Goal: Information Seeking & Learning: Compare options

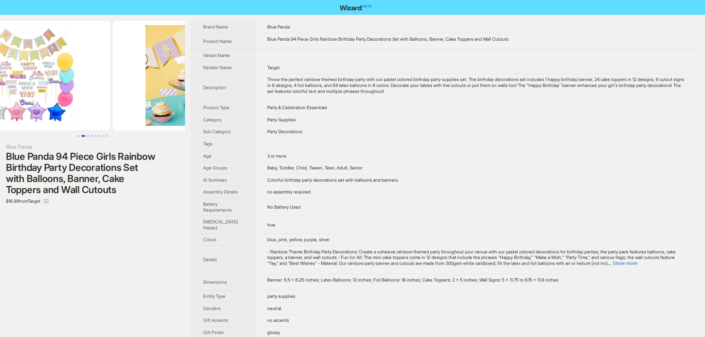
drag, startPoint x: 113, startPoint y: 75, endPoint x: 24, endPoint y: 68, distance: 88.7
click at [24, 68] on img at bounding box center [27, 76] width 166 height 110
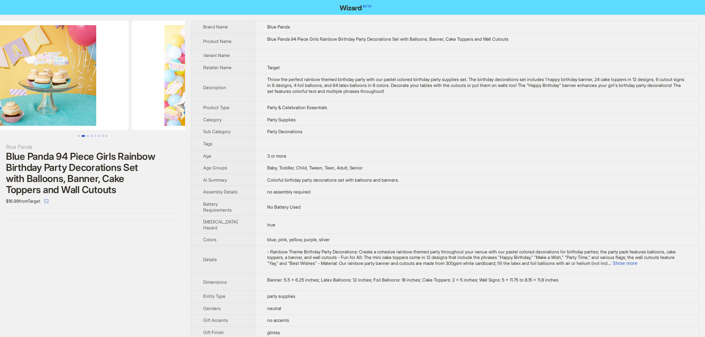
drag, startPoint x: 144, startPoint y: 74, endPoint x: 97, endPoint y: 70, distance: 46.8
click at [97, 70] on img at bounding box center [46, 76] width 166 height 110
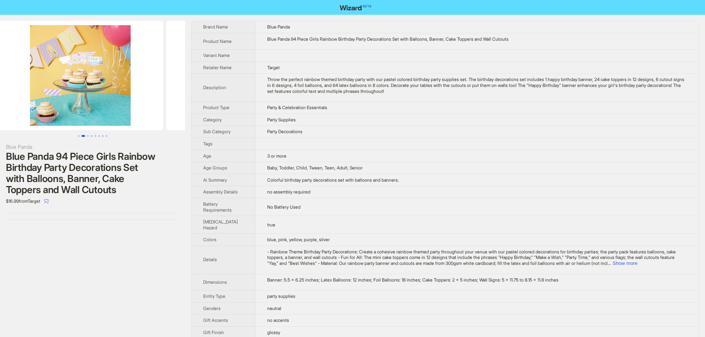
drag, startPoint x: 162, startPoint y: 73, endPoint x: 106, endPoint y: 66, distance: 56.6
click at [107, 67] on ul at bounding box center [92, 76] width 185 height 110
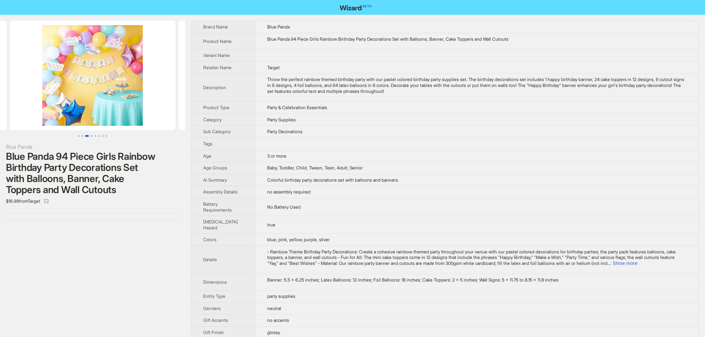
drag, startPoint x: 143, startPoint y: 70, endPoint x: 93, endPoint y: 61, distance: 51.2
click at [94, 65] on img at bounding box center [93, 76] width 166 height 110
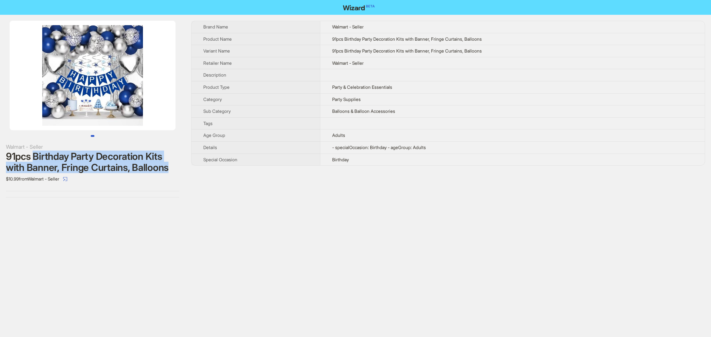
drag, startPoint x: 35, startPoint y: 154, endPoint x: 178, endPoint y: 167, distance: 143.8
click at [178, 167] on div "91pcs Birthday Party Decoration Kits with Banner, Fringe Curtains, Balloons" at bounding box center [92, 162] width 173 height 22
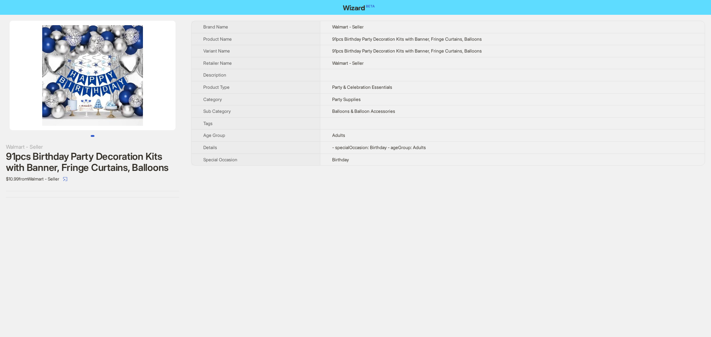
click at [223, 224] on div "Walmart - Seller 91pcs Birthday Party Decoration Kits with Banner, Fringe Curta…" at bounding box center [355, 168] width 711 height 337
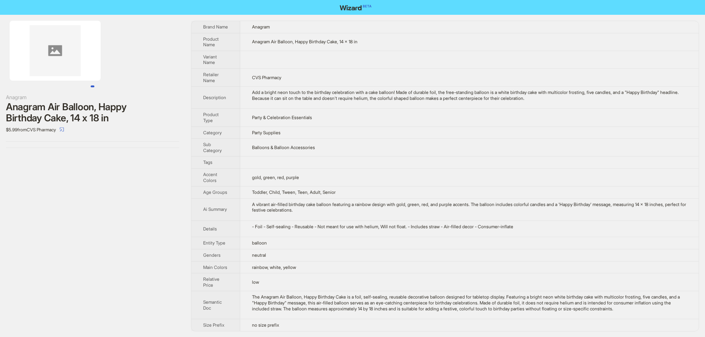
click at [70, 64] on img at bounding box center [55, 51] width 91 height 60
click at [64, 130] on icon "select" at bounding box center [62, 130] width 4 height 4
drag, startPoint x: 94, startPoint y: 85, endPoint x: 35, endPoint y: 85, distance: 59.6
click at [34, 87] on ul at bounding box center [92, 86] width 185 height 2
click at [68, 63] on img at bounding box center [55, 51] width 91 height 60
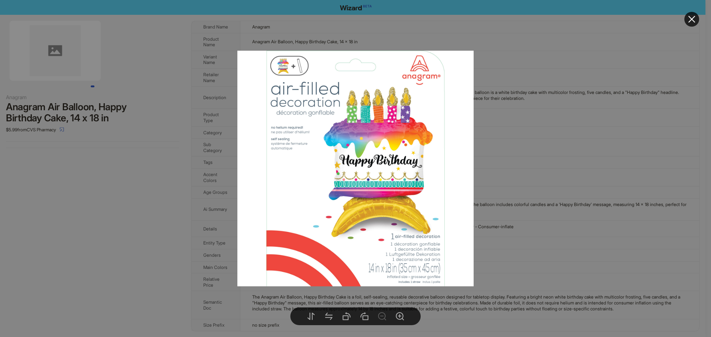
click at [689, 17] on icon "close" at bounding box center [691, 19] width 7 height 7
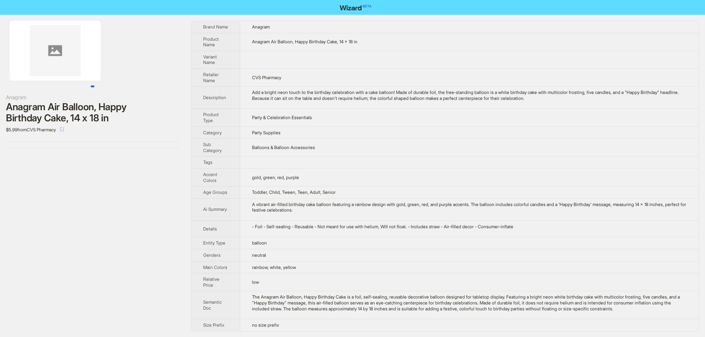
click at [64, 130] on icon "select" at bounding box center [62, 129] width 4 height 4
click at [64, 131] on icon "select" at bounding box center [62, 129] width 4 height 4
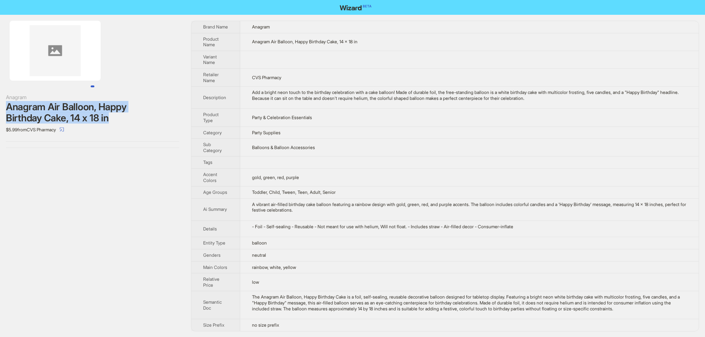
drag, startPoint x: 3, startPoint y: 106, endPoint x: 118, endPoint y: 114, distance: 115.7
click at [118, 114] on div "Anagram Anagram Air Balloon, Happy Birthday Cake, 14 x 18 in $5.99 from CVS Pha…" at bounding box center [92, 84] width 185 height 139
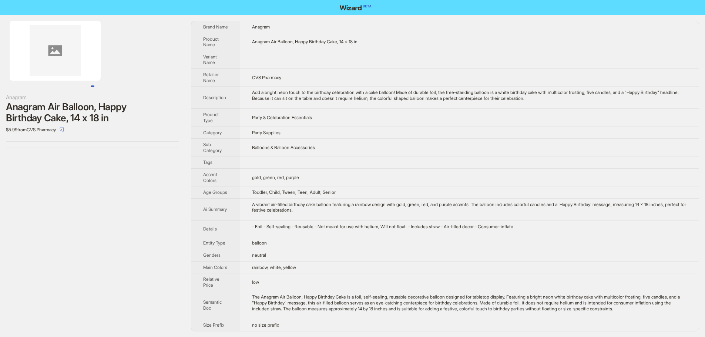
click at [296, 62] on td at bounding box center [469, 60] width 459 height 18
drag, startPoint x: 272, startPoint y: 40, endPoint x: 373, endPoint y: 43, distance: 101.5
click at [373, 43] on td "Anagram Air Balloon, Happy Birthday Cake, 14 x 18 in" at bounding box center [469, 42] width 459 height 18
drag, startPoint x: 320, startPoint y: 54, endPoint x: 307, endPoint y: 71, distance: 21.6
click at [320, 54] on td at bounding box center [469, 60] width 459 height 18
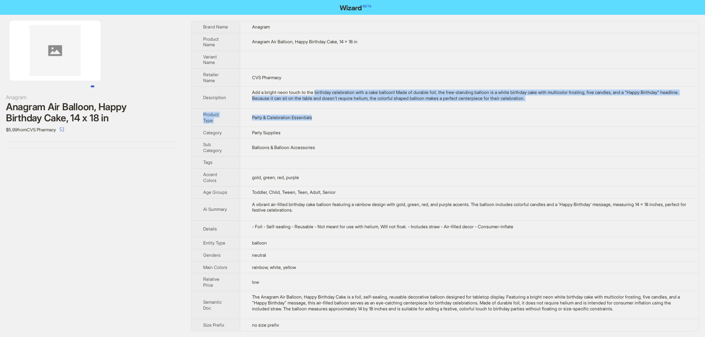
drag, startPoint x: 319, startPoint y: 93, endPoint x: 563, endPoint y: 109, distance: 245.1
click at [563, 109] on tbody "Brand Name Anagram Product Name Anagram Air Balloon, Happy Birthday Cake, 14 x …" at bounding box center [444, 176] width 507 height 310
drag, startPoint x: 523, startPoint y: 125, endPoint x: 531, endPoint y: 124, distance: 7.8
click at [523, 125] on td "Party & Celebration Essentials" at bounding box center [469, 118] width 459 height 18
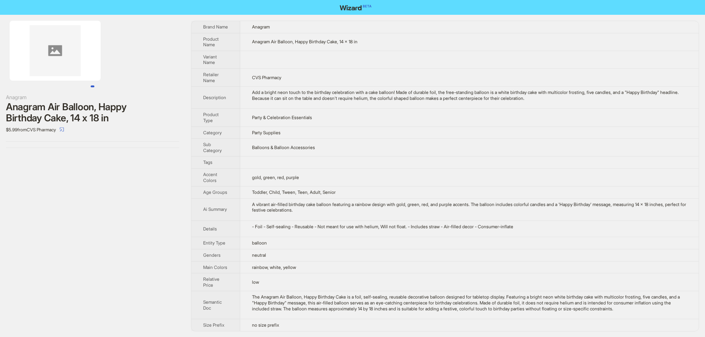
click at [395, 73] on td "CVS Pharmacy" at bounding box center [469, 77] width 459 height 18
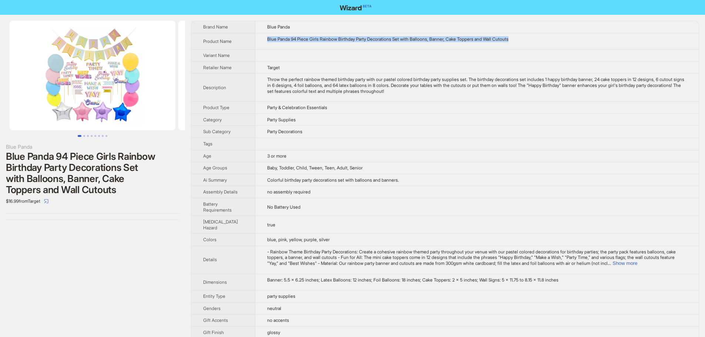
drag, startPoint x: 262, startPoint y: 40, endPoint x: 534, endPoint y: 40, distance: 271.3
click at [534, 40] on td "Blue Panda 94 Piece Girls Rainbow Birthday Party Decorations Set with Balloons,…" at bounding box center [476, 41] width 443 height 17
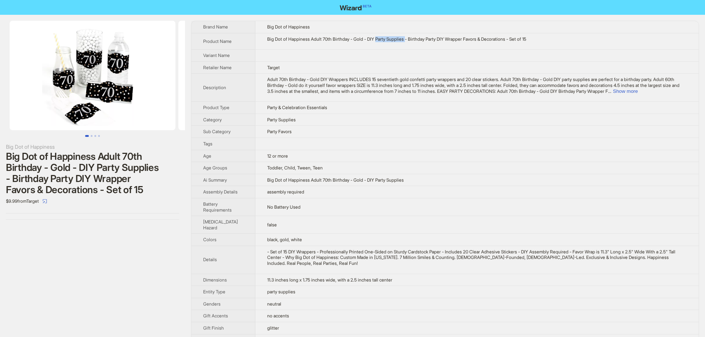
drag, startPoint x: 377, startPoint y: 41, endPoint x: 408, endPoint y: 41, distance: 30.3
click at [408, 41] on div "Big Dot of Happiness Adult 70th Birthday - Gold - DIY Party Supplies - Birthday…" at bounding box center [477, 39] width 420 height 6
click at [331, 55] on td at bounding box center [476, 56] width 443 height 12
drag, startPoint x: 5, startPoint y: 189, endPoint x: 125, endPoint y: 132, distance: 132.9
click at [104, 194] on div "Big Dot of Happiness Big Dot of Happiness Adult 70th Birthday - Gold - DIY Part…" at bounding box center [92, 120] width 185 height 211
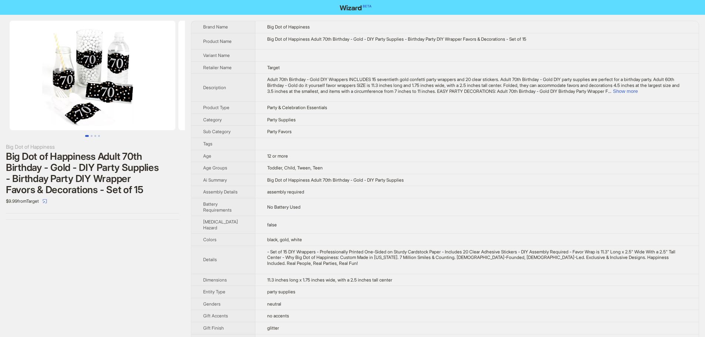
click at [87, 213] on div at bounding box center [92, 213] width 173 height 0
click at [638, 93] on button "Show more" at bounding box center [625, 91] width 25 height 6
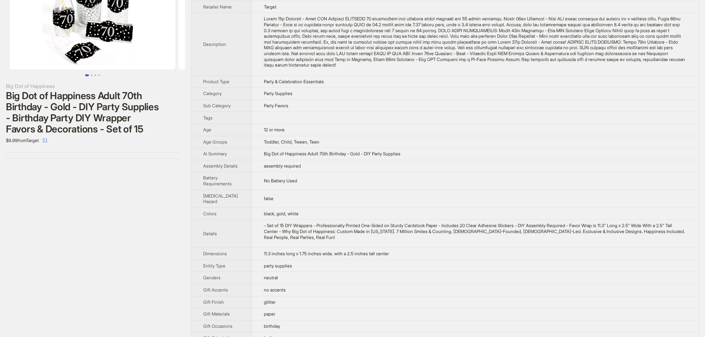
scroll to position [74, 0]
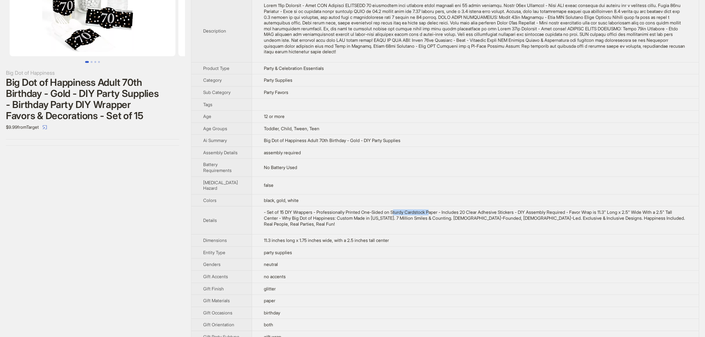
drag, startPoint x: 394, startPoint y: 218, endPoint x: 433, endPoint y: 220, distance: 39.3
click at [433, 220] on div "- Set of 15 DIY Wrappers - Professionally Printed One-Sided on Sturdy Cardstock…" at bounding box center [475, 217] width 423 height 17
click at [435, 227] on div "- Set of 15 DIY Wrappers - Professionally Printed One-Sided on Sturdy Cardstock…" at bounding box center [475, 217] width 423 height 17
drag, startPoint x: 379, startPoint y: 225, endPoint x: 400, endPoint y: 227, distance: 21.5
click at [400, 227] on div "- Set of 15 DIY Wrappers - Professionally Printed One-Sided on Sturdy Cardstock…" at bounding box center [475, 217] width 423 height 17
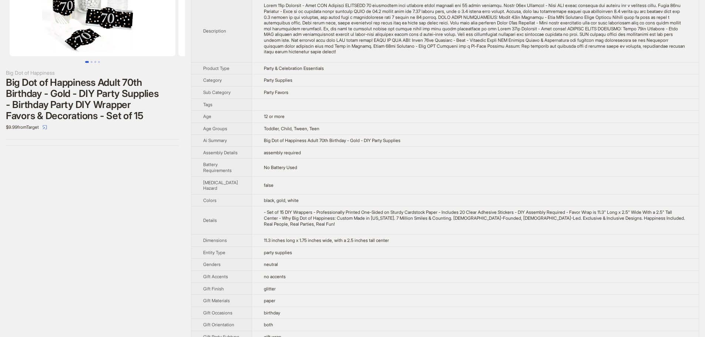
click at [514, 234] on td "- Set of 15 DIY Wrappers - Professionally Printed One-Sided on Sturdy Cardstock…" at bounding box center [475, 220] width 447 height 28
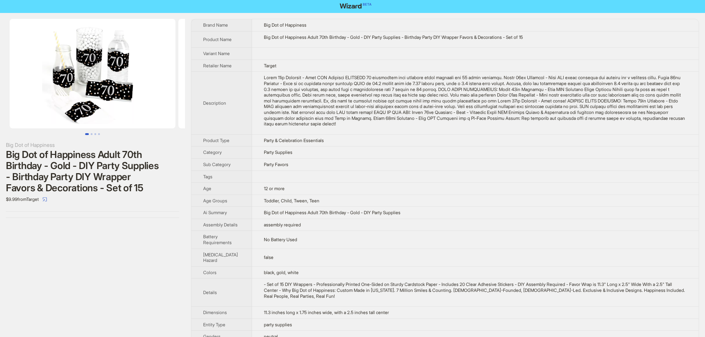
scroll to position [0, 0]
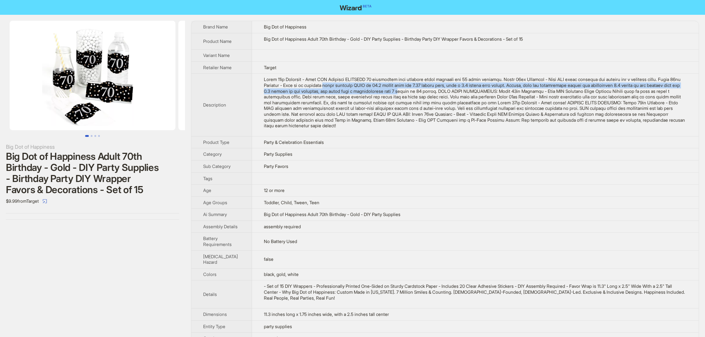
drag, startPoint x: 332, startPoint y: 85, endPoint x: 417, endPoint y: 91, distance: 85.3
click at [417, 91] on div "Adult 70th Birthday - Gold DIY Wrappers INCLUDES 15 seventieth gold confetti pa…" at bounding box center [475, 103] width 423 height 52
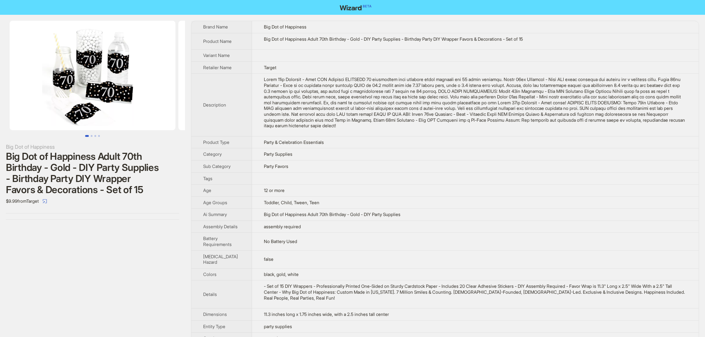
click at [470, 104] on div "Adult 70th Birthday - Gold DIY Wrappers INCLUDES 15 seventieth gold confetti pa…" at bounding box center [475, 103] width 423 height 52
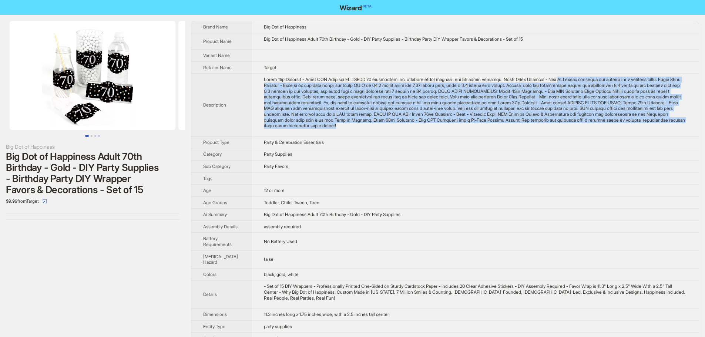
drag, startPoint x: 561, startPoint y: 78, endPoint x: 689, endPoint y: 125, distance: 137.0
click at [689, 125] on td at bounding box center [475, 105] width 447 height 63
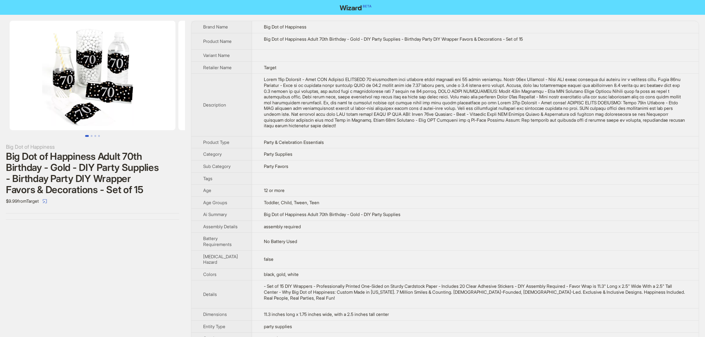
drag, startPoint x: 449, startPoint y: 102, endPoint x: 263, endPoint y: 75, distance: 188.4
click at [263, 75] on td at bounding box center [475, 105] width 447 height 63
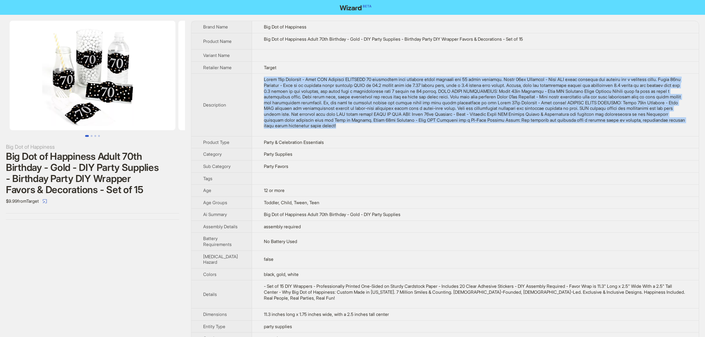
drag, startPoint x: 258, startPoint y: 80, endPoint x: 392, endPoint y: 129, distance: 143.1
click at [392, 129] on td at bounding box center [475, 105] width 447 height 63
click at [384, 131] on td at bounding box center [475, 105] width 447 height 63
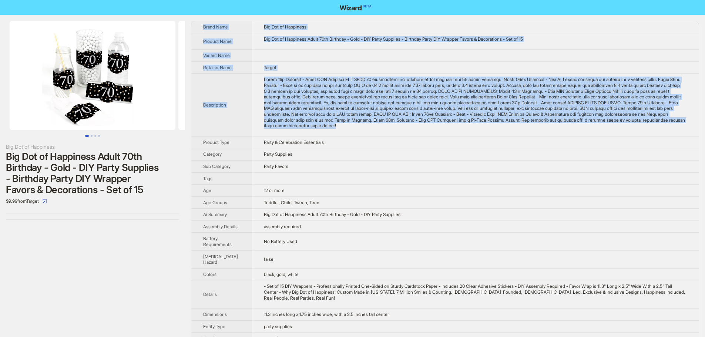
drag, startPoint x: 389, startPoint y: 124, endPoint x: 202, endPoint y: 26, distance: 210.5
click at [202, 26] on tbody "Brand Name Big Dot of Happiness Product Name Big Dot of Happiness Adult 70th Bi…" at bounding box center [444, 304] width 507 height 567
copy tbody "Brand Name Big Dot of Happiness Product Name Big Dot of Happiness Adult 70th Bi…"
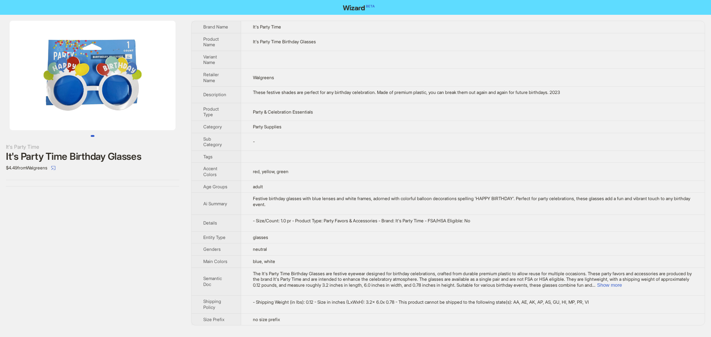
click at [363, 66] on td at bounding box center [472, 60] width 463 height 18
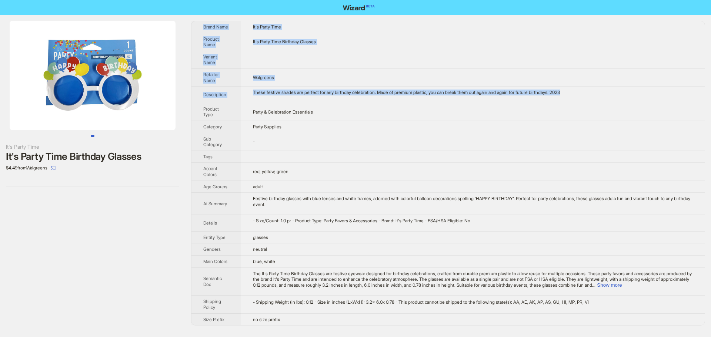
drag, startPoint x: 585, startPoint y: 94, endPoint x: 196, endPoint y: 21, distance: 396.6
click at [196, 21] on div "Brand Name It's Party Time Product Name It's Party Time Birthday Glasses Varian…" at bounding box center [448, 173] width 514 height 305
copy tbody "Brand Name It's Party Time Product Name It's Party Time Birthday Glasses Varian…"
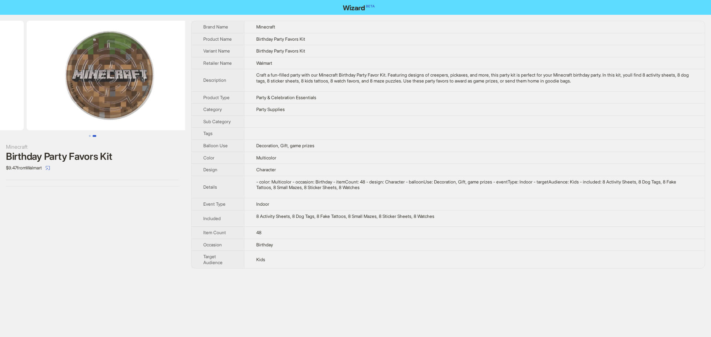
drag, startPoint x: 124, startPoint y: 82, endPoint x: 20, endPoint y: 70, distance: 104.7
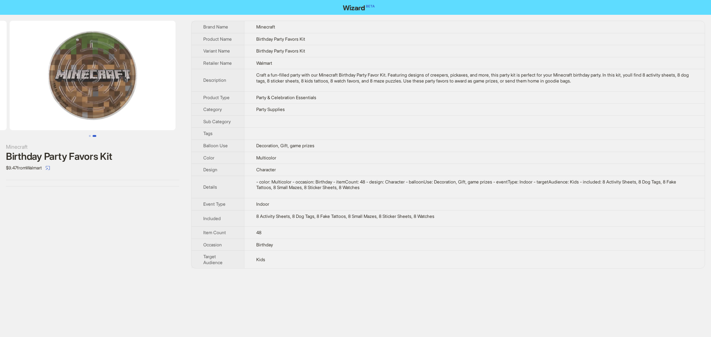
scroll to position [0, 78]
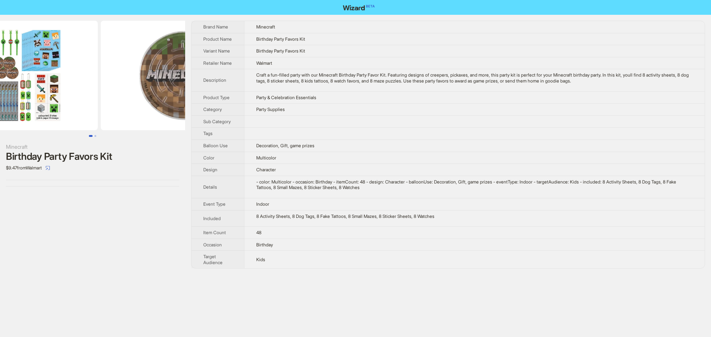
drag, startPoint x: 132, startPoint y: 77, endPoint x: 161, endPoint y: 82, distance: 28.9
click at [158, 81] on img at bounding box center [184, 76] width 166 height 110
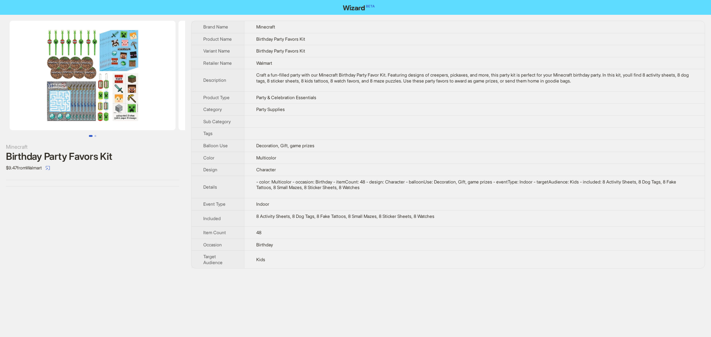
click at [374, 137] on td at bounding box center [474, 134] width 460 height 12
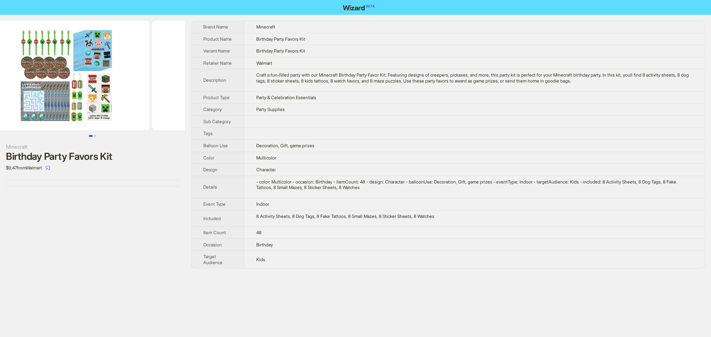
drag, startPoint x: 111, startPoint y: 73, endPoint x: 0, endPoint y: 70, distance: 111.1
click at [0, 71] on img at bounding box center [66, 76] width 166 height 110
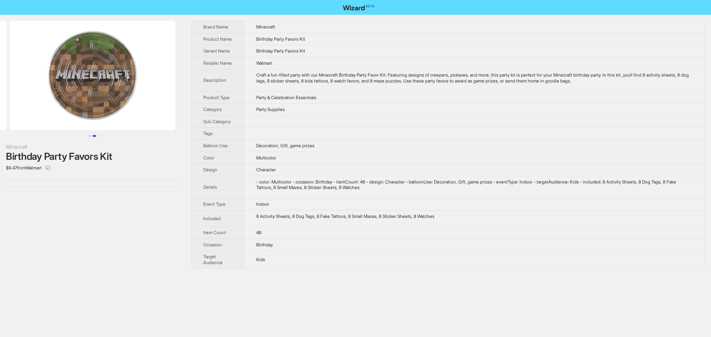
drag, startPoint x: 125, startPoint y: 71, endPoint x: 40, endPoint y: 67, distance: 85.6
click at [40, 67] on img at bounding box center [93, 76] width 166 height 110
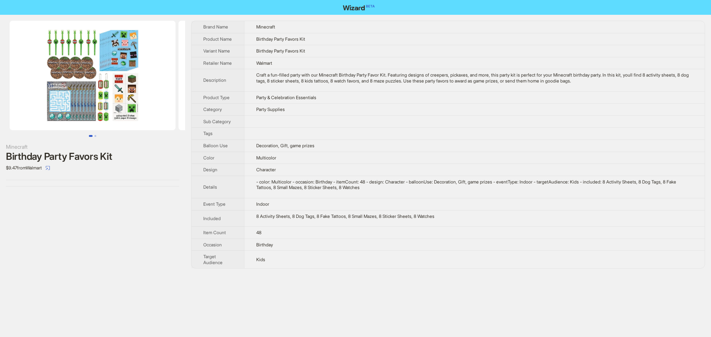
drag, startPoint x: 73, startPoint y: 64, endPoint x: 198, endPoint y: 65, distance: 125.5
click at [198, 65] on div "Minecraft Birthday Party Favors Kit $9.47 from Walmart Brand Name Minecraft Pro…" at bounding box center [355, 145] width 711 height 260
click at [296, 84] on div "Craft a fun-filled party with our Minecraft Birthday Party Favor Kit. Featuring…" at bounding box center [474, 77] width 436 height 11
drag, startPoint x: 256, startPoint y: 111, endPoint x: 312, endPoint y: 119, distance: 56.8
click at [312, 116] on td "Party Supplies" at bounding box center [474, 110] width 460 height 12
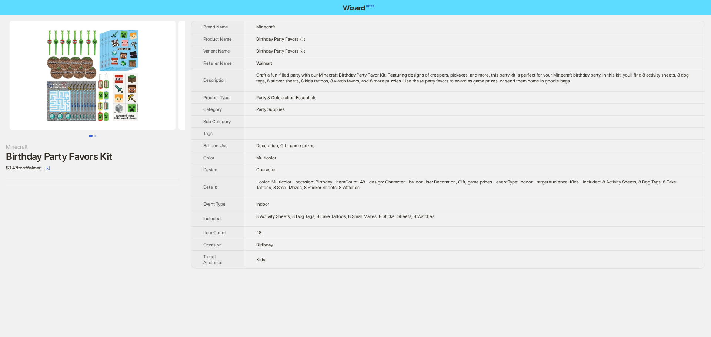
drag, startPoint x: 267, startPoint y: 122, endPoint x: 260, endPoint y: 115, distance: 10.2
click at [267, 122] on td at bounding box center [474, 121] width 460 height 12
click at [306, 114] on td "Party Supplies" at bounding box center [474, 110] width 460 height 12
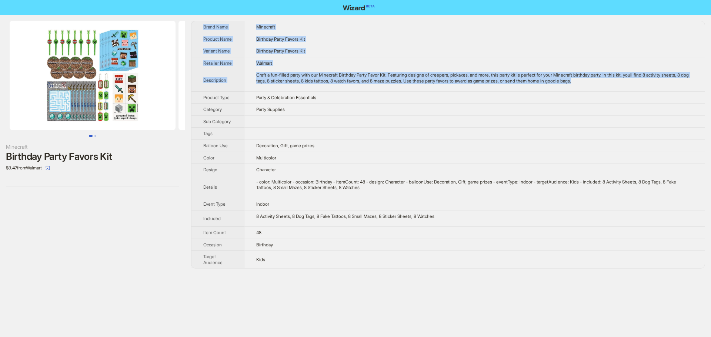
drag, startPoint x: 627, startPoint y: 86, endPoint x: 204, endPoint y: 27, distance: 427.0
click at [204, 27] on tbody "Brand Name Minecraft Product Name Birthday Party Favors Kit Variant Name Birthd…" at bounding box center [447, 144] width 513 height 247
copy tbody "Brand Name Minecraft Product Name Birthday Party Favors Kit Variant Name Birthd…"
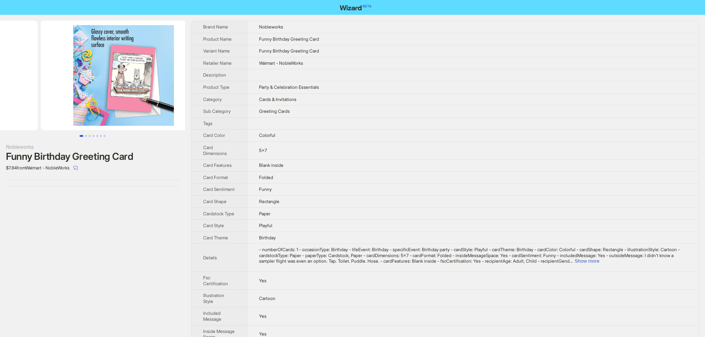
drag, startPoint x: 127, startPoint y: 75, endPoint x: 13, endPoint y: 67, distance: 114.2
click at [21, 68] on ul at bounding box center [92, 76] width 185 height 110
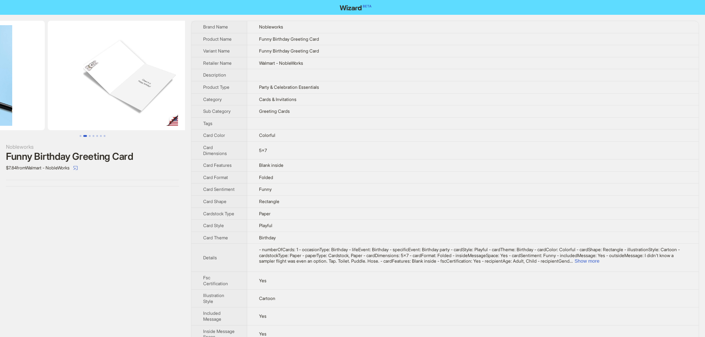
drag, startPoint x: 136, startPoint y: 79, endPoint x: 17, endPoint y: 69, distance: 119.2
click at [37, 74] on ul at bounding box center [92, 76] width 185 height 110
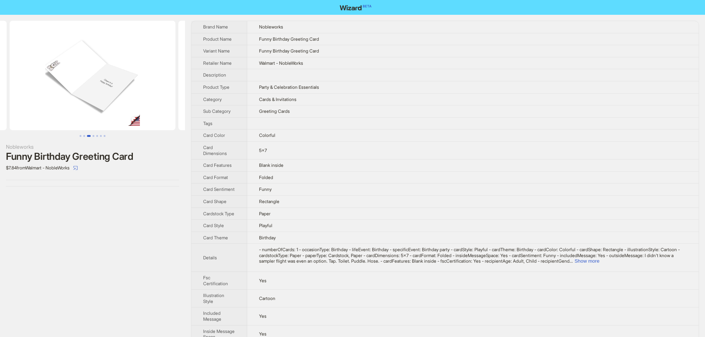
drag, startPoint x: 103, startPoint y: 82, endPoint x: 0, endPoint y: 67, distance: 104.3
click at [25, 73] on img at bounding box center [93, 76] width 166 height 110
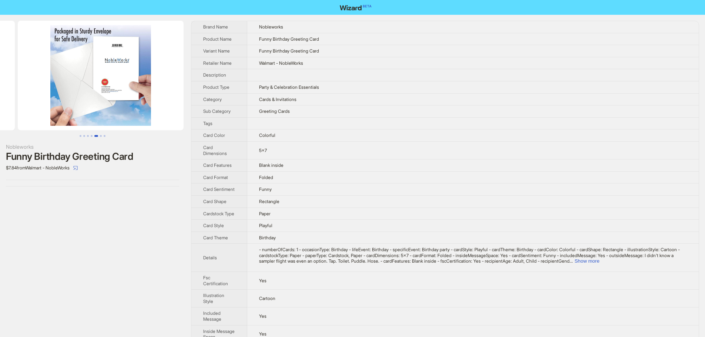
drag, startPoint x: 119, startPoint y: 80, endPoint x: 0, endPoint y: 81, distance: 119.2
click at [2, 81] on ul at bounding box center [92, 76] width 185 height 110
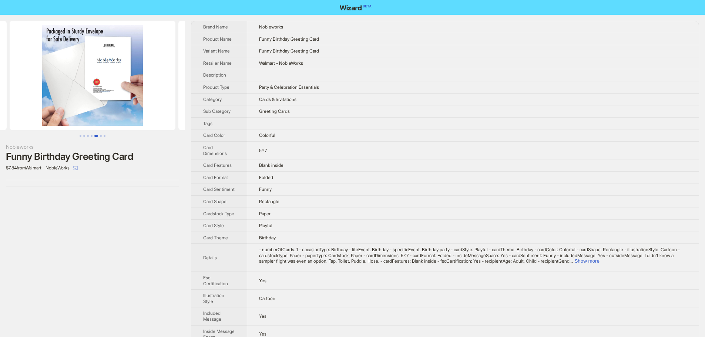
drag, startPoint x: 108, startPoint y: 88, endPoint x: 0, endPoint y: 86, distance: 108.1
click at [10, 87] on img at bounding box center [93, 76] width 166 height 110
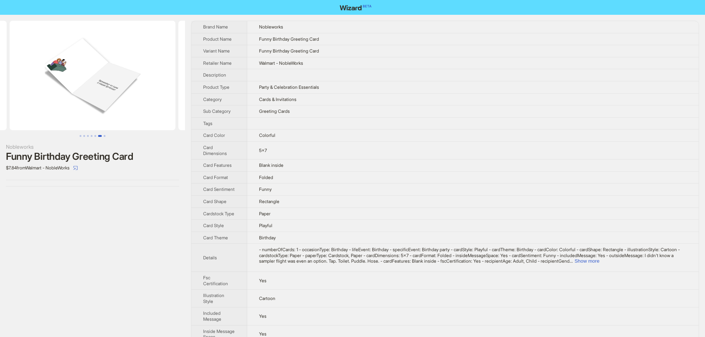
scroll to position [0, 1012]
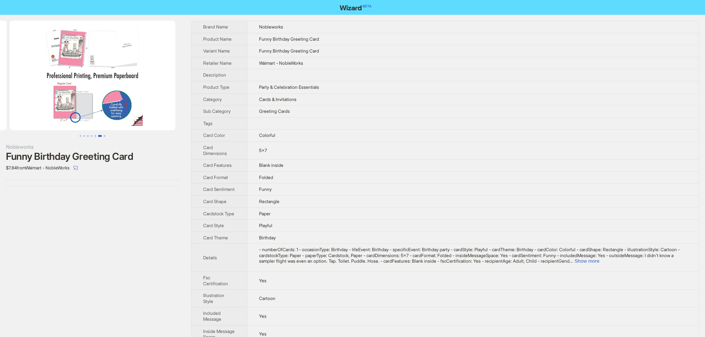
drag, startPoint x: 132, startPoint y: 81, endPoint x: 1, endPoint y: 61, distance: 132.6
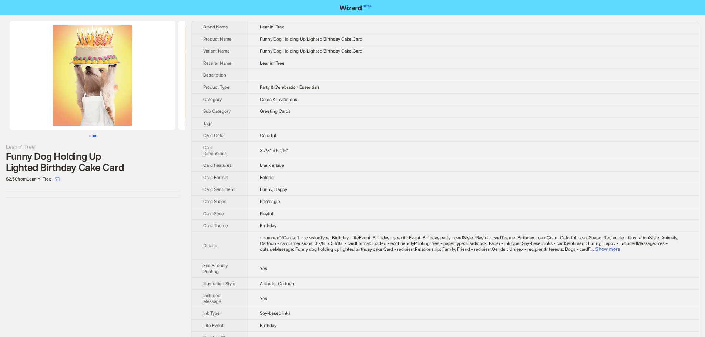
drag, startPoint x: 128, startPoint y: 79, endPoint x: 1, endPoint y: 75, distance: 127.0
click at [23, 80] on ul at bounding box center [92, 76] width 185 height 110
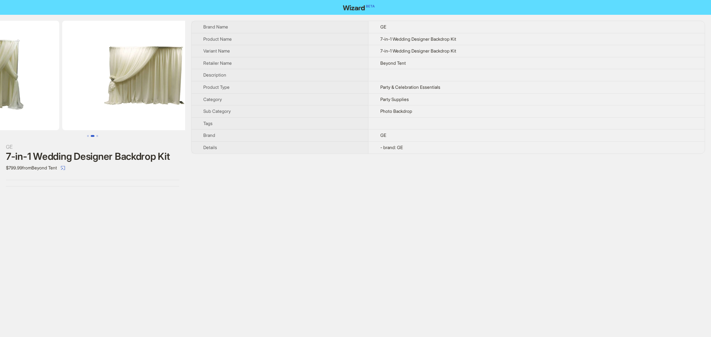
drag, startPoint x: 140, startPoint y: 86, endPoint x: 46, endPoint y: 94, distance: 94.7
click at [46, 94] on ul at bounding box center [92, 76] width 185 height 110
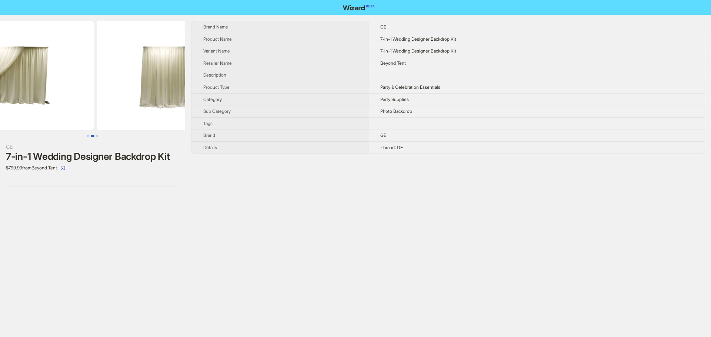
drag, startPoint x: 134, startPoint y: 90, endPoint x: 64, endPoint y: 93, distance: 69.7
click at [64, 93] on img at bounding box center [11, 76] width 166 height 110
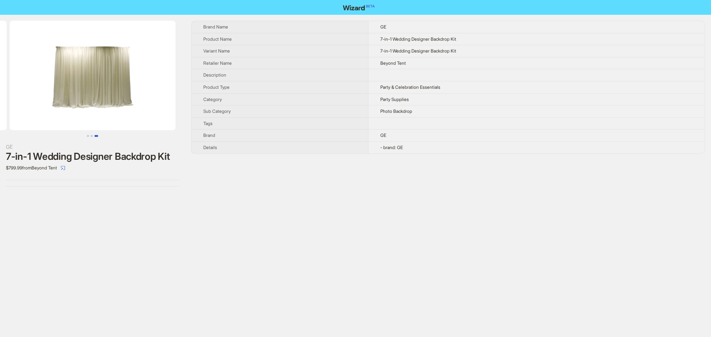
drag, startPoint x: 155, startPoint y: 95, endPoint x: 87, endPoint y: 93, distance: 68.5
click at [95, 93] on img at bounding box center [93, 76] width 166 height 110
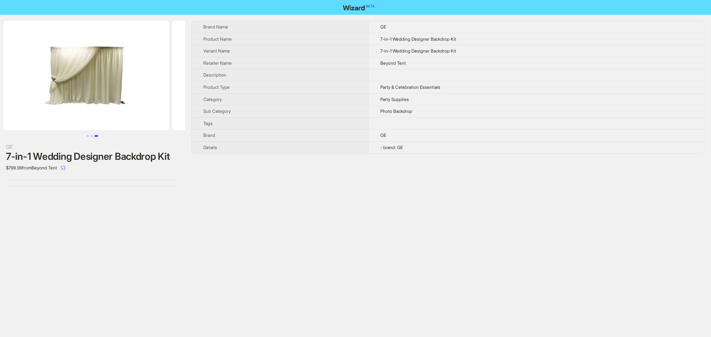
click at [222, 91] on div "GE 7-in-1 Wedding Designer Backdrop Kit $799.99 from Beyond Tent Brand Name GE …" at bounding box center [355, 104] width 711 height 178
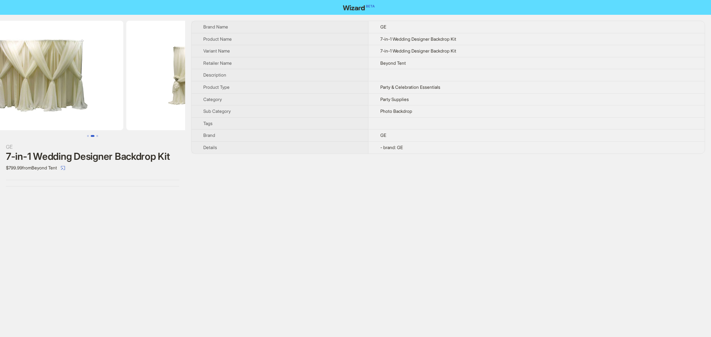
click at [177, 85] on img at bounding box center [209, 76] width 166 height 110
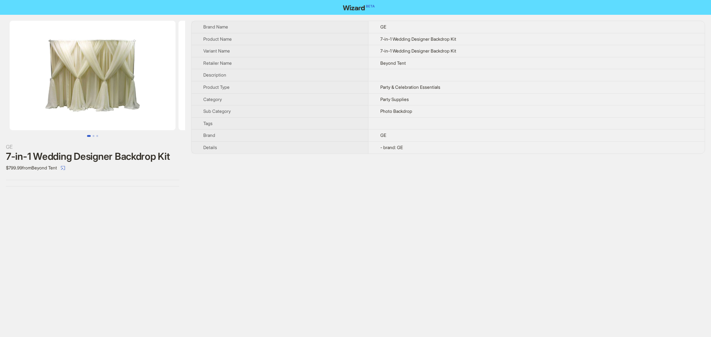
drag, startPoint x: 135, startPoint y: 84, endPoint x: 227, endPoint y: 79, distance: 91.5
click at [192, 83] on div "GE 7-in-1 Wedding Designer Backdrop Kit $799.99 from Beyond Tent Brand Name GE …" at bounding box center [355, 104] width 711 height 178
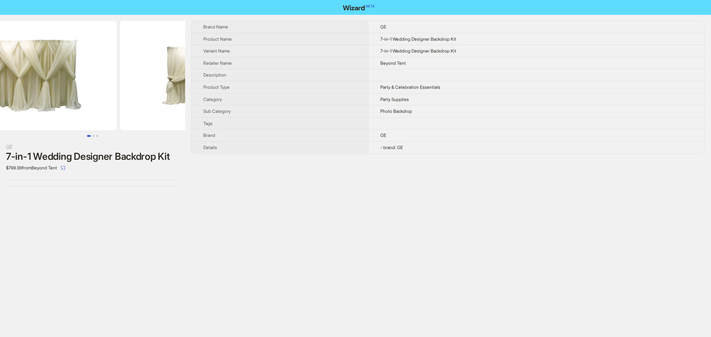
drag, startPoint x: 134, startPoint y: 75, endPoint x: 60, endPoint y: 73, distance: 73.7
click at [60, 73] on img at bounding box center [34, 76] width 166 height 110
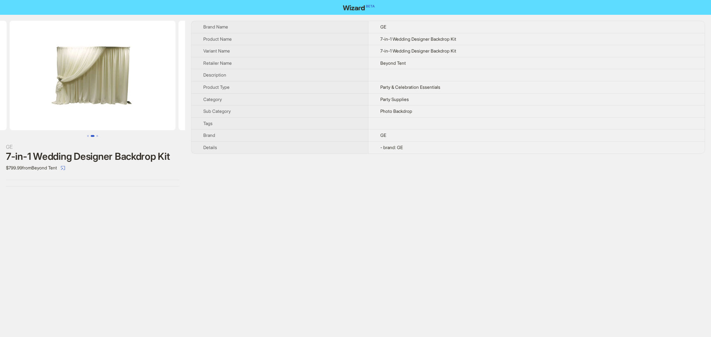
drag, startPoint x: 118, startPoint y: 77, endPoint x: 41, endPoint y: 80, distance: 77.0
click at [64, 80] on img at bounding box center [93, 76] width 166 height 110
drag, startPoint x: 100, startPoint y: 85, endPoint x: 70, endPoint y: 85, distance: 30.7
click at [75, 85] on img at bounding box center [93, 76] width 166 height 110
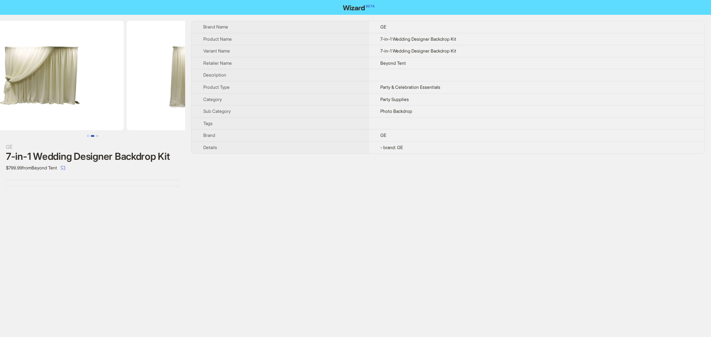
drag, startPoint x: 120, startPoint y: 85, endPoint x: 61, endPoint y: 92, distance: 59.3
click at [62, 92] on img at bounding box center [41, 76] width 166 height 110
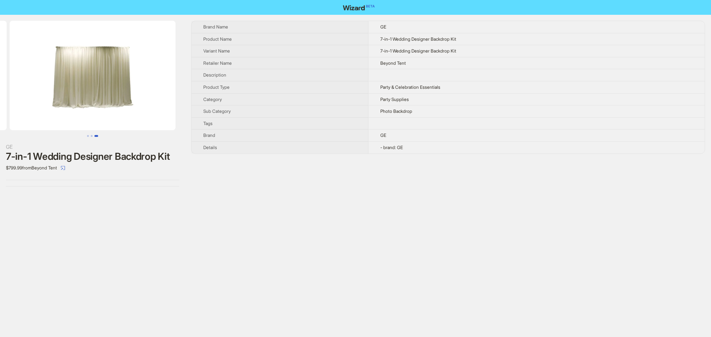
drag, startPoint x: 117, startPoint y: 87, endPoint x: 38, endPoint y: 95, distance: 79.6
click at [41, 95] on img at bounding box center [93, 76] width 166 height 110
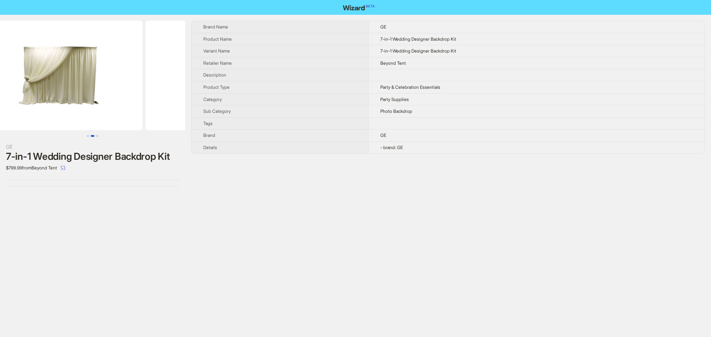
drag, startPoint x: 120, startPoint y: 104, endPoint x: 118, endPoint y: 108, distance: 5.3
click at [150, 110] on img at bounding box center [230, 76] width 166 height 110
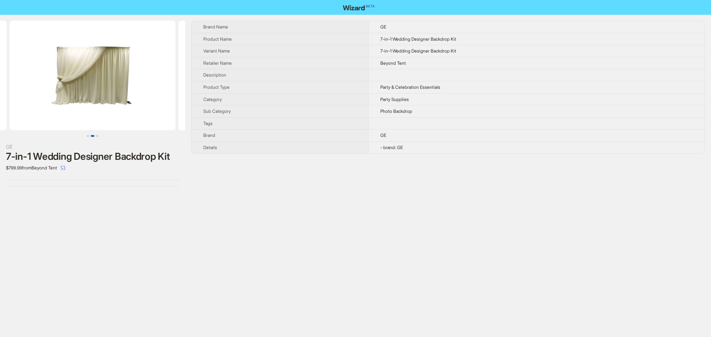
scroll to position [0, 29]
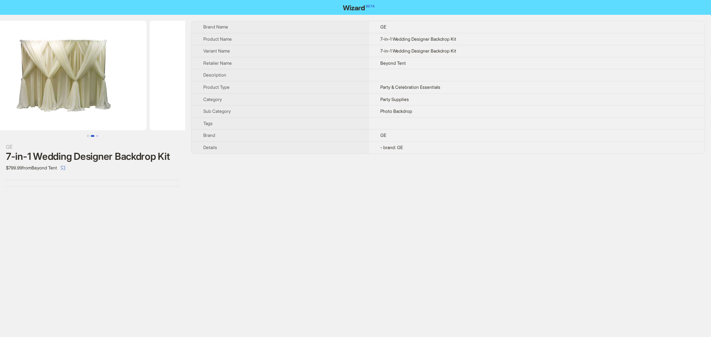
click at [179, 105] on img at bounding box center [233, 76] width 166 height 110
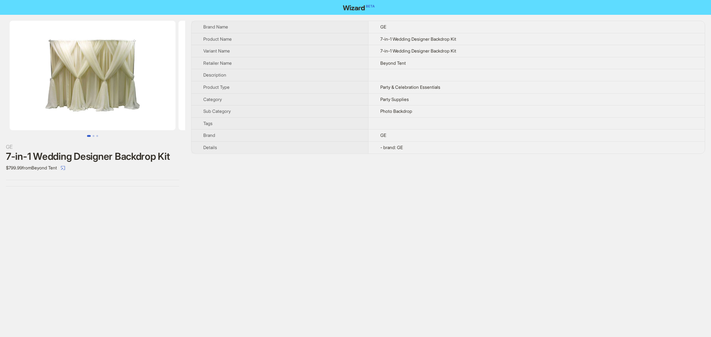
drag, startPoint x: 94, startPoint y: 100, endPoint x: 147, endPoint y: 99, distance: 52.5
click at [141, 100] on img at bounding box center [93, 76] width 166 height 110
drag, startPoint x: 73, startPoint y: 96, endPoint x: 167, endPoint y: 96, distance: 93.6
click at [166, 96] on img at bounding box center [93, 76] width 166 height 110
click at [98, 91] on img at bounding box center [93, 76] width 166 height 110
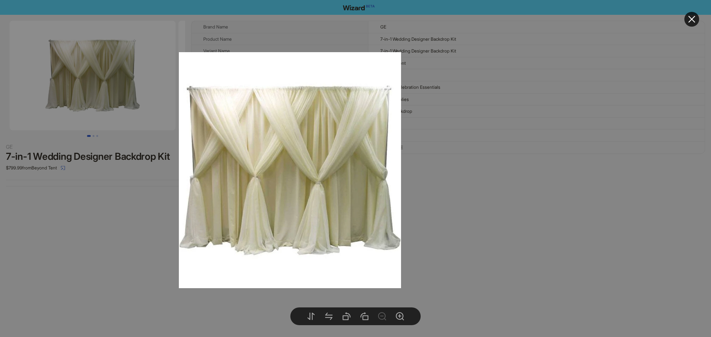
drag, startPoint x: 268, startPoint y: 156, endPoint x: 261, endPoint y: 156, distance: 7.8
click at [261, 156] on img at bounding box center [290, 170] width 222 height 236
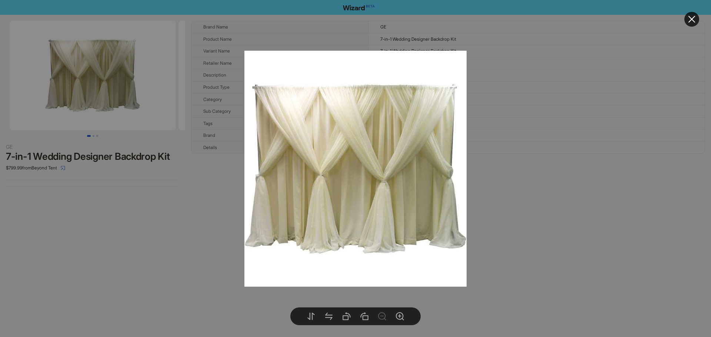
drag, startPoint x: 693, startPoint y: 20, endPoint x: 526, endPoint y: 70, distance: 174.6
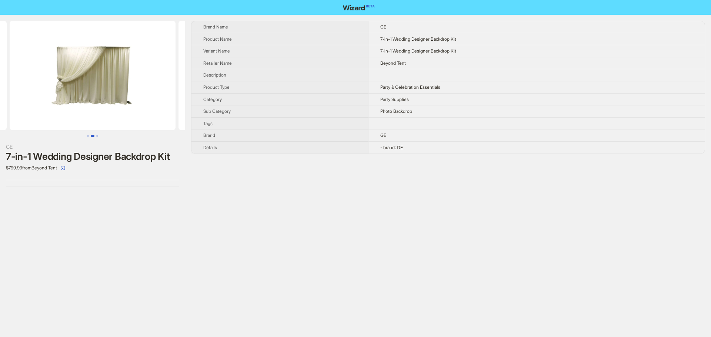
scroll to position [0, 337]
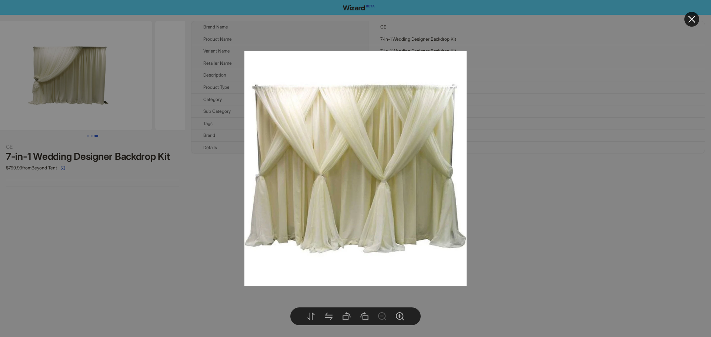
drag, startPoint x: 88, startPoint y: 95, endPoint x: 64, endPoint y: 74, distance: 31.7
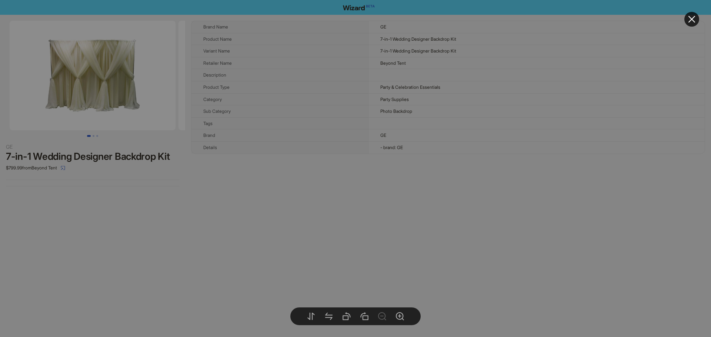
drag, startPoint x: 85, startPoint y: 70, endPoint x: 179, endPoint y: 81, distance: 94.2
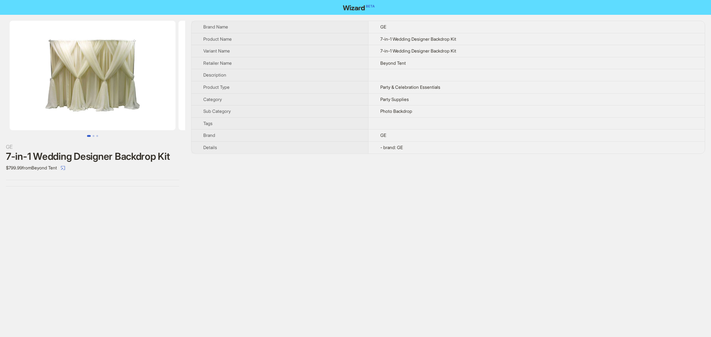
click at [106, 88] on body "GE 7-in-1 Wedding Designer Backdrop Kit $799.99 from Beyond Tent Brand Name GE …" at bounding box center [355, 168] width 711 height 337
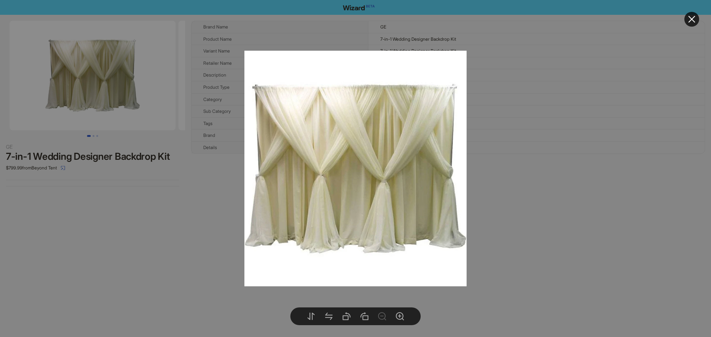
drag, startPoint x: 434, startPoint y: 142, endPoint x: 239, endPoint y: 147, distance: 195.8
click at [244, 147] on img at bounding box center [355, 169] width 222 height 236
click at [692, 18] on icon "close" at bounding box center [691, 19] width 7 height 7
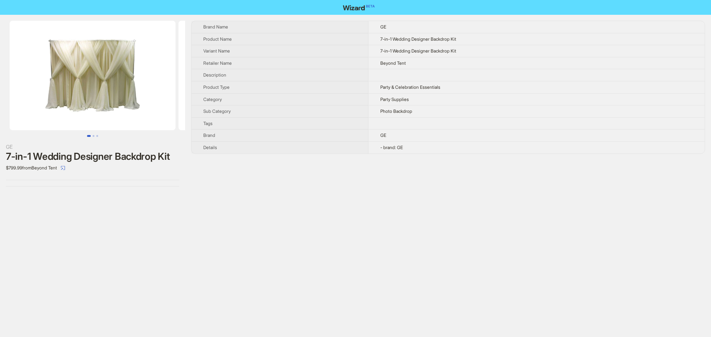
drag, startPoint x: 61, startPoint y: 97, endPoint x: 10, endPoint y: 90, distance: 51.5
click at [10, 92] on img at bounding box center [93, 76] width 166 height 110
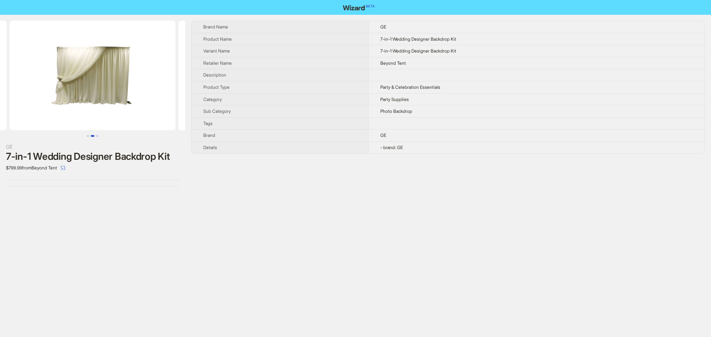
drag, startPoint x: 132, startPoint y: 90, endPoint x: 23, endPoint y: 88, distance: 109.6
click at [31, 90] on ul at bounding box center [92, 76] width 185 height 110
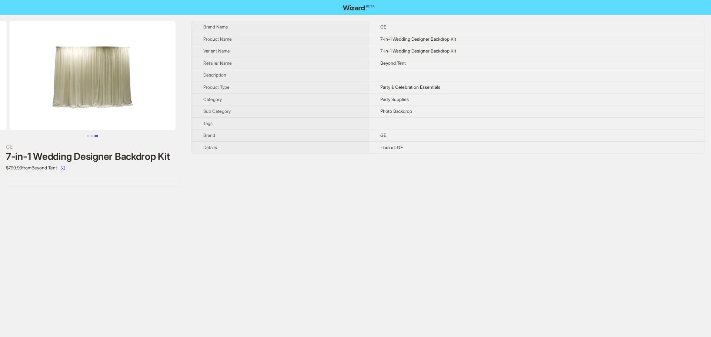
drag, startPoint x: 108, startPoint y: 90, endPoint x: 26, endPoint y: 98, distance: 82.6
click at [32, 100] on img at bounding box center [93, 76] width 166 height 110
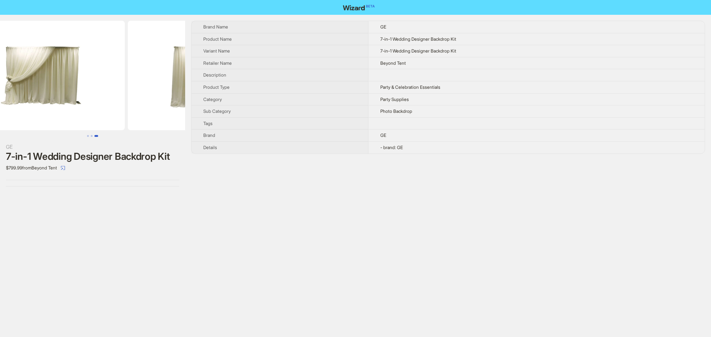
drag, startPoint x: 93, startPoint y: 112, endPoint x: 139, endPoint y: 118, distance: 45.9
click at [149, 114] on img at bounding box center [211, 76] width 166 height 110
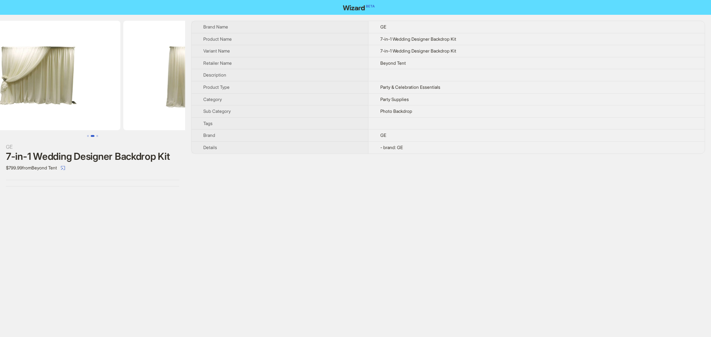
drag, startPoint x: 141, startPoint y: 87, endPoint x: 93, endPoint y: 90, distance: 47.8
click at [93, 90] on img at bounding box center [37, 76] width 166 height 110
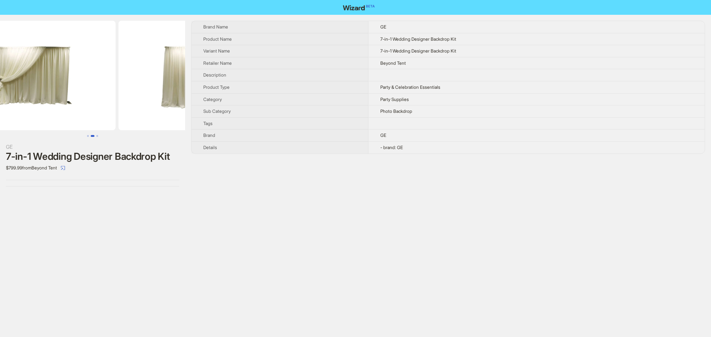
drag, startPoint x: 119, startPoint y: 89, endPoint x: 79, endPoint y: 92, distance: 40.4
click at [79, 92] on img at bounding box center [33, 76] width 166 height 110
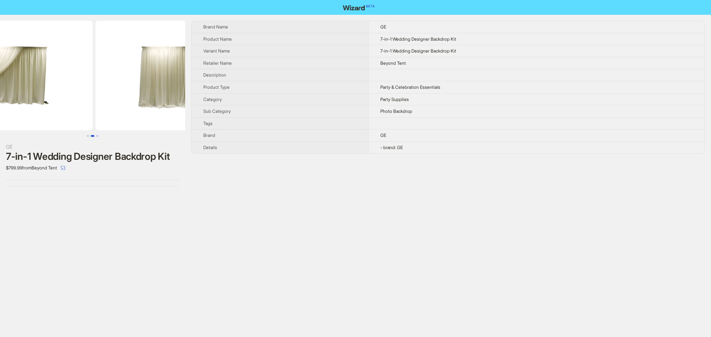
drag, startPoint x: 135, startPoint y: 79, endPoint x: 53, endPoint y: 88, distance: 81.9
click at [63, 88] on img at bounding box center [10, 76] width 166 height 110
click at [140, 91] on img at bounding box center [179, 76] width 166 height 110
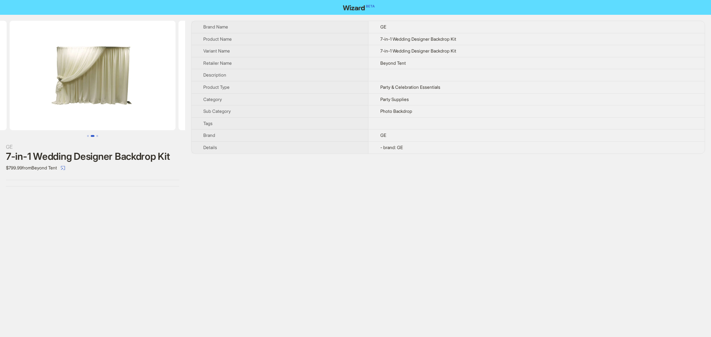
click at [171, 88] on img at bounding box center [93, 76] width 166 height 110
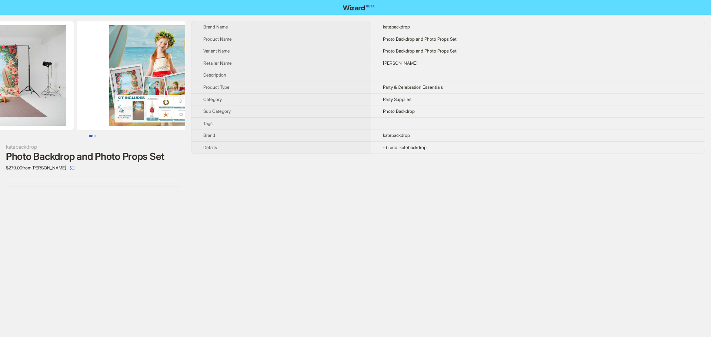
drag, startPoint x: 104, startPoint y: 85, endPoint x: 13, endPoint y: 85, distance: 91.0
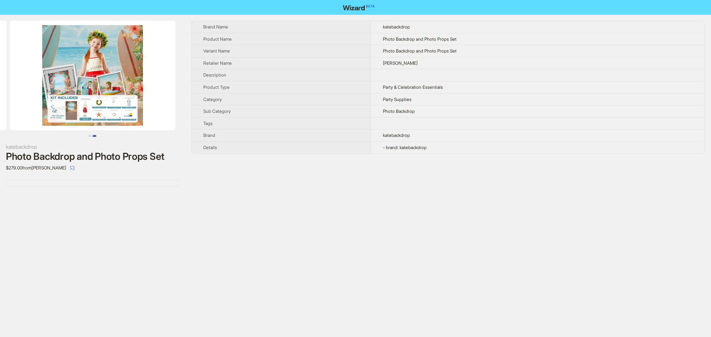
drag, startPoint x: 130, startPoint y: 88, endPoint x: 24, endPoint y: 82, distance: 106.0
click at [42, 85] on img at bounding box center [93, 76] width 166 height 110
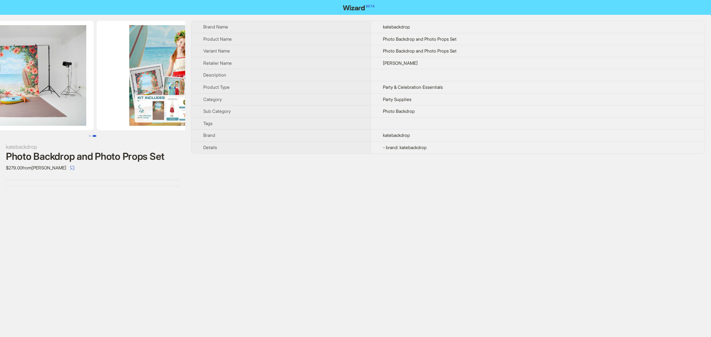
drag, startPoint x: 81, startPoint y: 85, endPoint x: 158, endPoint y: 86, distance: 77.0
click at [158, 87] on img at bounding box center [180, 76] width 166 height 110
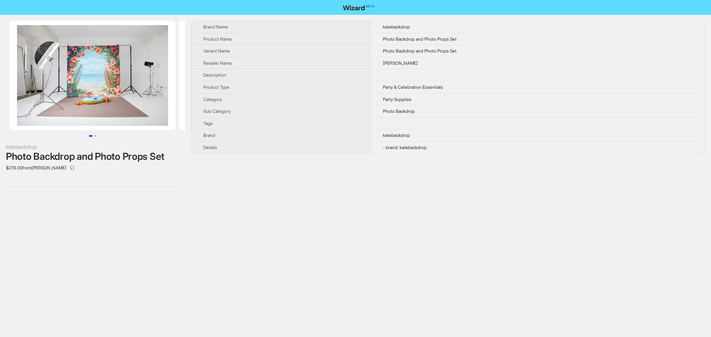
drag, startPoint x: 83, startPoint y: 86, endPoint x: 163, endPoint y: 81, distance: 79.8
click at [163, 81] on img at bounding box center [93, 76] width 166 height 110
click at [120, 74] on img at bounding box center [93, 76] width 166 height 110
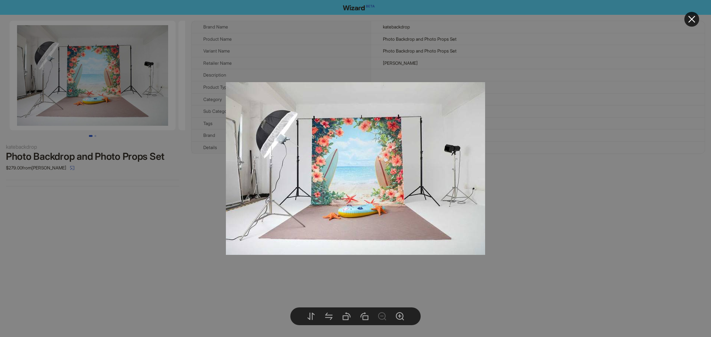
scroll to position [0, 169]
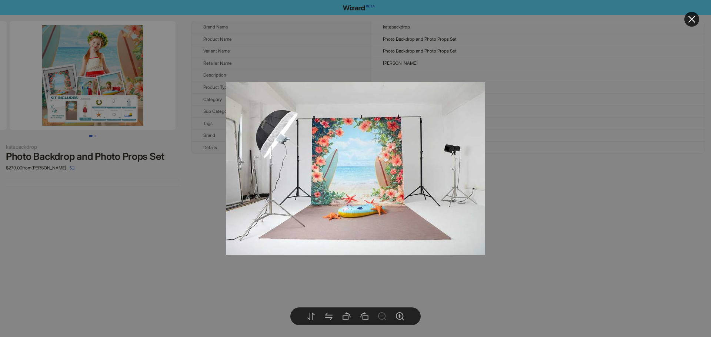
drag, startPoint x: 125, startPoint y: 92, endPoint x: 15, endPoint y: 88, distance: 110.7
click at [112, 85] on body "katebackdrop Photo Backdrop and Photo Props Set $279.00 from Kate Backdrop Bran…" at bounding box center [355, 168] width 711 height 337
click at [127, 179] on div at bounding box center [355, 168] width 711 height 337
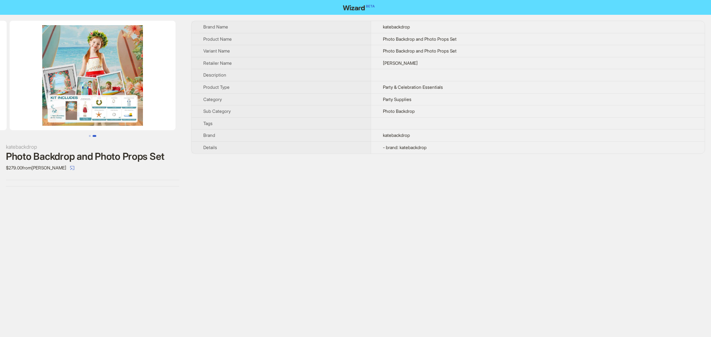
click at [122, 81] on img at bounding box center [93, 76] width 166 height 110
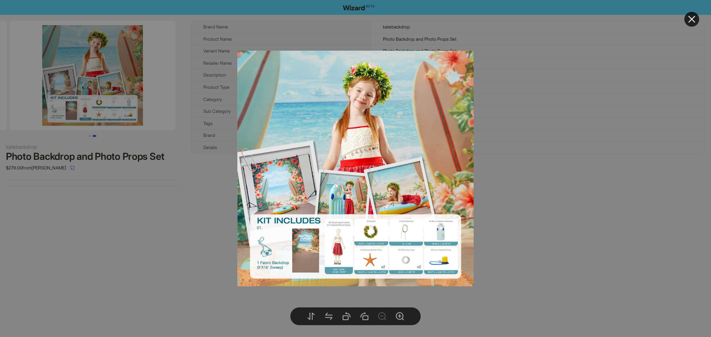
click at [693, 19] on icon "close" at bounding box center [691, 19] width 9 height 9
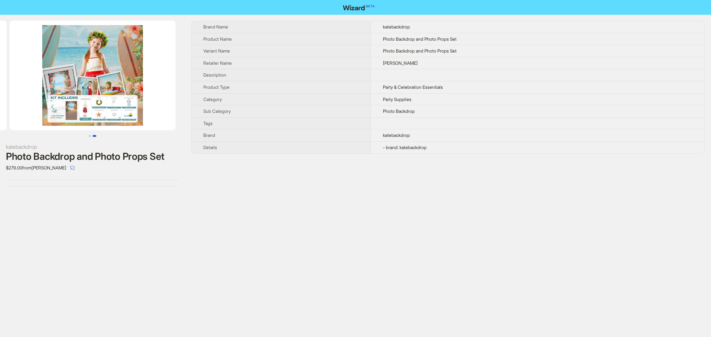
click at [104, 105] on img at bounding box center [93, 76] width 166 height 110
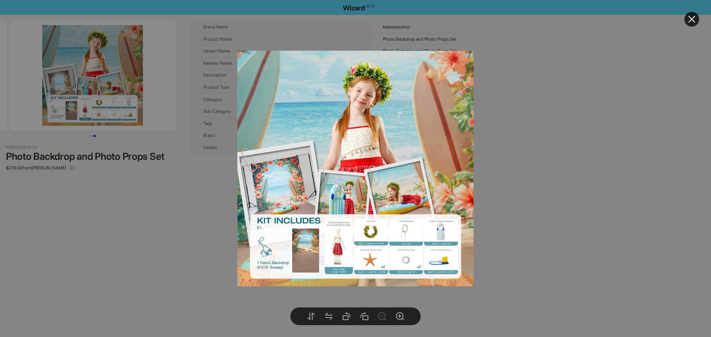
click at [695, 16] on icon "close" at bounding box center [691, 19] width 9 height 9
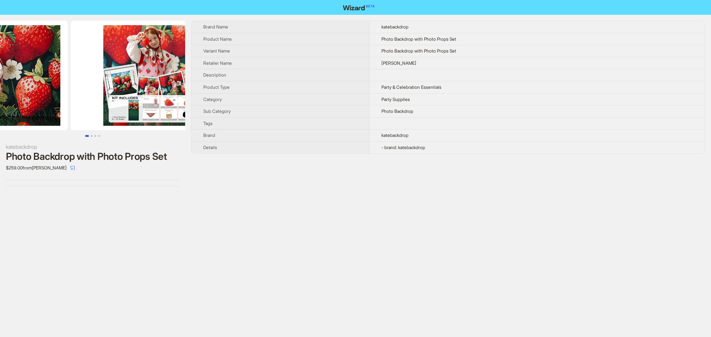
drag, startPoint x: 109, startPoint y: 71, endPoint x: 1, endPoint y: 76, distance: 108.2
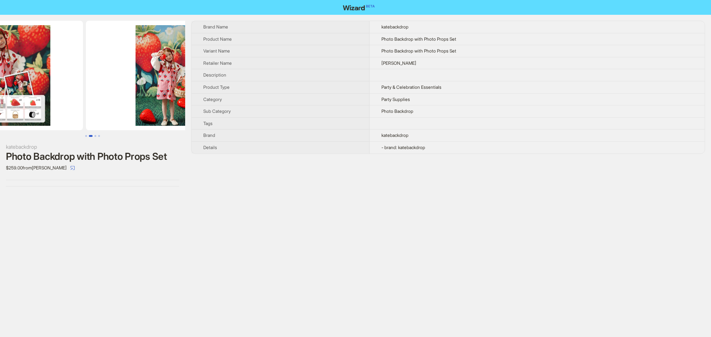
drag, startPoint x: 91, startPoint y: 95, endPoint x: 70, endPoint y: 94, distance: 21.5
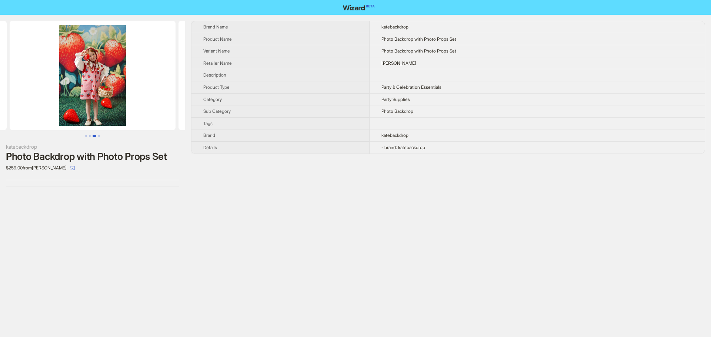
drag, startPoint x: 120, startPoint y: 80, endPoint x: 19, endPoint y: 62, distance: 102.1
click at [51, 69] on img at bounding box center [93, 76] width 166 height 110
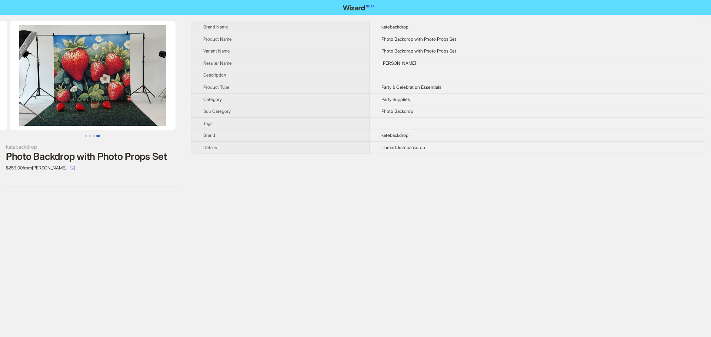
drag, startPoint x: 73, startPoint y: 73, endPoint x: 0, endPoint y: 62, distance: 74.0
click at [0, 67] on ul at bounding box center [92, 76] width 185 height 110
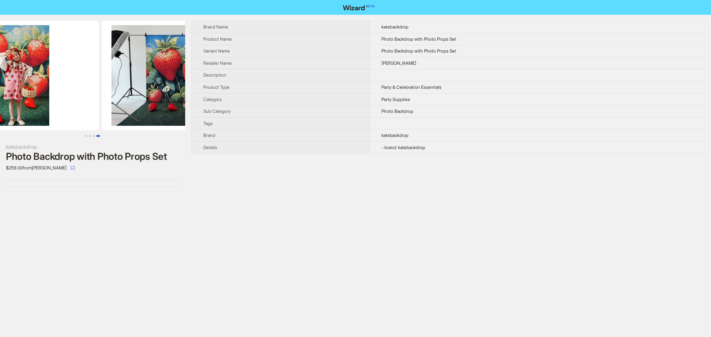
drag, startPoint x: 70, startPoint y: 66, endPoint x: 176, endPoint y: 73, distance: 106.1
click at [160, 77] on img at bounding box center [185, 76] width 166 height 110
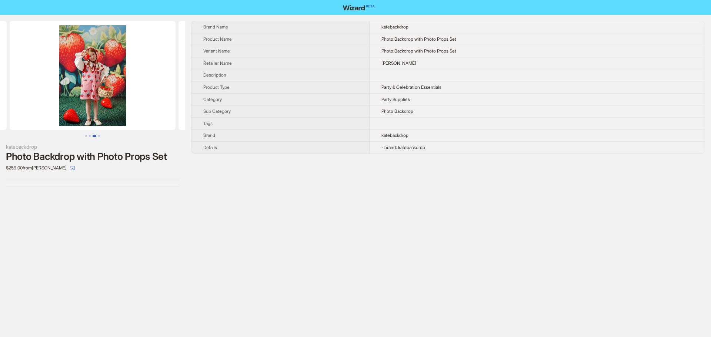
drag, startPoint x: 97, startPoint y: 87, endPoint x: 3, endPoint y: 91, distance: 94.1
click at [10, 91] on img at bounding box center [93, 76] width 166 height 110
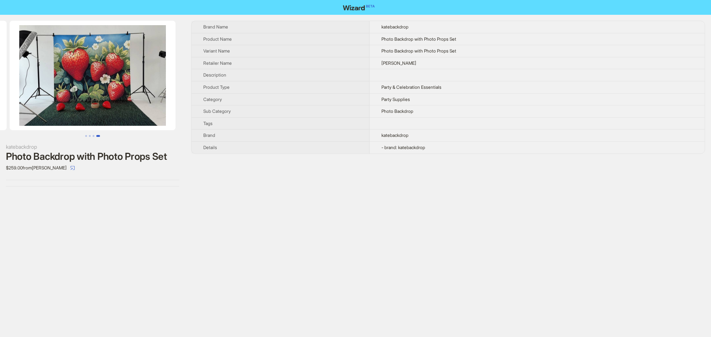
drag, startPoint x: 74, startPoint y: 86, endPoint x: 27, endPoint y: 86, distance: 47.4
click at [27, 86] on img at bounding box center [93, 76] width 166 height 110
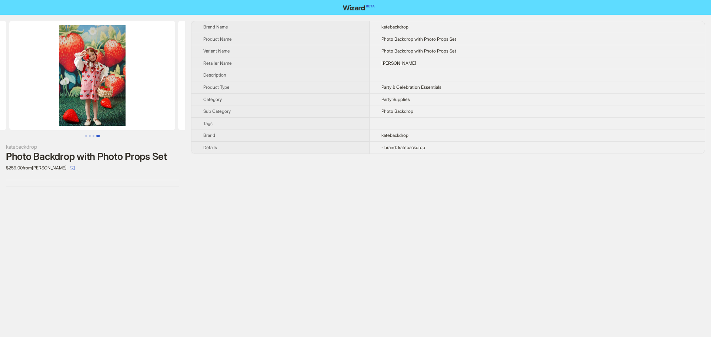
drag, startPoint x: 90, startPoint y: 83, endPoint x: 165, endPoint y: 99, distance: 76.8
click at [209, 99] on div "katebackdrop Photo Backdrop with Photo Props Set $259.00 from Kate Backdrop Bra…" at bounding box center [355, 104] width 711 height 178
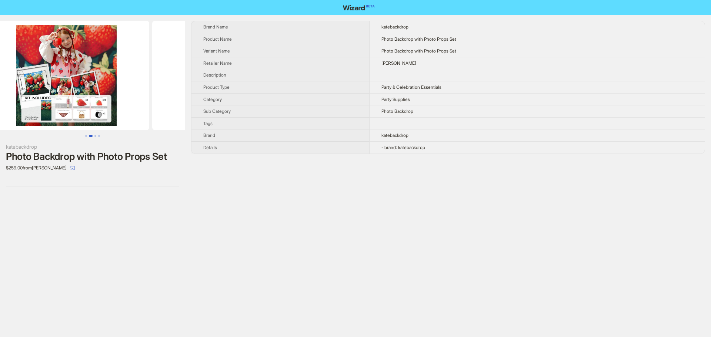
drag, startPoint x: 172, startPoint y: 104, endPoint x: 199, endPoint y: 107, distance: 26.9
click at [199, 107] on div "katebackdrop Photo Backdrop with Photo Props Set $259.00 from Kate Backdrop Bra…" at bounding box center [355, 104] width 711 height 178
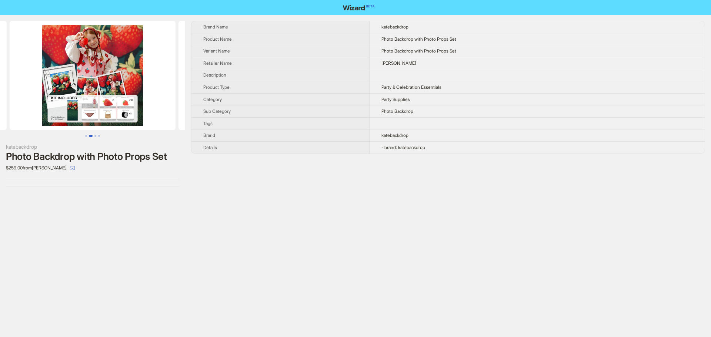
click at [213, 91] on div "katebackdrop Photo Backdrop with Photo Props Set $259.00 from Kate Backdrop Bra…" at bounding box center [355, 104] width 711 height 178
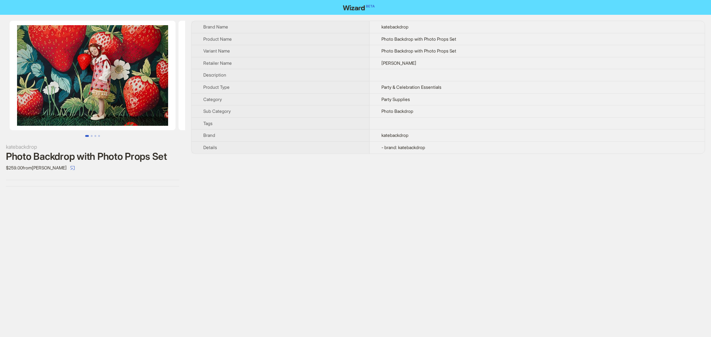
drag, startPoint x: 146, startPoint y: 90, endPoint x: 14, endPoint y: 76, distance: 132.8
click at [57, 83] on ul at bounding box center [92, 76] width 185 height 110
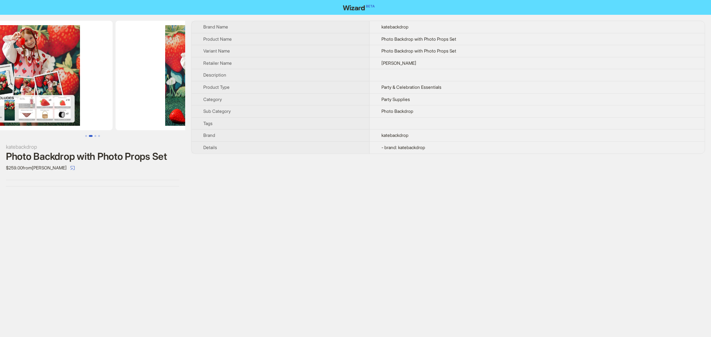
drag, startPoint x: 122, startPoint y: 81, endPoint x: 66, endPoint y: 85, distance: 56.4
click at [66, 85] on img at bounding box center [30, 76] width 166 height 110
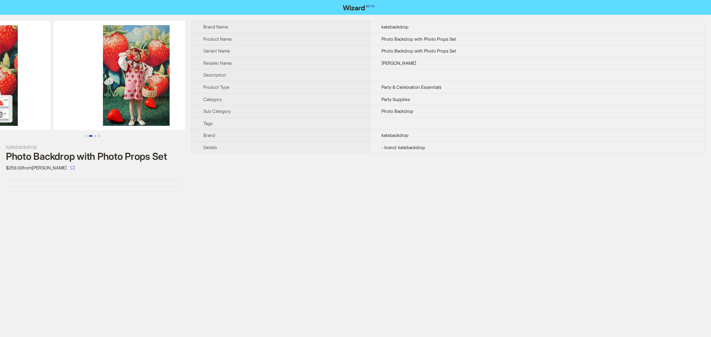
drag, startPoint x: 127, startPoint y: 80, endPoint x: 30, endPoint y: 88, distance: 96.9
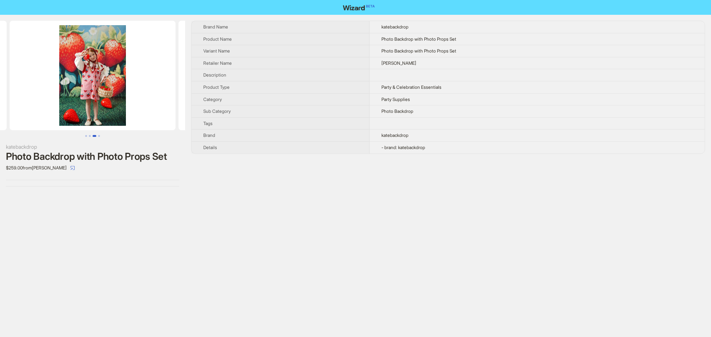
drag, startPoint x: 158, startPoint y: 82, endPoint x: 84, endPoint y: 85, distance: 74.8
click at [85, 85] on ul at bounding box center [92, 76] width 185 height 110
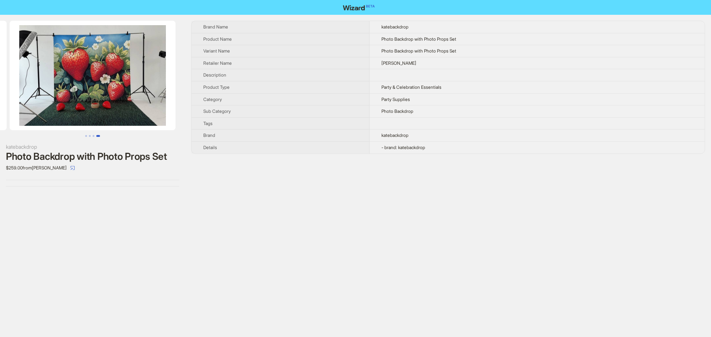
drag, startPoint x: 104, startPoint y: 84, endPoint x: 42, endPoint y: 88, distance: 62.3
click at [48, 88] on img at bounding box center [93, 76] width 166 height 110
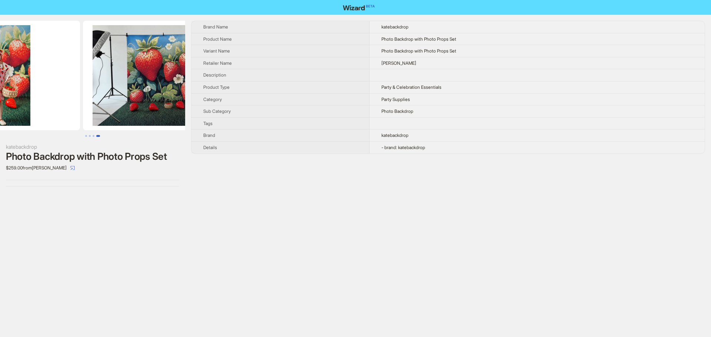
drag, startPoint x: 123, startPoint y: 88, endPoint x: 102, endPoint y: 88, distance: 20.7
click at [124, 89] on img at bounding box center [166, 76] width 166 height 110
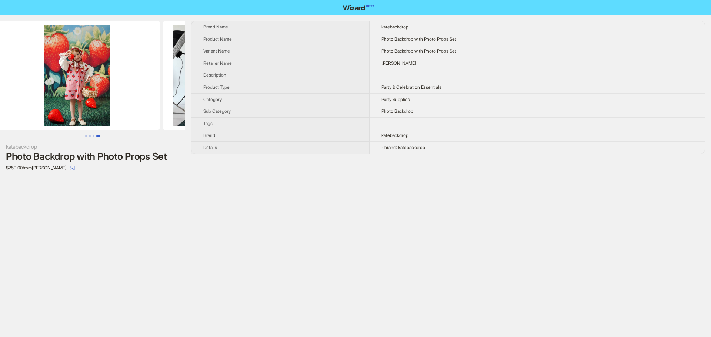
click at [163, 85] on img at bounding box center [246, 76] width 166 height 110
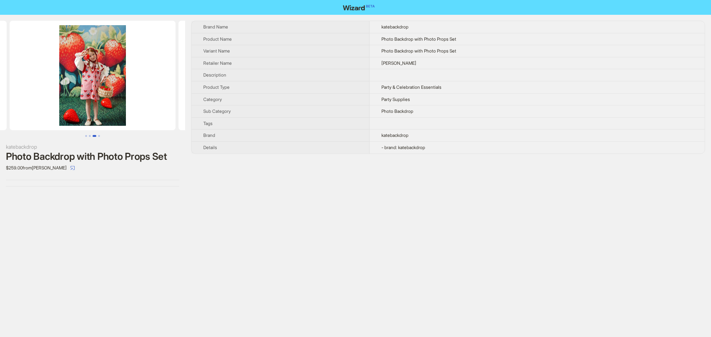
drag, startPoint x: 87, startPoint y: 87, endPoint x: 110, endPoint y: 87, distance: 22.2
click at [120, 85] on img at bounding box center [93, 76] width 166 height 110
drag, startPoint x: 117, startPoint y: 81, endPoint x: 147, endPoint y: 80, distance: 30.0
click at [145, 80] on img at bounding box center [93, 76] width 166 height 110
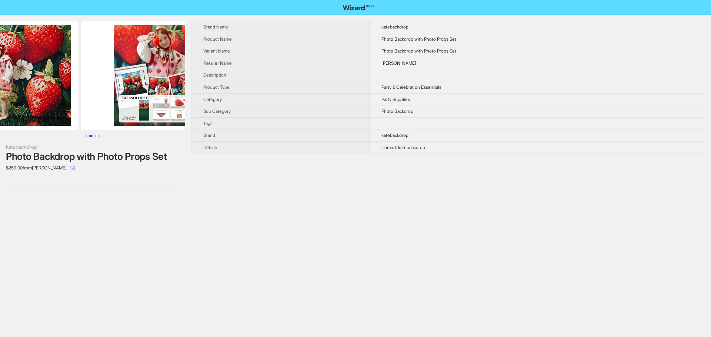
drag, startPoint x: 142, startPoint y: 84, endPoint x: 167, endPoint y: 82, distance: 25.3
click at [167, 82] on img at bounding box center [164, 76] width 166 height 110
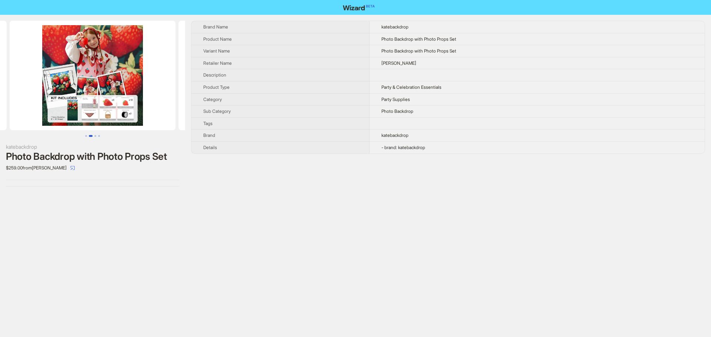
drag, startPoint x: 117, startPoint y: 80, endPoint x: 175, endPoint y: 80, distance: 58.1
click at [174, 80] on img at bounding box center [93, 76] width 166 height 110
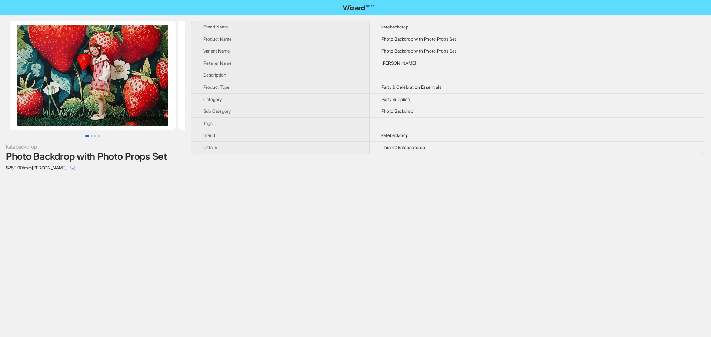
click at [161, 79] on img at bounding box center [93, 76] width 166 height 110
drag, startPoint x: 141, startPoint y: 80, endPoint x: 82, endPoint y: 75, distance: 59.1
click at [92, 79] on img at bounding box center [93, 76] width 166 height 110
drag, startPoint x: 154, startPoint y: 71, endPoint x: 96, endPoint y: 72, distance: 58.1
click at [96, 72] on ul at bounding box center [92, 76] width 185 height 110
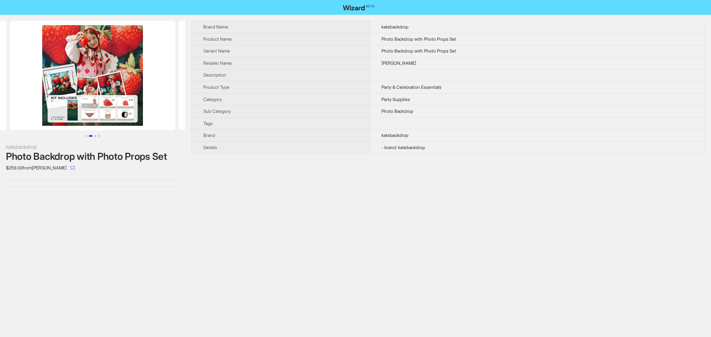
drag, startPoint x: 107, startPoint y: 68, endPoint x: 81, endPoint y: 70, distance: 25.2
click at [61, 74] on img at bounding box center [93, 76] width 166 height 110
drag, startPoint x: 141, startPoint y: 68, endPoint x: 83, endPoint y: 73, distance: 57.5
click at [85, 73] on img at bounding box center [93, 76] width 166 height 110
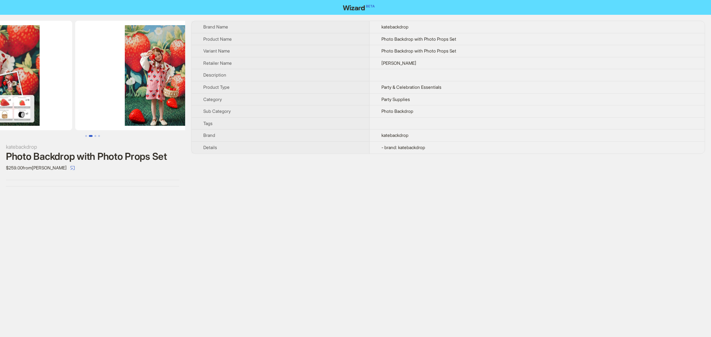
drag, startPoint x: 147, startPoint y: 74, endPoint x: 77, endPoint y: 69, distance: 70.1
click at [72, 73] on ul at bounding box center [92, 76] width 185 height 110
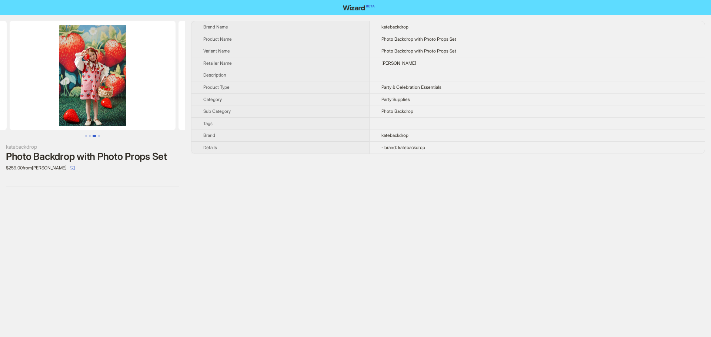
drag, startPoint x: 100, startPoint y: 69, endPoint x: 56, endPoint y: 69, distance: 44.4
click at [51, 76] on img at bounding box center [93, 76] width 166 height 110
drag, startPoint x: 145, startPoint y: 72, endPoint x: 107, endPoint y: 66, distance: 38.9
click at [94, 73] on ul at bounding box center [92, 76] width 185 height 110
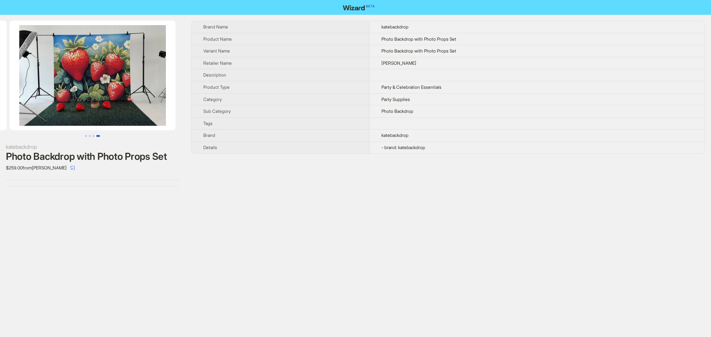
drag, startPoint x: 138, startPoint y: 72, endPoint x: 94, endPoint y: 74, distance: 43.7
click at [94, 74] on img at bounding box center [93, 76] width 166 height 110
drag, startPoint x: 147, startPoint y: 70, endPoint x: 98, endPoint y: 70, distance: 48.5
click at [108, 73] on img at bounding box center [93, 76] width 166 height 110
drag, startPoint x: 71, startPoint y: 72, endPoint x: 24, endPoint y: 70, distance: 47.0
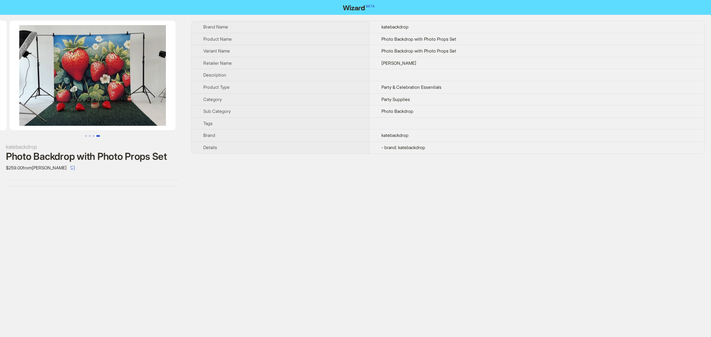
click at [48, 75] on img at bounding box center [93, 76] width 166 height 110
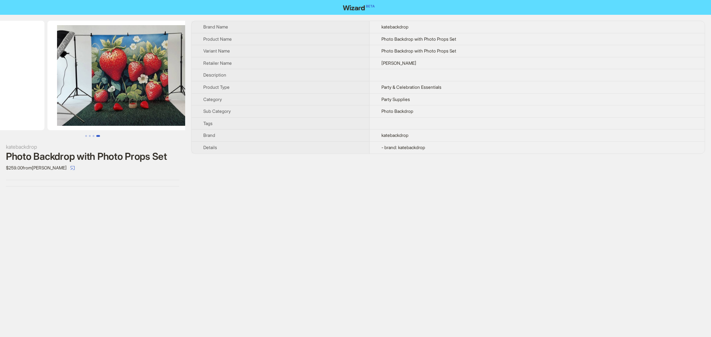
click at [109, 70] on img at bounding box center [130, 76] width 166 height 110
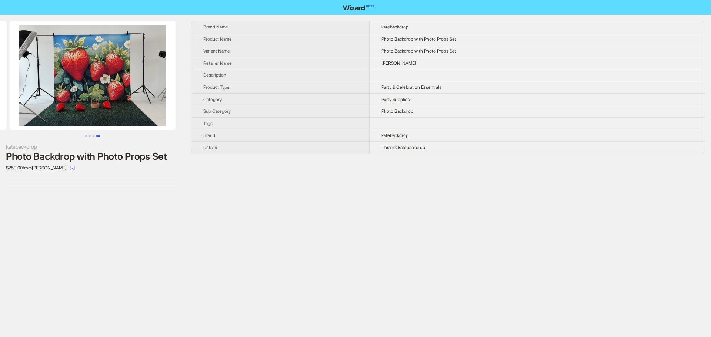
drag, startPoint x: 83, startPoint y: 70, endPoint x: 112, endPoint y: 72, distance: 30.1
click at [125, 68] on img at bounding box center [93, 76] width 166 height 110
drag, startPoint x: 114, startPoint y: 70, endPoint x: 124, endPoint y: 69, distance: 9.6
click at [124, 69] on img at bounding box center [93, 76] width 166 height 110
drag, startPoint x: 114, startPoint y: 73, endPoint x: 137, endPoint y: 71, distance: 22.7
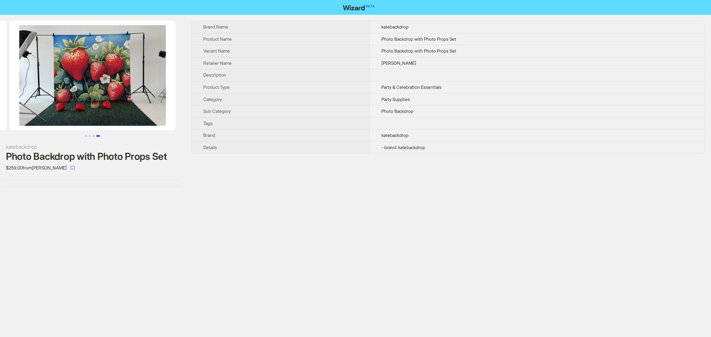
click at [162, 67] on img at bounding box center [93, 76] width 166 height 110
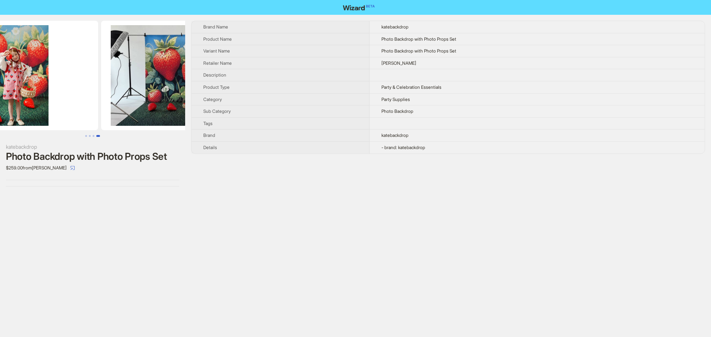
drag, startPoint x: 85, startPoint y: 72, endPoint x: 136, endPoint y: 72, distance: 50.3
click at [133, 72] on img at bounding box center [185, 76] width 166 height 110
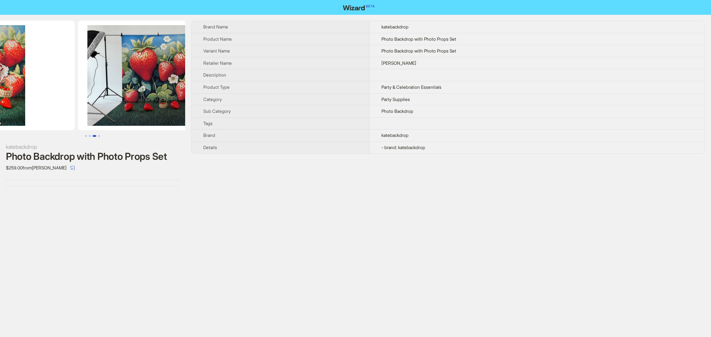
drag, startPoint x: 132, startPoint y: 73, endPoint x: 23, endPoint y: 77, distance: 108.9
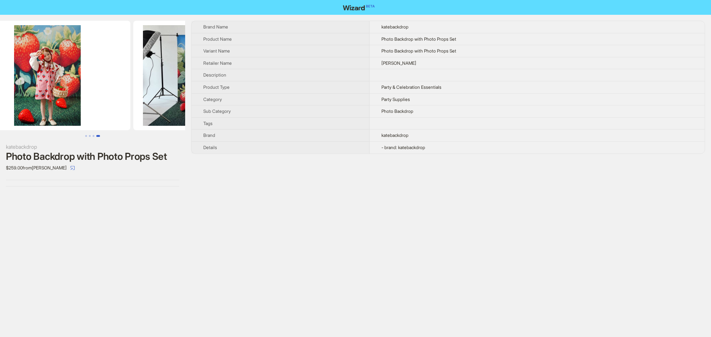
drag, startPoint x: 83, startPoint y: 82, endPoint x: 169, endPoint y: 82, distance: 86.2
click at [168, 82] on img at bounding box center [216, 76] width 166 height 110
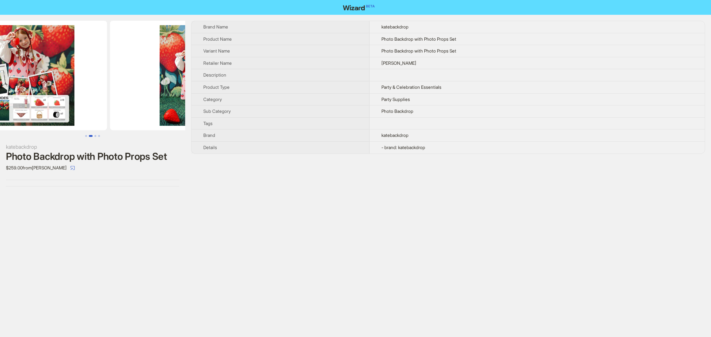
drag, startPoint x: 138, startPoint y: 86, endPoint x: 124, endPoint y: 86, distance: 14.1
click at [144, 86] on img at bounding box center [193, 76] width 166 height 110
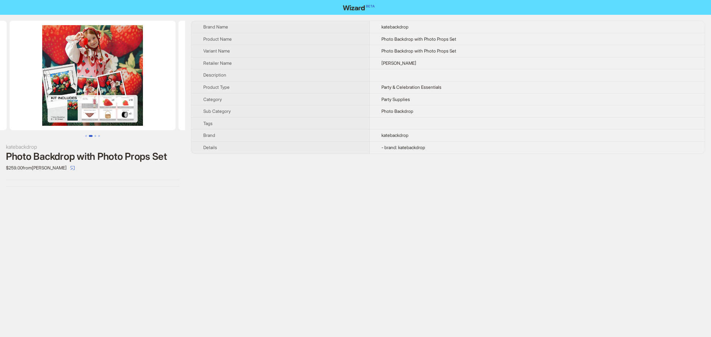
click at [107, 95] on img at bounding box center [93, 76] width 166 height 110
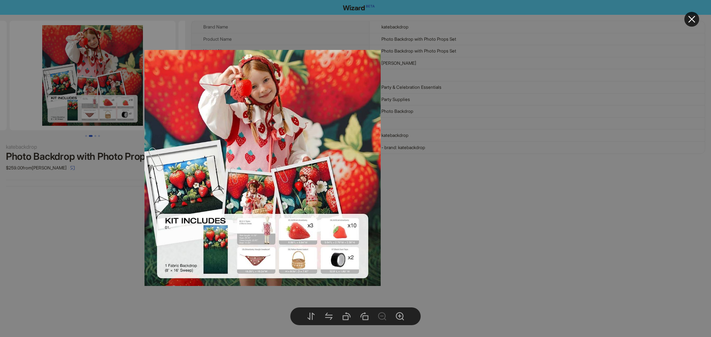
drag, startPoint x: 409, startPoint y: 124, endPoint x: 352, endPoint y: 109, distance: 59.4
click at [300, 124] on img at bounding box center [262, 168] width 236 height 236
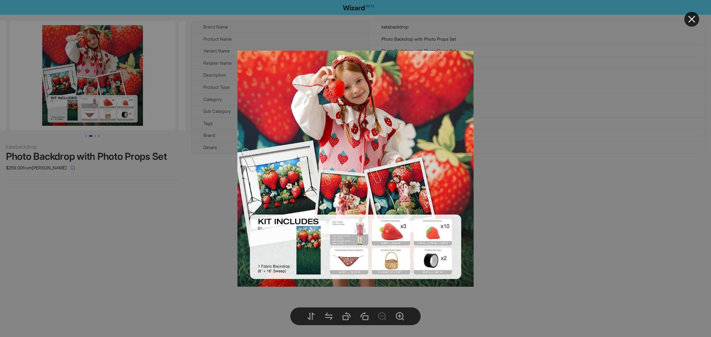
click at [690, 19] on icon "close" at bounding box center [691, 19] width 9 height 9
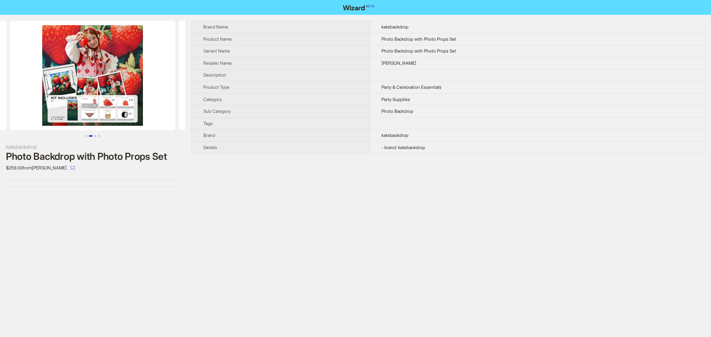
click at [102, 84] on img at bounding box center [93, 76] width 166 height 110
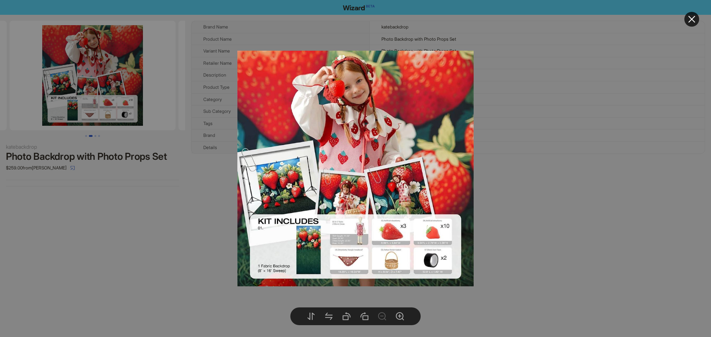
click at [696, 20] on button at bounding box center [691, 19] width 15 height 15
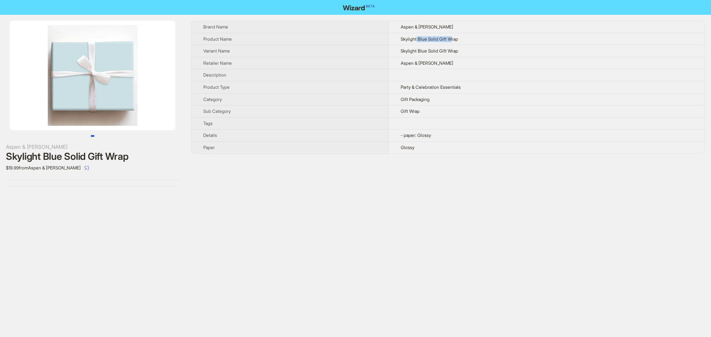
drag, startPoint x: 416, startPoint y: 40, endPoint x: 451, endPoint y: 42, distance: 35.2
click at [451, 42] on td "Skylight Blue Solid Gift Wrap" at bounding box center [547, 39] width 316 height 12
drag, startPoint x: 334, startPoint y: 53, endPoint x: 175, endPoint y: 134, distance: 178.1
click at [333, 53] on th "Variant Name" at bounding box center [289, 51] width 197 height 12
drag, startPoint x: 87, startPoint y: 156, endPoint x: 154, endPoint y: 157, distance: 66.2
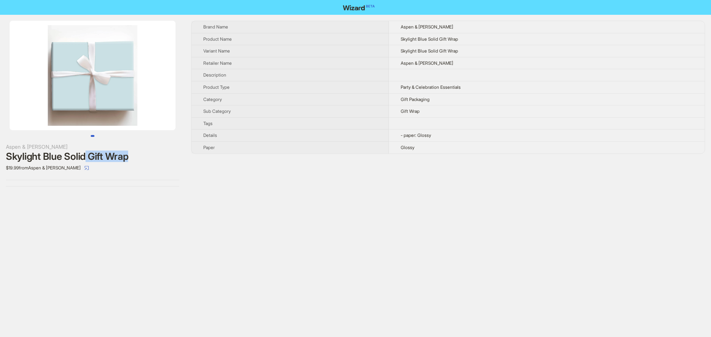
click at [154, 157] on div "Skylight Blue Solid Gift Wrap" at bounding box center [92, 156] width 173 height 11
click at [302, 19] on div "Aspen & [PERSON_NAME] Skylight Blue Solid Gift Wrap $19.99 from Aspen & [PERSON…" at bounding box center [355, 104] width 711 height 178
drag, startPoint x: 461, startPoint y: 39, endPoint x: 412, endPoint y: 80, distance: 64.4
click at [403, 41] on td "Skylight Blue Solid Gift Wrap" at bounding box center [547, 39] width 316 height 12
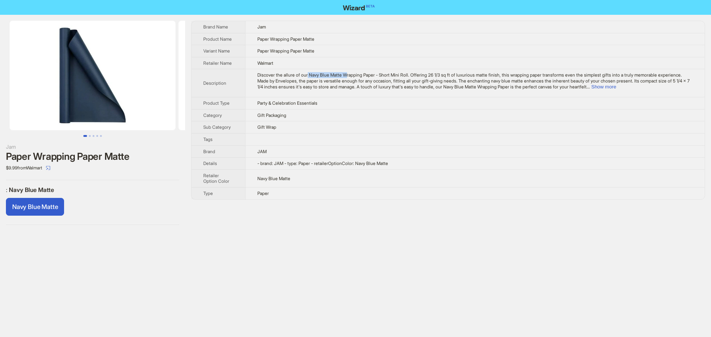
drag, startPoint x: 310, startPoint y: 74, endPoint x: 352, endPoint y: 77, distance: 41.6
click at [352, 77] on span "Discover the allure of our Navy Blue Matte Wrapping Paper - Short Mini Roll. Of…" at bounding box center [473, 80] width 432 height 17
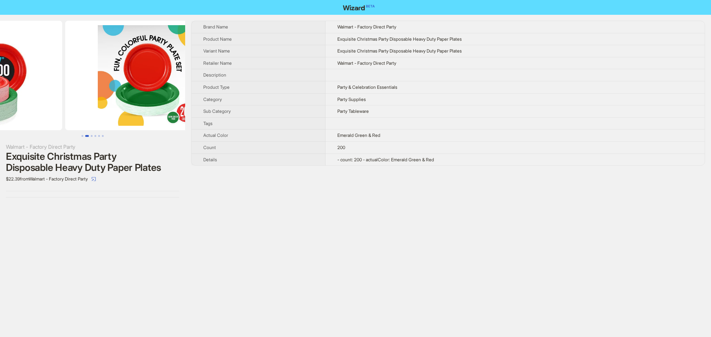
drag, startPoint x: 58, startPoint y: 94, endPoint x: 31, endPoint y: 94, distance: 27.4
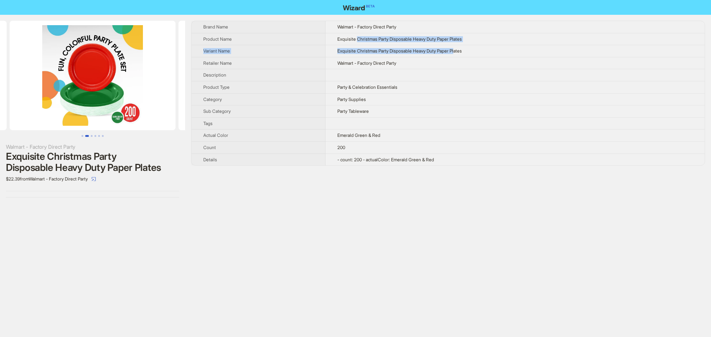
drag, startPoint x: 356, startPoint y: 38, endPoint x: 448, endPoint y: 54, distance: 93.1
click at [458, 48] on tbody "Brand Name Walmart - Factory Direct Party Product Name Exquisite Christmas Part…" at bounding box center [447, 93] width 513 height 144
click at [411, 100] on td "Party Supplies" at bounding box center [514, 99] width 379 height 12
drag, startPoint x: 350, startPoint y: 148, endPoint x: 332, endPoint y: 147, distance: 18.1
click at [332, 147] on td "200" at bounding box center [514, 147] width 379 height 12
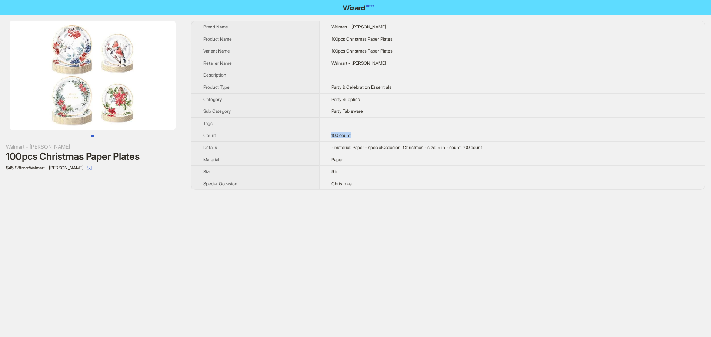
drag, startPoint x: 355, startPoint y: 136, endPoint x: 330, endPoint y: 136, distance: 24.8
click at [330, 136] on td "100 count" at bounding box center [511, 136] width 385 height 12
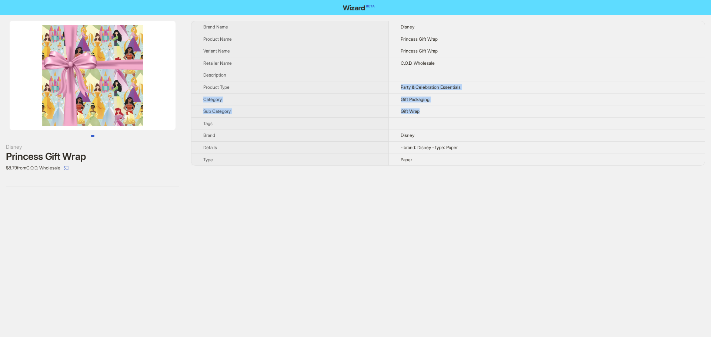
drag, startPoint x: 420, startPoint y: 110, endPoint x: 394, endPoint y: 88, distance: 34.2
click at [394, 88] on tbody "Brand Name Disney Product Name Princess Gift Wrap Variant Name Princess Gift Wr…" at bounding box center [447, 93] width 513 height 144
click at [456, 63] on td "C.O.D. Wholesale" at bounding box center [547, 63] width 316 height 12
click at [108, 83] on img at bounding box center [93, 76] width 166 height 110
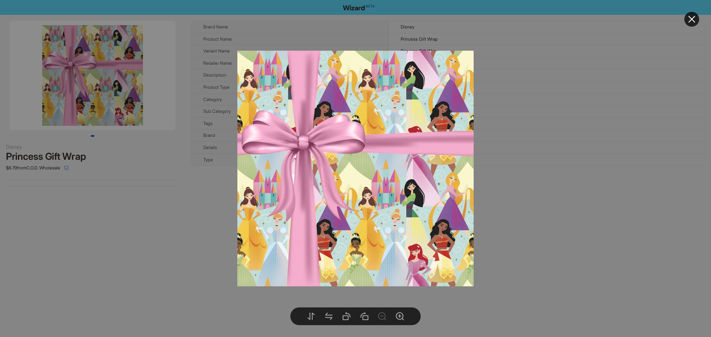
click at [694, 17] on icon "close" at bounding box center [691, 19] width 9 height 9
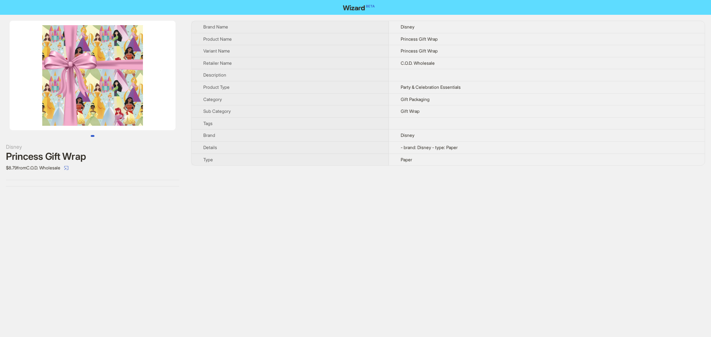
click at [189, 105] on div "Disney Princess Gift Wrap $8.79 from C.O.D. Wholesale Brand Name Disney Product…" at bounding box center [355, 104] width 711 height 178
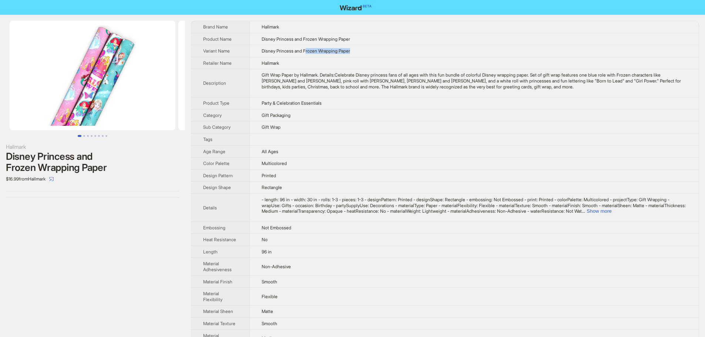
drag, startPoint x: 308, startPoint y: 53, endPoint x: 374, endPoint y: 54, distance: 66.3
click at [374, 54] on td "Disney Princess and Frozen Wrapping Paper" at bounding box center [474, 51] width 449 height 12
click at [367, 47] on td "Disney Princess and Frozen Wrapping Paper" at bounding box center [474, 51] width 449 height 12
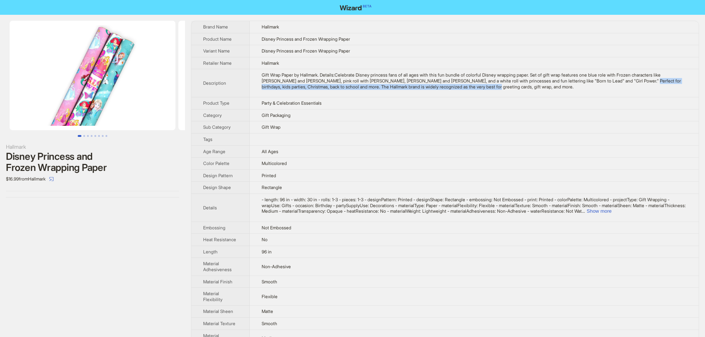
drag, startPoint x: 635, startPoint y: 81, endPoint x: 651, endPoint y: 87, distance: 16.9
click at [651, 87] on div "Gift Wrap Paper by Hallmark. Details:Celebrate Disney princess fans of all ages…" at bounding box center [474, 80] width 425 height 17
click at [597, 86] on div "Gift Wrap Paper by Hallmark. Details:Celebrate Disney princess fans of all ages…" at bounding box center [474, 80] width 425 height 17
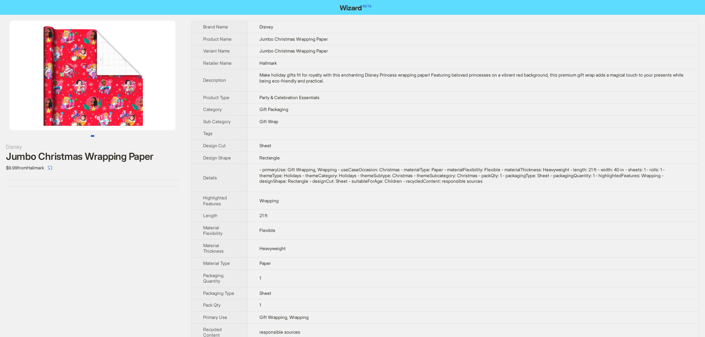
drag, startPoint x: 124, startPoint y: 98, endPoint x: 56, endPoint y: 100, distance: 68.5
click at [57, 100] on img at bounding box center [93, 76] width 166 height 110
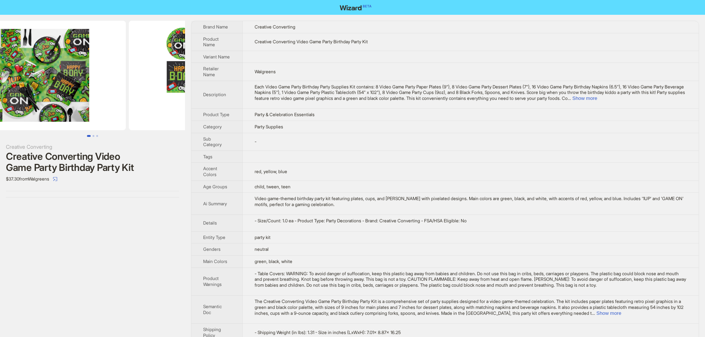
drag, startPoint x: 107, startPoint y: 79, endPoint x: 51, endPoint y: 75, distance: 56.4
click at [55, 76] on img at bounding box center [43, 76] width 166 height 110
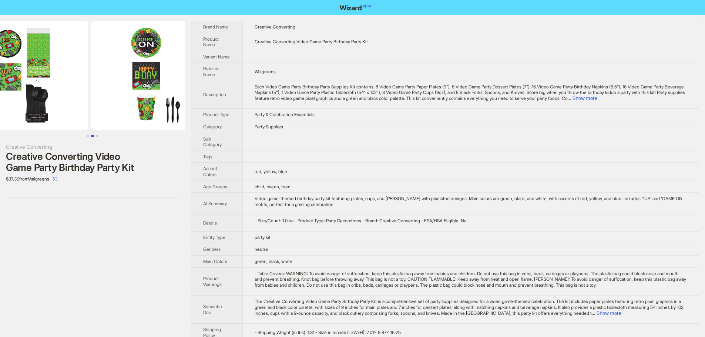
drag, startPoint x: 134, startPoint y: 78, endPoint x: 39, endPoint y: 71, distance: 95.0
click at [50, 74] on li at bounding box center [5, 76] width 169 height 110
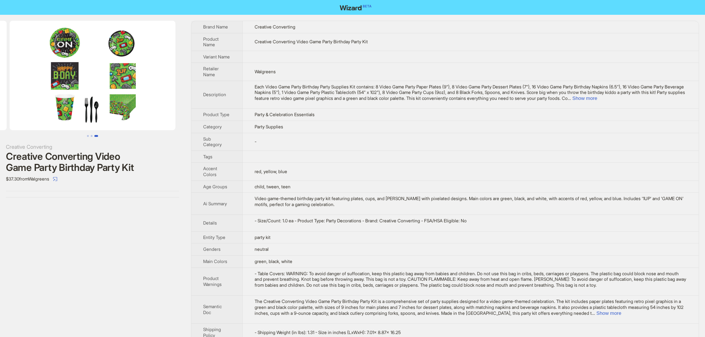
scroll to position [0, 337]
drag, startPoint x: 131, startPoint y: 74, endPoint x: 44, endPoint y: 77, distance: 87.0
click at [44, 77] on img at bounding box center [93, 76] width 166 height 110
click at [597, 99] on button "Show more" at bounding box center [584, 98] width 25 height 6
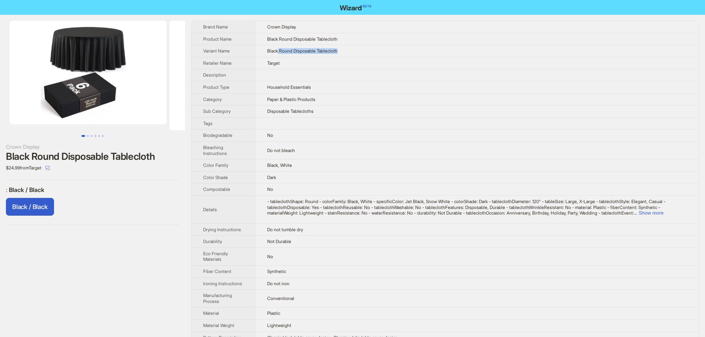
drag, startPoint x: 280, startPoint y: 49, endPoint x: 363, endPoint y: 49, distance: 82.9
click at [363, 49] on td "Black Round Disposable Tablecloth" at bounding box center [477, 51] width 444 height 12
click at [336, 68] on td "Target" at bounding box center [477, 63] width 444 height 12
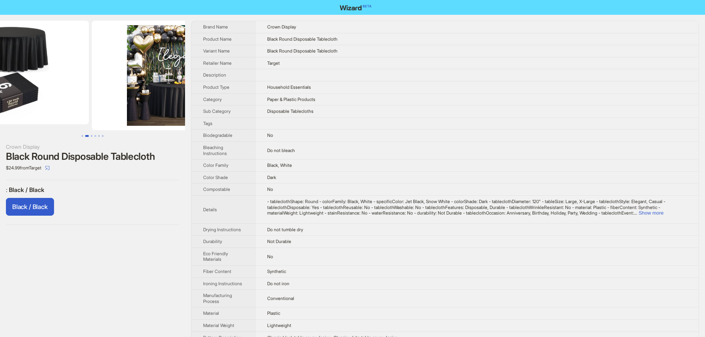
drag, startPoint x: 158, startPoint y: 83, endPoint x: 95, endPoint y: 84, distance: 62.9
click at [79, 84] on ul at bounding box center [92, 76] width 185 height 110
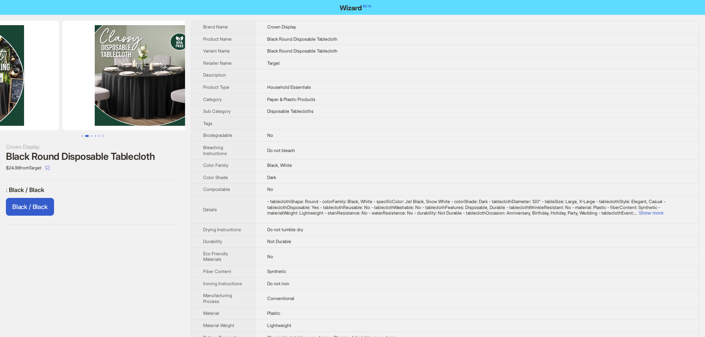
drag, startPoint x: 149, startPoint y: 84, endPoint x: 68, endPoint y: 90, distance: 80.9
click at [68, 90] on ul at bounding box center [92, 76] width 185 height 110
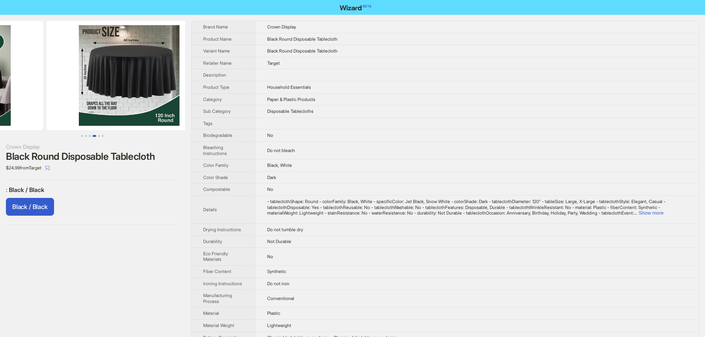
drag, startPoint x: 113, startPoint y: 89, endPoint x: 29, endPoint y: 85, distance: 84.1
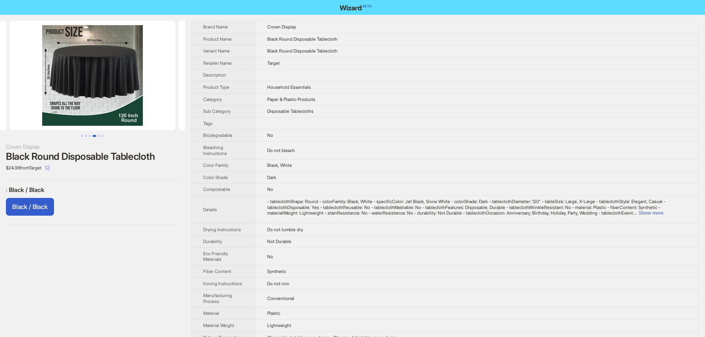
drag, startPoint x: 111, startPoint y: 86, endPoint x: 59, endPoint y: 89, distance: 51.9
click at [65, 89] on img at bounding box center [93, 76] width 166 height 110
drag, startPoint x: 128, startPoint y: 84, endPoint x: 67, endPoint y: 88, distance: 62.0
click at [72, 88] on img at bounding box center [93, 76] width 166 height 110
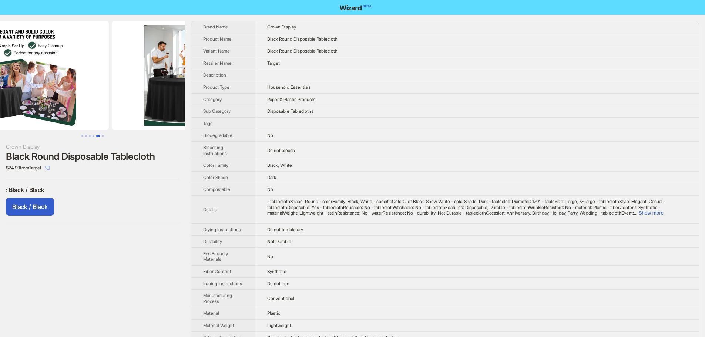
drag, startPoint x: 141, startPoint y: 87, endPoint x: 84, endPoint y: 90, distance: 57.1
click at [88, 91] on img at bounding box center [26, 76] width 166 height 110
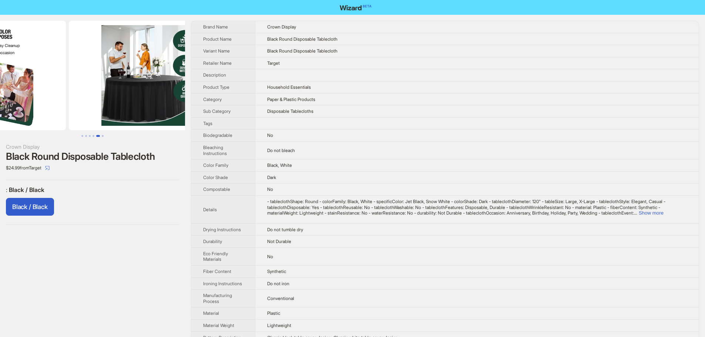
drag, startPoint x: 146, startPoint y: 88, endPoint x: 60, endPoint y: 91, distance: 86.3
click at [64, 92] on ul at bounding box center [92, 76] width 185 height 110
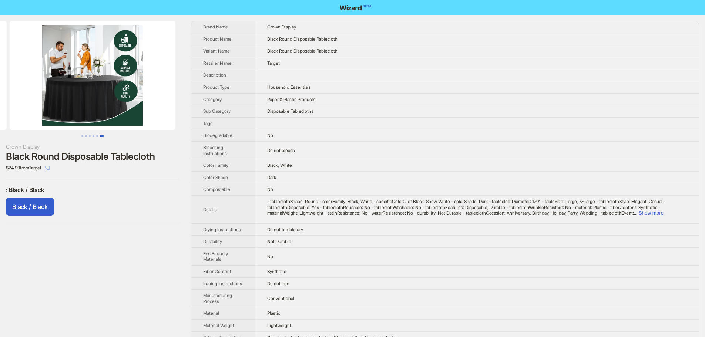
drag, startPoint x: 142, startPoint y: 86, endPoint x: 51, endPoint y: 84, distance: 90.3
click at [56, 89] on img at bounding box center [93, 76] width 166 height 110
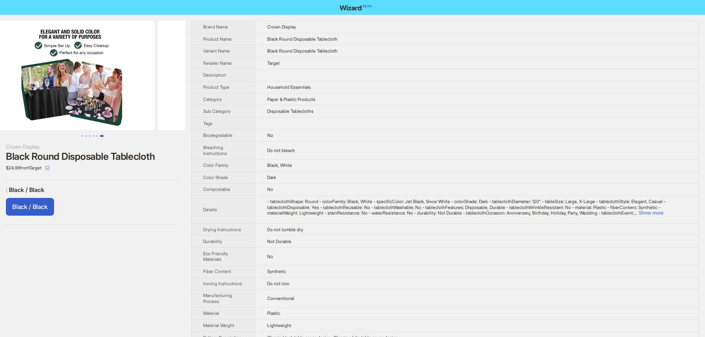
drag, startPoint x: 78, startPoint y: 85, endPoint x: 177, endPoint y: 86, distance: 98.8
click at [177, 86] on img at bounding box center [241, 76] width 166 height 110
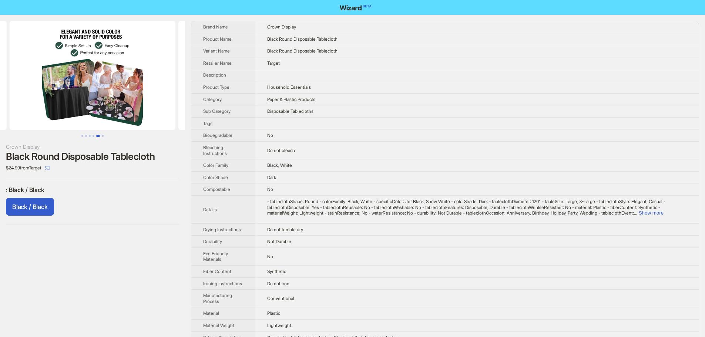
click at [139, 86] on img at bounding box center [93, 76] width 166 height 110
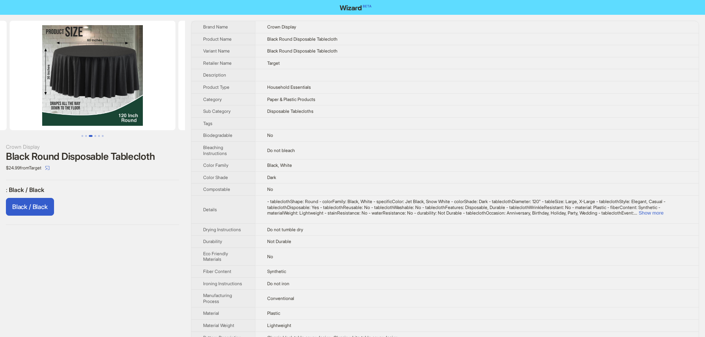
drag, startPoint x: 155, startPoint y: 86, endPoint x: 197, endPoint y: 85, distance: 42.2
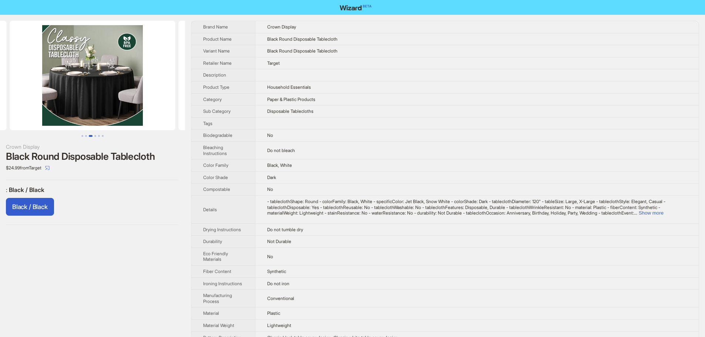
drag, startPoint x: 111, startPoint y: 85, endPoint x: 171, endPoint y: 92, distance: 61.1
click at [170, 92] on img at bounding box center [93, 76] width 166 height 110
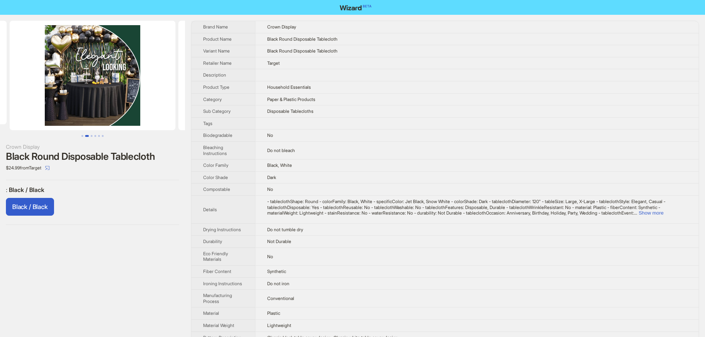
click at [175, 96] on img at bounding box center [93, 76] width 166 height 110
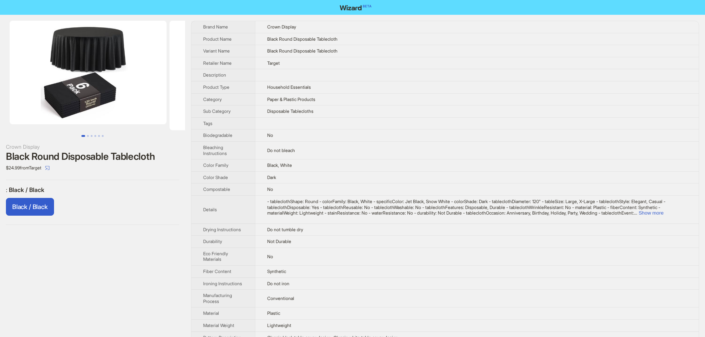
drag, startPoint x: 118, startPoint y: 96, endPoint x: 202, endPoint y: 92, distance: 84.1
drag, startPoint x: 125, startPoint y: 84, endPoint x: 68, endPoint y: 83, distance: 57.4
click at [69, 84] on img at bounding box center [88, 73] width 157 height 104
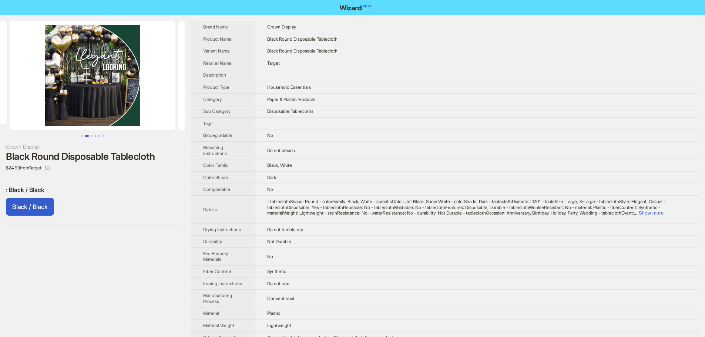
click at [41, 81] on ul at bounding box center [92, 76] width 185 height 110
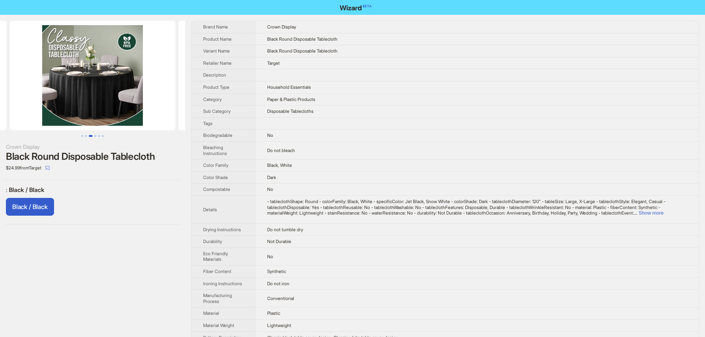
drag, startPoint x: 101, startPoint y: 76, endPoint x: 43, endPoint y: 80, distance: 57.9
click at [47, 81] on img at bounding box center [93, 76] width 166 height 110
drag, startPoint x: 113, startPoint y: 80, endPoint x: 6, endPoint y: 85, distance: 107.1
click at [29, 86] on img at bounding box center [93, 76] width 166 height 110
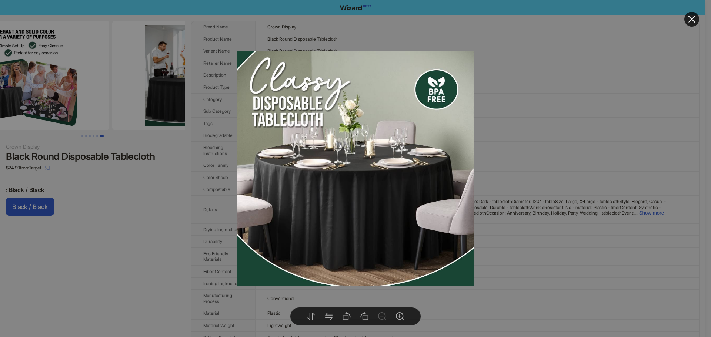
drag, startPoint x: 112, startPoint y: 81, endPoint x: 21, endPoint y: 87, distance: 91.3
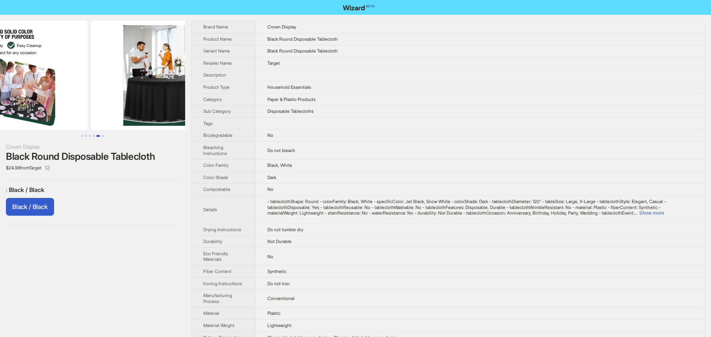
scroll to position [0, 666]
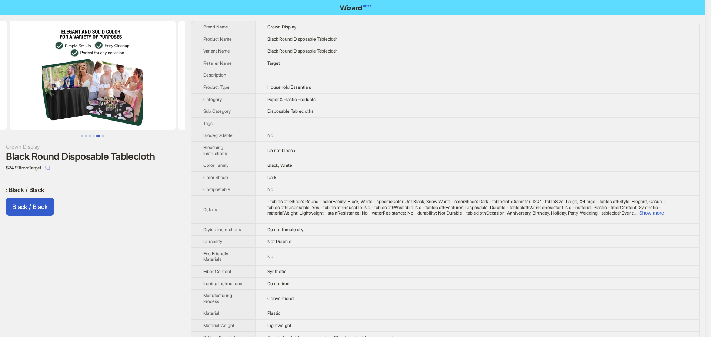
drag, startPoint x: 110, startPoint y: 80, endPoint x: 117, endPoint y: 81, distance: 7.0
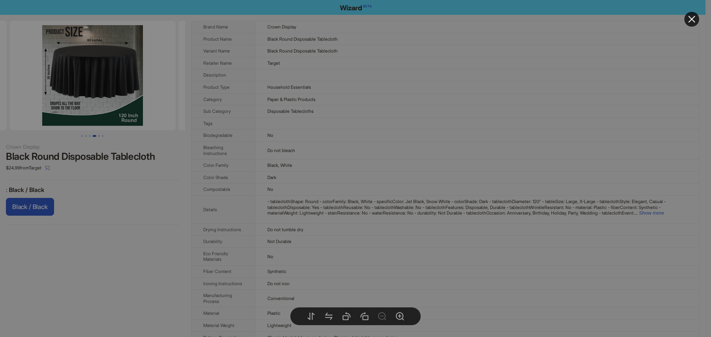
drag, startPoint x: 93, startPoint y: 80, endPoint x: 155, endPoint y: 79, distance: 62.5
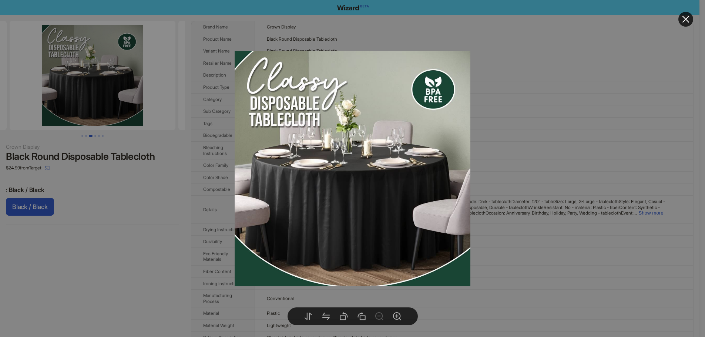
drag, startPoint x: 134, startPoint y: 83, endPoint x: 82, endPoint y: 84, distance: 52.2
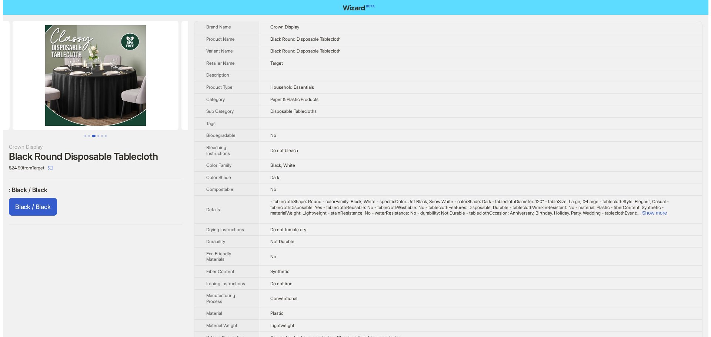
scroll to position [0, 329]
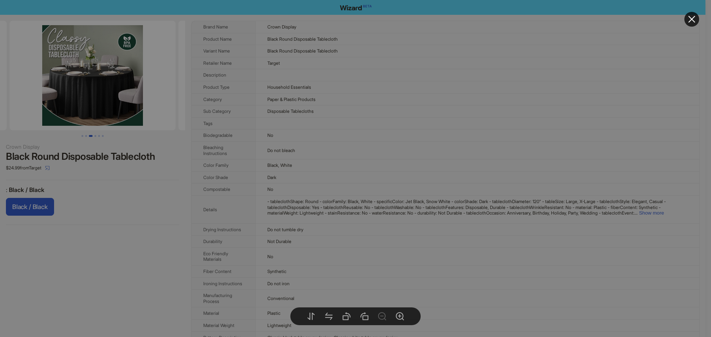
drag, startPoint x: 125, startPoint y: 72, endPoint x: 52, endPoint y: 74, distance: 73.7
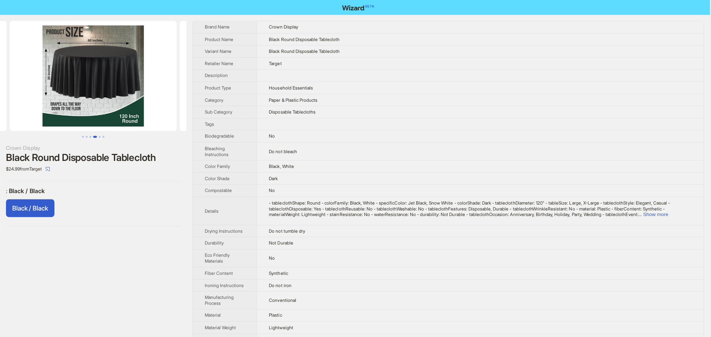
drag, startPoint x: 117, startPoint y: 81, endPoint x: 60, endPoint y: 83, distance: 57.0
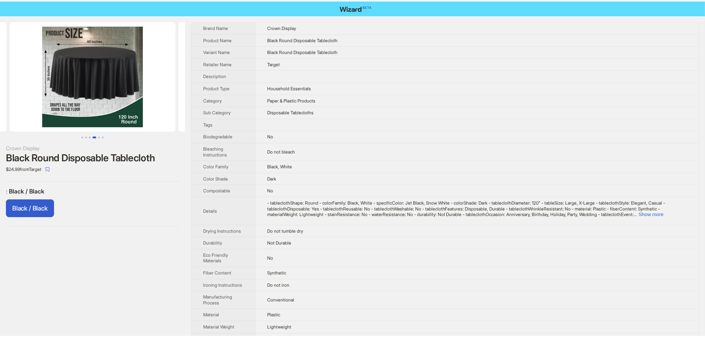
scroll to position [0, 497]
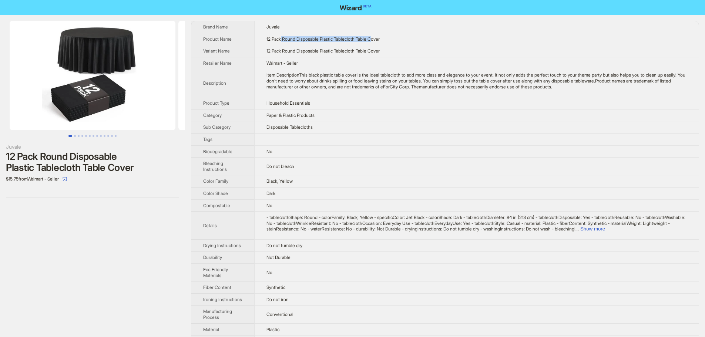
drag, startPoint x: 284, startPoint y: 37, endPoint x: 377, endPoint y: 41, distance: 93.7
click at [377, 41] on span "12 Pack Round Disposable Plastic Tablecloth Table Cover" at bounding box center [322, 39] width 113 height 6
click at [311, 186] on td "Black, Yellow" at bounding box center [476, 181] width 444 height 12
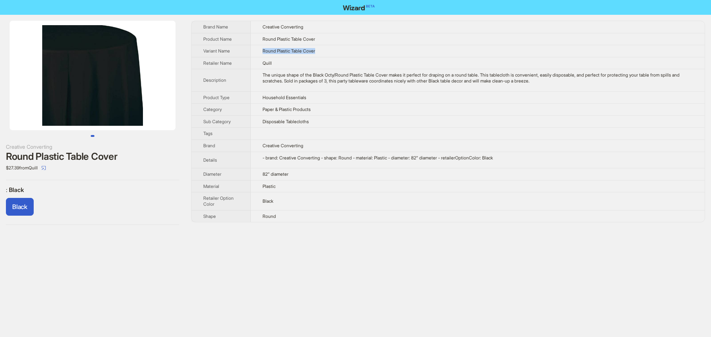
drag, startPoint x: 263, startPoint y: 50, endPoint x: 318, endPoint y: 48, distance: 54.8
click at [318, 48] on td "Round Plastic Table Cover" at bounding box center [478, 51] width 454 height 12
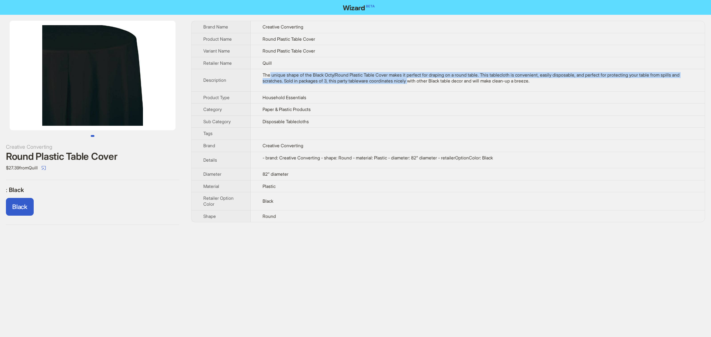
drag, startPoint x: 271, startPoint y: 77, endPoint x: 429, endPoint y: 82, distance: 157.7
click at [429, 82] on div "The unique shape of the Black Octy/Round Plastic Table Cover makes it perfect f…" at bounding box center [477, 77] width 430 height 11
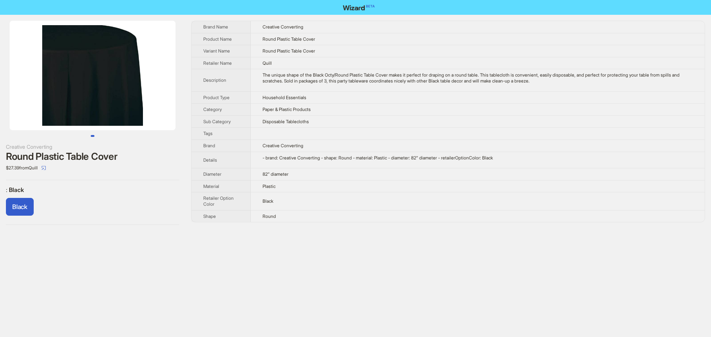
click at [439, 82] on div "The unique shape of the Black Octy/Round Plastic Table Cover makes it perfect f…" at bounding box center [477, 77] width 430 height 11
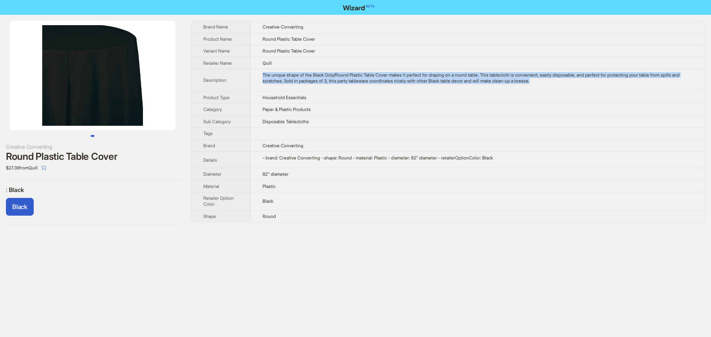
click at [439, 82] on div "The unique shape of the Black Octy/Round Plastic Table Cover makes it perfect f…" at bounding box center [477, 77] width 430 height 11
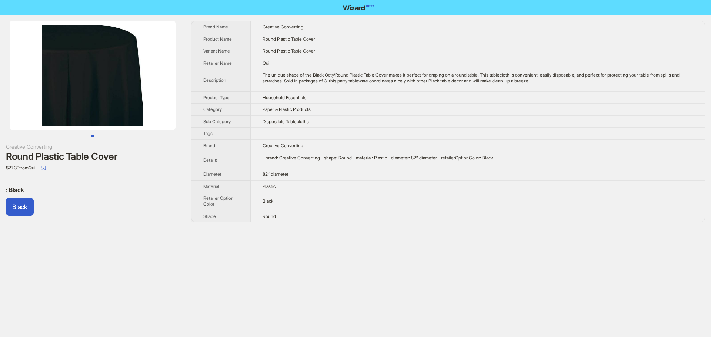
click at [345, 111] on td "Paper & Plastic Products" at bounding box center [478, 110] width 454 height 12
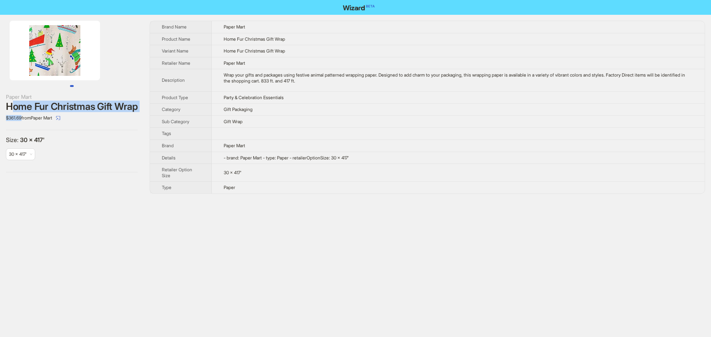
drag, startPoint x: 22, startPoint y: 118, endPoint x: 10, endPoint y: 111, distance: 13.8
click at [10, 111] on div "Paper Mart Home Fur Christmas Gift Wrap $361.69 from Paper Mart" at bounding box center [72, 108] width 132 height 31
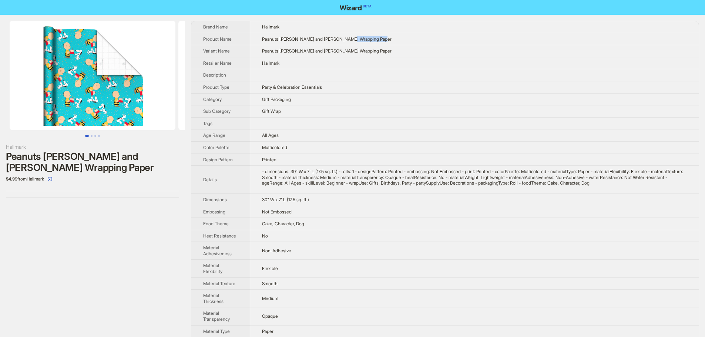
drag, startPoint x: 354, startPoint y: 40, endPoint x: 386, endPoint y: 39, distance: 32.2
click at [386, 39] on td "Peanuts [PERSON_NAME] and [PERSON_NAME] Wrapping Paper" at bounding box center [474, 39] width 449 height 12
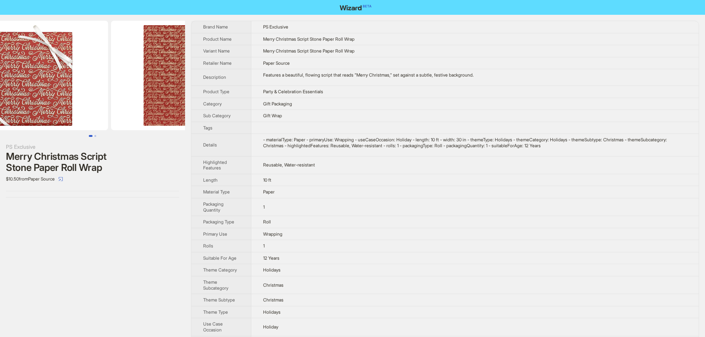
drag, startPoint x: 111, startPoint y: 89, endPoint x: 35, endPoint y: 91, distance: 75.5
click at [36, 91] on img at bounding box center [25, 76] width 166 height 110
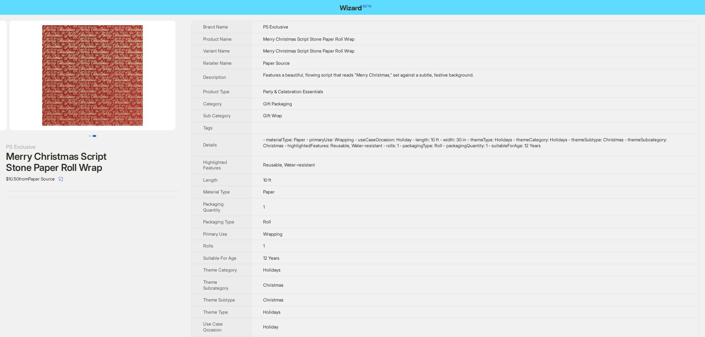
drag, startPoint x: 96, startPoint y: 90, endPoint x: 51, endPoint y: 92, distance: 45.2
click at [52, 93] on img at bounding box center [93, 76] width 166 height 110
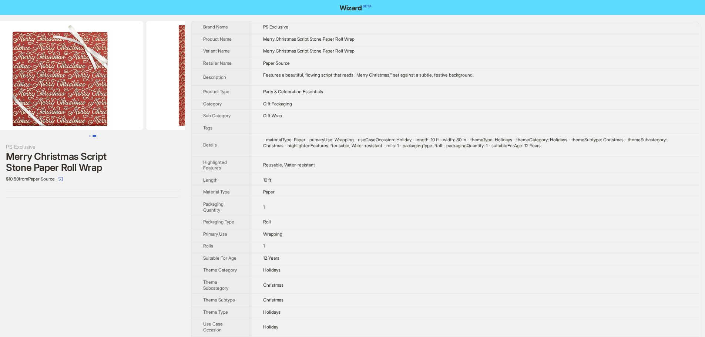
drag, startPoint x: 61, startPoint y: 84, endPoint x: 114, endPoint y: 84, distance: 53.7
click at [161, 86] on img at bounding box center [230, 76] width 166 height 110
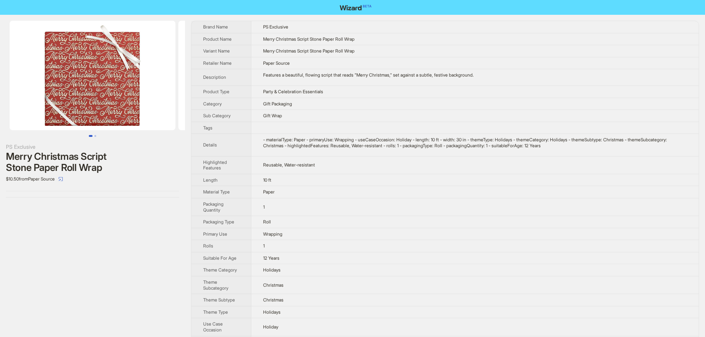
drag, startPoint x: 77, startPoint y: 83, endPoint x: 146, endPoint y: 84, distance: 69.2
click at [146, 84] on img at bounding box center [93, 76] width 166 height 110
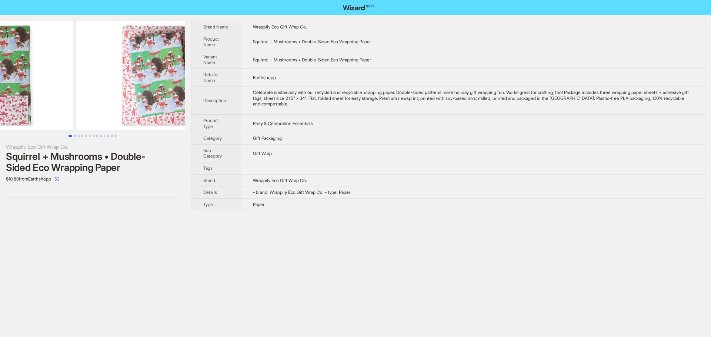
drag, startPoint x: 108, startPoint y: 84, endPoint x: 5, endPoint y: 81, distance: 103.3
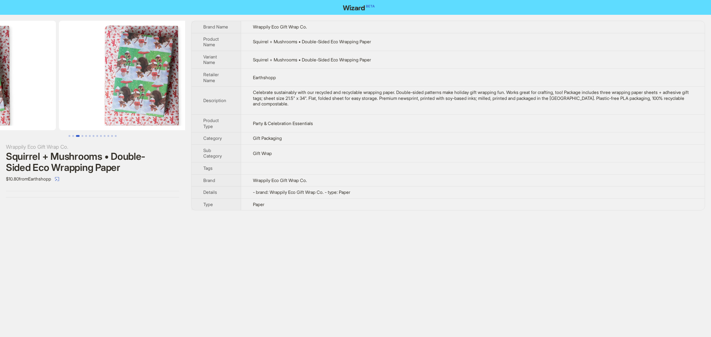
drag, startPoint x: 78, startPoint y: 93, endPoint x: 3, endPoint y: 71, distance: 78.1
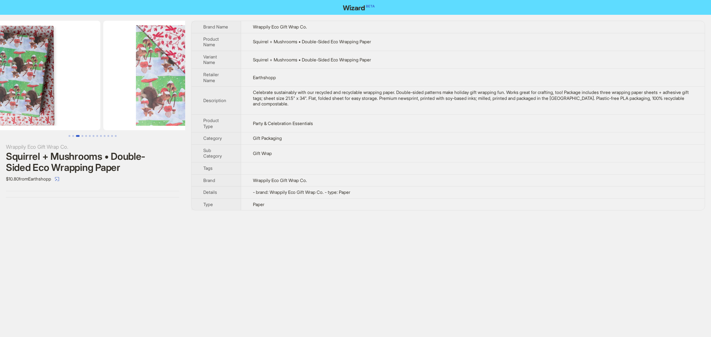
drag, startPoint x: 120, startPoint y: 91, endPoint x: 57, endPoint y: 88, distance: 63.0
click at [57, 88] on img at bounding box center [17, 76] width 166 height 110
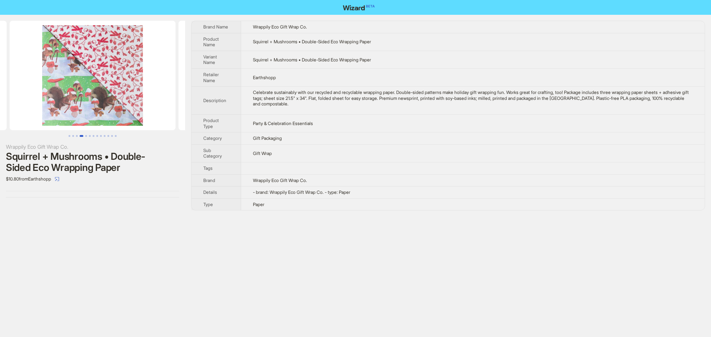
click at [70, 92] on img at bounding box center [93, 76] width 166 height 110
click at [112, 88] on img at bounding box center [93, 76] width 166 height 110
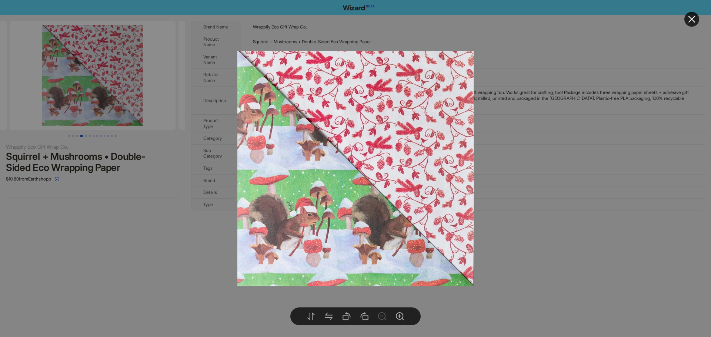
click at [697, 14] on button at bounding box center [691, 19] width 15 height 15
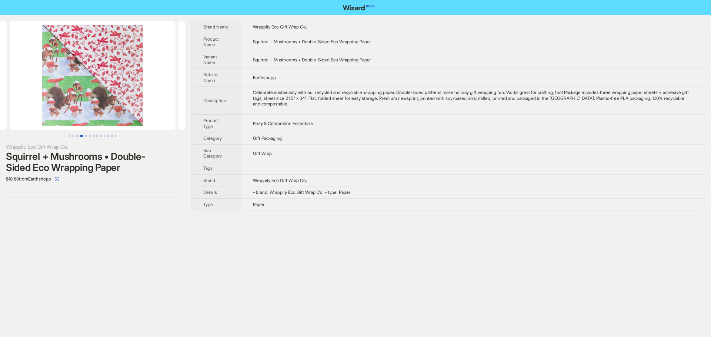
click at [256, 268] on div "Wrappily Eco Gift Wrap Co. Squirrel + Mushrooms • Double-Sided Eco Wrapping Pap…" at bounding box center [355, 168] width 711 height 337
click at [419, 155] on td "Gift Wrap" at bounding box center [472, 153] width 463 height 18
click at [85, 94] on img at bounding box center [93, 76] width 166 height 110
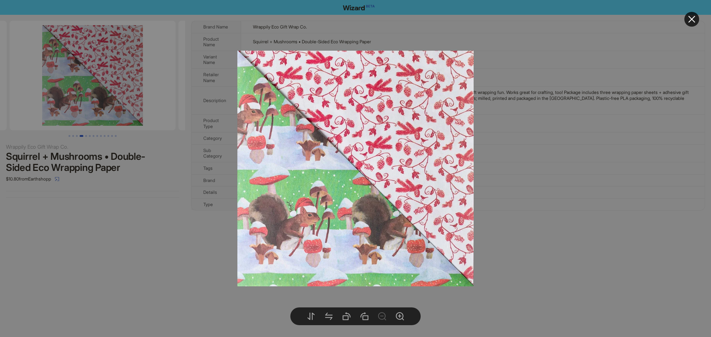
click at [690, 18] on icon "close" at bounding box center [691, 19] width 7 height 7
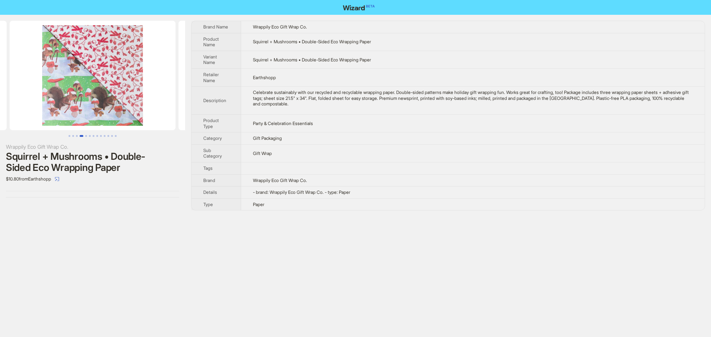
click at [69, 84] on img at bounding box center [93, 76] width 166 height 110
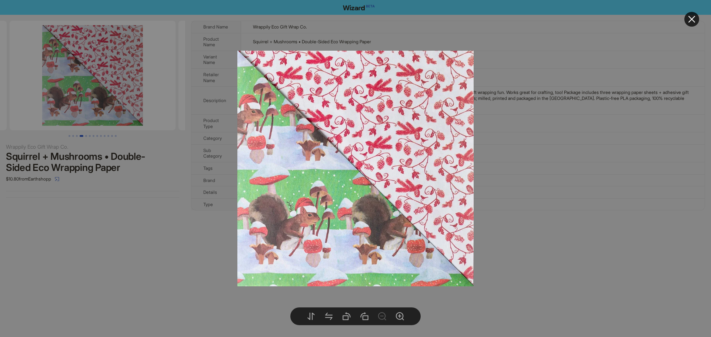
click at [698, 18] on button at bounding box center [691, 19] width 15 height 15
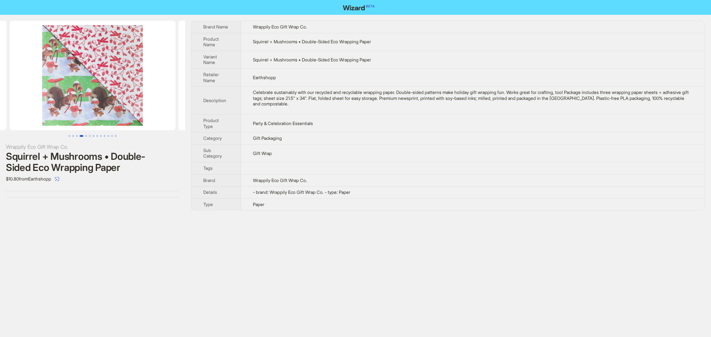
drag, startPoint x: 127, startPoint y: 75, endPoint x: 37, endPoint y: 71, distance: 89.3
click at [43, 73] on img at bounding box center [93, 76] width 166 height 110
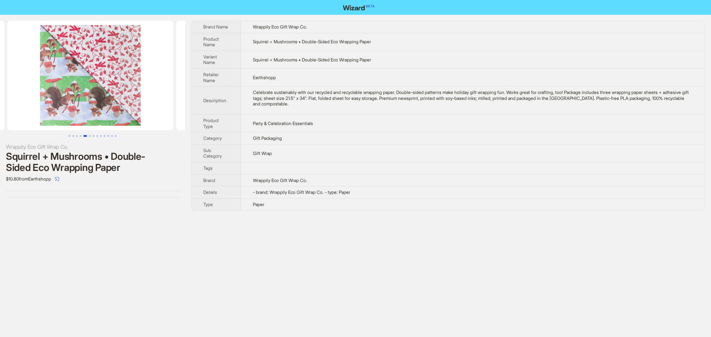
drag, startPoint x: 195, startPoint y: 94, endPoint x: 191, endPoint y: 93, distance: 4.2
click at [196, 94] on div "Wrappily Eco Gift Wrap Co. Squirrel + Mushrooms • Double-Sided Eco Wrapping Pap…" at bounding box center [355, 116] width 711 height 202
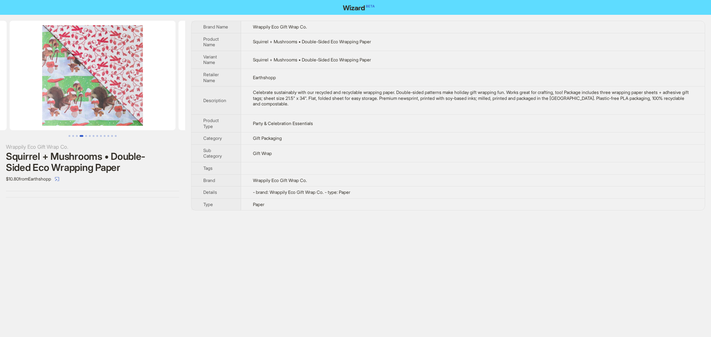
click at [108, 77] on img at bounding box center [93, 76] width 166 height 110
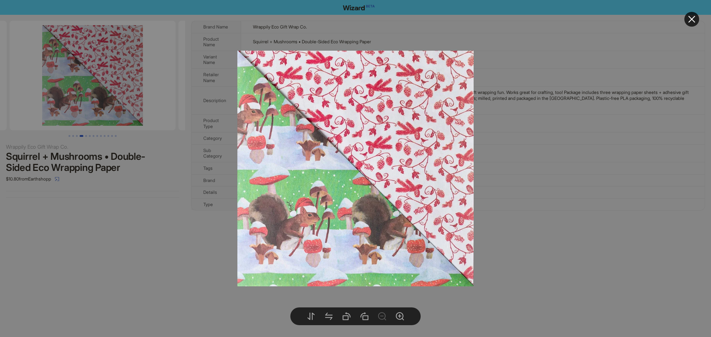
click at [694, 16] on icon "close" at bounding box center [691, 19] width 9 height 9
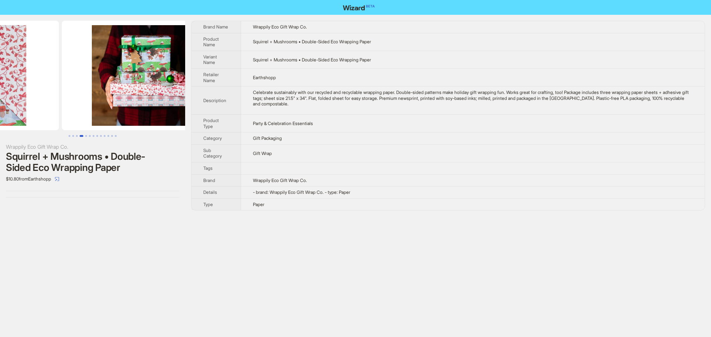
drag, startPoint x: 138, startPoint y: 81, endPoint x: 52, endPoint y: 83, distance: 86.2
click at [43, 83] on ul at bounding box center [92, 76] width 185 height 110
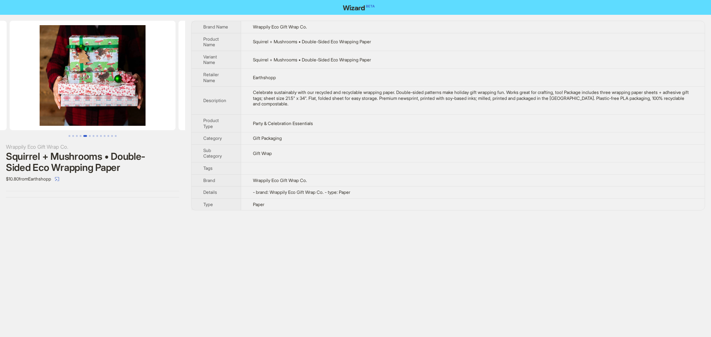
drag, startPoint x: 129, startPoint y: 81, endPoint x: 58, endPoint y: 84, distance: 71.1
click at [58, 84] on img at bounding box center [93, 76] width 166 height 110
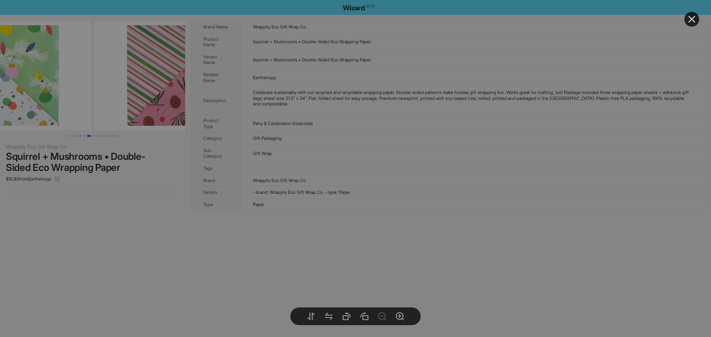
drag, startPoint x: 126, startPoint y: 83, endPoint x: 81, endPoint y: 83, distance: 44.8
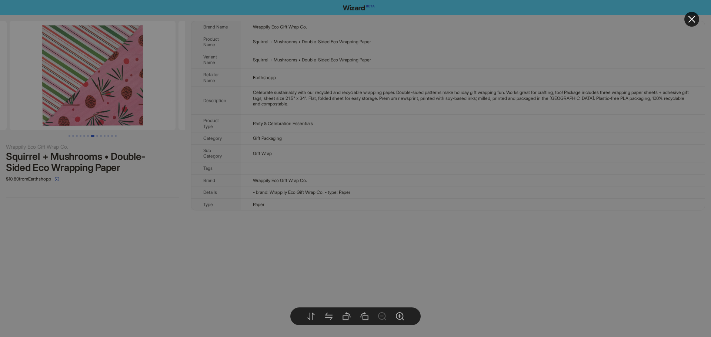
drag, startPoint x: 120, startPoint y: 85, endPoint x: 51, endPoint y: 91, distance: 68.3
click at [54, 91] on body "Wrappily Eco Gift Wrap Co. Squirrel + Mushrooms • Double-Sided Eco Wrapping Pap…" at bounding box center [355, 168] width 711 height 337
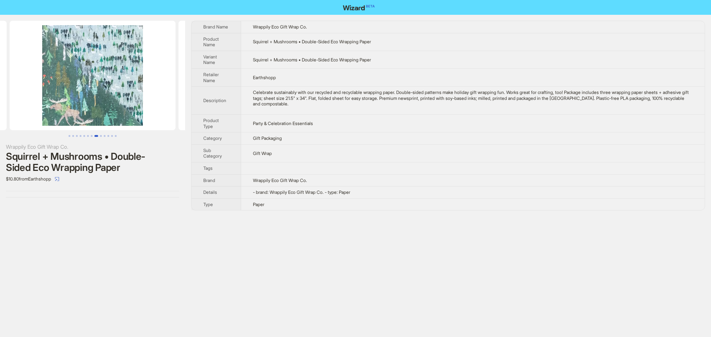
drag, startPoint x: 92, startPoint y: 88, endPoint x: 151, endPoint y: 93, distance: 59.0
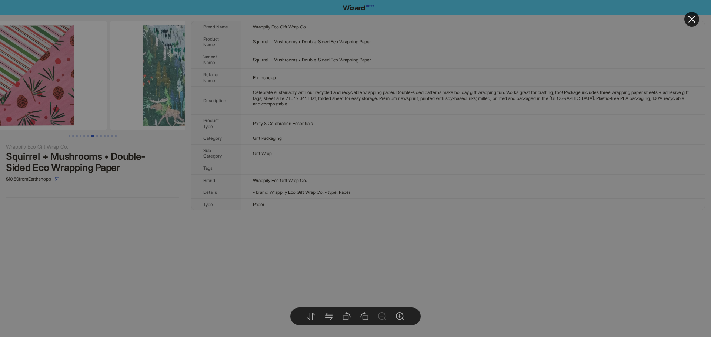
drag, startPoint x: 122, startPoint y: 93, endPoint x: 65, endPoint y: 95, distance: 57.4
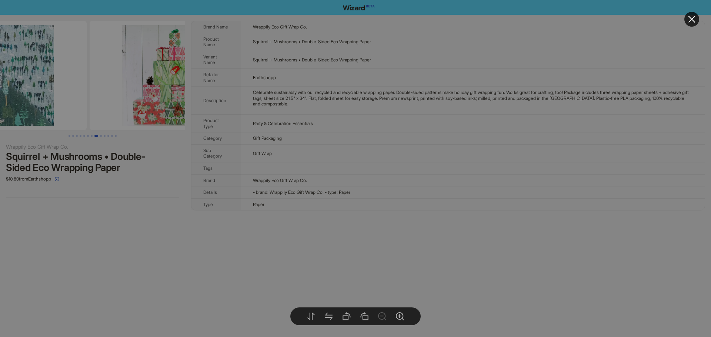
drag, startPoint x: 122, startPoint y: 91, endPoint x: 52, endPoint y: 93, distance: 69.6
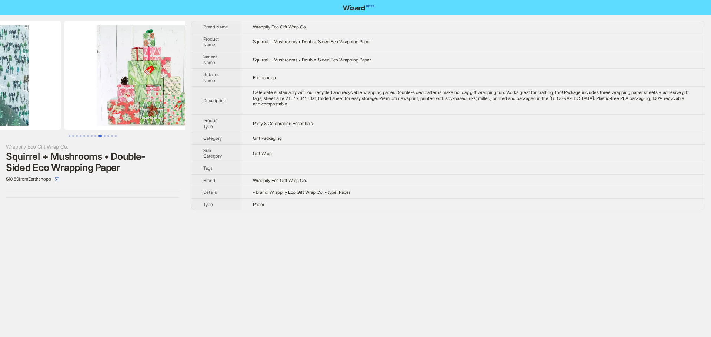
drag, startPoint x: 93, startPoint y: 92, endPoint x: 142, endPoint y: 96, distance: 49.4
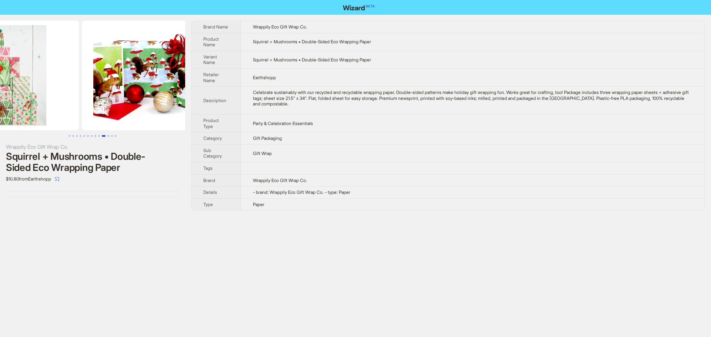
scroll to position [0, 1519]
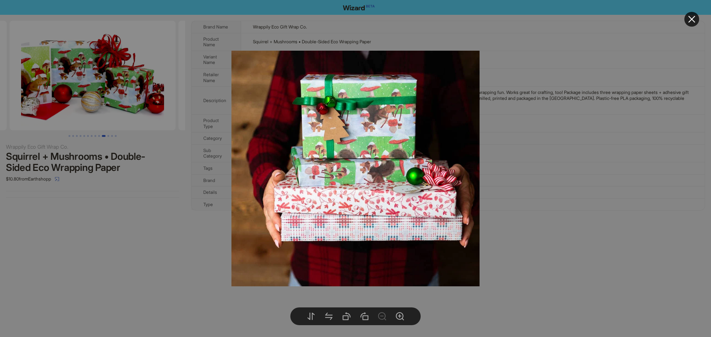
drag, startPoint x: 117, startPoint y: 80, endPoint x: 50, endPoint y: 78, distance: 67.0
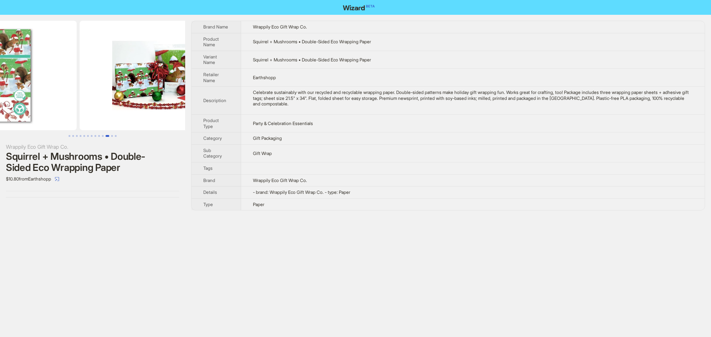
drag, startPoint x: 123, startPoint y: 78, endPoint x: 63, endPoint y: 75, distance: 60.4
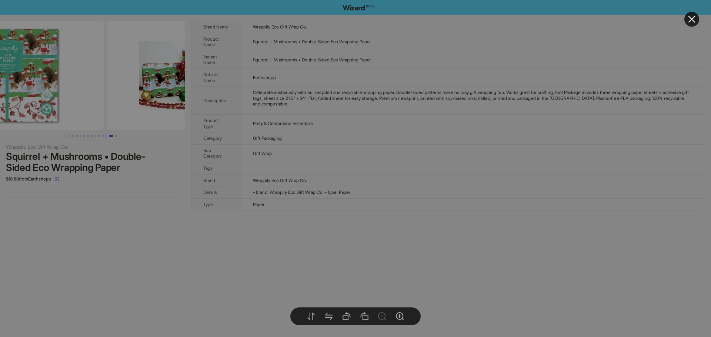
drag, startPoint x: 90, startPoint y: 74, endPoint x: 139, endPoint y: 83, distance: 49.9
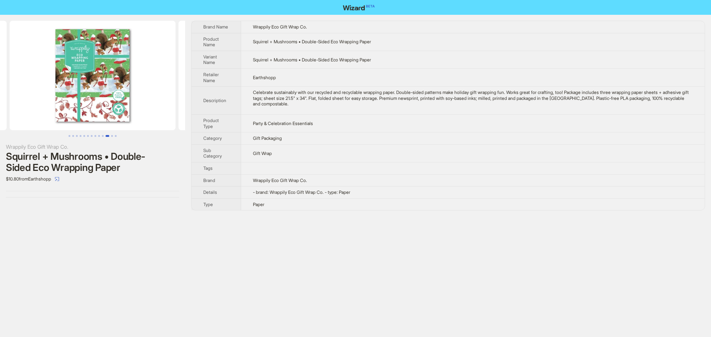
click at [80, 67] on body "Wrappily Eco Gift Wrap Co. Squirrel + Mushrooms • Double-Sided Eco Wrapping Pap…" at bounding box center [355, 168] width 711 height 337
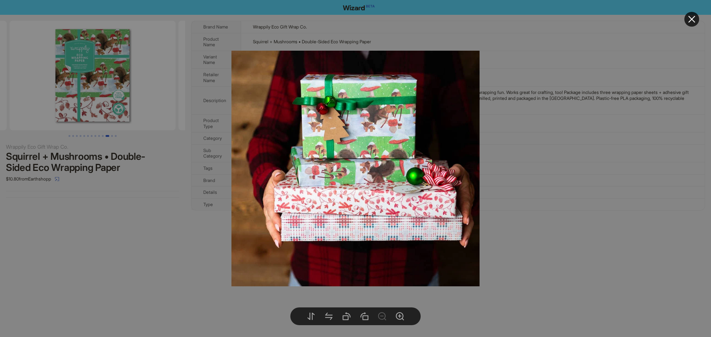
click at [87, 65] on body "Wrappily Eco Gift Wrap Co. Squirrel + Mushrooms • Double-Sided Eco Wrapping Pap…" at bounding box center [355, 168] width 711 height 337
click at [117, 87] on div at bounding box center [355, 168] width 711 height 337
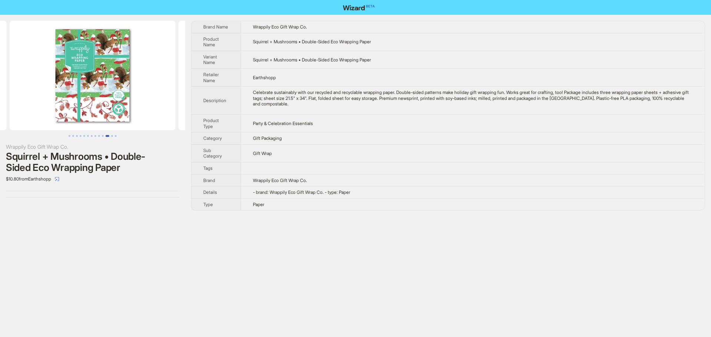
click at [126, 64] on img at bounding box center [93, 76] width 166 height 110
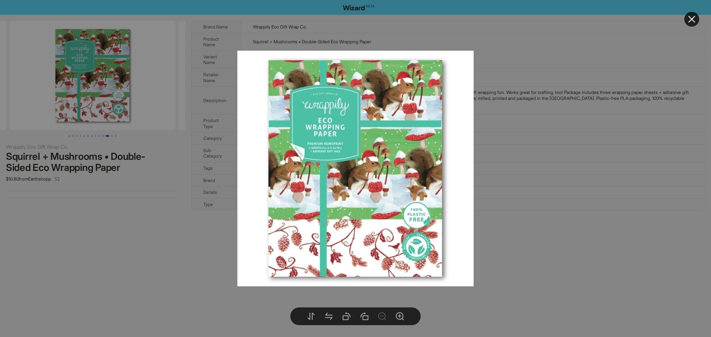
click at [692, 22] on icon "close" at bounding box center [691, 19] width 9 height 9
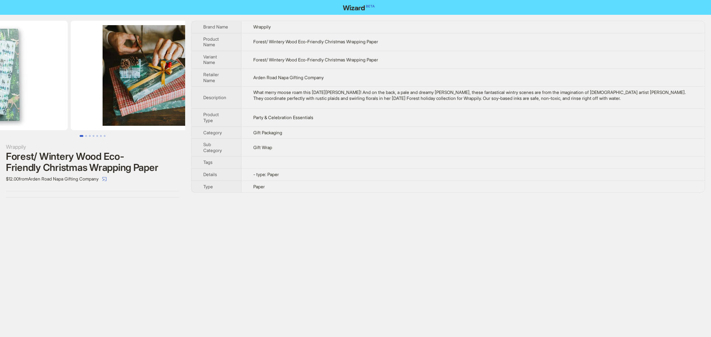
drag, startPoint x: 121, startPoint y: 88, endPoint x: 34, endPoint y: 83, distance: 86.7
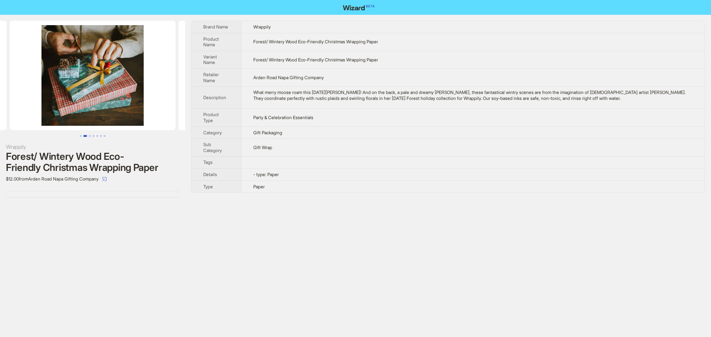
drag, startPoint x: 113, startPoint y: 60, endPoint x: 16, endPoint y: 53, distance: 97.9
click at [33, 56] on img at bounding box center [93, 76] width 166 height 110
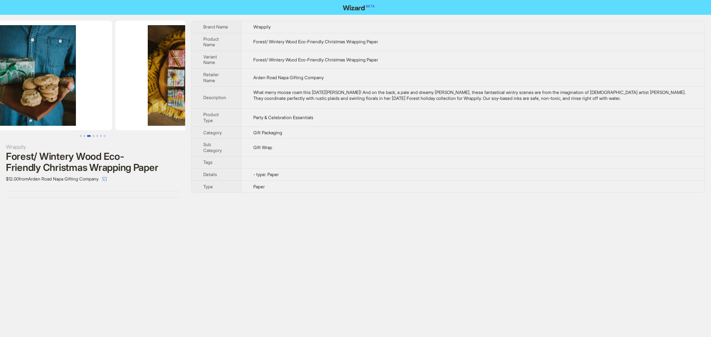
drag, startPoint x: 116, startPoint y: 70, endPoint x: 0, endPoint y: 54, distance: 116.8
click at [60, 67] on img at bounding box center [29, 76] width 166 height 110
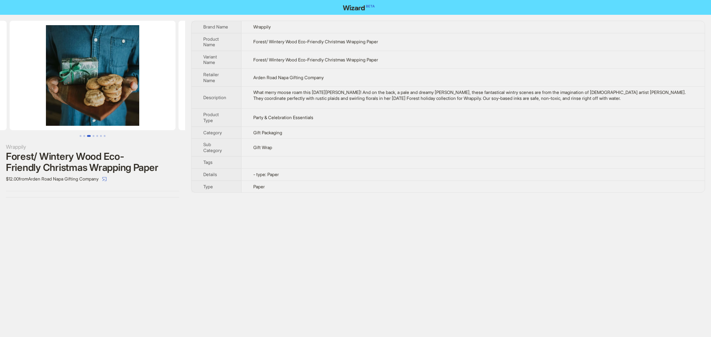
drag, startPoint x: 138, startPoint y: 78, endPoint x: 91, endPoint y: 80, distance: 46.6
click at [81, 78] on img at bounding box center [93, 76] width 166 height 110
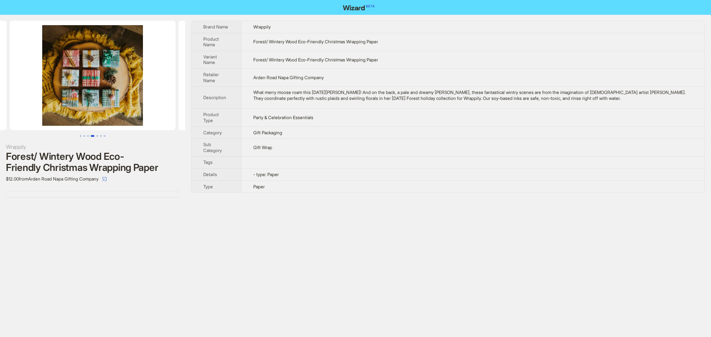
drag, startPoint x: 128, startPoint y: 81, endPoint x: 13, endPoint y: 75, distance: 115.3
click at [52, 82] on img at bounding box center [93, 76] width 166 height 110
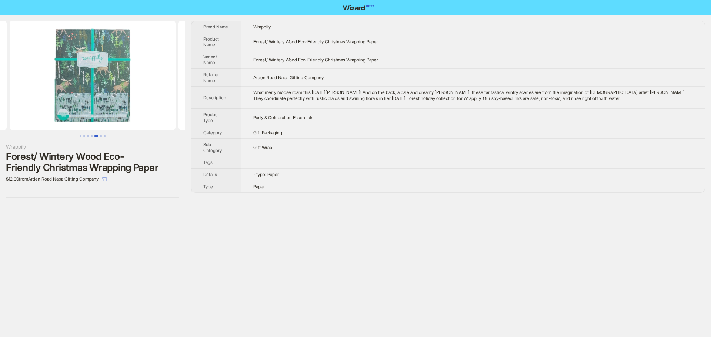
scroll to position [0, 844]
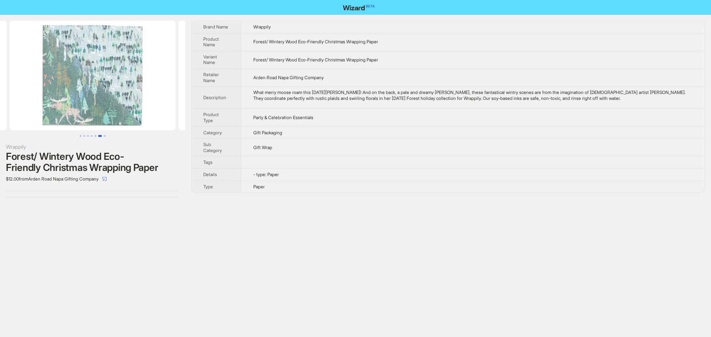
drag, startPoint x: 121, startPoint y: 81, endPoint x: 48, endPoint y: 78, distance: 73.3
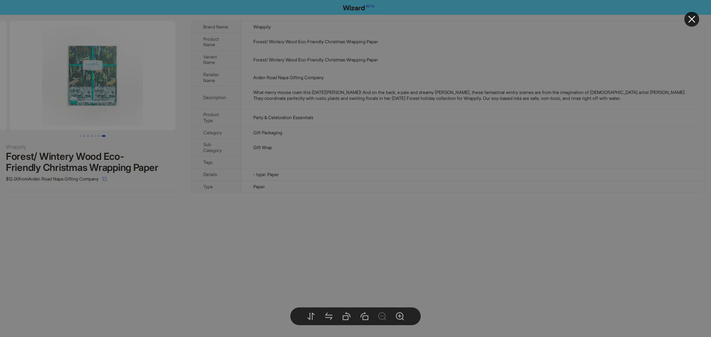
click at [73, 84] on body "Wrappily Forest/ Wintery Wood Eco-Friendly Christmas Wrapping Paper $12.00 from…" at bounding box center [355, 168] width 711 height 337
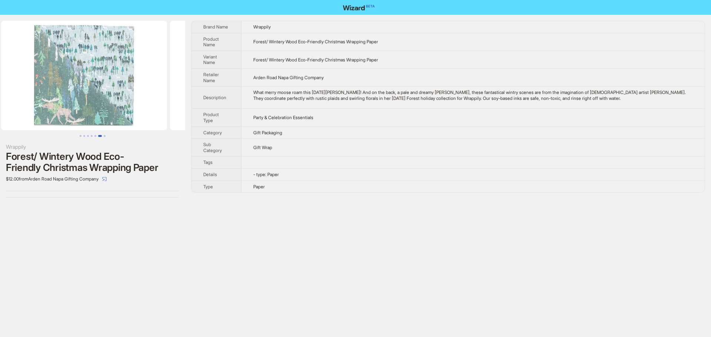
scroll to position [0, 844]
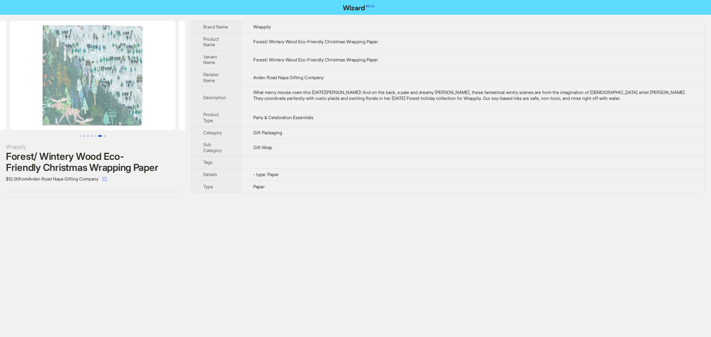
click at [97, 75] on body "Wrappily Forest/ Wintery Wood Eco-Friendly Christmas Wrapping Paper $12.00 from…" at bounding box center [355, 168] width 711 height 337
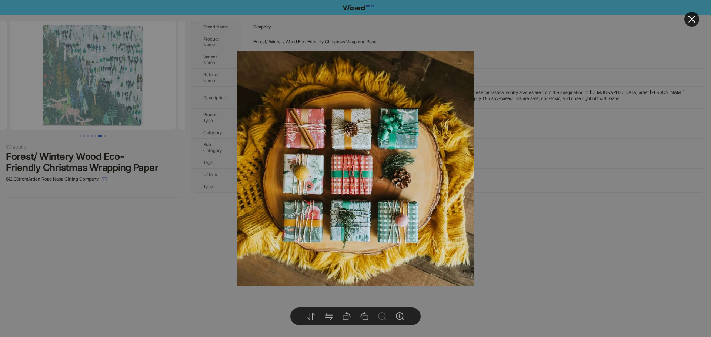
click at [113, 77] on div at bounding box center [355, 168] width 711 height 337
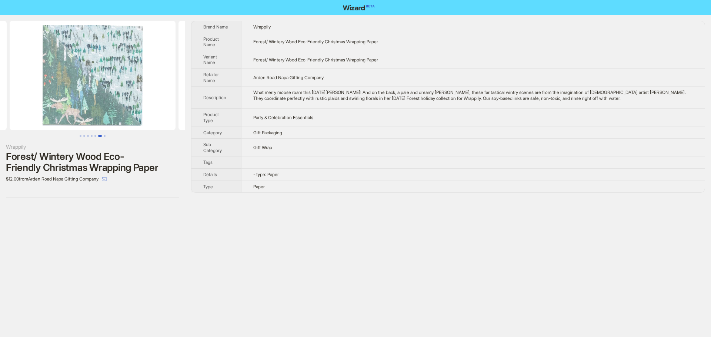
click at [96, 71] on img at bounding box center [93, 76] width 166 height 110
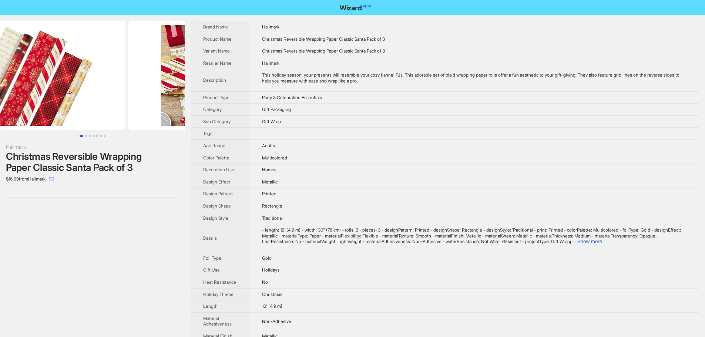
drag, startPoint x: 114, startPoint y: 78, endPoint x: 26, endPoint y: 80, distance: 87.7
click at [29, 80] on img at bounding box center [43, 76] width 166 height 110
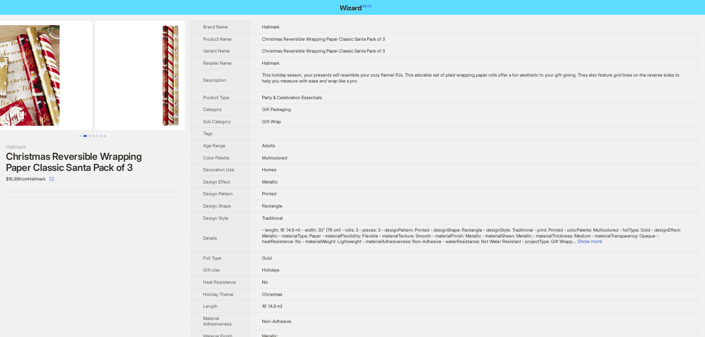
drag, startPoint x: 134, startPoint y: 80, endPoint x: 64, endPoint y: 80, distance: 69.6
click at [64, 80] on img at bounding box center [9, 76] width 166 height 110
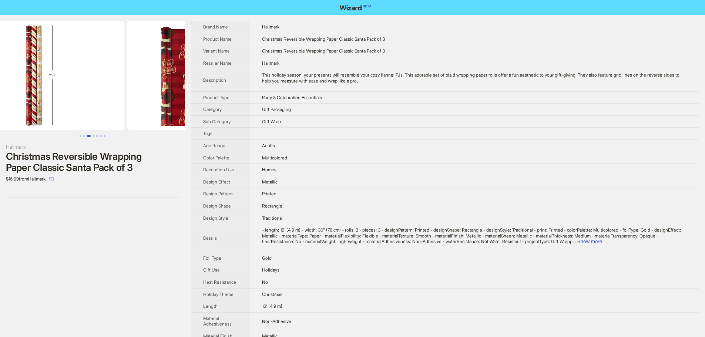
drag, startPoint x: 122, startPoint y: 77, endPoint x: 73, endPoint y: 78, distance: 49.2
click at [72, 78] on img at bounding box center [42, 76] width 166 height 110
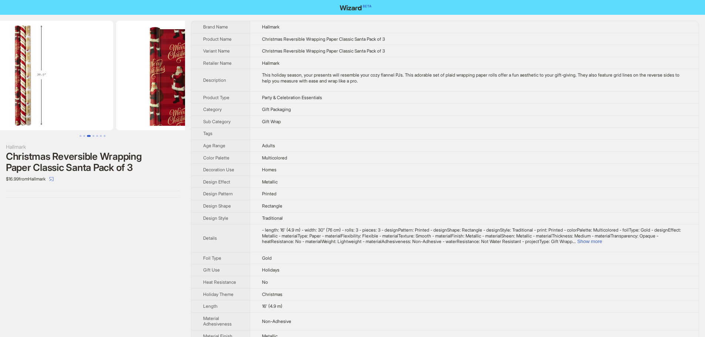
drag, startPoint x: 131, startPoint y: 87, endPoint x: 86, endPoint y: 93, distance: 45.6
click at [87, 93] on img at bounding box center [30, 76] width 166 height 110
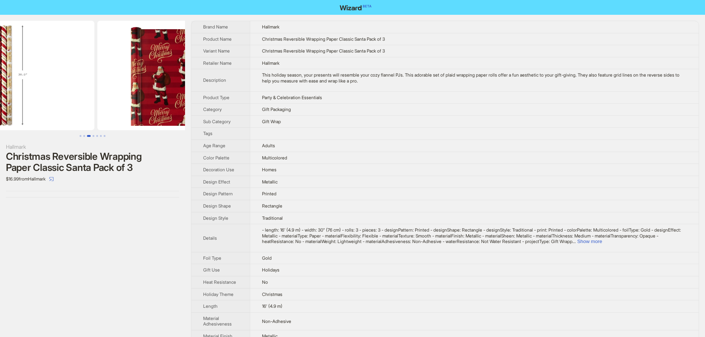
drag, startPoint x: 131, startPoint y: 95, endPoint x: 80, endPoint y: 93, distance: 51.1
click at [77, 94] on img at bounding box center [12, 76] width 166 height 110
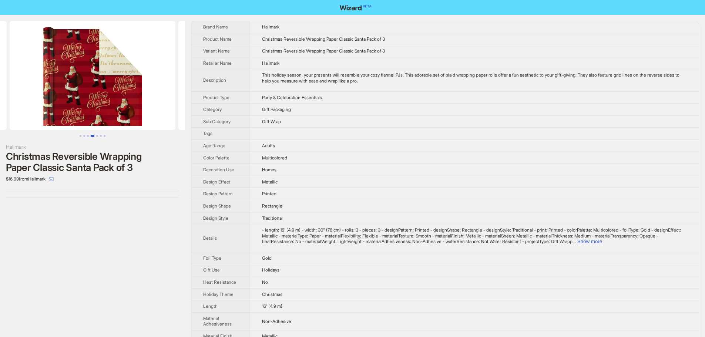
drag, startPoint x: 109, startPoint y: 97, endPoint x: 100, endPoint y: 94, distance: 9.5
click at [81, 95] on img at bounding box center [93, 76] width 166 height 110
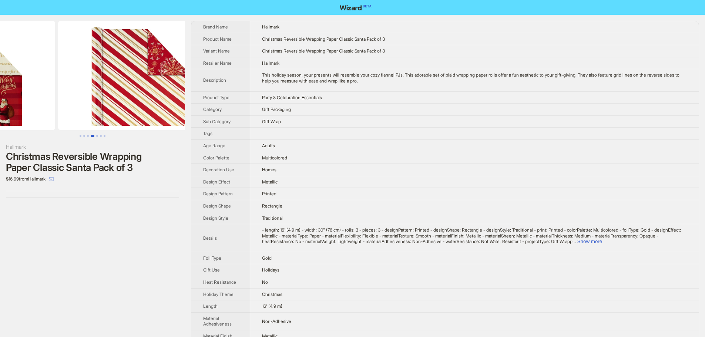
drag, startPoint x: 98, startPoint y: 95, endPoint x: 54, endPoint y: 88, distance: 44.7
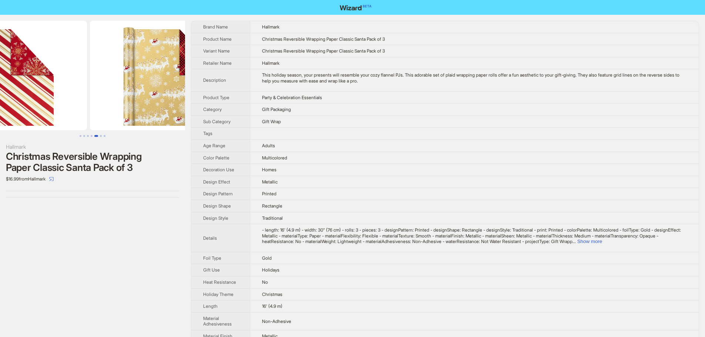
drag, startPoint x: 102, startPoint y: 94, endPoint x: 48, endPoint y: 81, distance: 55.6
click at [48, 83] on img at bounding box center [4, 76] width 166 height 110
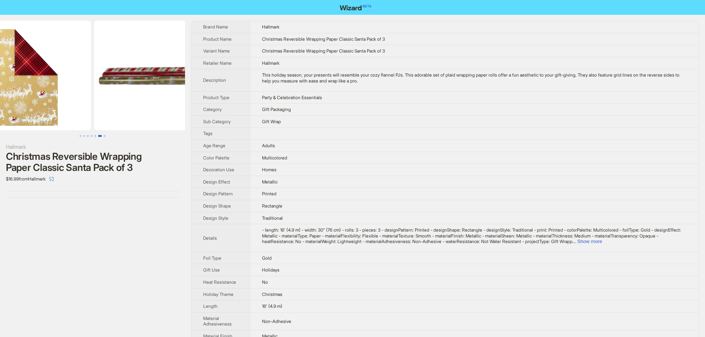
drag, startPoint x: 143, startPoint y: 72, endPoint x: 86, endPoint y: 75, distance: 57.1
click at [86, 75] on img at bounding box center [8, 76] width 166 height 110
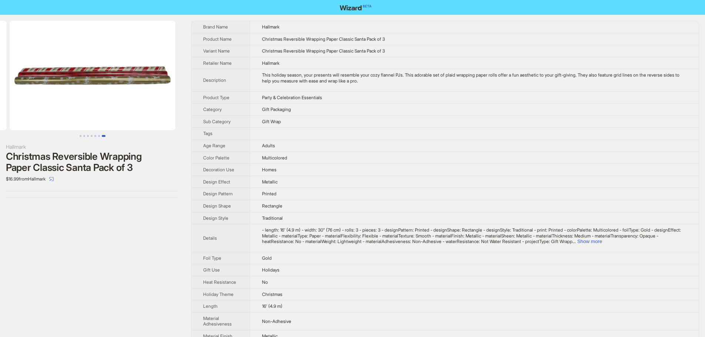
drag, startPoint x: 146, startPoint y: 74, endPoint x: 67, endPoint y: 75, distance: 79.6
click at [73, 77] on img at bounding box center [93, 76] width 166 height 110
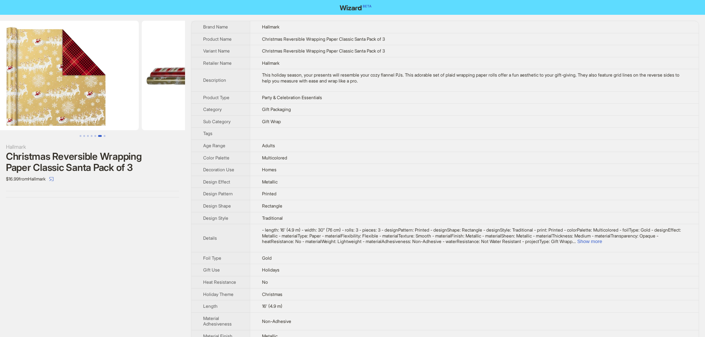
drag, startPoint x: 77, startPoint y: 82, endPoint x: 164, endPoint y: 82, distance: 87.3
click at [165, 82] on img at bounding box center [225, 76] width 166 height 110
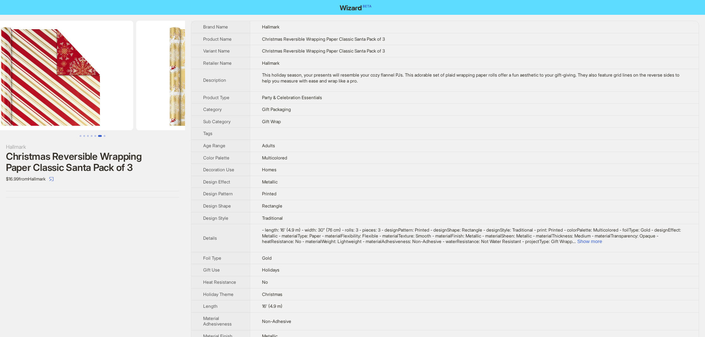
click at [174, 81] on img at bounding box center [219, 76] width 166 height 110
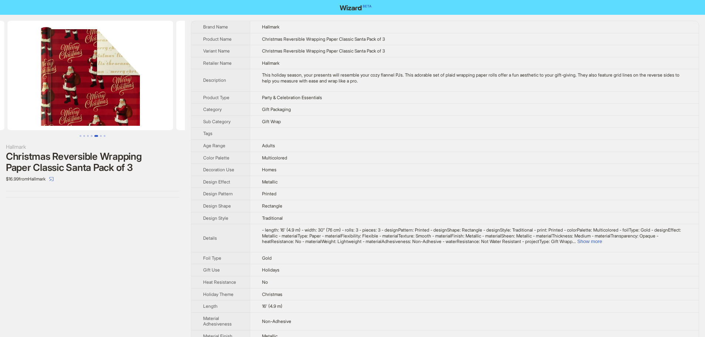
click at [154, 80] on ul at bounding box center [92, 76] width 185 height 110
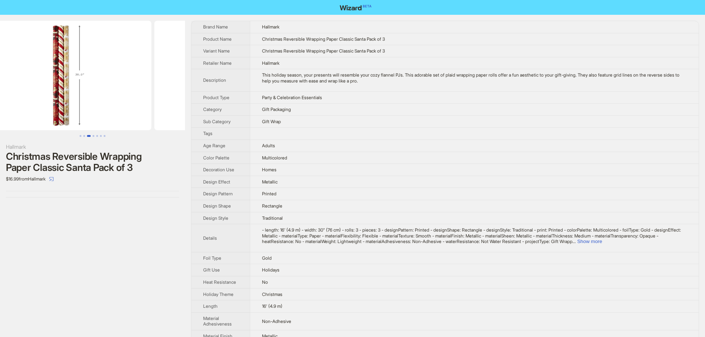
drag, startPoint x: 58, startPoint y: 81, endPoint x: 144, endPoint y: 82, distance: 85.9
click at [158, 81] on ul at bounding box center [92, 76] width 185 height 110
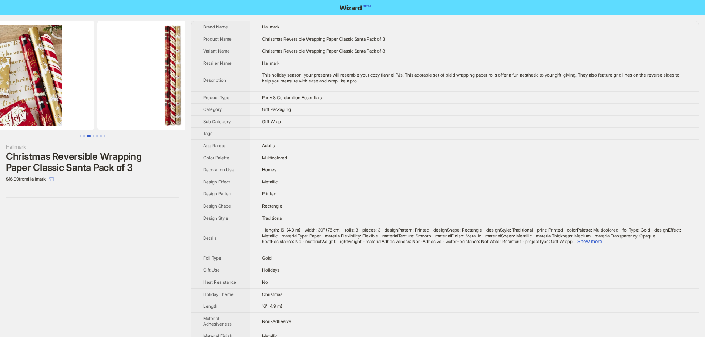
drag, startPoint x: 84, startPoint y: 83, endPoint x: 147, endPoint y: 83, distance: 62.5
click at [145, 83] on img at bounding box center [180, 76] width 166 height 110
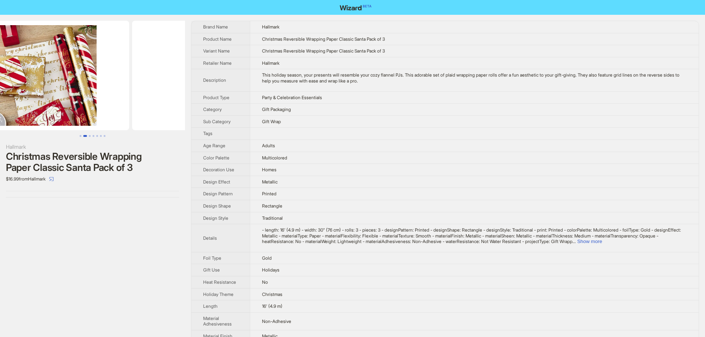
drag, startPoint x: 132, startPoint y: 75, endPoint x: 71, endPoint y: 80, distance: 60.9
click at [71, 80] on img at bounding box center [46, 76] width 166 height 110
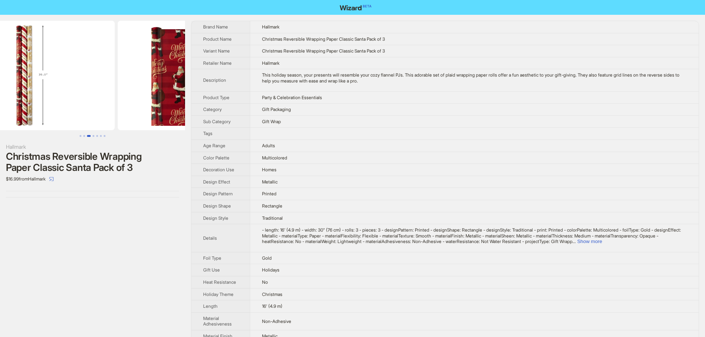
drag, startPoint x: 149, startPoint y: 71, endPoint x: 78, endPoint y: 73, distance: 71.1
click at [81, 75] on ul at bounding box center [92, 76] width 185 height 110
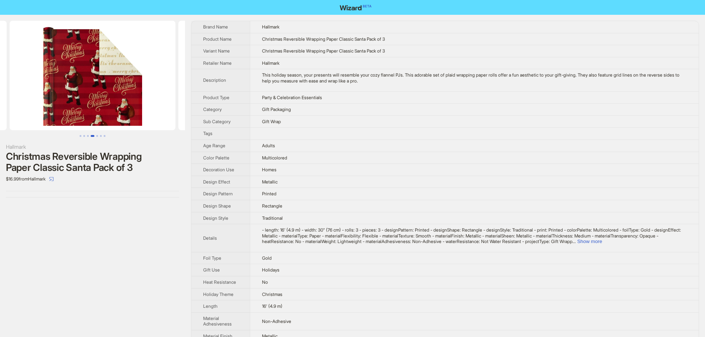
drag, startPoint x: 138, startPoint y: 70, endPoint x: 61, endPoint y: 77, distance: 77.3
click at [74, 79] on img at bounding box center [93, 76] width 166 height 110
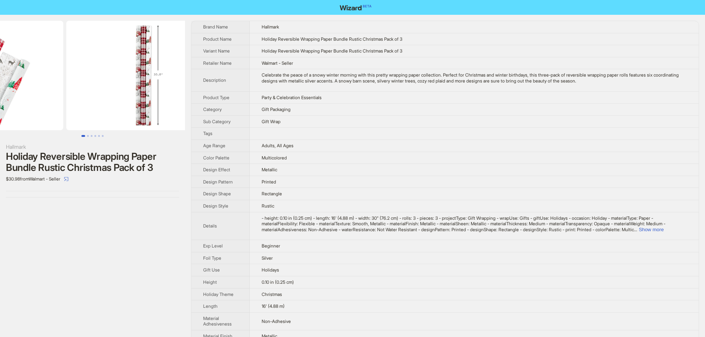
drag, startPoint x: 138, startPoint y: 81, endPoint x: 50, endPoint y: 84, distance: 88.1
click at [58, 85] on ul at bounding box center [92, 76] width 185 height 110
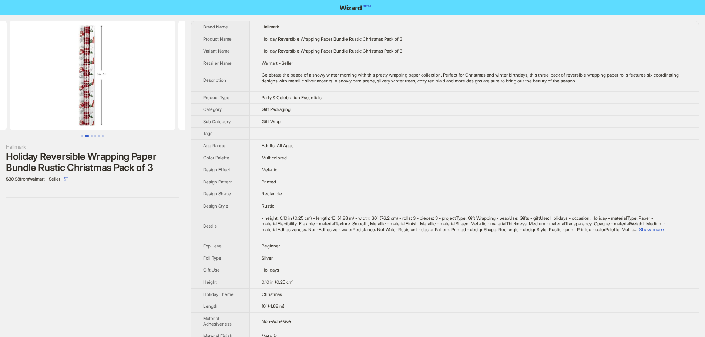
drag, startPoint x: 119, startPoint y: 84, endPoint x: 51, endPoint y: 84, distance: 67.7
click at [53, 84] on img at bounding box center [93, 76] width 166 height 110
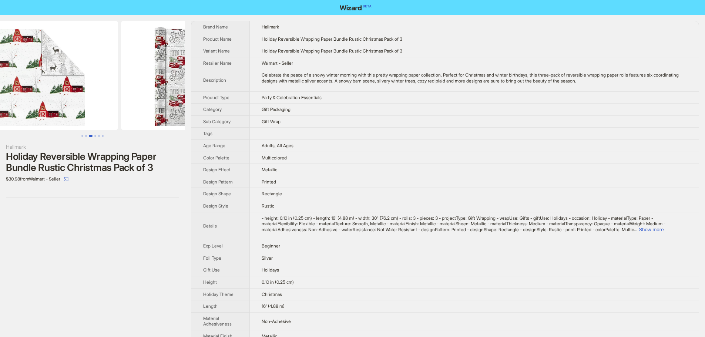
drag, startPoint x: 118, startPoint y: 77, endPoint x: 79, endPoint y: 80, distance: 39.0
click at [79, 80] on img at bounding box center [35, 76] width 166 height 110
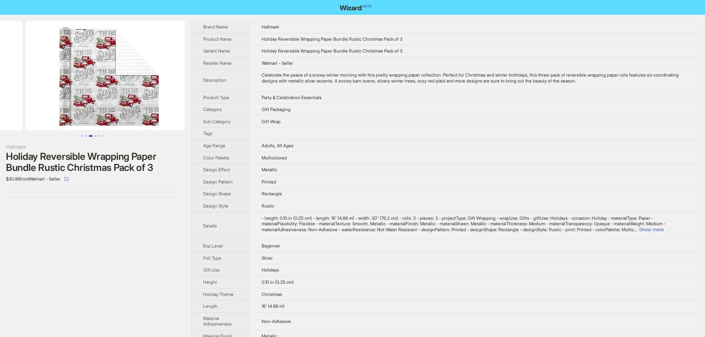
drag, startPoint x: 148, startPoint y: 70, endPoint x: 39, endPoint y: 77, distance: 109.8
click at [40, 77] on ul at bounding box center [92, 76] width 185 height 110
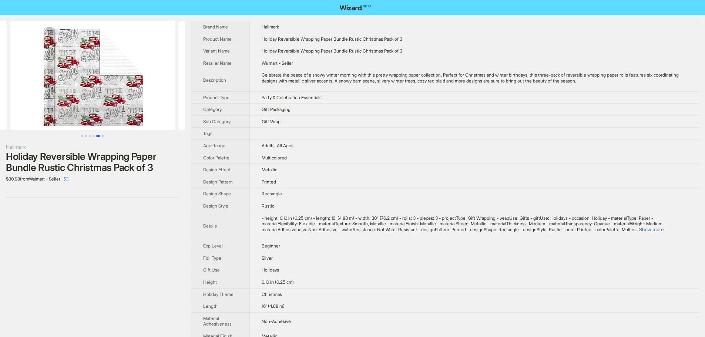
drag, startPoint x: 129, startPoint y: 74, endPoint x: 33, endPoint y: 75, distance: 95.9
click at [45, 78] on img at bounding box center [93, 76] width 166 height 110
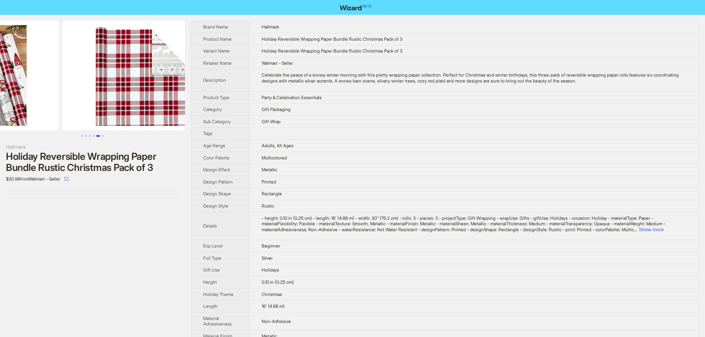
drag, startPoint x: 112, startPoint y: 75, endPoint x: 32, endPoint y: 75, distance: 79.9
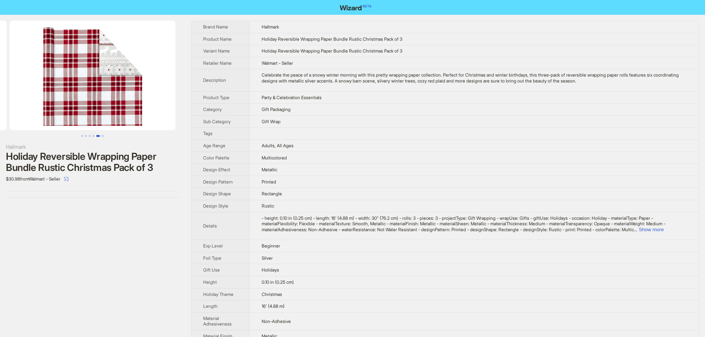
drag, startPoint x: 100, startPoint y: 78, endPoint x: 179, endPoint y: 79, distance: 78.8
click at [175, 79] on img at bounding box center [93, 76] width 166 height 110
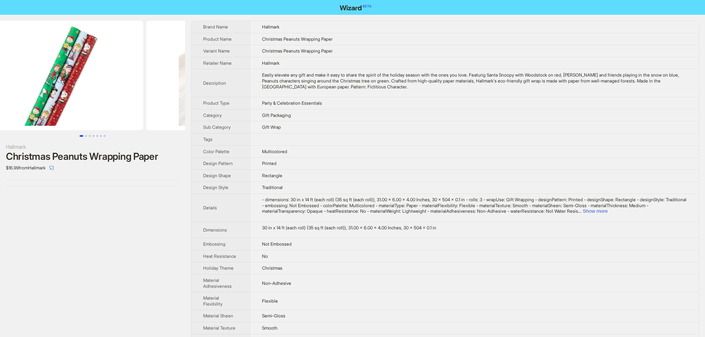
drag, startPoint x: 108, startPoint y: 93, endPoint x: 0, endPoint y: 95, distance: 108.1
click at [3, 95] on img at bounding box center [60, 76] width 166 height 110
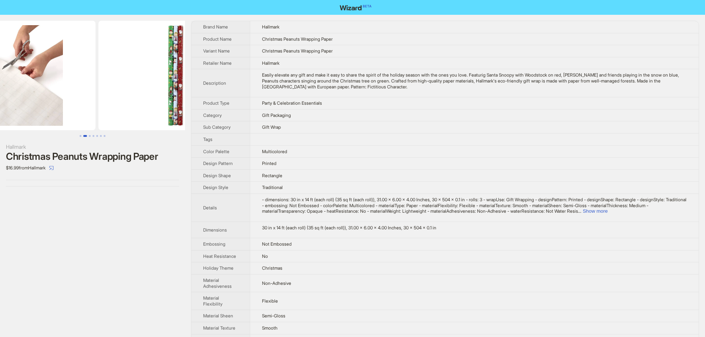
drag, startPoint x: 150, startPoint y: 86, endPoint x: 65, endPoint y: 97, distance: 85.8
click at [67, 97] on ul at bounding box center [92, 76] width 185 height 110
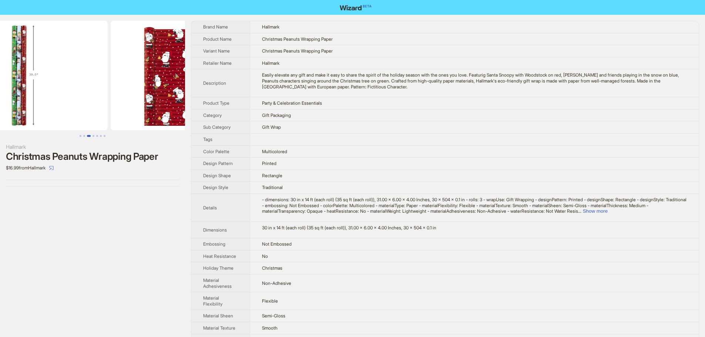
click at [89, 106] on img at bounding box center [25, 76] width 166 height 110
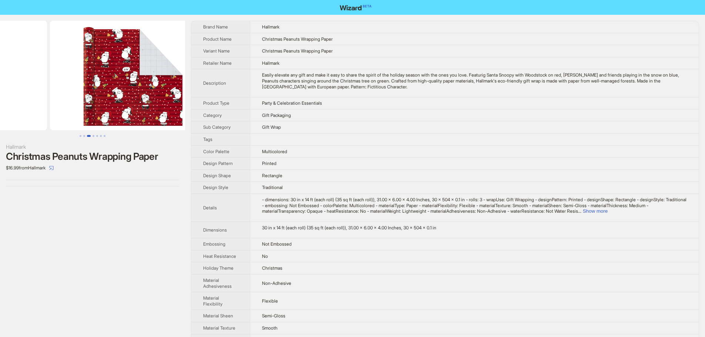
drag, startPoint x: 112, startPoint y: 105, endPoint x: 67, endPoint y: 106, distance: 45.5
click at [64, 106] on ul at bounding box center [92, 76] width 185 height 110
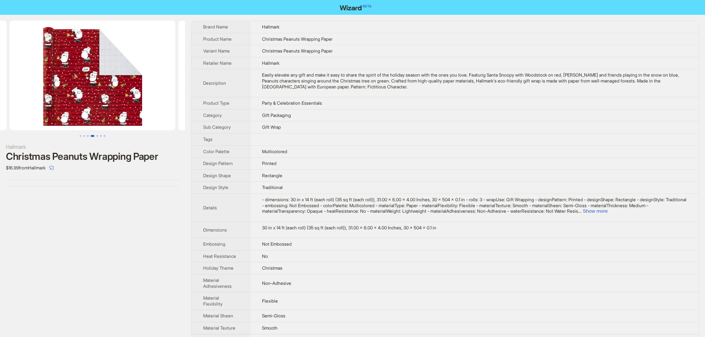
drag, startPoint x: 138, startPoint y: 74, endPoint x: 91, endPoint y: 78, distance: 46.8
click at [98, 79] on img at bounding box center [93, 76] width 166 height 110
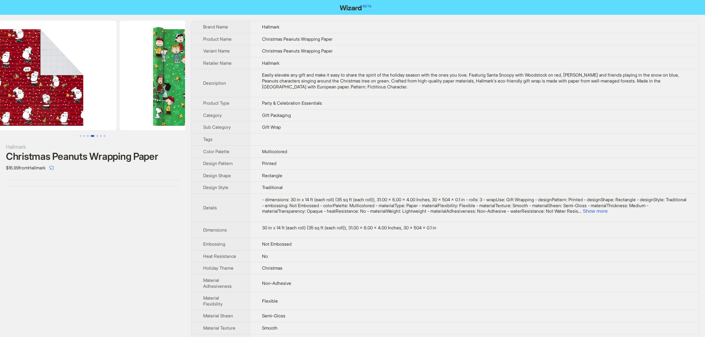
drag, startPoint x: 75, startPoint y: 77, endPoint x: 20, endPoint y: 85, distance: 56.0
click at [18, 86] on img at bounding box center [34, 76] width 166 height 110
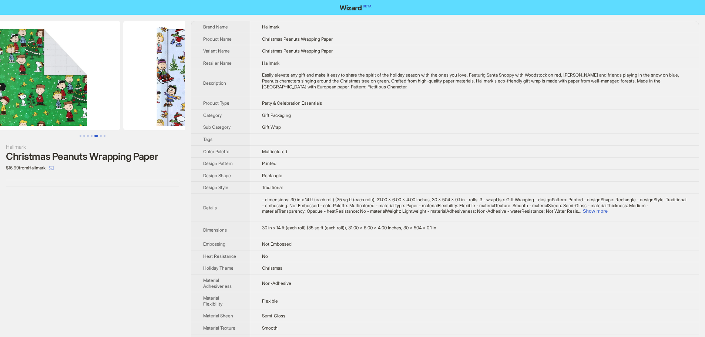
drag, startPoint x: 132, startPoint y: 71, endPoint x: 93, endPoint y: 76, distance: 38.8
click at [93, 76] on img at bounding box center [37, 76] width 166 height 110
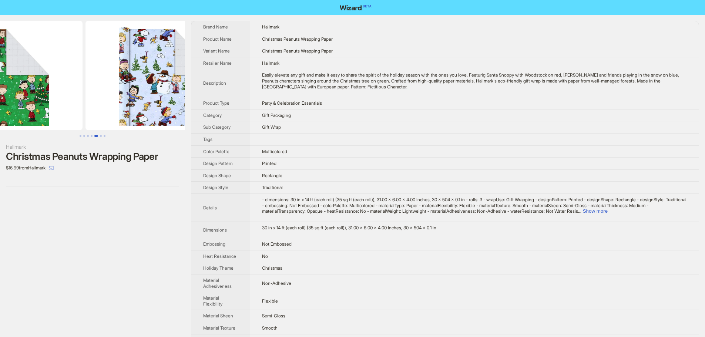
drag, startPoint x: 87, startPoint y: 79, endPoint x: 80, endPoint y: 79, distance: 7.0
click at [81, 79] on img at bounding box center [0, 76] width 166 height 110
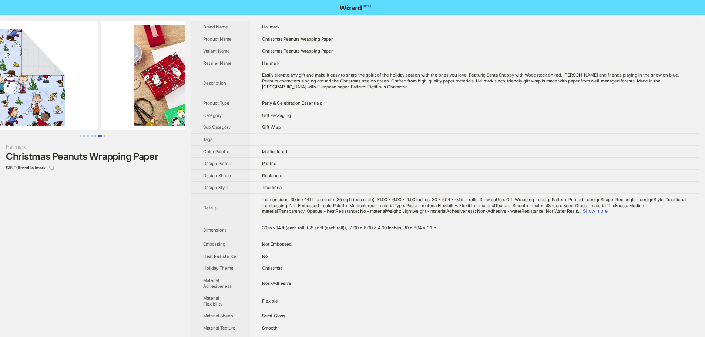
click at [95, 85] on img at bounding box center [15, 76] width 166 height 110
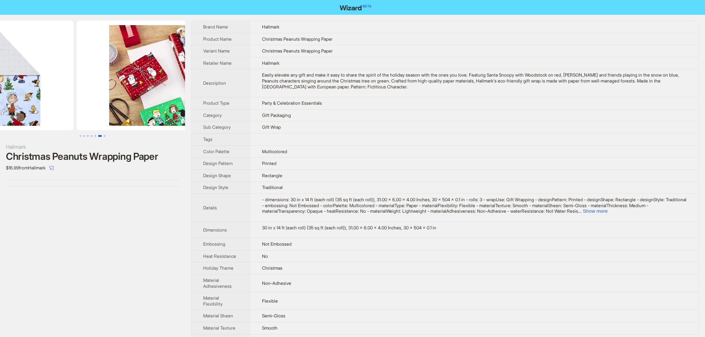
drag, startPoint x: 86, startPoint y: 92, endPoint x: 54, endPoint y: 88, distance: 32.4
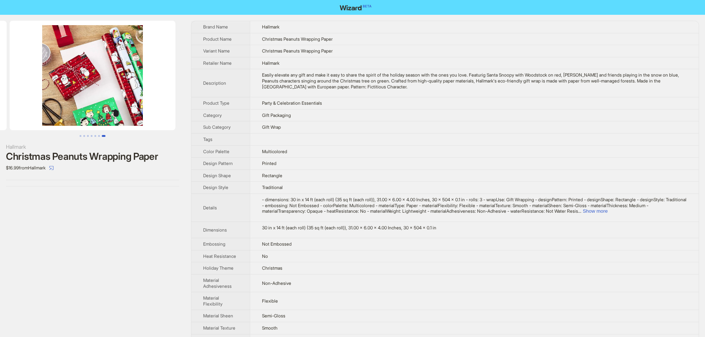
drag, startPoint x: 103, startPoint y: 92, endPoint x: 86, endPoint y: 87, distance: 17.6
click at [57, 90] on img at bounding box center [93, 76] width 166 height 110
drag, startPoint x: 124, startPoint y: 87, endPoint x: 48, endPoint y: 80, distance: 76.2
click at [46, 84] on img at bounding box center [93, 76] width 166 height 110
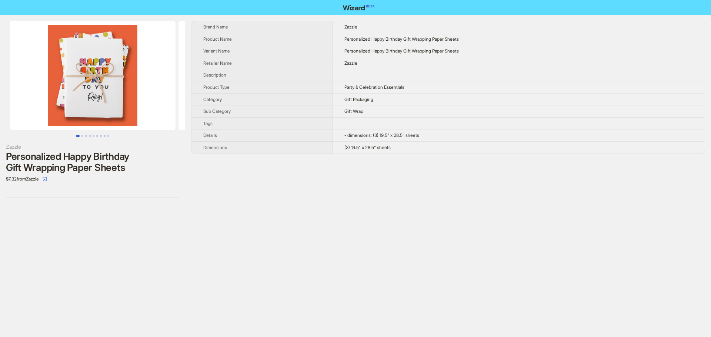
click at [121, 81] on img at bounding box center [93, 76] width 166 height 110
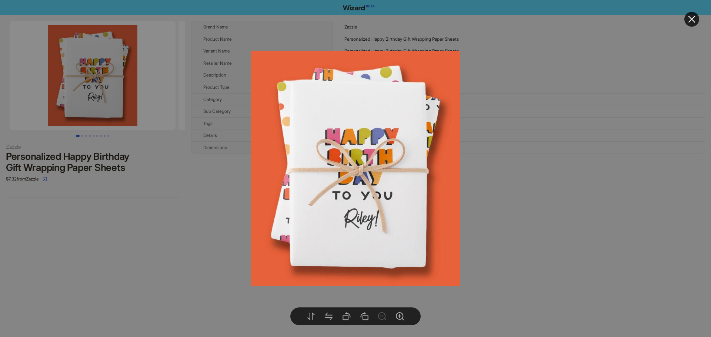
click at [687, 19] on icon "close" at bounding box center [691, 19] width 9 height 9
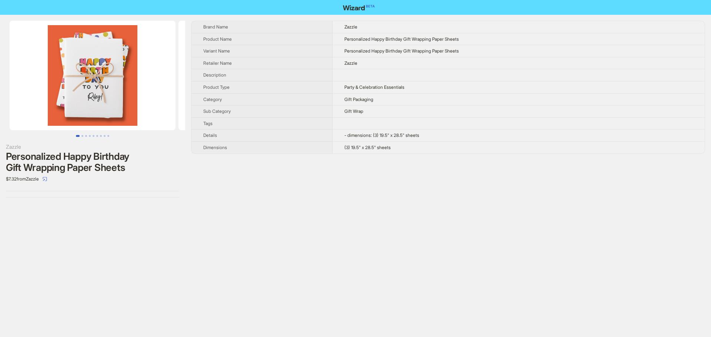
drag, startPoint x: 150, startPoint y: 75, endPoint x: 33, endPoint y: 63, distance: 118.0
click at [60, 68] on ul at bounding box center [92, 76] width 185 height 110
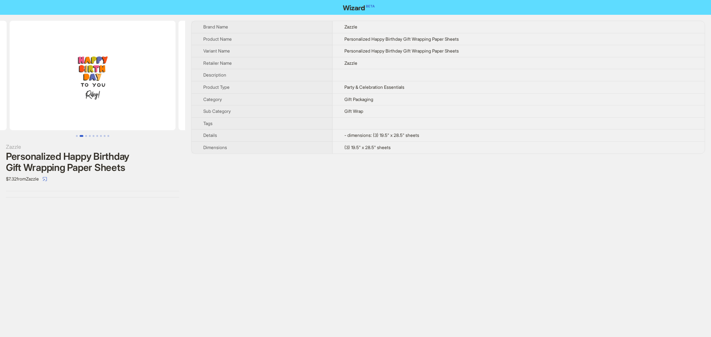
click at [28, 74] on img at bounding box center [93, 76] width 166 height 110
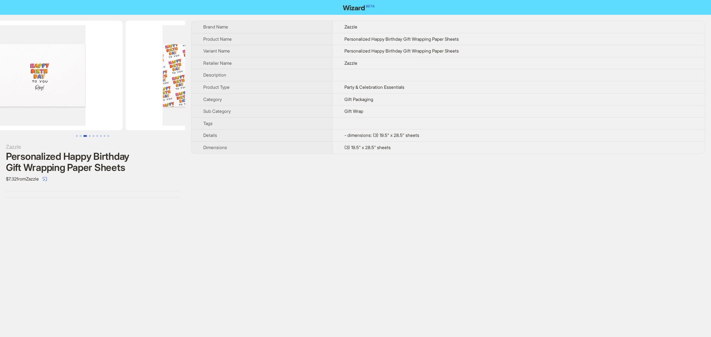
drag, startPoint x: 87, startPoint y: 85, endPoint x: 109, endPoint y: 81, distance: 22.1
click at [66, 84] on img at bounding box center [42, 76] width 166 height 110
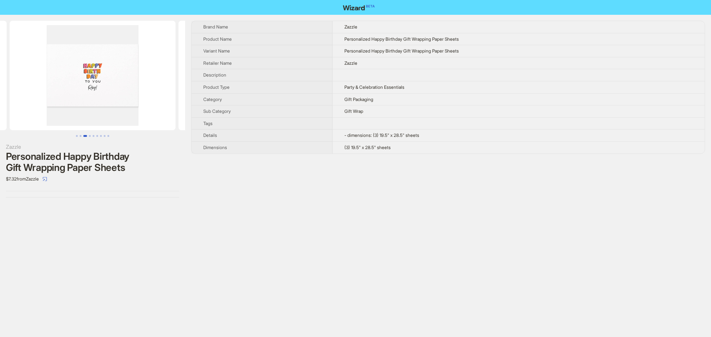
click at [53, 87] on li at bounding box center [92, 76] width 169 height 110
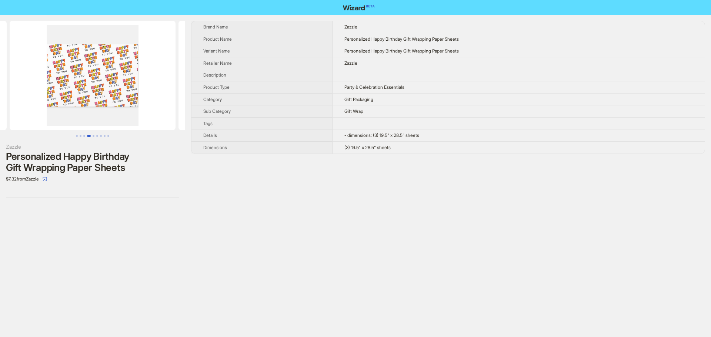
drag, startPoint x: 125, startPoint y: 87, endPoint x: 47, endPoint y: 88, distance: 78.5
click at [47, 89] on img at bounding box center [93, 76] width 166 height 110
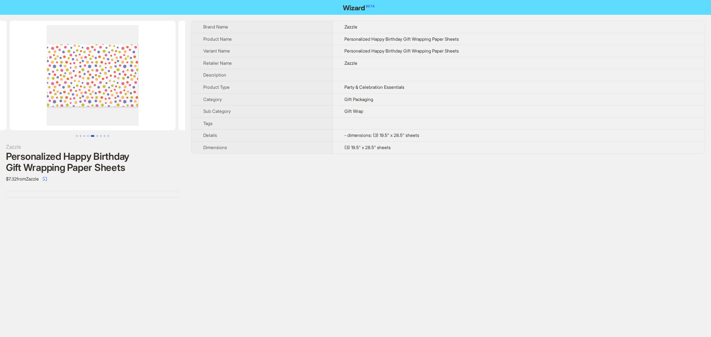
drag, startPoint x: 125, startPoint y: 81, endPoint x: 95, endPoint y: 82, distance: 30.4
click at [97, 83] on img at bounding box center [93, 76] width 166 height 110
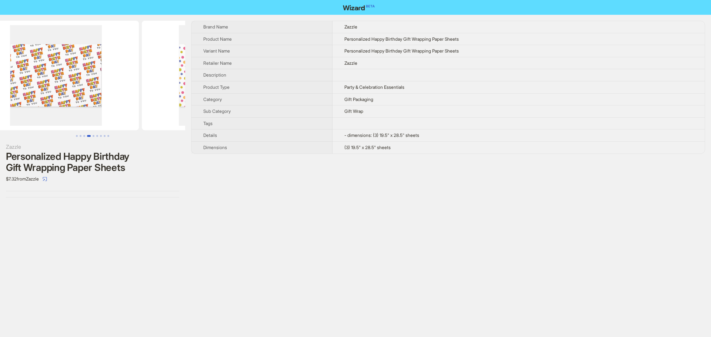
drag, startPoint x: 146, startPoint y: 77, endPoint x: 165, endPoint y: 77, distance: 19.6
click at [172, 77] on img at bounding box center [225, 76] width 166 height 110
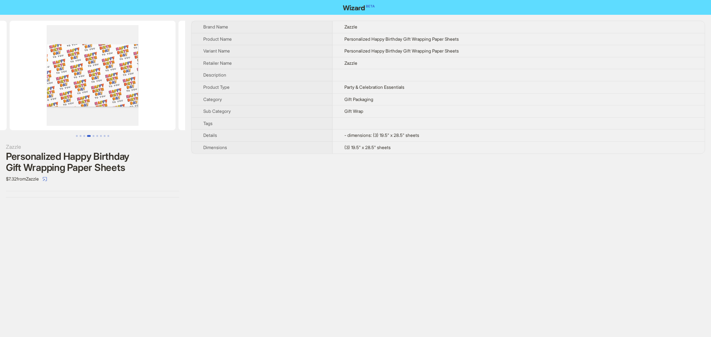
scroll to position [0, 337]
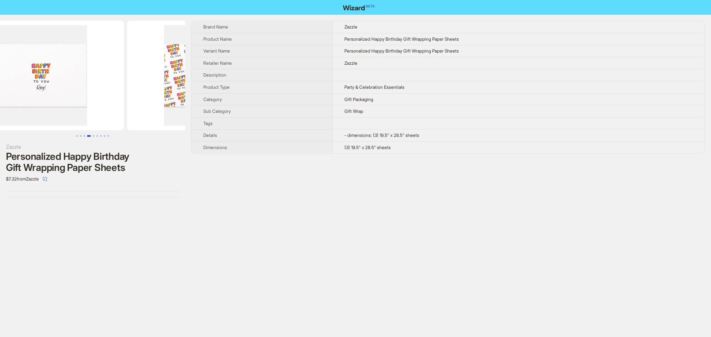
drag, startPoint x: 83, startPoint y: 78, endPoint x: 125, endPoint y: 82, distance: 42.0
click at [137, 82] on img at bounding box center [212, 76] width 166 height 110
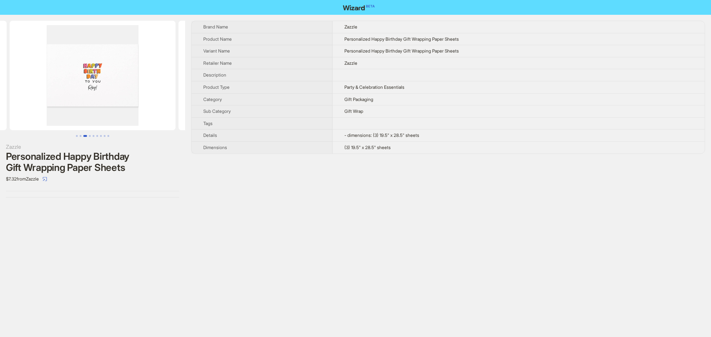
click at [110, 75] on img at bounding box center [93, 76] width 166 height 110
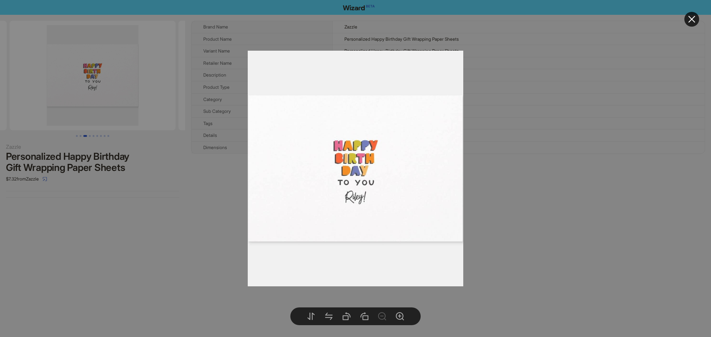
click at [688, 21] on icon "close" at bounding box center [691, 19] width 9 height 9
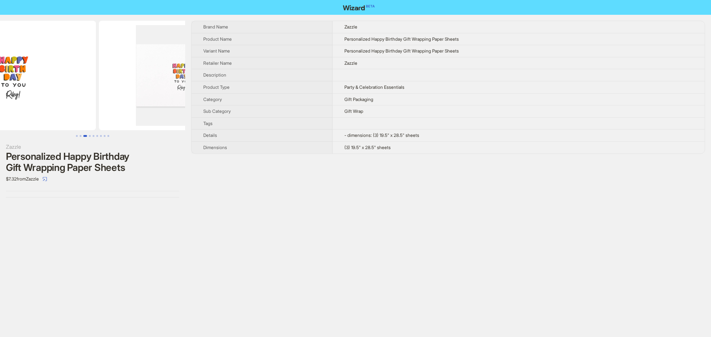
drag, startPoint x: 105, startPoint y: 93, endPoint x: 178, endPoint y: 99, distance: 73.6
click at [178, 99] on img at bounding box center [182, 76] width 166 height 110
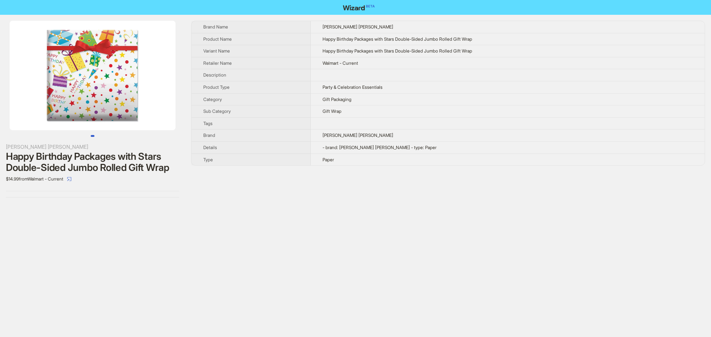
click at [78, 71] on img at bounding box center [93, 76] width 166 height 110
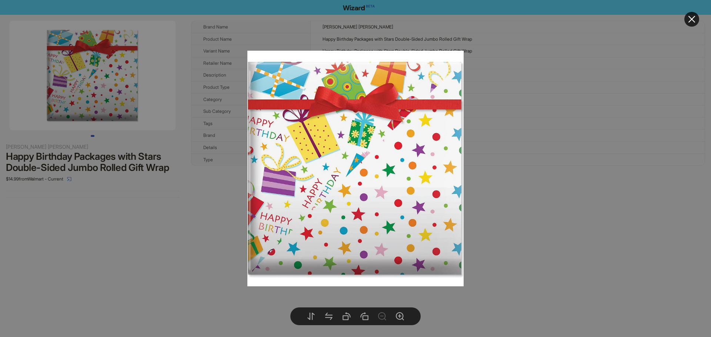
click at [589, 61] on div at bounding box center [355, 168] width 711 height 337
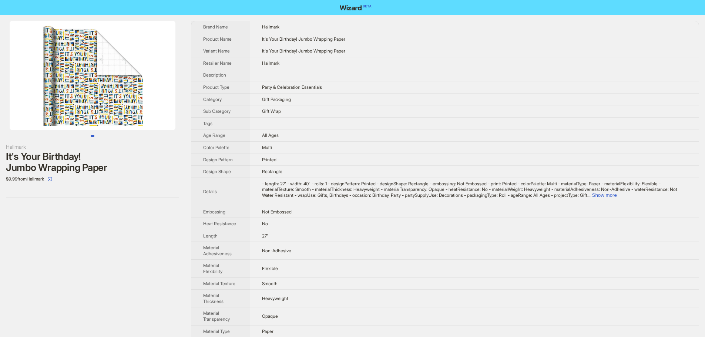
drag, startPoint x: 119, startPoint y: 83, endPoint x: 43, endPoint y: 85, distance: 76.6
click at [44, 88] on img at bounding box center [93, 76] width 166 height 110
click at [90, 84] on img at bounding box center [93, 76] width 166 height 110
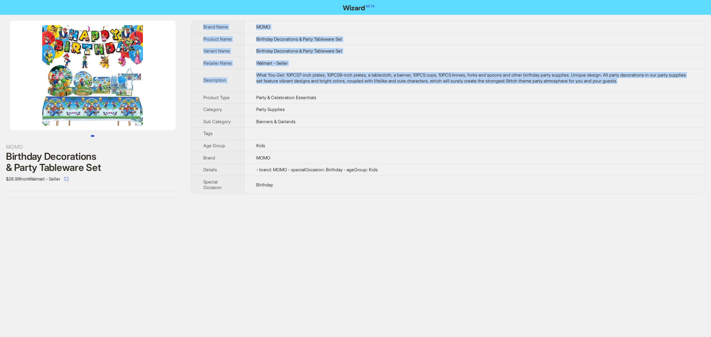
drag, startPoint x: 678, startPoint y: 82, endPoint x: 200, endPoint y: 22, distance: 481.9
click at [200, 22] on tbody "Brand Name MOMO Product Name Birthday Decorations & Party Tableware Set Variant…" at bounding box center [447, 107] width 513 height 172
copy tbody "Brand Name MOMO Product Name Birthday Decorations & Party Tableware Set Variant…"
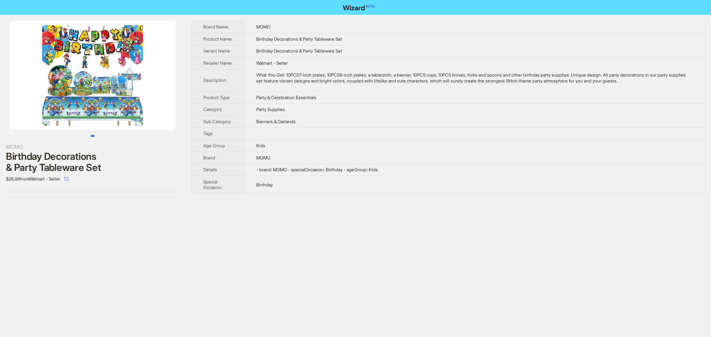
click at [371, 103] on td "Party & Celebration Essentials" at bounding box center [474, 97] width 460 height 12
drag, startPoint x: 122, startPoint y: 74, endPoint x: 2, endPoint y: 77, distance: 119.9
click at [36, 77] on img at bounding box center [93, 76] width 166 height 110
drag, startPoint x: 93, startPoint y: 79, endPoint x: 224, endPoint y: 102, distance: 133.0
click at [220, 102] on div "MOMO Birthday Decorations & Party Tableware Set $26.99 from Walmart - Seller Br…" at bounding box center [355, 109] width 711 height 189
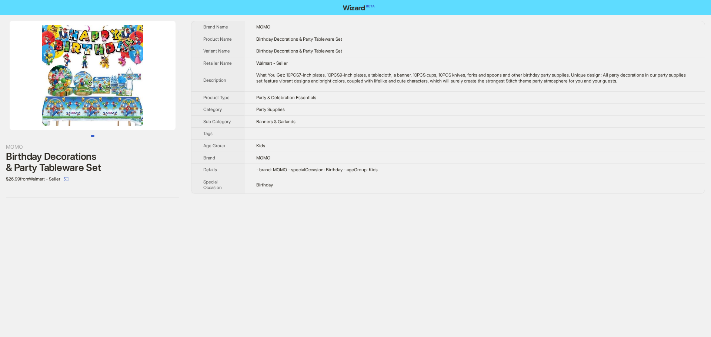
drag, startPoint x: 87, startPoint y: 84, endPoint x: 37, endPoint y: 82, distance: 50.0
click at [37, 82] on img at bounding box center [93, 76] width 166 height 110
click at [94, 67] on img at bounding box center [93, 76] width 166 height 110
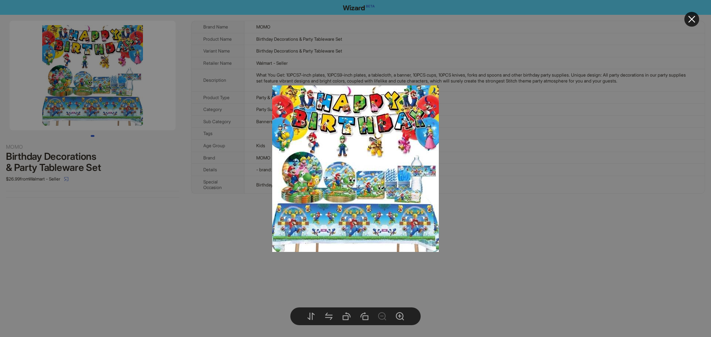
click at [478, 167] on div at bounding box center [355, 168] width 711 height 337
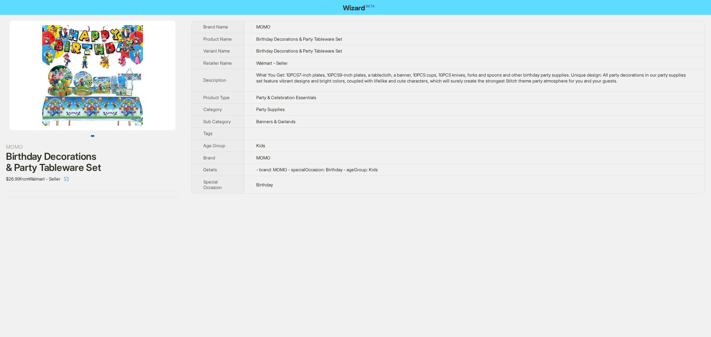
click at [103, 62] on img at bounding box center [93, 76] width 166 height 110
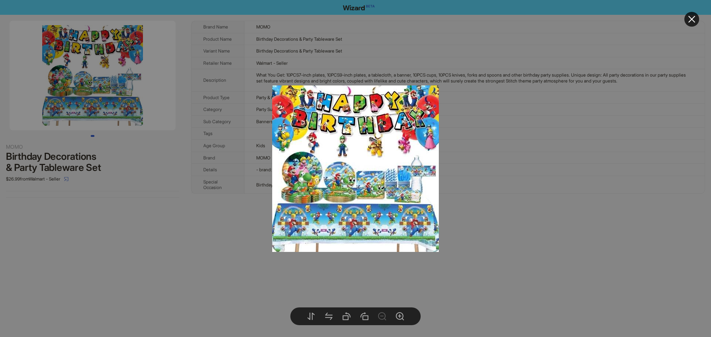
click at [690, 19] on icon "close" at bounding box center [691, 19] width 9 height 9
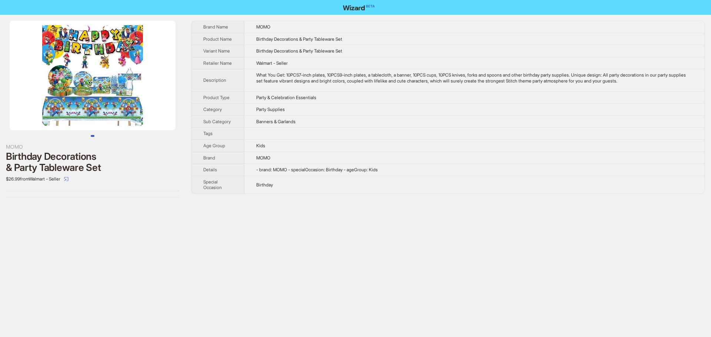
click at [315, 146] on td "Kids" at bounding box center [474, 146] width 460 height 12
click at [599, 75] on div "What You Get: 10PCS7-inch plates, 10PCS9-inch plates, a tablecloth, a banner, 1…" at bounding box center [474, 77] width 436 height 11
click at [400, 119] on td "Banners & Garlands" at bounding box center [474, 121] width 460 height 12
click at [525, 42] on td "Birthday Decorations & Party Tableware Set" at bounding box center [474, 39] width 460 height 12
drag, startPoint x: 7, startPoint y: 157, endPoint x: 103, endPoint y: 166, distance: 97.0
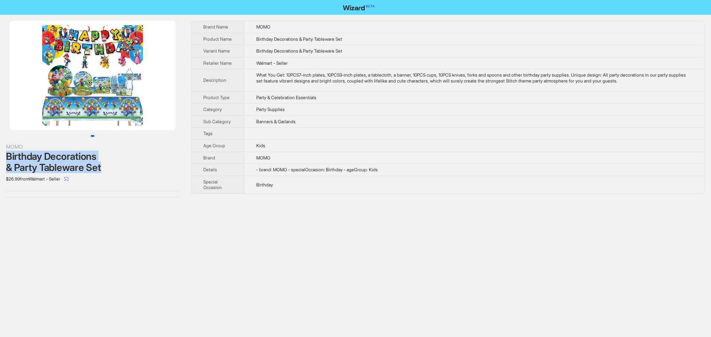
click at [103, 166] on div "Birthday Decorations & Party Tableware Set" at bounding box center [92, 162] width 173 height 22
click at [113, 55] on img at bounding box center [93, 76] width 166 height 110
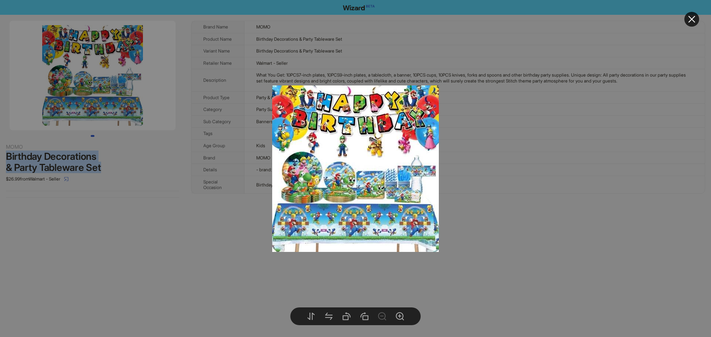
click at [348, 186] on img at bounding box center [355, 168] width 167 height 167
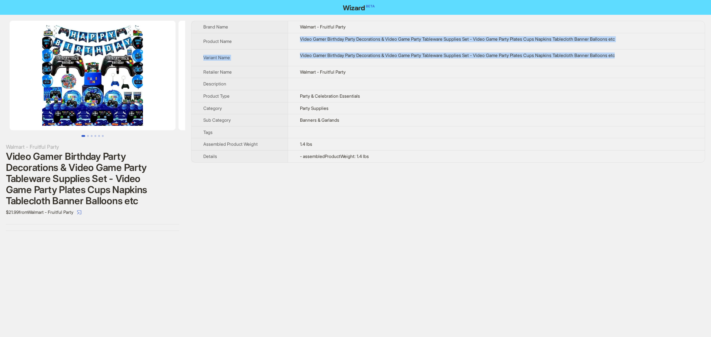
drag, startPoint x: 639, startPoint y: 52, endPoint x: 276, endPoint y: 47, distance: 363.4
click at [276, 47] on tbody "Brand Name Walmart - Fruitful Party Product Name Video Gamer Birthday Party Dec…" at bounding box center [447, 91] width 513 height 141
click at [206, 26] on span "Brand Name" at bounding box center [215, 27] width 25 height 6
copy tbody "Brand Name Walmart - Fruitful Party Product Name Video Gamer Birthday Party Dec…"
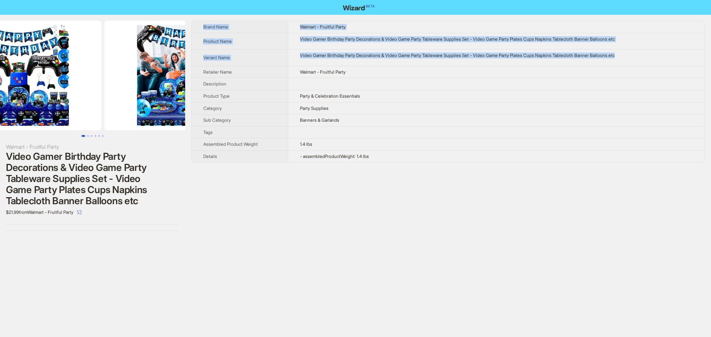
drag, startPoint x: 125, startPoint y: 56, endPoint x: 60, endPoint y: 57, distance: 65.9
click at [60, 57] on img at bounding box center [19, 76] width 166 height 110
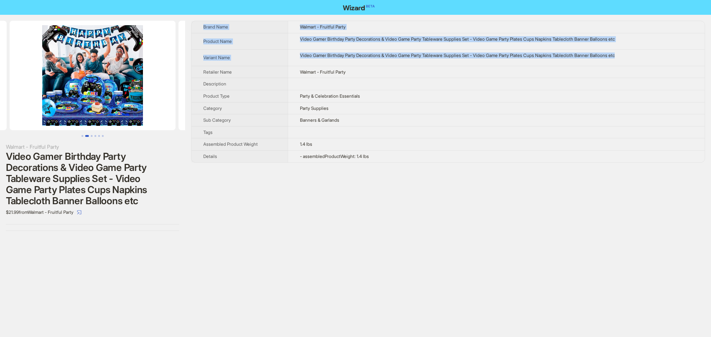
drag, startPoint x: 110, startPoint y: 60, endPoint x: 16, endPoint y: 56, distance: 94.5
click at [30, 57] on img at bounding box center [93, 76] width 166 height 110
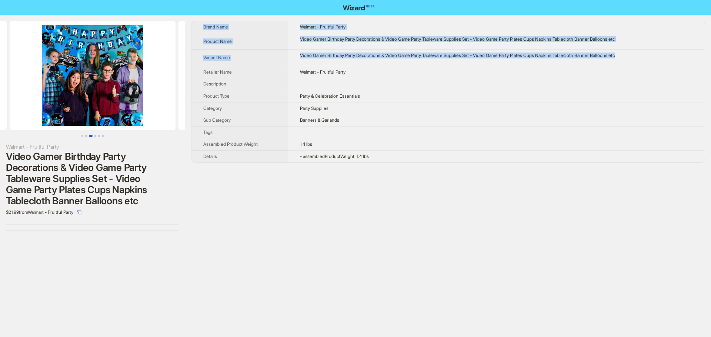
drag, startPoint x: 33, startPoint y: 64, endPoint x: 71, endPoint y: 64, distance: 38.5
click at [14, 62] on img at bounding box center [93, 76] width 166 height 110
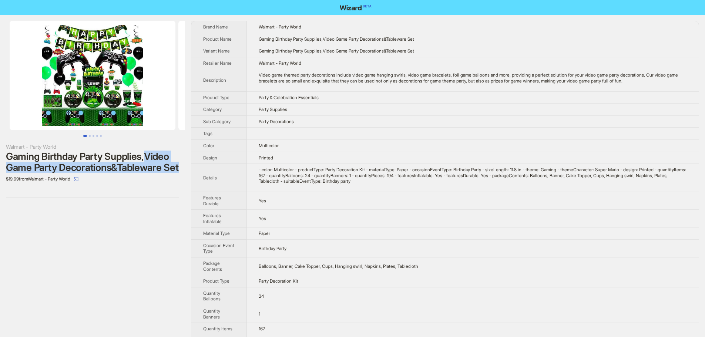
drag, startPoint x: 47, startPoint y: 166, endPoint x: 150, endPoint y: 175, distance: 104.0
click at [150, 173] on div "Gaming Birthday Party Supplies,Video Game Party Decorations&Tableware Set" at bounding box center [92, 162] width 173 height 22
click at [157, 157] on div "Gaming Birthday Party Supplies,Video Game Party Decorations&Tableware Set" at bounding box center [92, 162] width 173 height 22
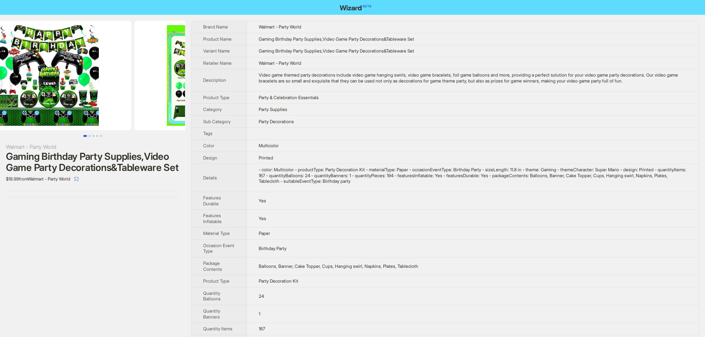
drag, startPoint x: 133, startPoint y: 82, endPoint x: 26, endPoint y: 63, distance: 109.0
click at [15, 64] on ul at bounding box center [92, 76] width 185 height 110
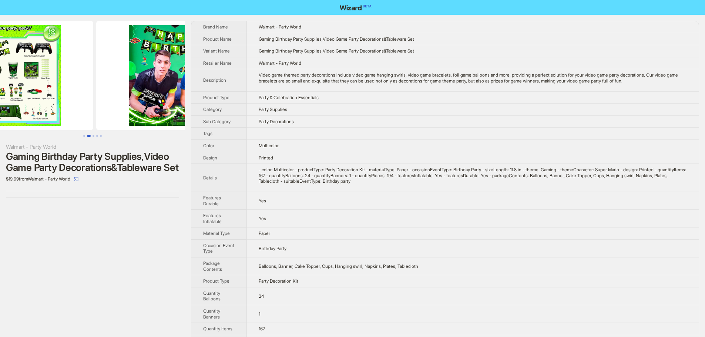
drag, startPoint x: 121, startPoint y: 71, endPoint x: 64, endPoint y: 69, distance: 57.4
click at [64, 69] on img at bounding box center [10, 76] width 166 height 110
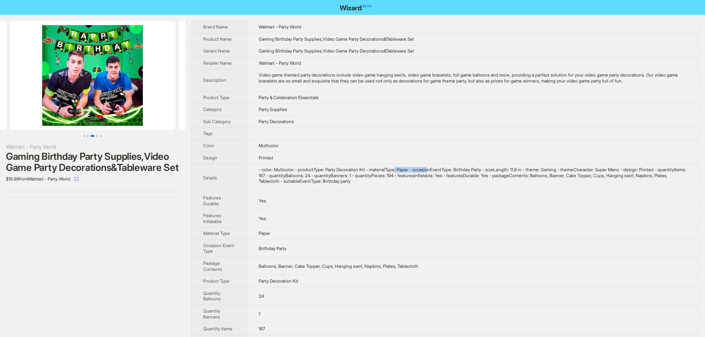
drag, startPoint x: 405, startPoint y: 169, endPoint x: 441, endPoint y: 170, distance: 35.5
click at [441, 170] on div "- color: Multicolor - productType: Party Decoration Kit - materialType: Paper -…" at bounding box center [473, 175] width 428 height 17
drag, startPoint x: 489, startPoint y: 175, endPoint x: 521, endPoint y: 172, distance: 31.6
click at [493, 175] on div "- color: Multicolor - productType: Party Decoration Kit - materialType: Paper -…" at bounding box center [473, 175] width 428 height 17
click at [286, 156] on td "Printed" at bounding box center [473, 158] width 452 height 12
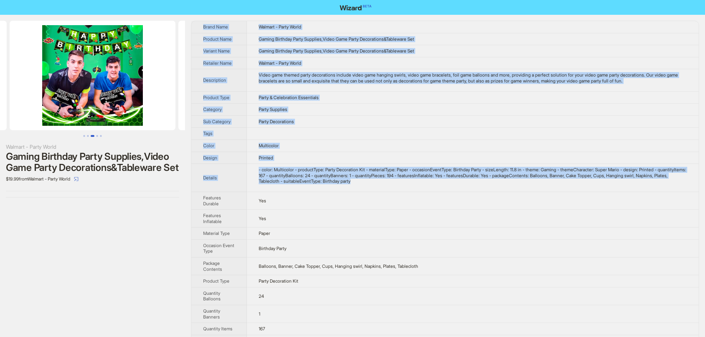
drag, startPoint x: 415, startPoint y: 185, endPoint x: 194, endPoint y: 24, distance: 273.6
click at [194, 24] on tbody "Brand Name Walmart - Party World Product Name Gaming Birthday Party Supplies,Vi…" at bounding box center [444, 214] width 507 height 386
copy tbody "Brand Name Walmart - Party World Product Name Gaming Birthday Party Supplies,Vi…"
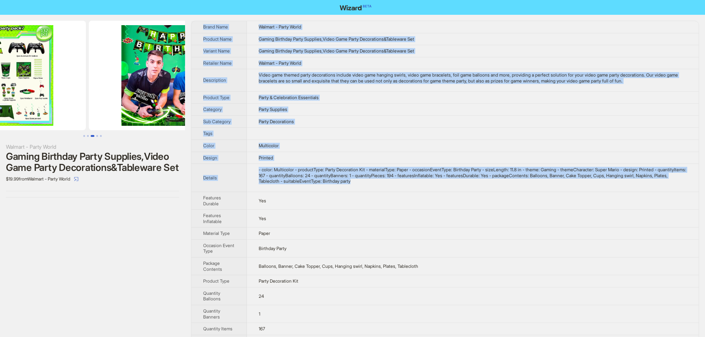
drag, startPoint x: 96, startPoint y: 76, endPoint x: 158, endPoint y: 76, distance: 61.8
click at [158, 76] on img at bounding box center [172, 76] width 166 height 110
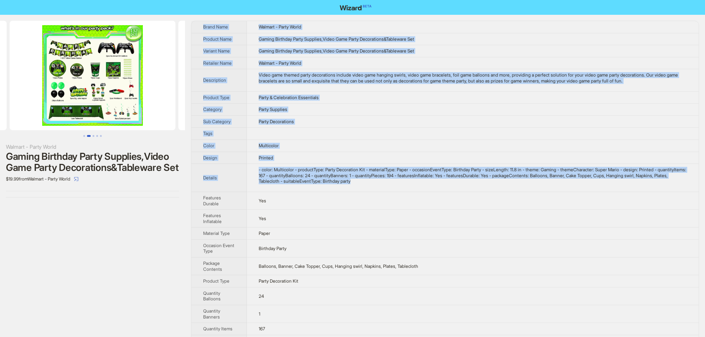
scroll to position [0, 10]
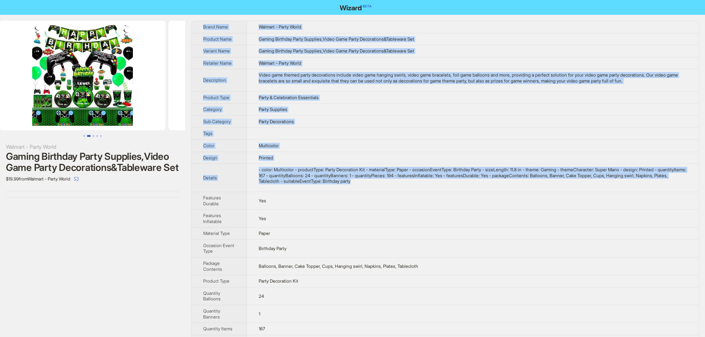
drag, startPoint x: 104, startPoint y: 71, endPoint x: 221, endPoint y: 58, distance: 117.0
click at [207, 74] on div "Walmart - Party World Gaming Birthday Party Supplies,Video Game Party Decoratio…" at bounding box center [352, 214] width 705 height 398
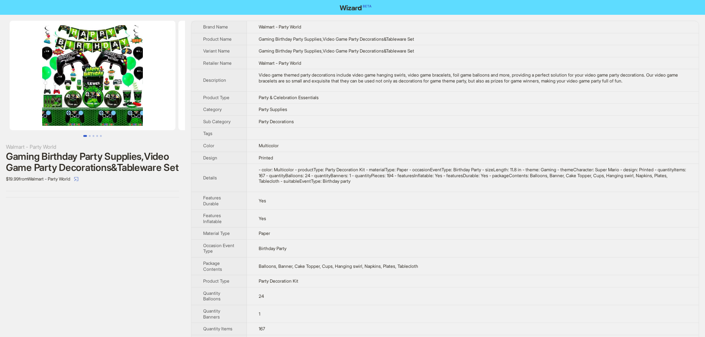
click at [108, 255] on div "Walmart - Party World Gaming Birthday Party Supplies,Video Game Party Decoratio…" at bounding box center [92, 214] width 185 height 398
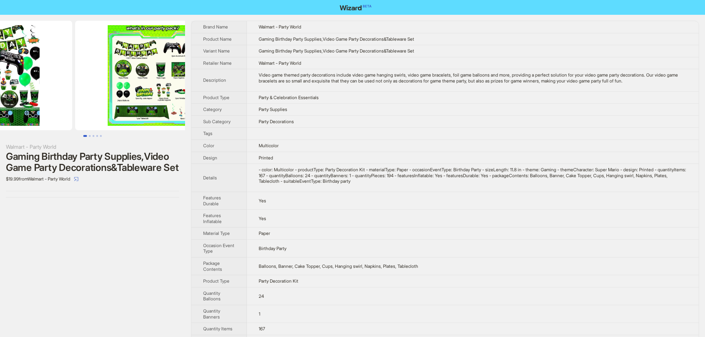
drag, startPoint x: 59, startPoint y: 74, endPoint x: 0, endPoint y: 75, distance: 58.8
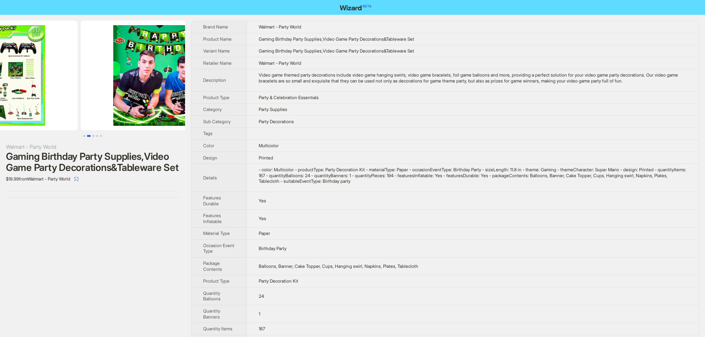
drag, startPoint x: 98, startPoint y: 70, endPoint x: 30, endPoint y: 70, distance: 68.8
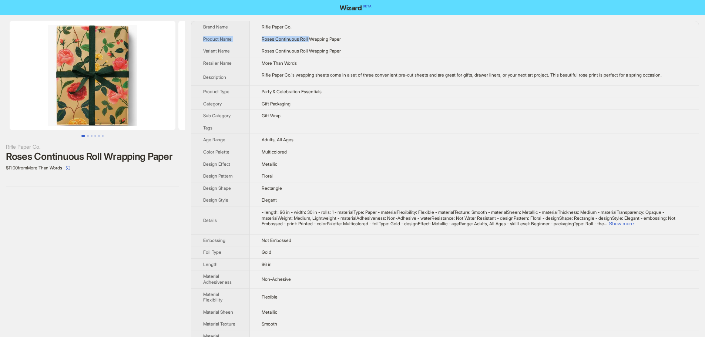
drag, startPoint x: 310, startPoint y: 40, endPoint x: 380, endPoint y: 31, distance: 70.8
click at [380, 31] on tbody "Brand Name Rifle Paper Co. Product Name Roses Continuous Roll Wrapping Paper Va…" at bounding box center [444, 274] width 507 height 507
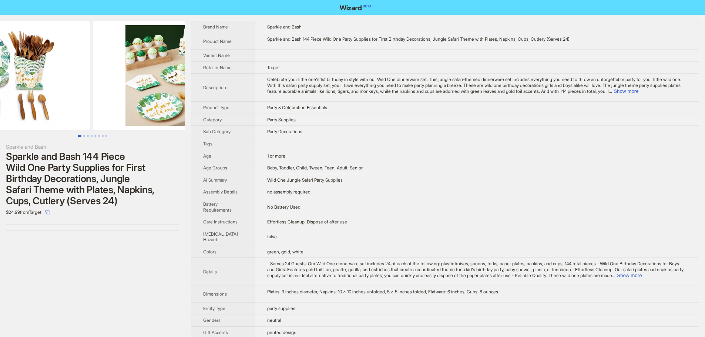
drag, startPoint x: 132, startPoint y: 96, endPoint x: 57, endPoint y: 92, distance: 75.6
click at [62, 95] on img at bounding box center [7, 76] width 166 height 110
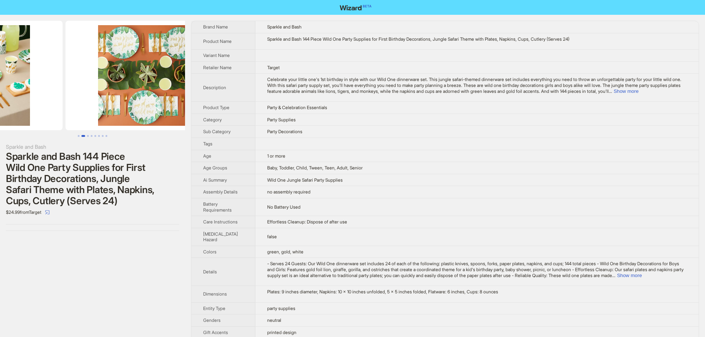
drag, startPoint x: 38, startPoint y: 94, endPoint x: 34, endPoint y: 97, distance: 4.5
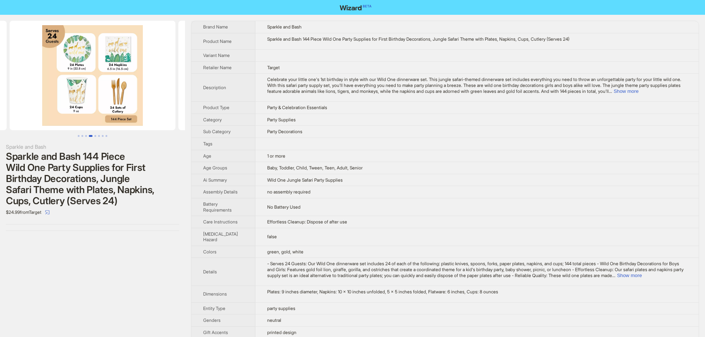
drag, startPoint x: 112, startPoint y: 100, endPoint x: 53, endPoint y: 107, distance: 59.9
click at [54, 106] on img at bounding box center [93, 76] width 166 height 110
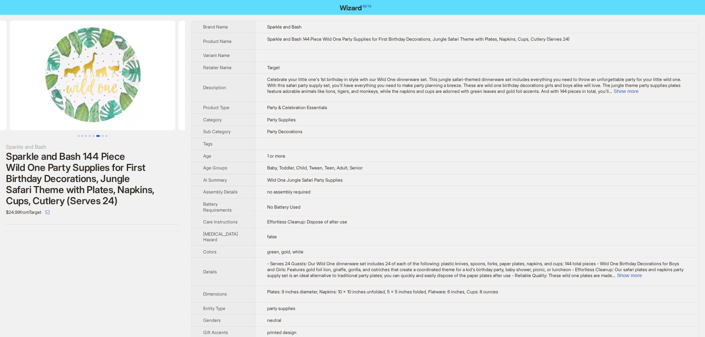
drag, startPoint x: 148, startPoint y: 103, endPoint x: 97, endPoint y: 102, distance: 51.1
click at [96, 103] on ul at bounding box center [92, 76] width 185 height 110
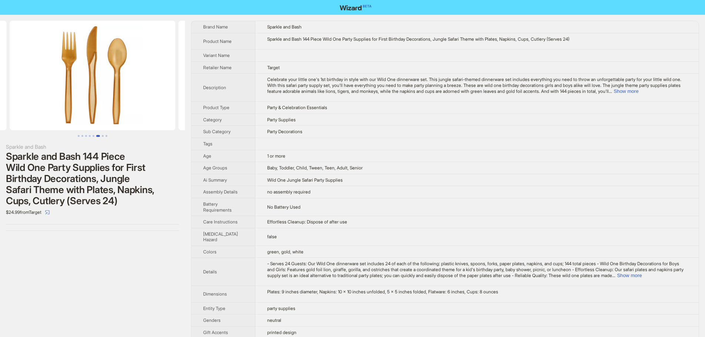
drag, startPoint x: 128, startPoint y: 103, endPoint x: 58, endPoint y: 104, distance: 69.6
click at [59, 104] on img at bounding box center [93, 76] width 166 height 110
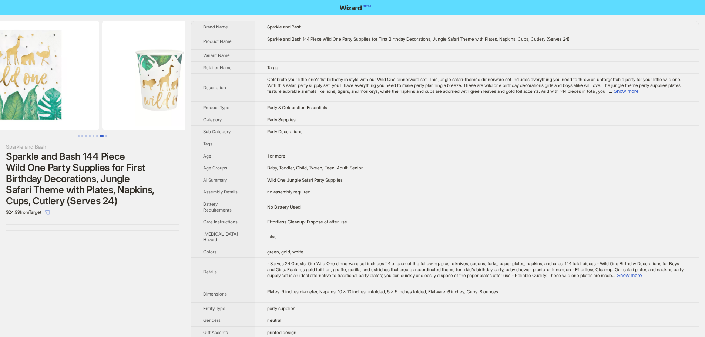
drag, startPoint x: 126, startPoint y: 104, endPoint x: 27, endPoint y: 109, distance: 99.6
click at [28, 109] on li at bounding box center [16, 76] width 169 height 110
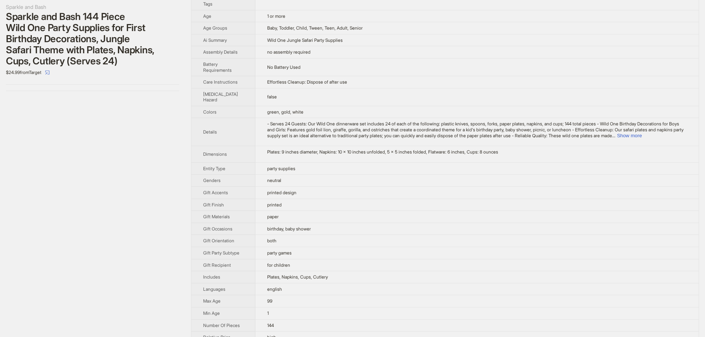
scroll to position [148, 0]
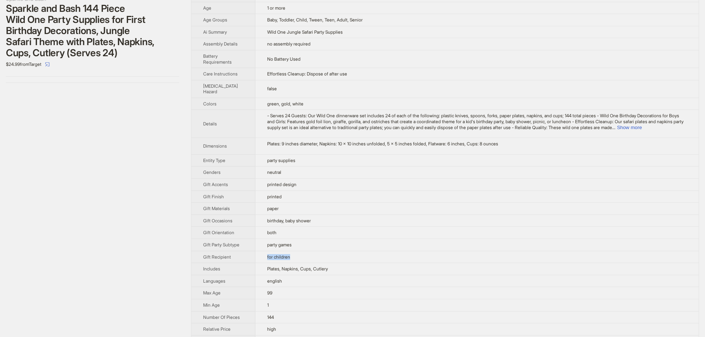
drag, startPoint x: 262, startPoint y: 267, endPoint x: 299, endPoint y: 267, distance: 37.0
click at [299, 263] on td "for children" at bounding box center [476, 257] width 443 height 12
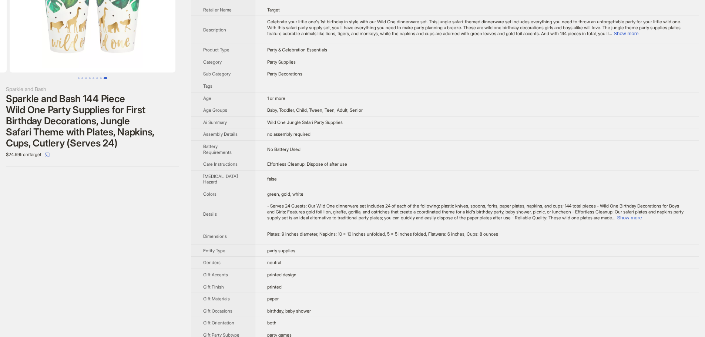
scroll to position [0, 0]
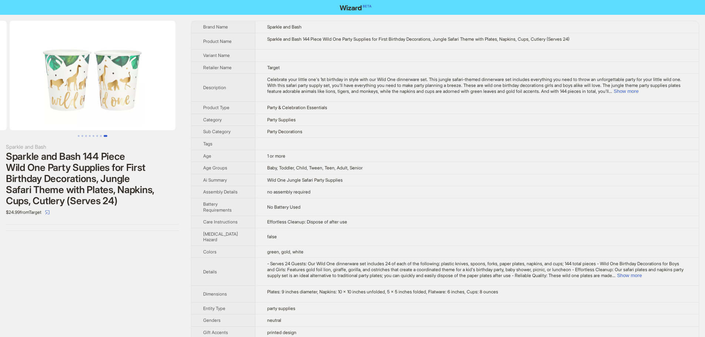
drag, startPoint x: 139, startPoint y: 76, endPoint x: 56, endPoint y: 78, distance: 83.3
click at [74, 78] on img at bounding box center [93, 76] width 166 height 110
click at [94, 92] on img at bounding box center [93, 76] width 166 height 110
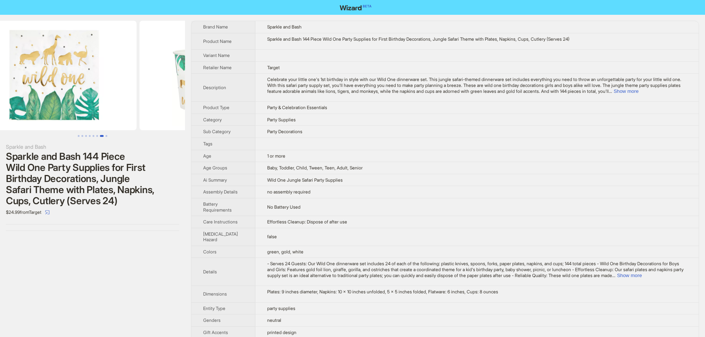
drag, startPoint x: 153, startPoint y: 88, endPoint x: 112, endPoint y: 90, distance: 41.5
click at [163, 88] on img at bounding box center [223, 76] width 166 height 110
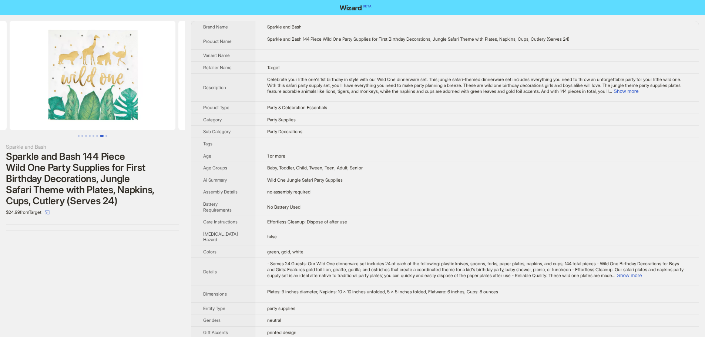
drag, startPoint x: 118, startPoint y: 87, endPoint x: 191, endPoint y: 66, distance: 76.6
click at [159, 86] on img at bounding box center [93, 76] width 166 height 110
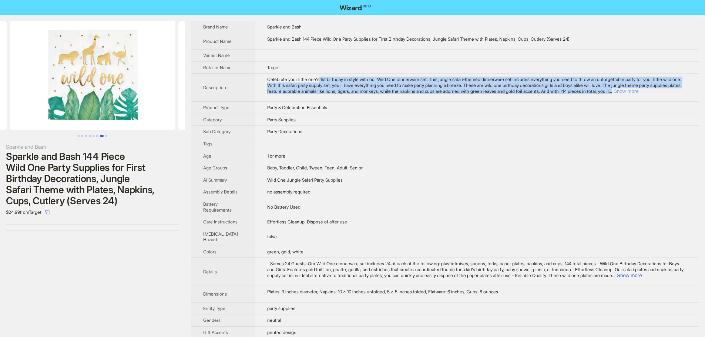
drag, startPoint x: 316, startPoint y: 79, endPoint x: 685, endPoint y: 92, distance: 368.8
click at [685, 92] on div "Celebrate your little one's 1st birthday in style with our Wild One dinnerware …" at bounding box center [477, 85] width 420 height 17
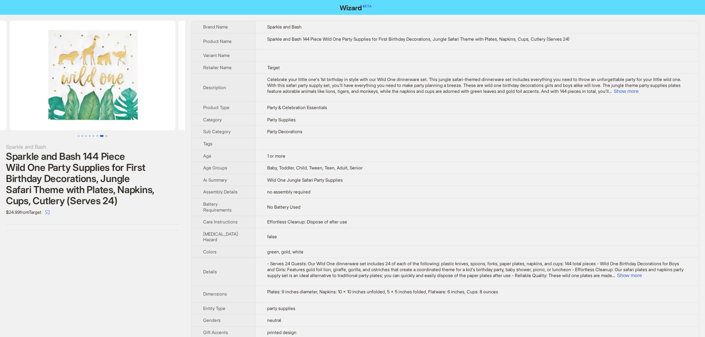
drag, startPoint x: 584, startPoint y: 110, endPoint x: 654, endPoint y: 97, distance: 71.8
click at [585, 110] on td "Party & Celebration Essentials" at bounding box center [476, 108] width 443 height 12
click at [638, 90] on button "Show more" at bounding box center [626, 91] width 25 height 6
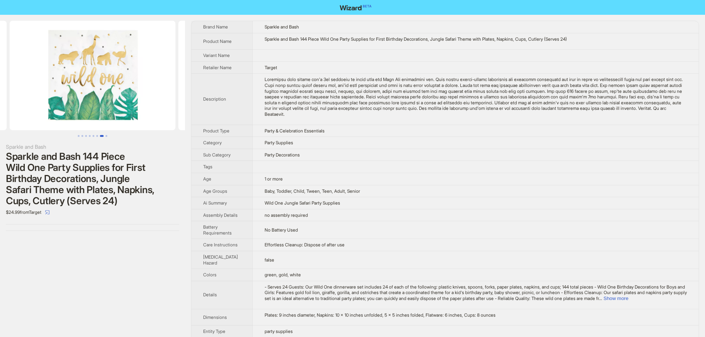
scroll to position [37, 0]
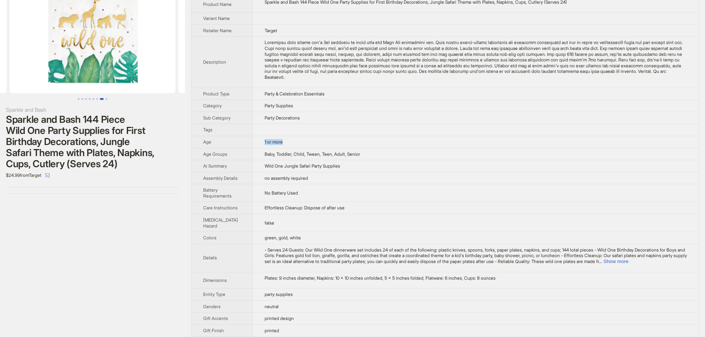
drag, startPoint x: 258, startPoint y: 139, endPoint x: 310, endPoint y: 140, distance: 51.8
click at [310, 140] on td "1 or more" at bounding box center [475, 142] width 446 height 12
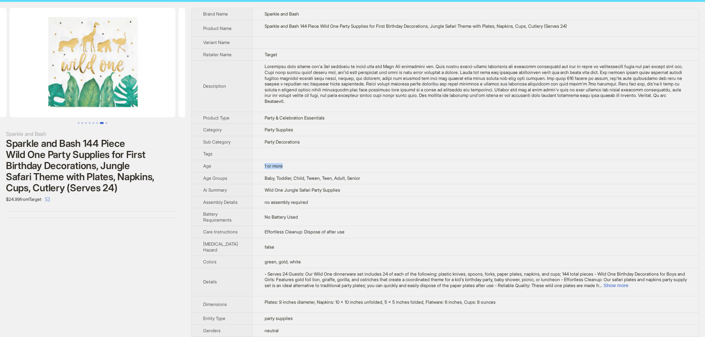
scroll to position [0, 0]
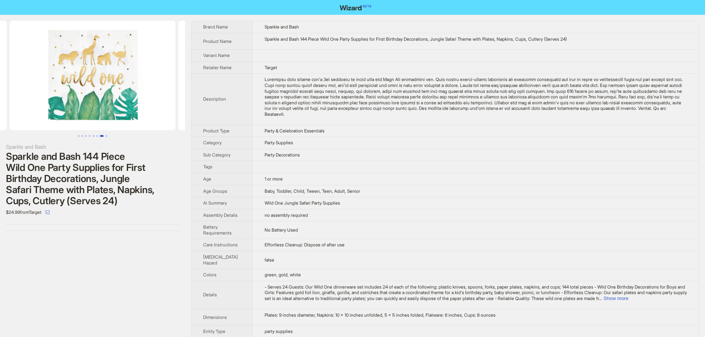
click at [265, 87] on div "Celebrate your little one's 1st birthday in style with our Wild One dinnerware …" at bounding box center [476, 97] width 422 height 40
drag, startPoint x: 280, startPoint y: 78, endPoint x: 339, endPoint y: 80, distance: 58.5
click at [339, 80] on div "Celebrate your little one's 1st birthday in style with our Wild One dinnerware …" at bounding box center [476, 97] width 422 height 40
click at [269, 174] on td "1 or more" at bounding box center [475, 179] width 446 height 12
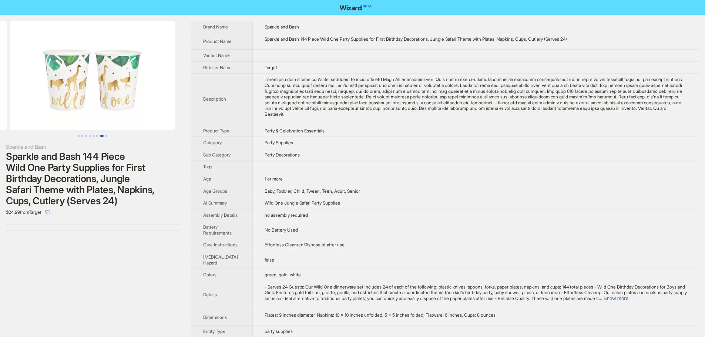
drag, startPoint x: 134, startPoint y: 77, endPoint x: 2, endPoint y: 71, distance: 132.6
drag, startPoint x: 107, startPoint y: 63, endPoint x: 34, endPoint y: 64, distance: 73.6
click at [35, 64] on img at bounding box center [93, 76] width 166 height 110
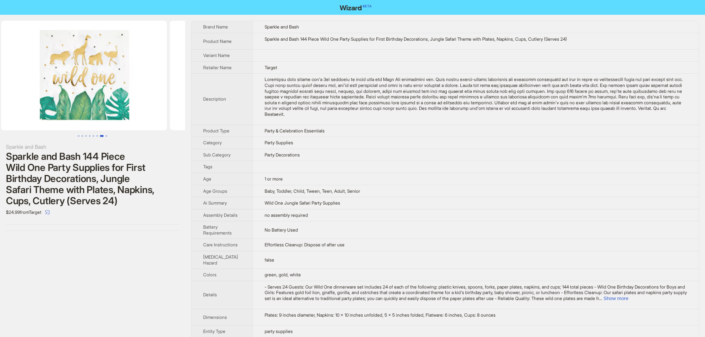
drag, startPoint x: 97, startPoint y: 83, endPoint x: 145, endPoint y: 83, distance: 48.1
click at [170, 86] on img at bounding box center [253, 76] width 166 height 110
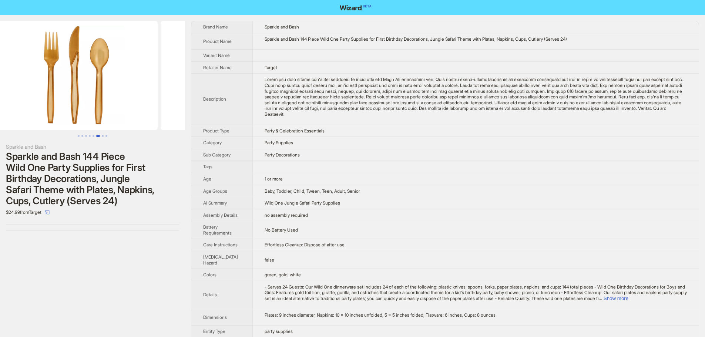
click at [192, 90] on div "Sparkle and Bash Sparkle and Bash 144 Piece Wild One Party Supplies for First B…" at bounding box center [352, 313] width 705 height 596
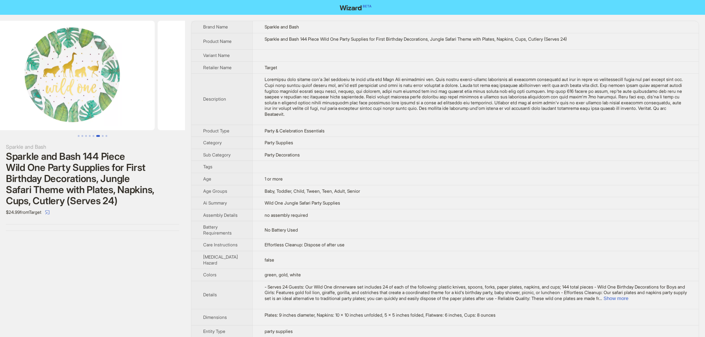
drag, startPoint x: 61, startPoint y: 74, endPoint x: 159, endPoint y: 74, distance: 98.1
click at [161, 74] on img at bounding box center [241, 76] width 166 height 110
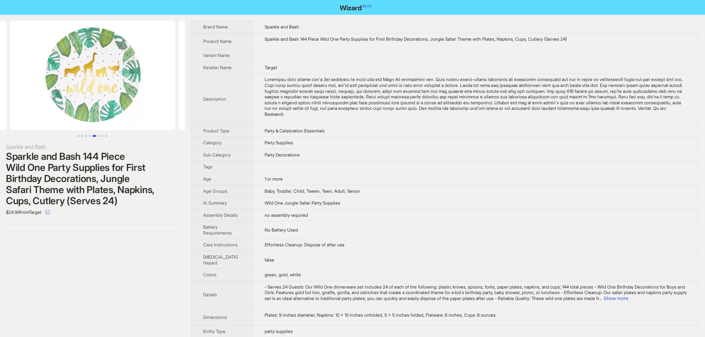
drag, startPoint x: 158, startPoint y: 73, endPoint x: 144, endPoint y: 75, distance: 13.4
click at [159, 74] on img at bounding box center [93, 76] width 166 height 110
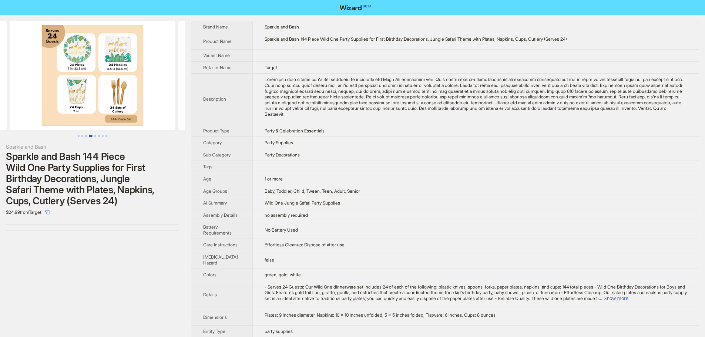
drag, startPoint x: 93, startPoint y: 75, endPoint x: 154, endPoint y: 77, distance: 61.8
click at [172, 76] on img at bounding box center [93, 76] width 166 height 110
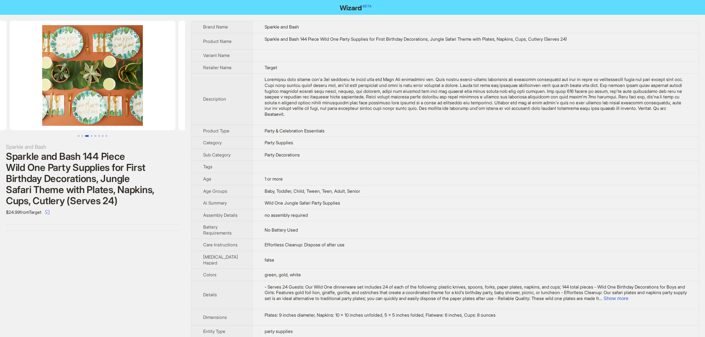
drag, startPoint x: 88, startPoint y: 75, endPoint x: 107, endPoint y: 76, distance: 18.9
click at [126, 76] on img at bounding box center [93, 76] width 166 height 110
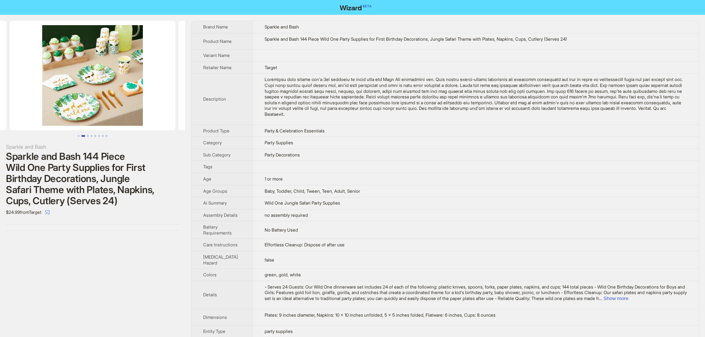
scroll to position [0, 70]
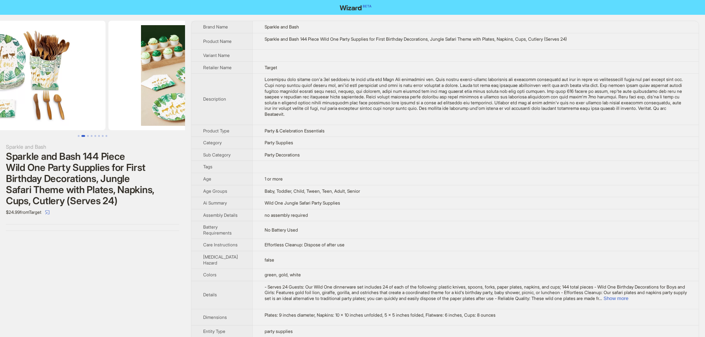
drag, startPoint x: 78, startPoint y: 76, endPoint x: 133, endPoint y: 78, distance: 55.5
click at [133, 78] on img at bounding box center [191, 76] width 166 height 110
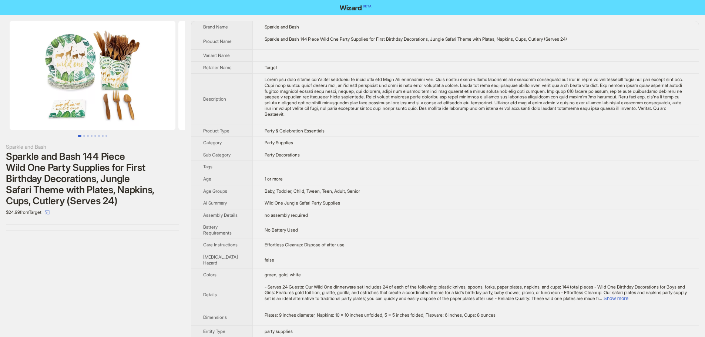
drag, startPoint x: 91, startPoint y: 78, endPoint x: 145, endPoint y: 81, distance: 54.5
click at [161, 81] on img at bounding box center [93, 76] width 166 height 110
drag, startPoint x: 85, startPoint y: 80, endPoint x: 158, endPoint y: 80, distance: 73.3
click at [158, 80] on img at bounding box center [93, 76] width 166 height 110
drag, startPoint x: 94, startPoint y: 78, endPoint x: 158, endPoint y: 80, distance: 64.4
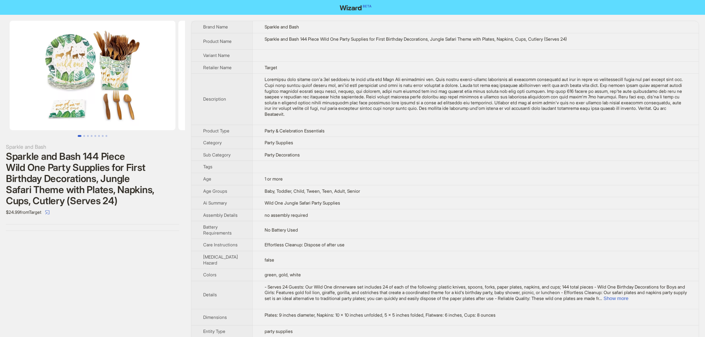
click at [170, 80] on img at bounding box center [93, 76] width 166 height 110
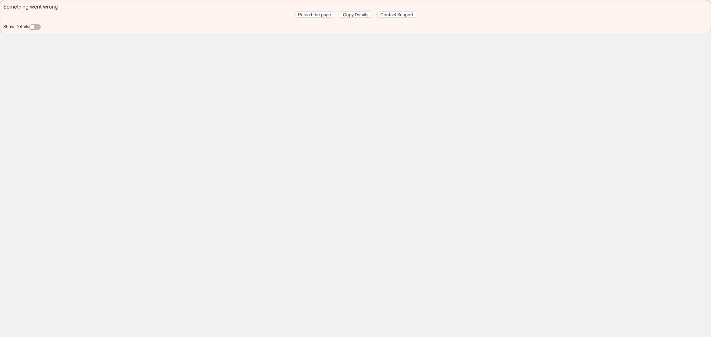
click at [400, 179] on div "Something went wrong Reload the page Copy Details Contact Support Show Details" at bounding box center [355, 168] width 711 height 337
drag, startPoint x: 387, startPoint y: 106, endPoint x: 384, endPoint y: 100, distance: 6.7
click at [384, 103] on div "Something went wrong Reload the page Copy Details Contact Support Show Details" at bounding box center [355, 168] width 711 height 337
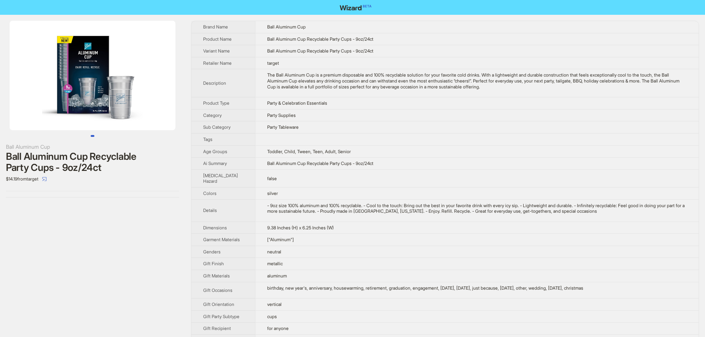
drag, startPoint x: 136, startPoint y: 70, endPoint x: 48, endPoint y: 66, distance: 87.8
click at [53, 67] on img at bounding box center [93, 76] width 166 height 110
drag, startPoint x: 98, startPoint y: 82, endPoint x: 147, endPoint y: 83, distance: 48.8
click at [146, 83] on img at bounding box center [93, 76] width 166 height 110
drag, startPoint x: 131, startPoint y: 77, endPoint x: 1, endPoint y: 67, distance: 131.0
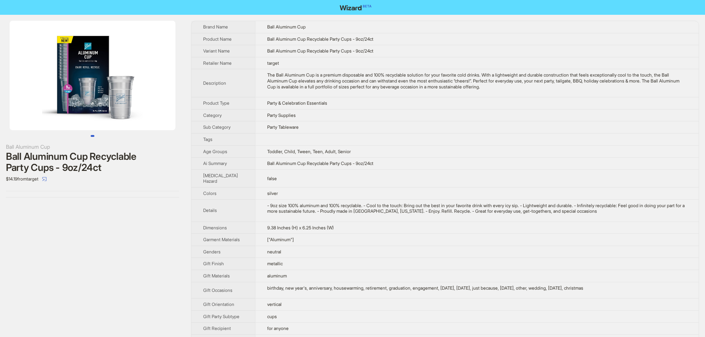
click at [20, 74] on img at bounding box center [93, 76] width 166 height 110
drag, startPoint x: 259, startPoint y: 115, endPoint x: 301, endPoint y: 116, distance: 42.6
click at [301, 116] on td "Party Supplies" at bounding box center [477, 115] width 444 height 12
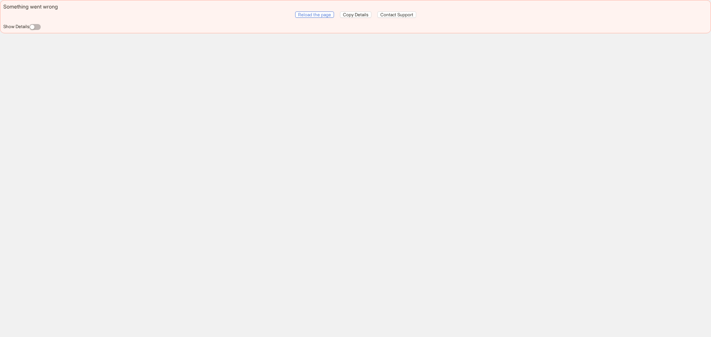
click at [318, 17] on span "Reload the page" at bounding box center [314, 15] width 33 height 6
drag, startPoint x: 3, startPoint y: 7, endPoint x: 87, endPoint y: 15, distance: 84.7
click at [87, 15] on div "Something went wrong Reload the page Copy Details Contact Support Show Details" at bounding box center [355, 16] width 711 height 33
click at [312, 12] on span "Reload the page" at bounding box center [314, 15] width 33 height 6
click at [37, 26] on span "button" at bounding box center [34, 27] width 11 height 6
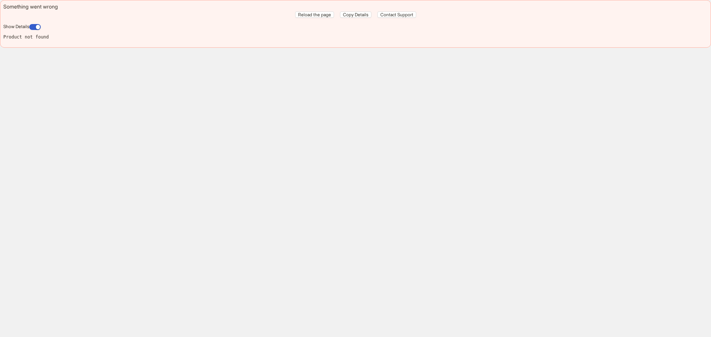
click at [555, 134] on div "Something went wrong Reload the page Copy Details Contact Support Show Details …" at bounding box center [355, 168] width 711 height 337
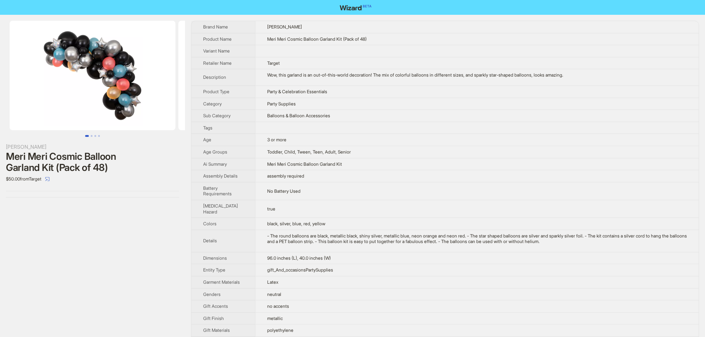
drag, startPoint x: 114, startPoint y: 90, endPoint x: 6, endPoint y: 92, distance: 108.4
click at [10, 92] on img at bounding box center [93, 76] width 166 height 110
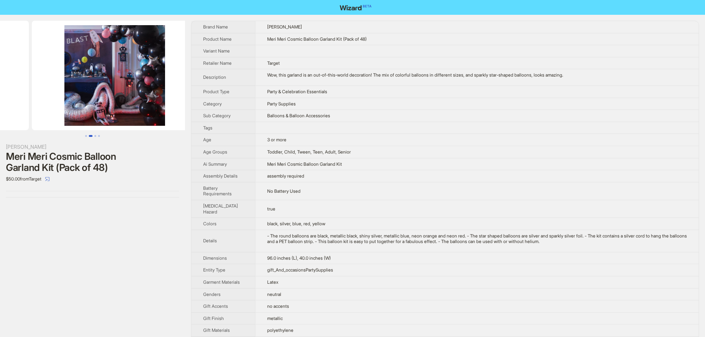
drag, startPoint x: 98, startPoint y: 84, endPoint x: 0, endPoint y: 88, distance: 97.8
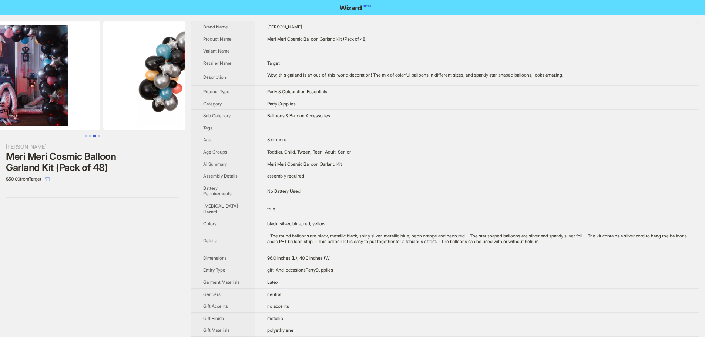
drag, startPoint x: 107, startPoint y: 78, endPoint x: 33, endPoint y: 88, distance: 74.7
click at [34, 88] on img at bounding box center [17, 76] width 166 height 110
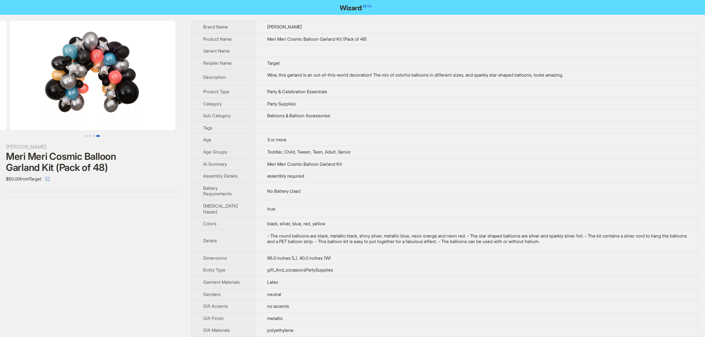
drag, startPoint x: 114, startPoint y: 75, endPoint x: 17, endPoint y: 72, distance: 97.0
click at [25, 74] on img at bounding box center [93, 76] width 166 height 110
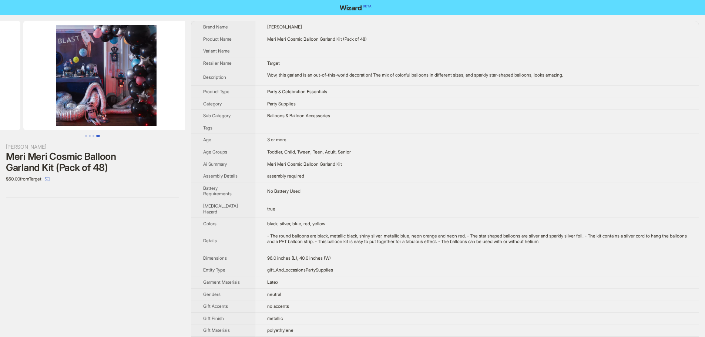
click at [166, 78] on ul at bounding box center [92, 76] width 185 height 110
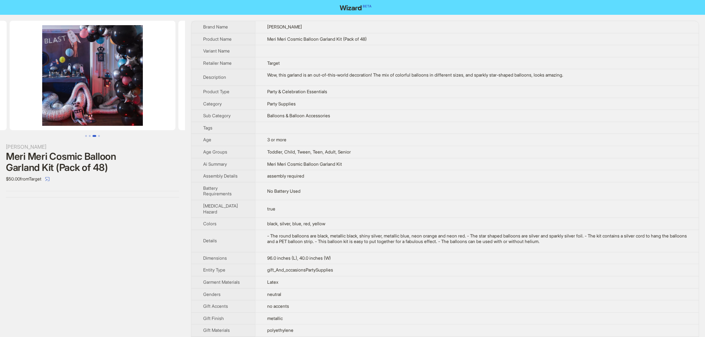
drag, startPoint x: 88, startPoint y: 73, endPoint x: 135, endPoint y: 80, distance: 47.5
click at [158, 78] on img at bounding box center [93, 76] width 166 height 110
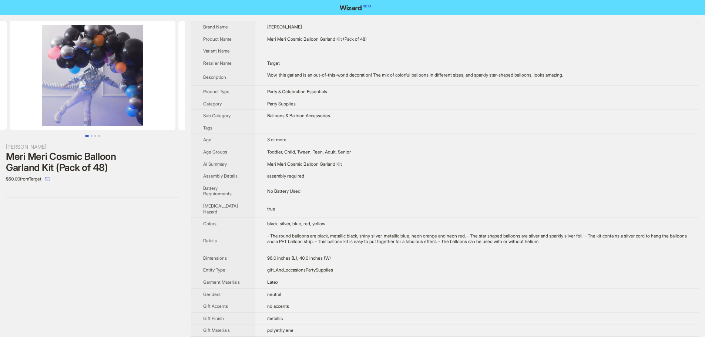
click at [159, 71] on ul at bounding box center [92, 76] width 185 height 110
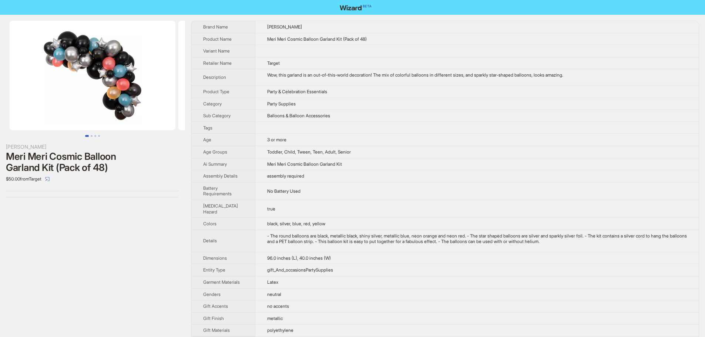
drag, startPoint x: 170, startPoint y: 77, endPoint x: 164, endPoint y: 81, distance: 7.6
click at [195, 82] on div "Meri Meri Meri Meri Cosmic Balloon Garland Kit (Pack of 48) $50.00 from Target …" at bounding box center [352, 278] width 705 height 527
drag, startPoint x: 93, startPoint y: 166, endPoint x: 115, endPoint y: 169, distance: 22.5
click at [115, 169] on div "Meri Meri Cosmic Balloon Garland Kit (Pack of 48)" at bounding box center [92, 162] width 173 height 22
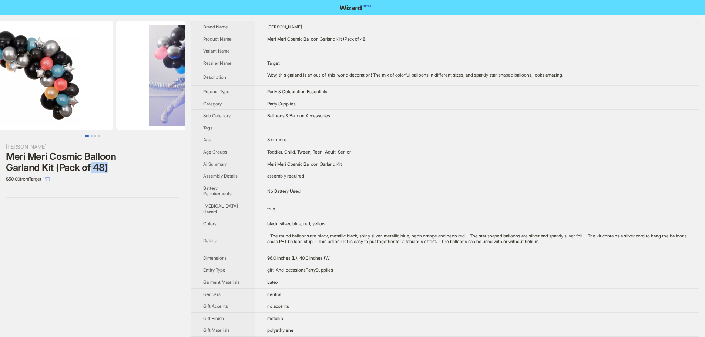
drag, startPoint x: 129, startPoint y: 59, endPoint x: 86, endPoint y: 56, distance: 43.0
click at [87, 56] on img at bounding box center [30, 76] width 166 height 110
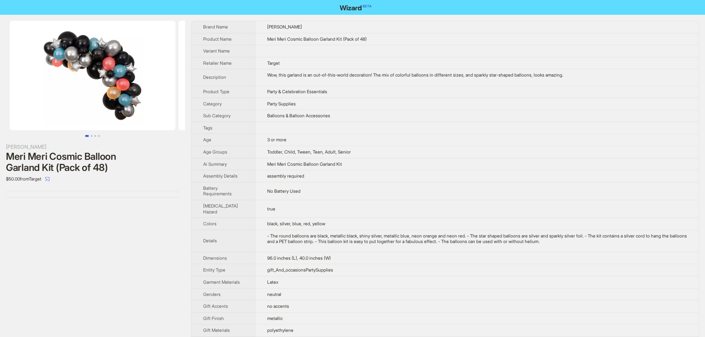
click at [51, 206] on div "Meri Meri Meri Meri Cosmic Balloon Garland Kit (Pack of 48) $50.00 from Target" at bounding box center [92, 278] width 185 height 527
drag, startPoint x: 21, startPoint y: 179, endPoint x: 0, endPoint y: 177, distance: 21.2
click at [0, 177] on div "Meri Meri Meri Meri Cosmic Balloon Garland Kit (Pack of 48) $50.00 from Target" at bounding box center [92, 109] width 185 height 189
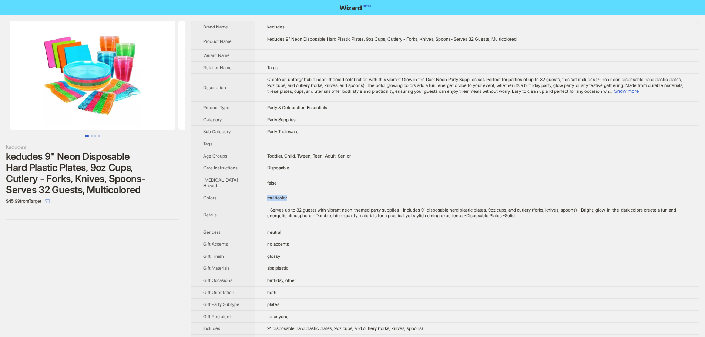
drag, startPoint x: 256, startPoint y: 211, endPoint x: 291, endPoint y: 212, distance: 35.5
click at [291, 204] on td "multicolor" at bounding box center [477, 198] width 444 height 12
click at [104, 93] on img at bounding box center [93, 76] width 166 height 110
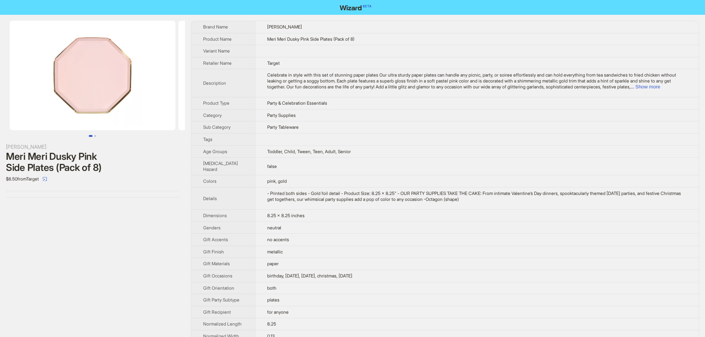
drag, startPoint x: 132, startPoint y: 71, endPoint x: 0, endPoint y: 63, distance: 132.4
click at [29, 71] on ul at bounding box center [92, 76] width 185 height 110
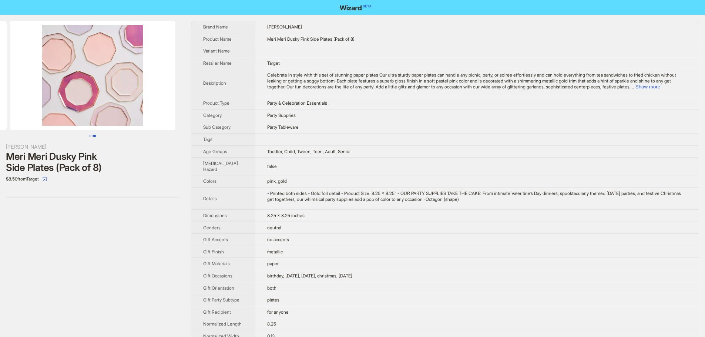
drag, startPoint x: 108, startPoint y: 74, endPoint x: 14, endPoint y: 73, distance: 94.0
click at [22, 74] on img at bounding box center [93, 76] width 166 height 110
click at [635, 90] on button "Show more" at bounding box center [647, 87] width 25 height 6
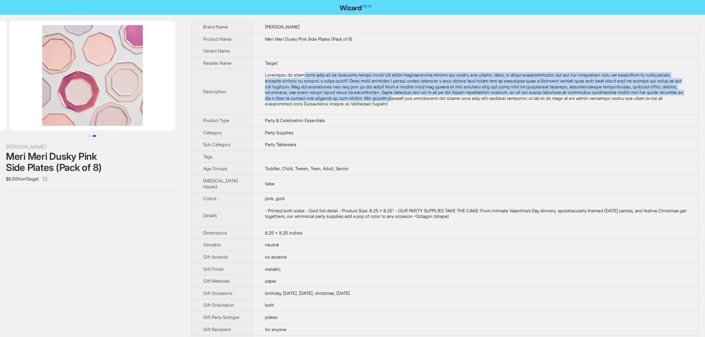
drag, startPoint x: 347, startPoint y: 96, endPoint x: 378, endPoint y: 118, distance: 37.6
click at [378, 107] on div "Celebrate in style with this set of stunning paper plates Our ultra sturdy pape…" at bounding box center [476, 89] width 422 height 35
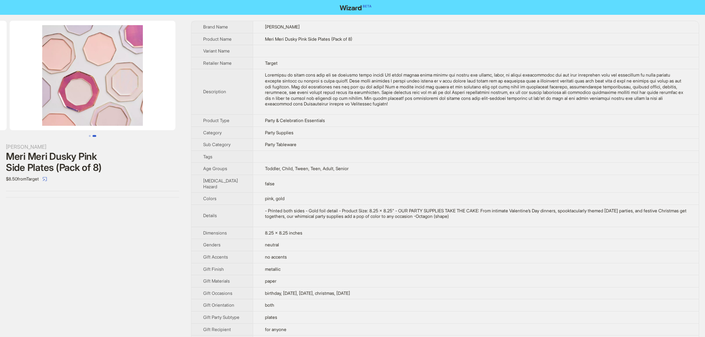
drag, startPoint x: 352, startPoint y: 45, endPoint x: 293, endPoint y: 41, distance: 58.6
click at [352, 44] on td "Meri Meri Dusky Pink Side Plates (Pack of 8)" at bounding box center [476, 39] width 446 height 12
drag, startPoint x: 262, startPoint y: 226, endPoint x: 243, endPoint y: 225, distance: 19.0
click at [253, 205] on td "pink, gold" at bounding box center [476, 199] width 446 height 12
click at [292, 171] on span "Toddler, Child, Tween, Teen, Adult, Senior" at bounding box center [307, 169] width 84 height 6
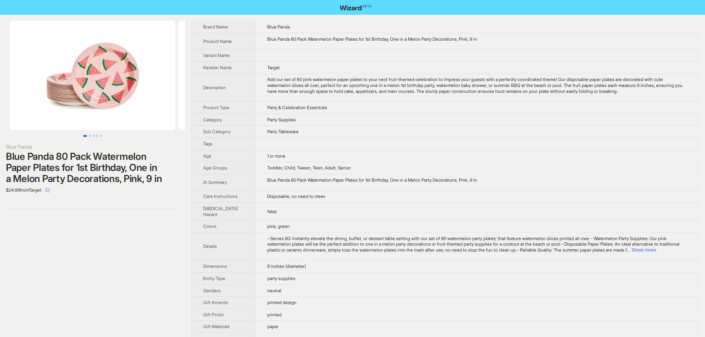
click at [285, 44] on td "Blue Panda 80 Pack Watermelon Paper Plates for 1st Birthday, One in a Melon Par…" at bounding box center [477, 41] width 444 height 17
drag, startPoint x: 326, startPoint y: 40, endPoint x: 485, endPoint y: 36, distance: 158.8
click at [485, 36] on td "Blue Panda 80 Pack Watermelon Paper Plates for 1st Birthday, One in a Melon Par…" at bounding box center [477, 41] width 444 height 17
drag, startPoint x: 253, startPoint y: 233, endPoint x: 173, endPoint y: 207, distance: 84.0
click at [303, 229] on td "pink, green" at bounding box center [477, 227] width 444 height 12
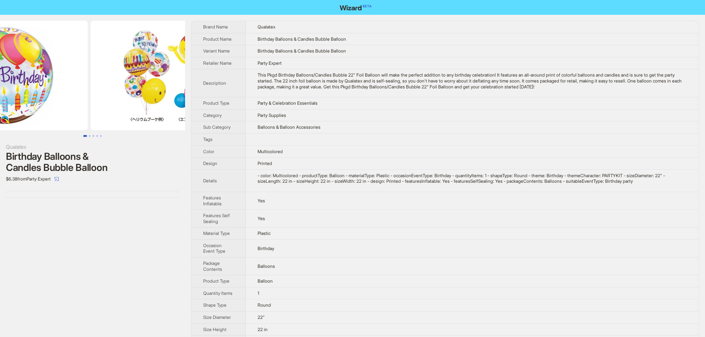
drag, startPoint x: 144, startPoint y: 90, endPoint x: 62, endPoint y: 87, distance: 82.6
click at [66, 88] on ul at bounding box center [92, 76] width 185 height 110
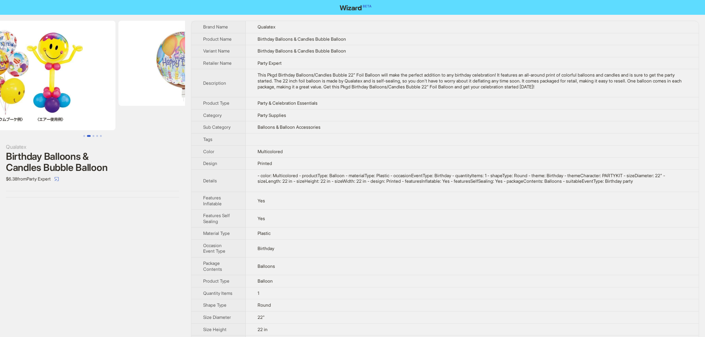
drag, startPoint x: 94, startPoint y: 92, endPoint x: 69, endPoint y: 92, distance: 25.2
click at [69, 92] on img at bounding box center [33, 76] width 166 height 110
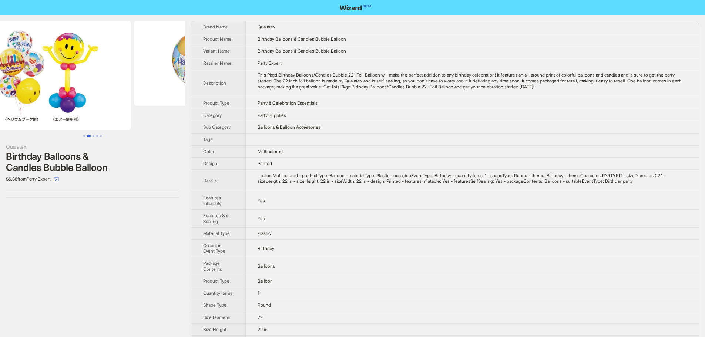
drag, startPoint x: 124, startPoint y: 82, endPoint x: 110, endPoint y: 82, distance: 14.1
click at [110, 82] on img at bounding box center [48, 76] width 166 height 110
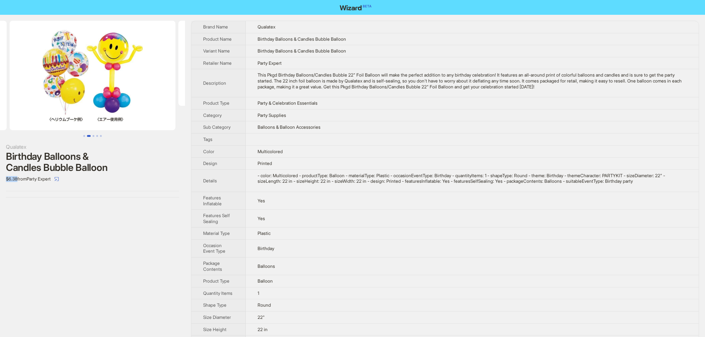
drag, startPoint x: 18, startPoint y: 179, endPoint x: 3, endPoint y: 181, distance: 14.9
click at [3, 181] on div "Qualatex Birthday Balloons & Candles Bubble Balloon $6.38 from Party Expert" at bounding box center [92, 109] width 185 height 189
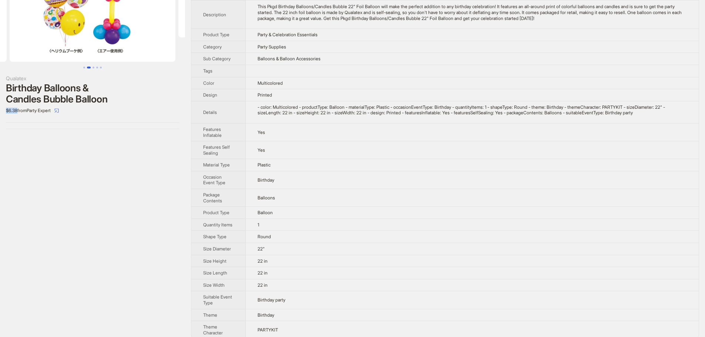
scroll to position [76, 0]
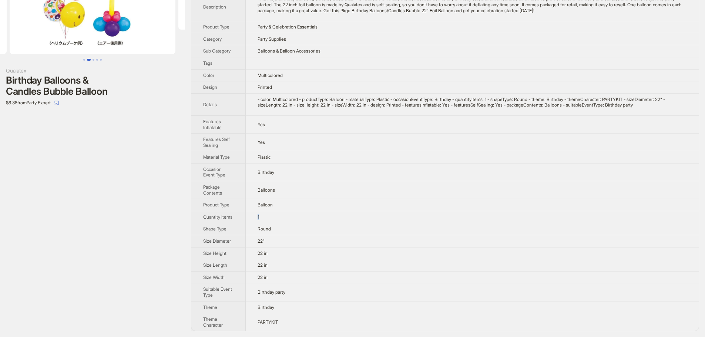
drag, startPoint x: 253, startPoint y: 217, endPoint x: 265, endPoint y: 217, distance: 12.2
click at [265, 217] on td "1" at bounding box center [472, 217] width 453 height 12
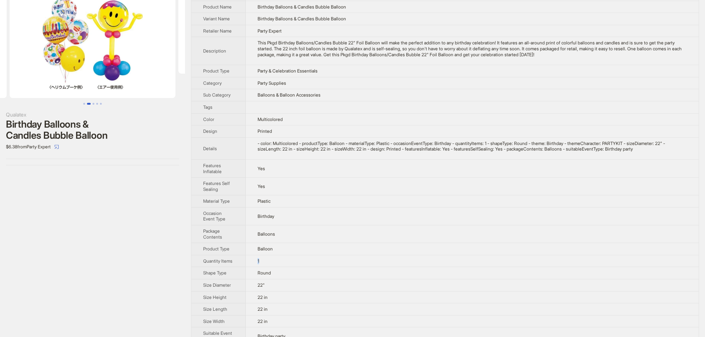
scroll to position [0, 0]
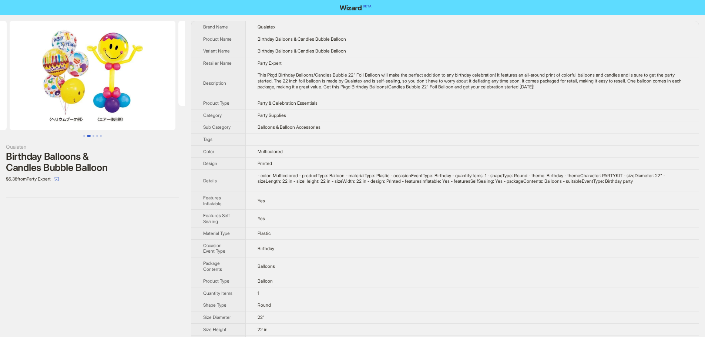
click at [306, 58] on td "Party Expert" at bounding box center [472, 63] width 453 height 12
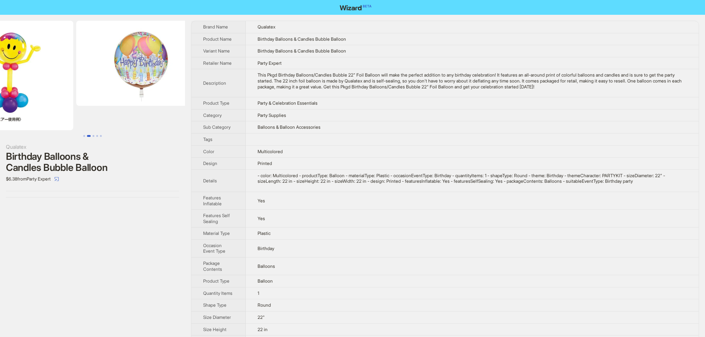
drag, startPoint x: 136, startPoint y: 71, endPoint x: 64, endPoint y: 79, distance: 72.7
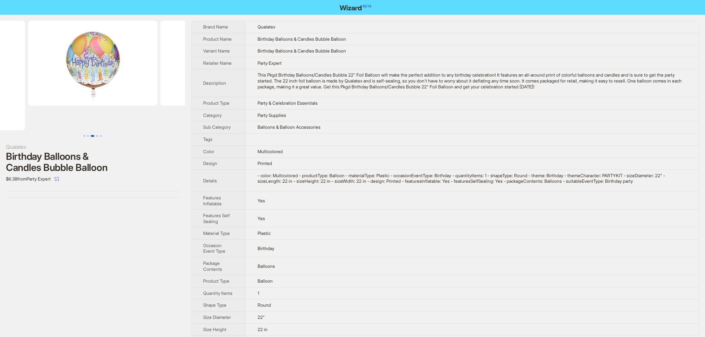
drag, startPoint x: 135, startPoint y: 69, endPoint x: 73, endPoint y: 71, distance: 62.2
click at [50, 71] on ul at bounding box center [92, 76] width 185 height 110
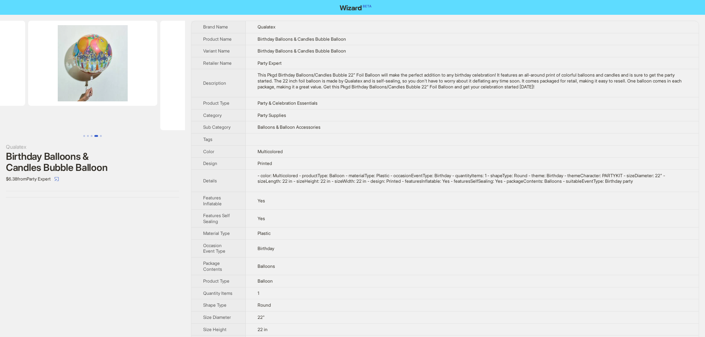
click at [60, 78] on img at bounding box center [92, 63] width 129 height 85
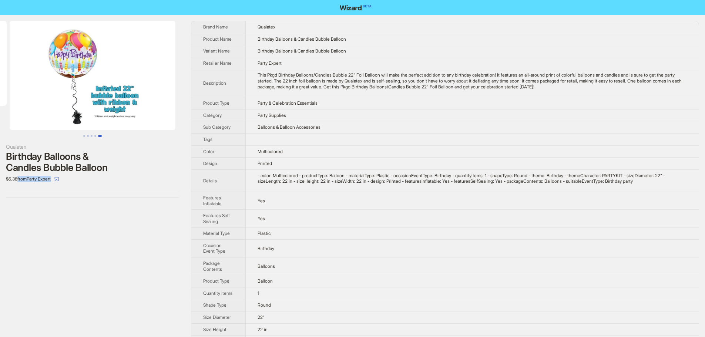
drag, startPoint x: 17, startPoint y: 179, endPoint x: 1, endPoint y: 182, distance: 16.6
click at [1, 182] on div "Qualatex Birthday Balloons & Candles Bubble Balloon $6.38 from Party Expert" at bounding box center [92, 109] width 185 height 189
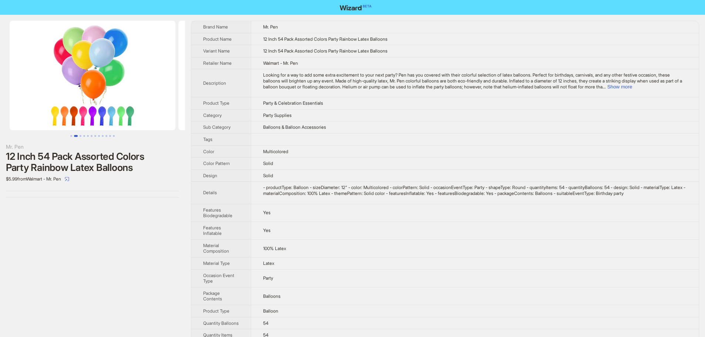
drag, startPoint x: 154, startPoint y: 58, endPoint x: 92, endPoint y: 58, distance: 62.5
click at [92, 58] on ul at bounding box center [92, 76] width 185 height 110
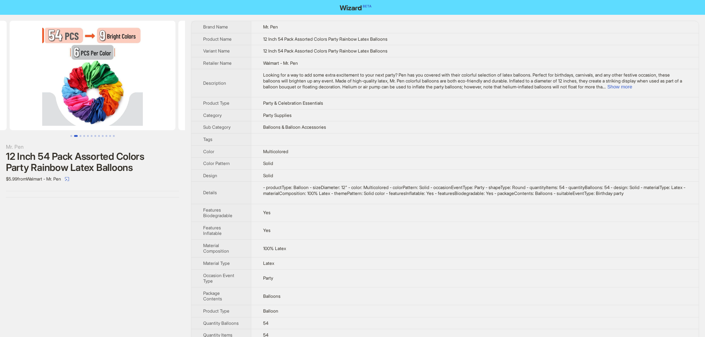
drag, startPoint x: 109, startPoint y: 76, endPoint x: 76, endPoint y: 72, distance: 32.8
click at [83, 73] on img at bounding box center [93, 76] width 166 height 110
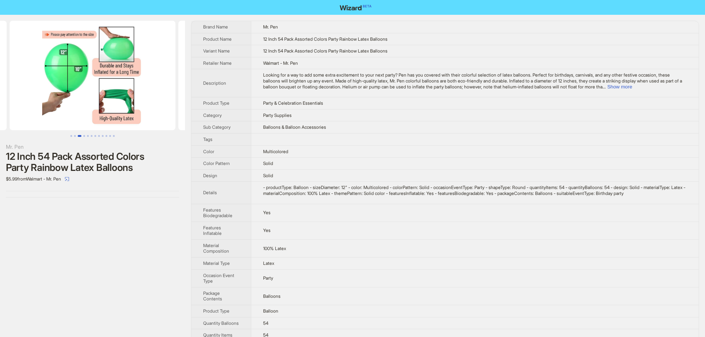
drag, startPoint x: 106, startPoint y: 83, endPoint x: 55, endPoint y: 87, distance: 51.6
click at [57, 88] on img at bounding box center [93, 76] width 166 height 110
drag, startPoint x: 95, startPoint y: 96, endPoint x: 110, endPoint y: 94, distance: 14.9
click at [68, 93] on img at bounding box center [93, 76] width 166 height 110
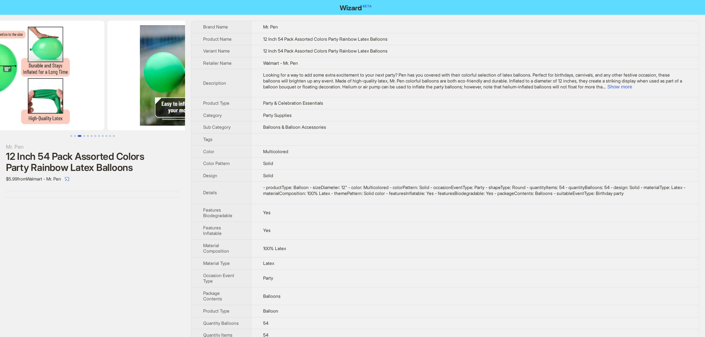
drag, startPoint x: 138, startPoint y: 95, endPoint x: 85, endPoint y: 98, distance: 53.0
click at [87, 98] on img at bounding box center [22, 76] width 166 height 110
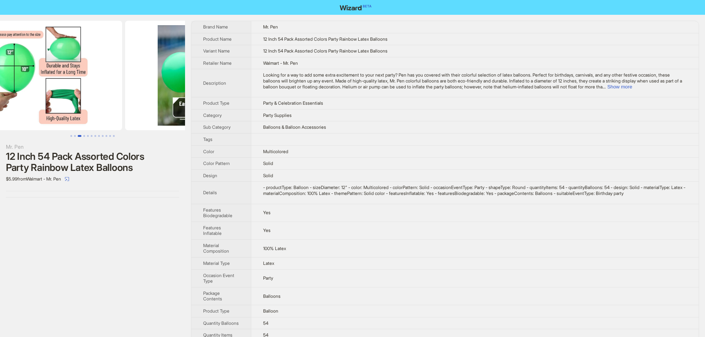
drag, startPoint x: 111, startPoint y: 100, endPoint x: 101, endPoint y: 99, distance: 10.4
click at [101, 99] on img at bounding box center [39, 76] width 166 height 110
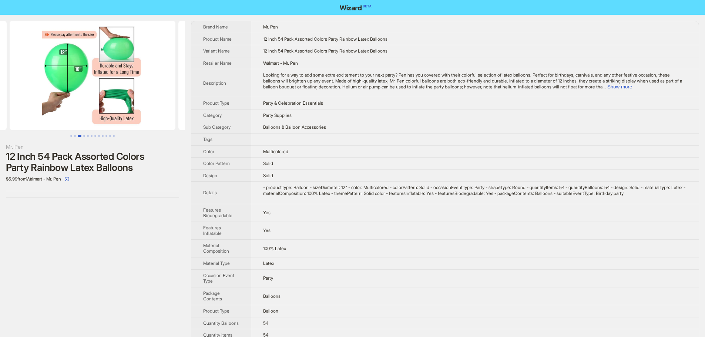
drag, startPoint x: 165, startPoint y: 98, endPoint x: 72, endPoint y: 86, distance: 94.0
click at [78, 87] on ul at bounding box center [92, 76] width 185 height 110
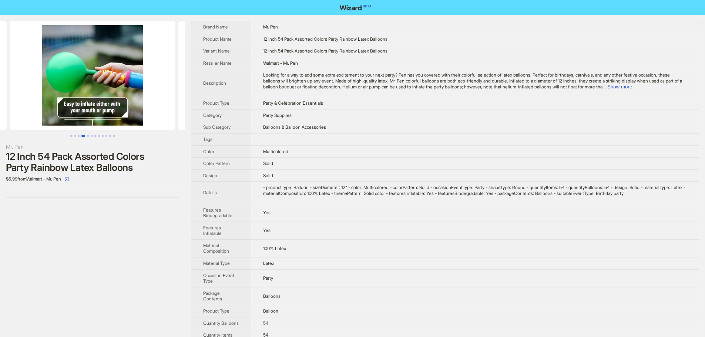
drag, startPoint x: 133, startPoint y: 77, endPoint x: 80, endPoint y: 73, distance: 53.1
click at [54, 74] on img at bounding box center [93, 76] width 166 height 110
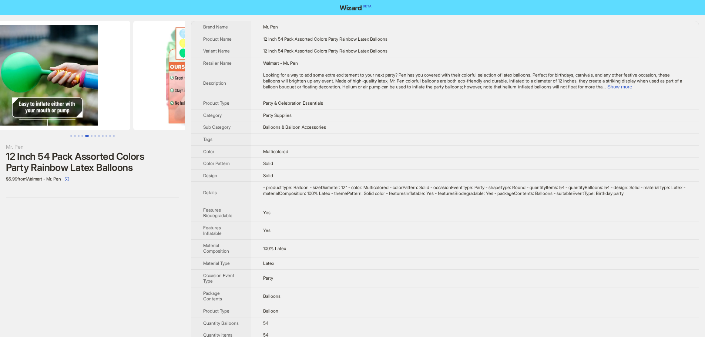
click at [162, 90] on img at bounding box center [216, 76] width 166 height 110
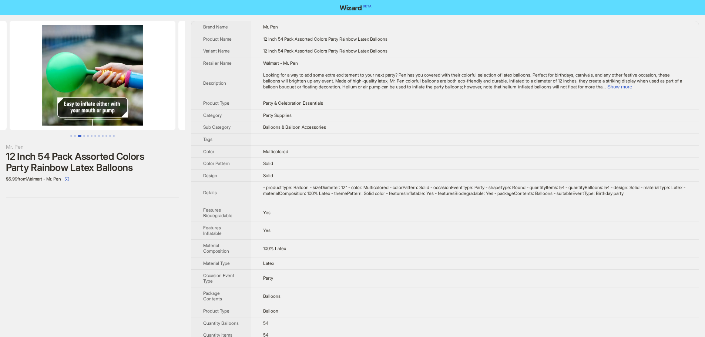
drag, startPoint x: 91, startPoint y: 83, endPoint x: 152, endPoint y: 85, distance: 61.5
click at [175, 85] on img at bounding box center [93, 76] width 166 height 110
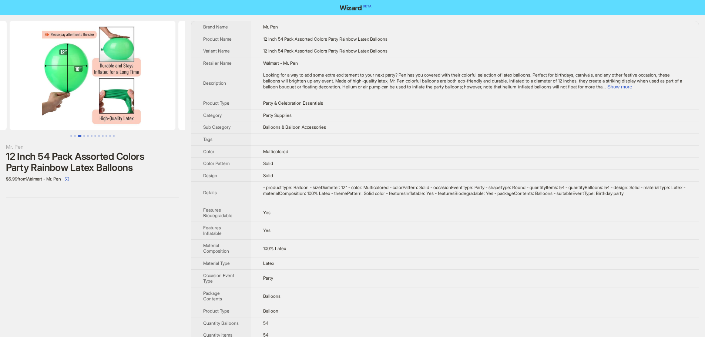
drag, startPoint x: 83, startPoint y: 81, endPoint x: 92, endPoint y: 81, distance: 9.3
click at [137, 79] on img at bounding box center [93, 76] width 166 height 110
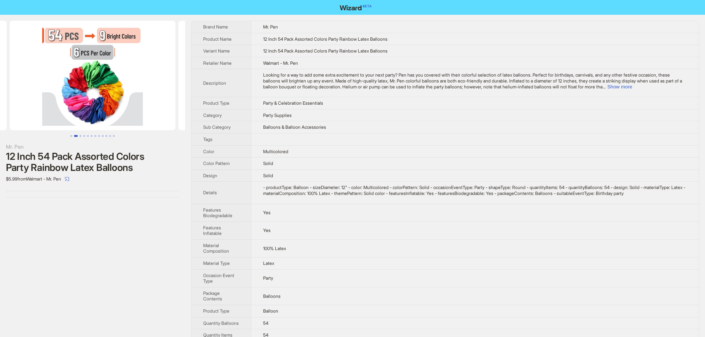
drag, startPoint x: 66, startPoint y: 81, endPoint x: 165, endPoint y: 81, distance: 99.5
click at [169, 81] on ul at bounding box center [92, 76] width 185 height 110
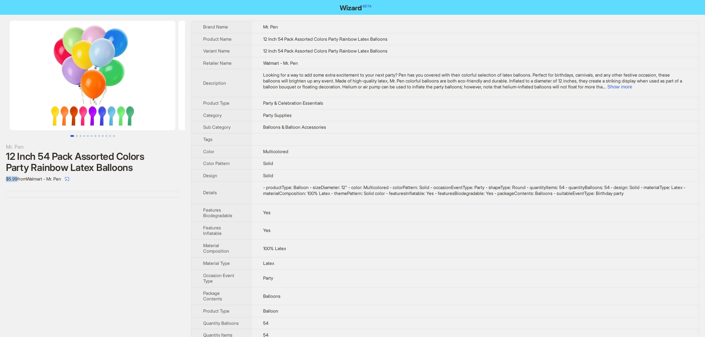
drag, startPoint x: 17, startPoint y: 178, endPoint x: 10, endPoint y: 169, distance: 11.8
click at [0, 179] on div "Mr. Pen 12 Inch 54 Pack Assorted Colors Party Rainbow Latex Balloons $5.99 from…" at bounding box center [92, 109] width 185 height 189
drag, startPoint x: 49, startPoint y: 158, endPoint x: 39, endPoint y: 155, distance: 10.9
click at [39, 155] on div "12 Inch 54 Pack Assorted Colors Party Rainbow Latex Balloons" at bounding box center [92, 162] width 173 height 22
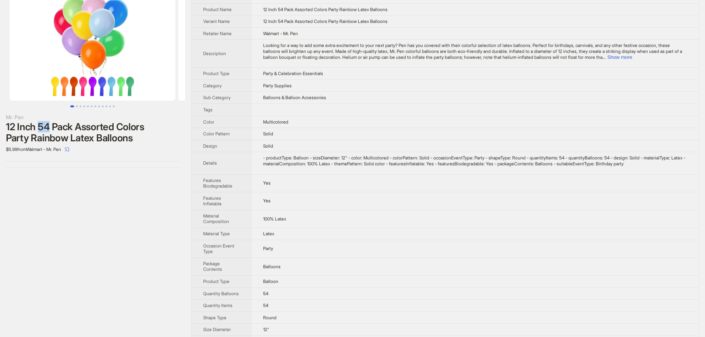
scroll to position [70, 0]
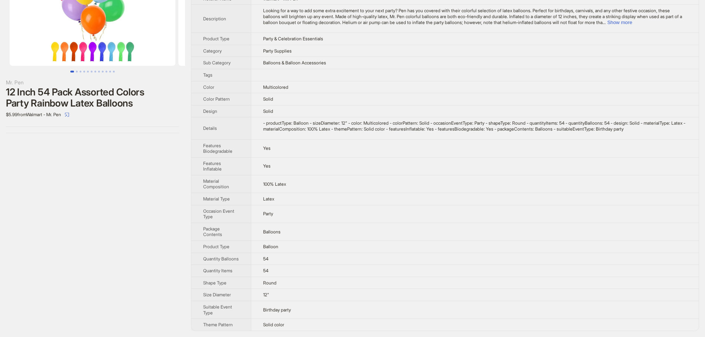
drag, startPoint x: 67, startPoint y: 162, endPoint x: 117, endPoint y: 116, distance: 67.6
click at [67, 162] on div "Mr. Pen 12 Inch 54 Pack Assorted Colors Party Rainbow Latex Balloons $5.99 from…" at bounding box center [92, 143] width 185 height 387
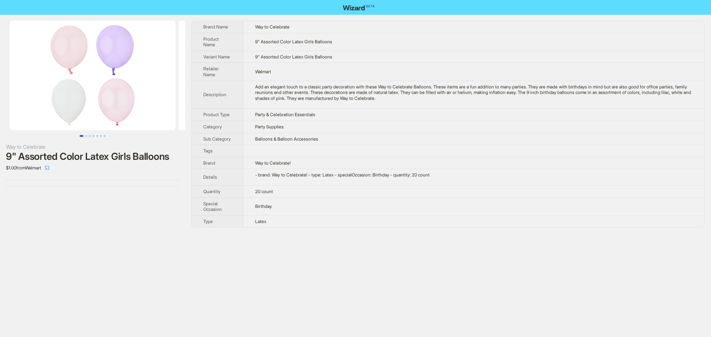
drag, startPoint x: 108, startPoint y: 102, endPoint x: 44, endPoint y: 98, distance: 64.1
click at [51, 99] on img at bounding box center [93, 76] width 166 height 110
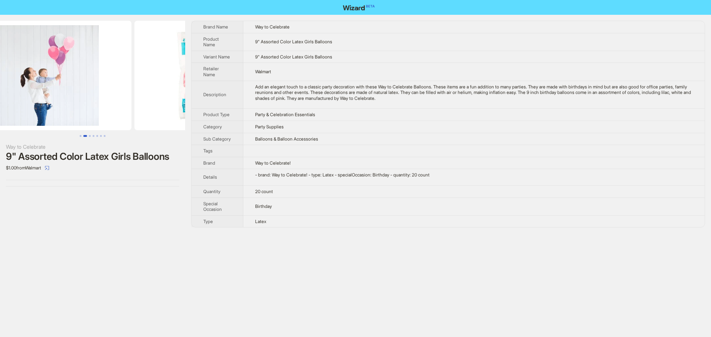
drag, startPoint x: 125, startPoint y: 83, endPoint x: 73, endPoint y: 92, distance: 53.4
click at [81, 93] on img at bounding box center [49, 76] width 166 height 110
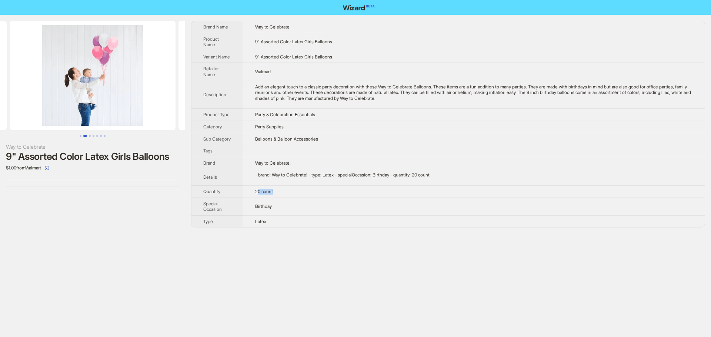
drag, startPoint x: 258, startPoint y: 192, endPoint x: 295, endPoint y: 192, distance: 36.6
click at [295, 192] on td "20 count" at bounding box center [473, 191] width 461 height 12
click at [412, 67] on td "Walmart" at bounding box center [473, 72] width 461 height 18
drag, startPoint x: 132, startPoint y: 156, endPoint x: 189, endPoint y: 158, distance: 56.7
click at [189, 158] on div "Way to Celebrate 9" Assorted Color Latex Girls Balloons $1.00 from Walmart Bran…" at bounding box center [355, 124] width 711 height 219
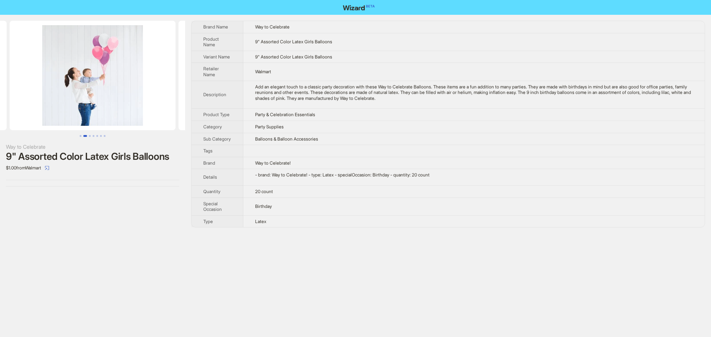
click at [353, 142] on td "Balloons & Balloon Accessories" at bounding box center [473, 139] width 461 height 12
drag, startPoint x: 254, startPoint y: 123, endPoint x: 286, endPoint y: 127, distance: 32.4
click at [286, 127] on td "Party Supplies" at bounding box center [473, 127] width 461 height 12
drag, startPoint x: 276, startPoint y: 192, endPoint x: 245, endPoint y: 189, distance: 30.8
click at [245, 189] on td "20 count" at bounding box center [473, 191] width 461 height 12
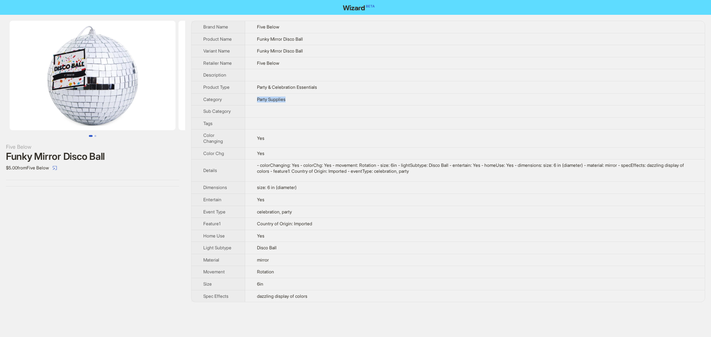
drag, startPoint x: 292, startPoint y: 103, endPoint x: 246, endPoint y: 100, distance: 46.3
click at [246, 100] on td "Party Supplies" at bounding box center [474, 99] width 459 height 12
click at [322, 125] on td at bounding box center [474, 123] width 459 height 12
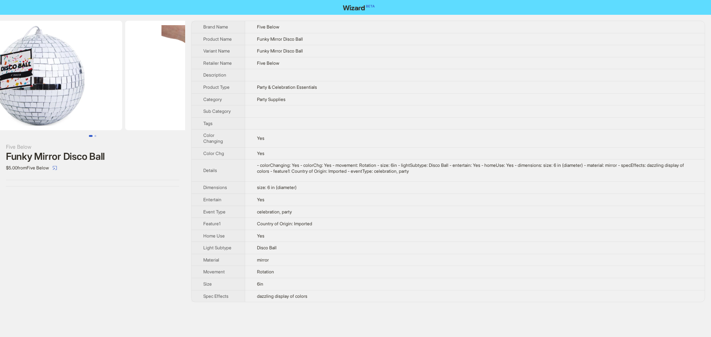
drag, startPoint x: 136, startPoint y: 100, endPoint x: 60, endPoint y: 94, distance: 76.4
click at [62, 96] on img at bounding box center [39, 76] width 166 height 110
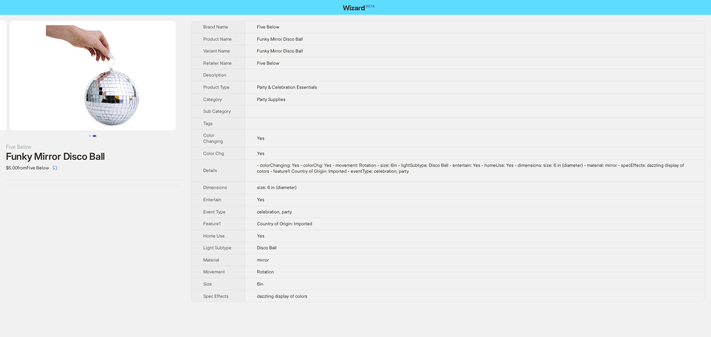
scroll to position [0, 91]
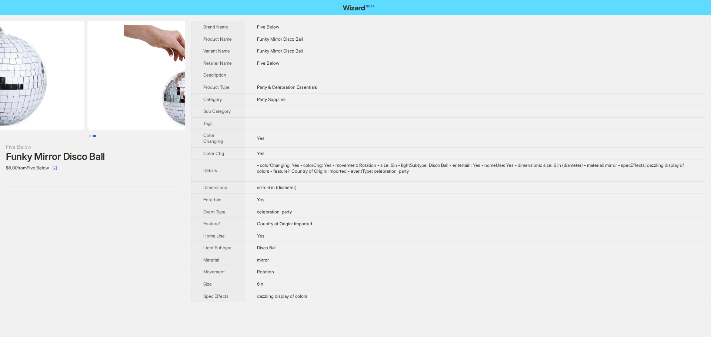
drag, startPoint x: 85, startPoint y: 86, endPoint x: 178, endPoint y: 98, distance: 93.2
click at [178, 98] on img at bounding box center [170, 76] width 166 height 110
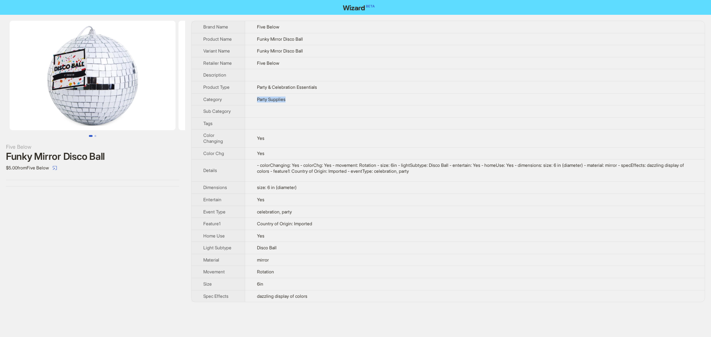
drag, startPoint x: 256, startPoint y: 100, endPoint x: 306, endPoint y: 99, distance: 49.6
click at [306, 99] on td "Party Supplies" at bounding box center [474, 99] width 459 height 12
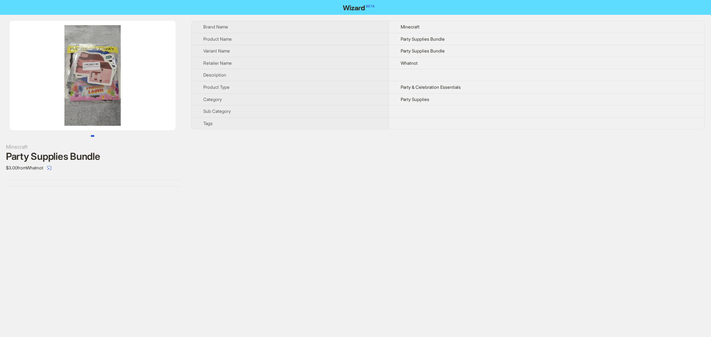
click at [427, 179] on div "Brand Name Minecraft Product Name Party Supplies Bundle Variant Name Party Supp…" at bounding box center [448, 104] width 514 height 166
click at [100, 81] on img at bounding box center [93, 76] width 166 height 110
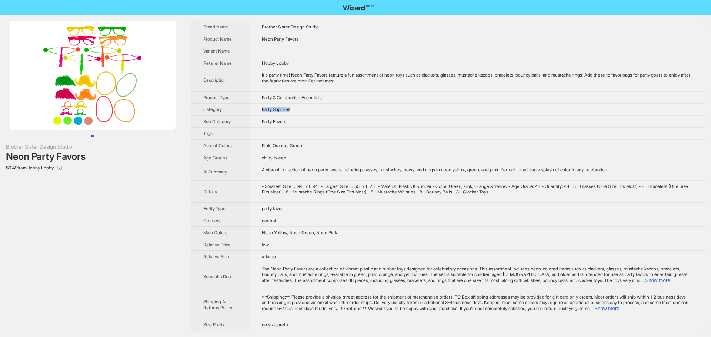
drag, startPoint x: 297, startPoint y: 110, endPoint x: 250, endPoint y: 109, distance: 47.0
click at [250, 109] on tr "Category Party Supplies" at bounding box center [447, 110] width 513 height 12
drag, startPoint x: 134, startPoint y: 97, endPoint x: 65, endPoint y: 93, distance: 69.7
click at [65, 93] on img at bounding box center [93, 76] width 166 height 110
click at [322, 134] on td at bounding box center [477, 134] width 454 height 12
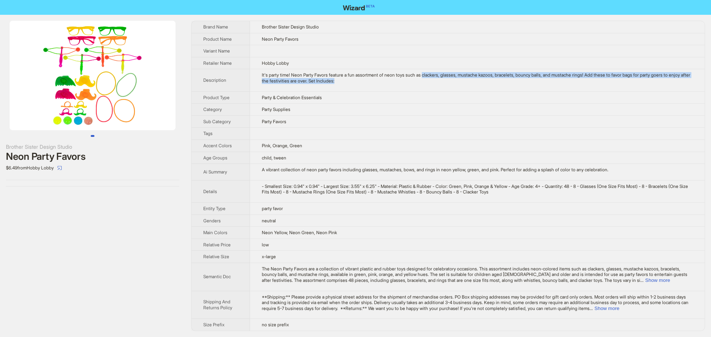
drag, startPoint x: 433, startPoint y: 75, endPoint x: 496, endPoint y: 78, distance: 63.0
click at [496, 78] on div "It's party time! Neon Party Favors feature a fun assortment of neon toys such a…" at bounding box center [477, 77] width 431 height 11
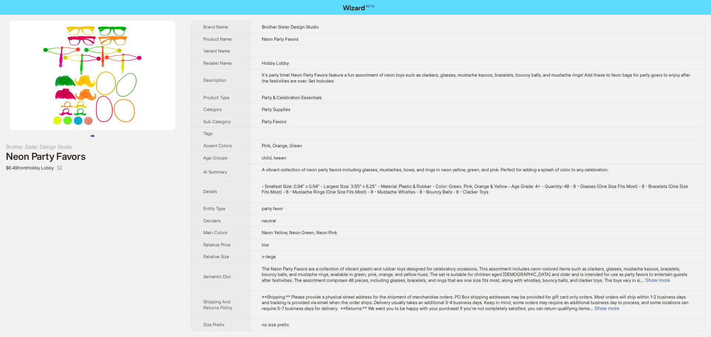
click at [286, 212] on td "party favor" at bounding box center [477, 208] width 454 height 12
drag, startPoint x: 297, startPoint y: 111, endPoint x: 263, endPoint y: 108, distance: 34.1
click at [263, 108] on td "Party Supplies" at bounding box center [477, 110] width 454 height 12
click at [364, 116] on td "Party Favors" at bounding box center [477, 121] width 454 height 12
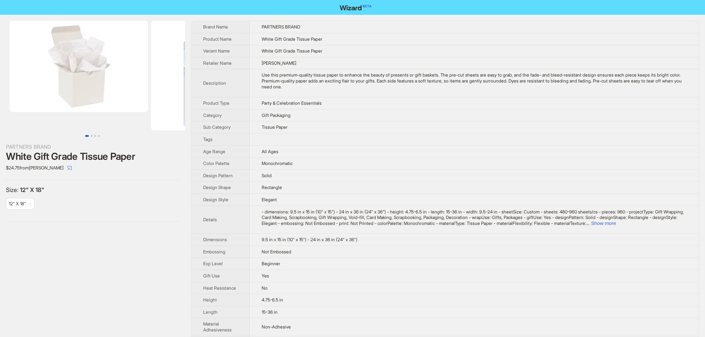
click at [304, 60] on td "[PERSON_NAME]" at bounding box center [474, 63] width 449 height 12
drag, startPoint x: 101, startPoint y: 62, endPoint x: 19, endPoint y: 65, distance: 82.6
click at [45, 66] on img at bounding box center [79, 66] width 138 height 91
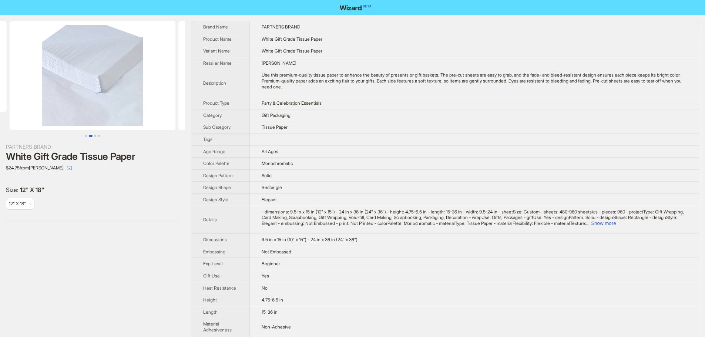
drag, startPoint x: 108, startPoint y: 64, endPoint x: 56, endPoint y: 69, distance: 53.1
click at [61, 73] on img at bounding box center [93, 76] width 166 height 110
click at [74, 79] on img at bounding box center [93, 76] width 166 height 110
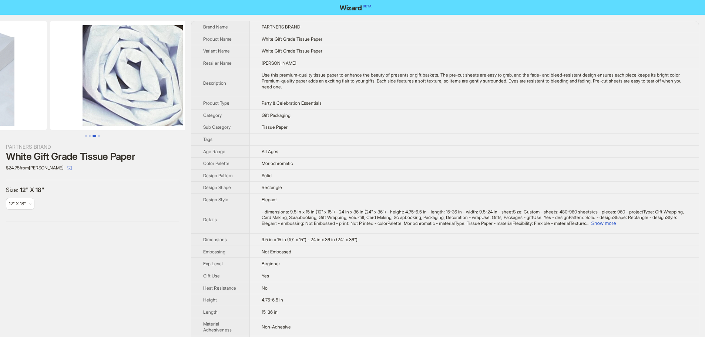
drag, startPoint x: 44, startPoint y: 82, endPoint x: 17, endPoint y: 81, distance: 26.3
click at [17, 81] on ul at bounding box center [92, 76] width 185 height 110
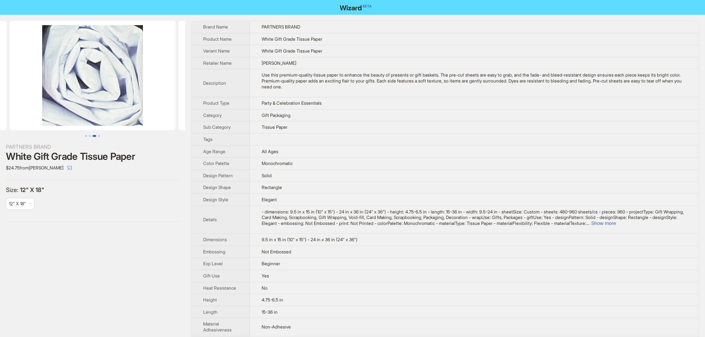
drag, startPoint x: 112, startPoint y: 78, endPoint x: 79, endPoint y: 80, distance: 33.4
click at [82, 81] on img at bounding box center [93, 76] width 166 height 110
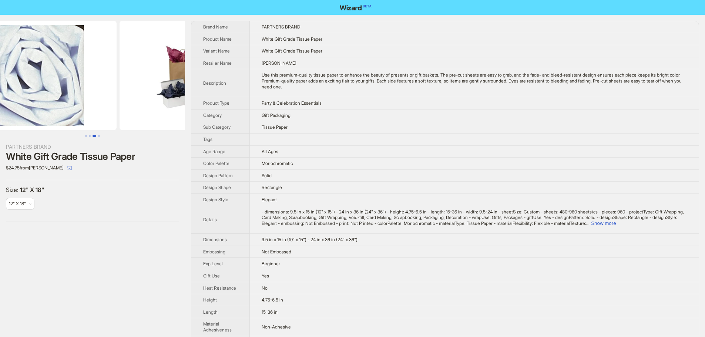
drag, startPoint x: 140, startPoint y: 76, endPoint x: 92, endPoint y: 78, distance: 48.1
click at [92, 78] on img at bounding box center [34, 76] width 166 height 110
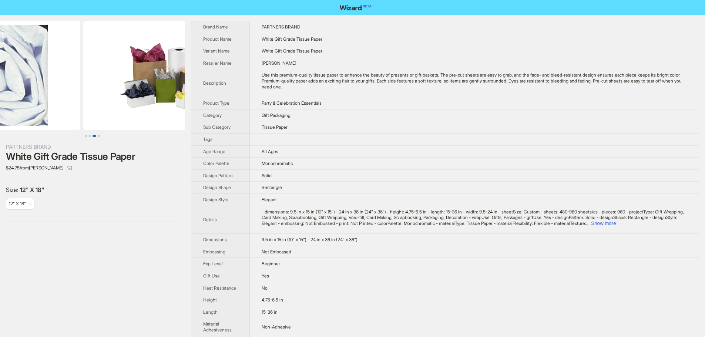
drag, startPoint x: 130, startPoint y: 78, endPoint x: 31, endPoint y: 78, distance: 99.2
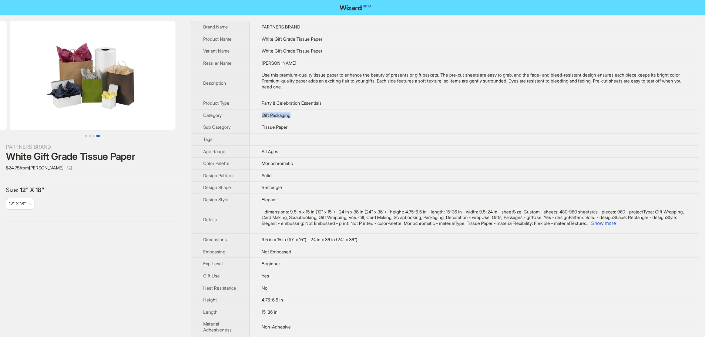
drag, startPoint x: 262, startPoint y: 114, endPoint x: 293, endPoint y: 112, distance: 30.4
click at [290, 112] on span "Gift Packaging" at bounding box center [276, 115] width 29 height 6
click at [346, 120] on td "Gift Packaging" at bounding box center [474, 115] width 449 height 12
drag, startPoint x: 262, startPoint y: 127, endPoint x: 302, endPoint y: 127, distance: 39.2
click at [302, 127] on td "Tissue Paper" at bounding box center [474, 127] width 449 height 12
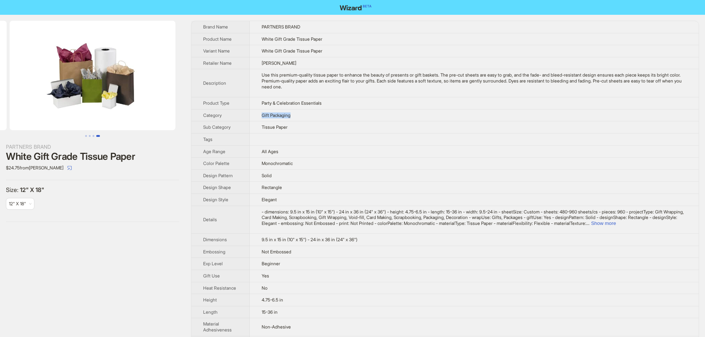
drag, startPoint x: 263, startPoint y: 114, endPoint x: 295, endPoint y: 115, distance: 32.2
click at [295, 115] on td "Gift Packaging" at bounding box center [474, 115] width 449 height 12
click at [310, 115] on td "Gift Packaging" at bounding box center [474, 115] width 449 height 12
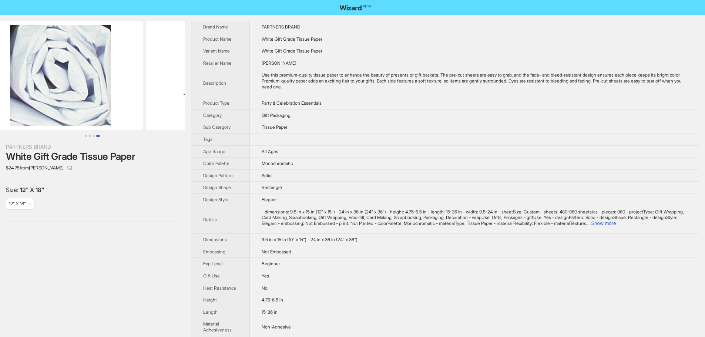
drag, startPoint x: 88, startPoint y: 93, endPoint x: 192, endPoint y: 106, distance: 105.6
click at [192, 106] on div "PARTNERS BRAND White Gift Grade Tissue Paper $24.75 from W.B. Mason Size : 12" …" at bounding box center [352, 334] width 705 height 638
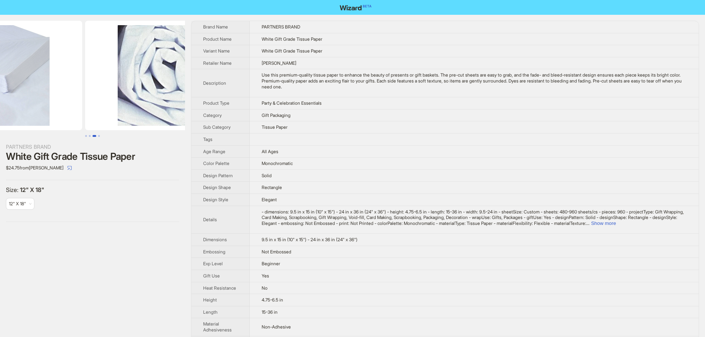
drag, startPoint x: 118, startPoint y: 103, endPoint x: 155, endPoint y: 103, distance: 36.6
click at [161, 103] on img at bounding box center [168, 76] width 166 height 110
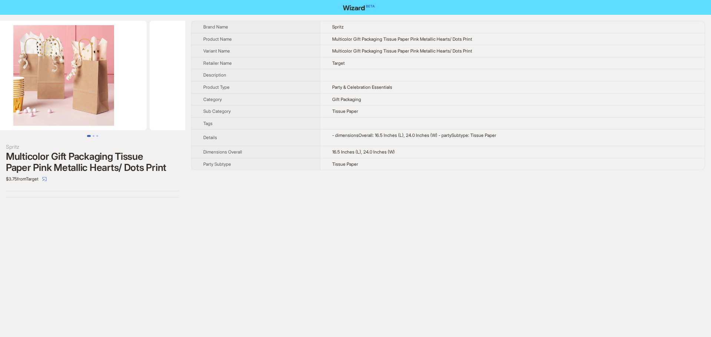
drag, startPoint x: 148, startPoint y: 76, endPoint x: 23, endPoint y: 70, distance: 124.5
click at [13, 78] on ul at bounding box center [92, 76] width 185 height 110
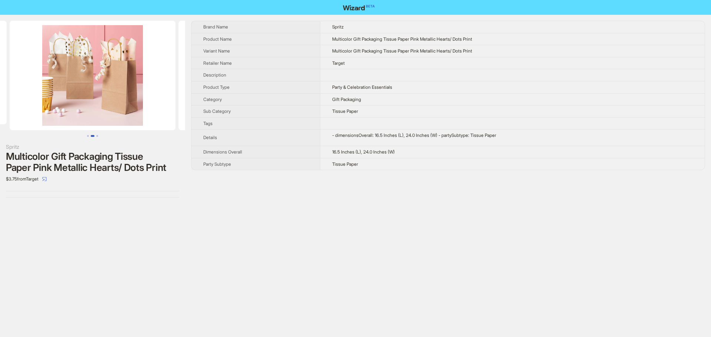
click at [42, 84] on img at bounding box center [93, 76] width 166 height 110
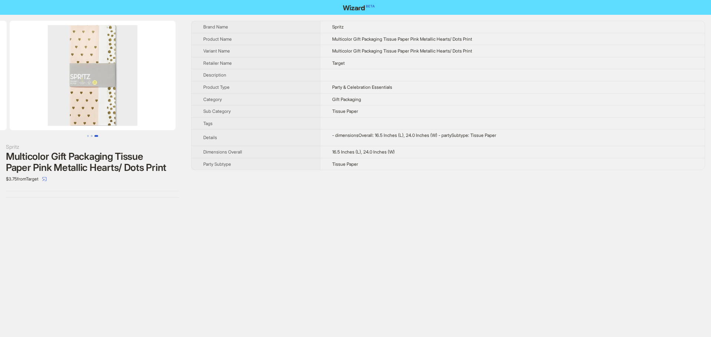
drag, startPoint x: 98, startPoint y: 83, endPoint x: 124, endPoint y: 86, distance: 25.4
click at [23, 80] on img at bounding box center [93, 76] width 166 height 110
drag, startPoint x: 387, startPoint y: 53, endPoint x: 410, endPoint y: 52, distance: 22.2
click at [410, 52] on span "Multicolor Gift Packaging Tissue Paper Pink Metallic Hearts/ Dots Print" at bounding box center [402, 51] width 140 height 6
click at [152, 227] on div "Spritz Multicolor Gift Packaging Tissue Paper Pink Metallic Hearts/ Dots Print …" at bounding box center [355, 168] width 711 height 337
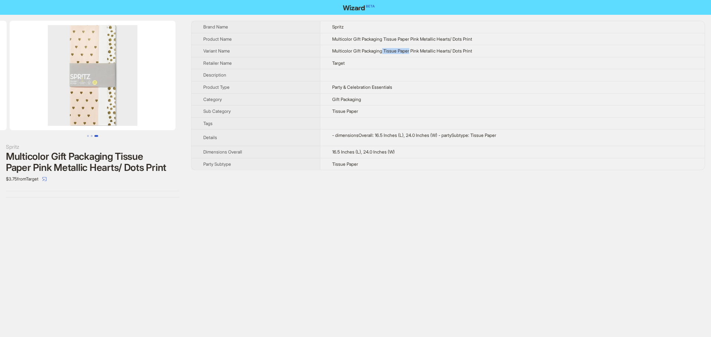
drag, startPoint x: 381, startPoint y: 50, endPoint x: 411, endPoint y: 50, distance: 29.6
click at [411, 50] on span "Multicolor Gift Packaging Tissue Paper Pink Metallic Hearts/ Dots Print" at bounding box center [402, 51] width 140 height 6
drag, startPoint x: 351, startPoint y: 40, endPoint x: 377, endPoint y: 40, distance: 25.5
click at [377, 40] on span "Multicolor Gift Packaging Tissue Paper Pink Metallic Hearts/ Dots Print" at bounding box center [402, 39] width 140 height 6
drag, startPoint x: 333, startPoint y: 39, endPoint x: 351, endPoint y: 40, distance: 18.2
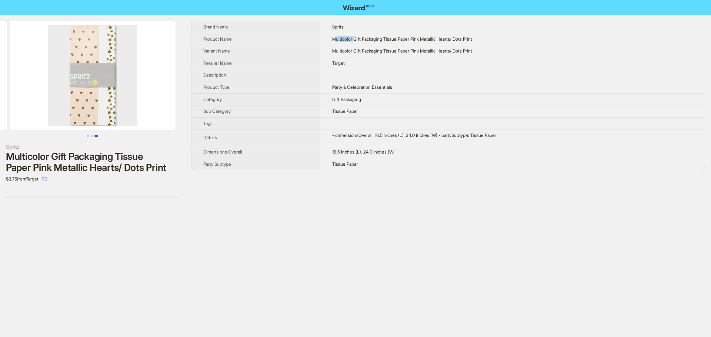
click at [351, 40] on span "Multicolor Gift Packaging Tissue Paper Pink Metallic Hearts/ Dots Print" at bounding box center [402, 39] width 140 height 6
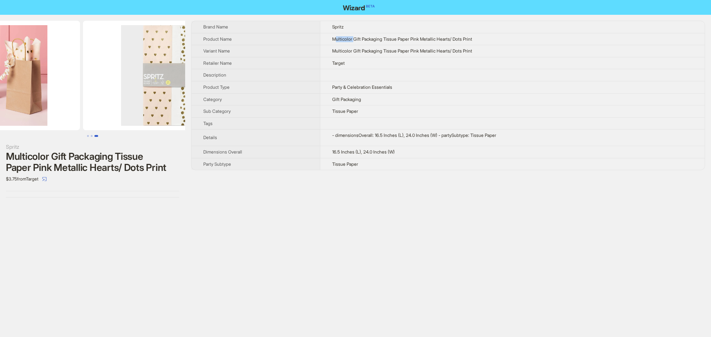
drag, startPoint x: 147, startPoint y: 88, endPoint x: 157, endPoint y: 87, distance: 9.7
click at [157, 87] on img at bounding box center [166, 76] width 166 height 110
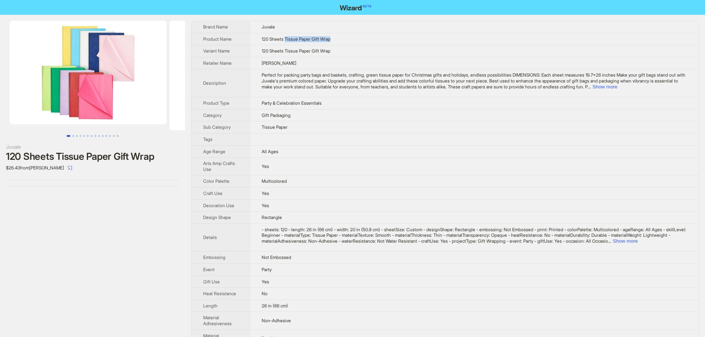
drag, startPoint x: 288, startPoint y: 39, endPoint x: 338, endPoint y: 38, distance: 50.7
click at [338, 38] on td "120 Sheets Tissue Paper Gift Wrap" at bounding box center [474, 39] width 449 height 12
drag, startPoint x: 110, startPoint y: 90, endPoint x: 43, endPoint y: 92, distance: 66.3
click at [39, 94] on img at bounding box center [88, 73] width 157 height 104
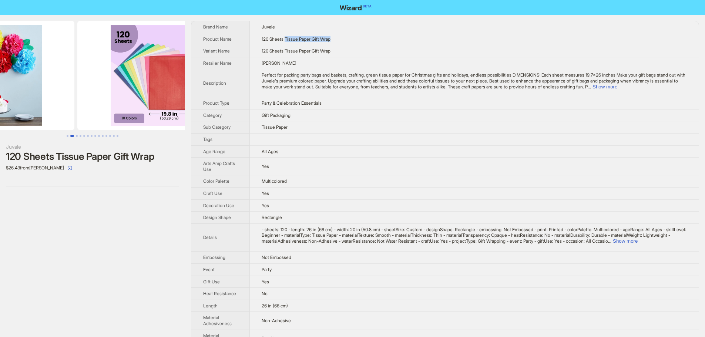
drag, startPoint x: 113, startPoint y: 86, endPoint x: 41, endPoint y: 89, distance: 72.6
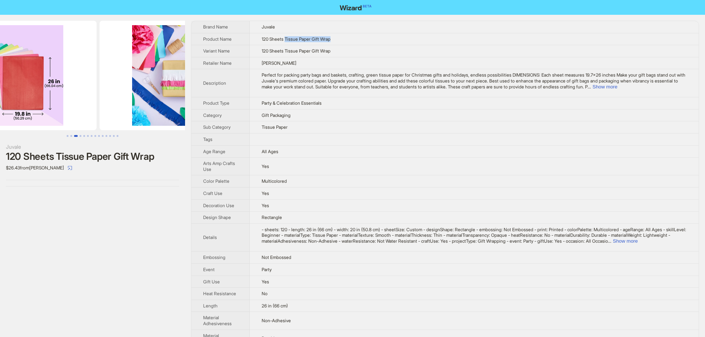
drag, startPoint x: 164, startPoint y: 90, endPoint x: 88, endPoint y: 93, distance: 75.6
click at [90, 93] on ul at bounding box center [92, 76] width 185 height 110
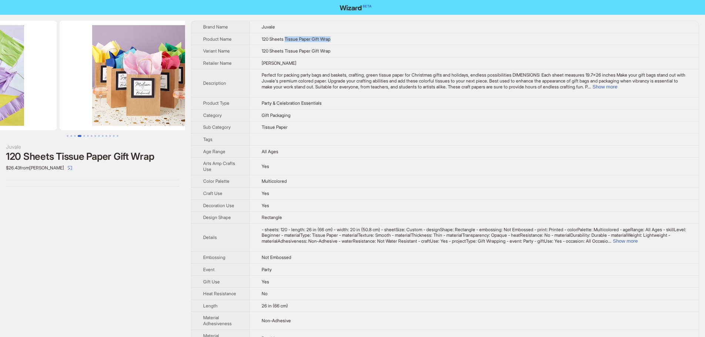
drag, startPoint x: 137, startPoint y: 97, endPoint x: 95, endPoint y: 111, distance: 43.9
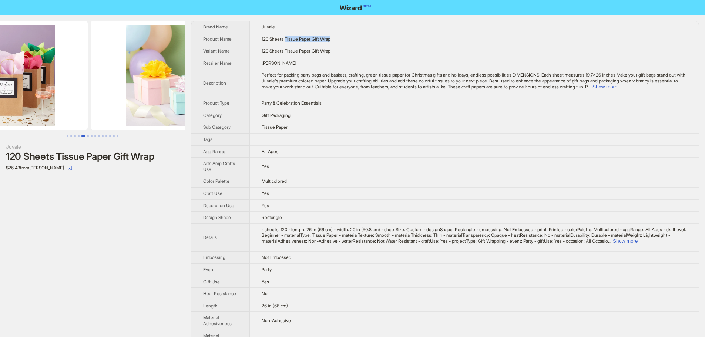
drag, startPoint x: 101, startPoint y: 106, endPoint x: 79, endPoint y: 98, distance: 23.8
click at [48, 103] on img at bounding box center [5, 76] width 166 height 110
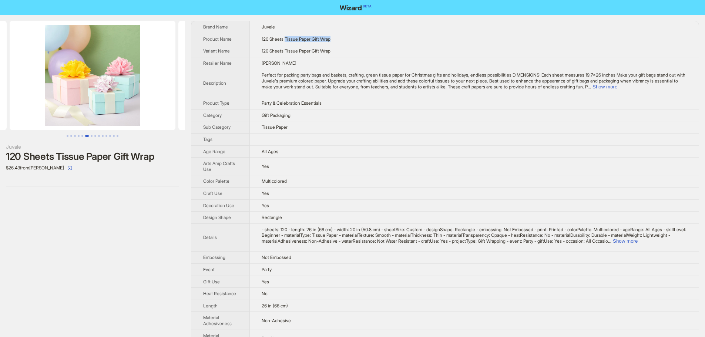
drag, startPoint x: 99, startPoint y: 105, endPoint x: 36, endPoint y: 110, distance: 63.1
click at [38, 111] on img at bounding box center [93, 76] width 166 height 110
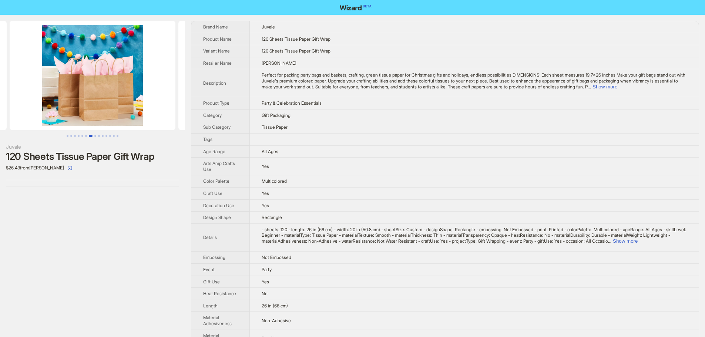
click at [366, 147] on td "All Ages" at bounding box center [474, 151] width 449 height 12
drag, startPoint x: 422, startPoint y: 73, endPoint x: 454, endPoint y: 75, distance: 31.9
click at [454, 75] on span "Perfect for packing party bags and baskets, crafting, green tissue paper for Ch…" at bounding box center [474, 80] width 424 height 17
click at [357, 145] on td "All Ages" at bounding box center [474, 151] width 449 height 12
drag, startPoint x: 318, startPoint y: 38, endPoint x: 336, endPoint y: 40, distance: 18.2
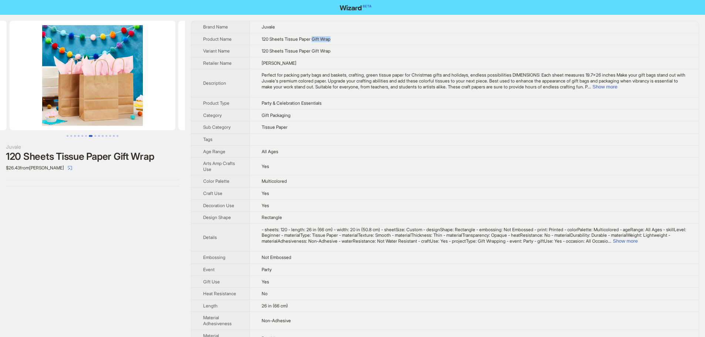
click at [336, 40] on td "120 Sheets Tissue Paper Gift Wrap" at bounding box center [474, 39] width 449 height 12
drag, startPoint x: 300, startPoint y: 185, endPoint x: 255, endPoint y: 184, distance: 44.8
click at [255, 184] on td "Multicolored" at bounding box center [474, 181] width 449 height 12
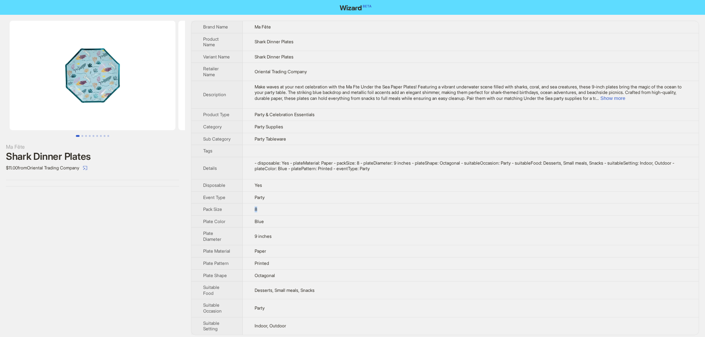
drag, startPoint x: 262, startPoint y: 214, endPoint x: 248, endPoint y: 216, distance: 14.1
click at [248, 216] on td "8" at bounding box center [471, 210] width 456 height 12
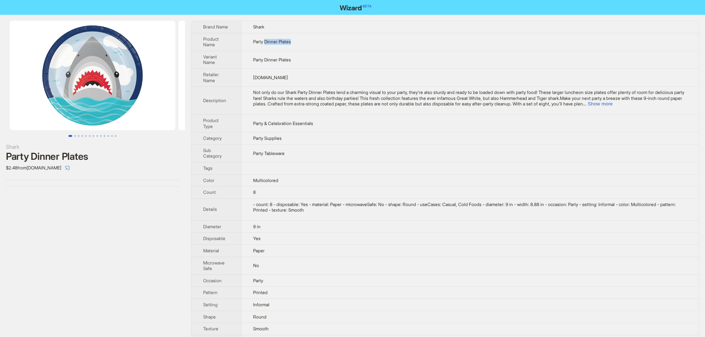
drag, startPoint x: 268, startPoint y: 39, endPoint x: 318, endPoint y: 38, distance: 50.7
click at [318, 38] on td "Party Dinner Plates" at bounding box center [469, 42] width 457 height 18
drag, startPoint x: 265, startPoint y: 190, endPoint x: 245, endPoint y: 189, distance: 20.4
click at [245, 189] on td "8" at bounding box center [469, 193] width 457 height 12
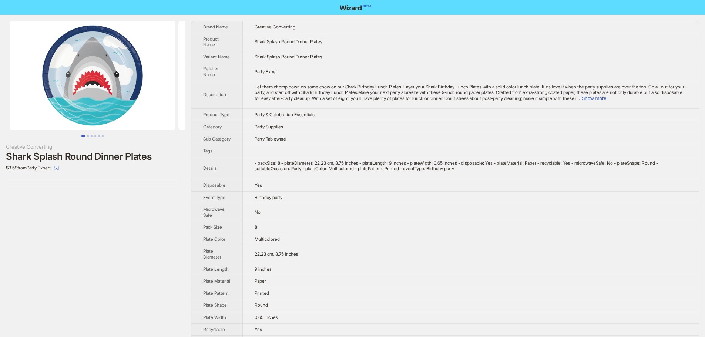
drag, startPoint x: 112, startPoint y: 77, endPoint x: 35, endPoint y: 74, distance: 77.8
click at [50, 77] on img at bounding box center [93, 76] width 166 height 110
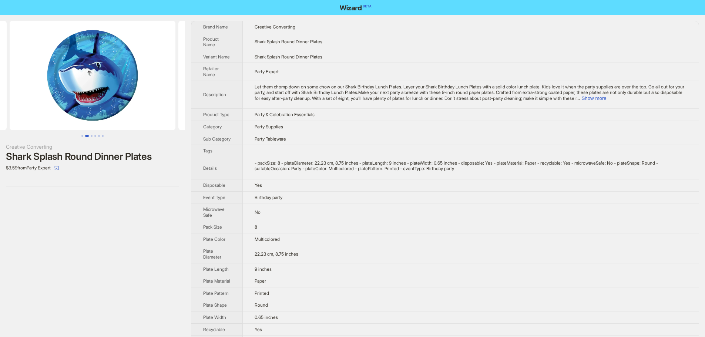
click at [40, 71] on img at bounding box center [93, 76] width 166 height 110
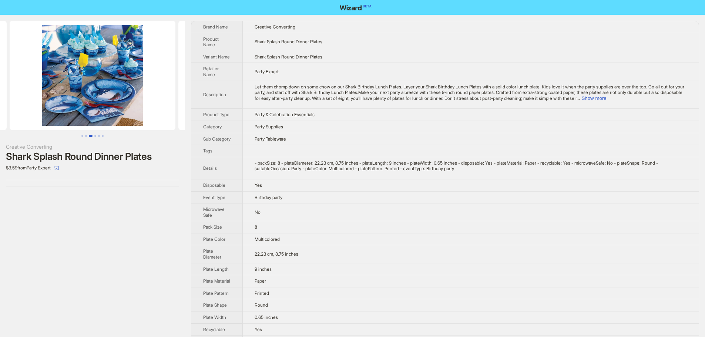
click at [77, 72] on img at bounding box center [93, 76] width 166 height 110
drag, startPoint x: 254, startPoint y: 234, endPoint x: 243, endPoint y: 230, distance: 11.6
click at [246, 234] on td "8" at bounding box center [471, 227] width 456 height 12
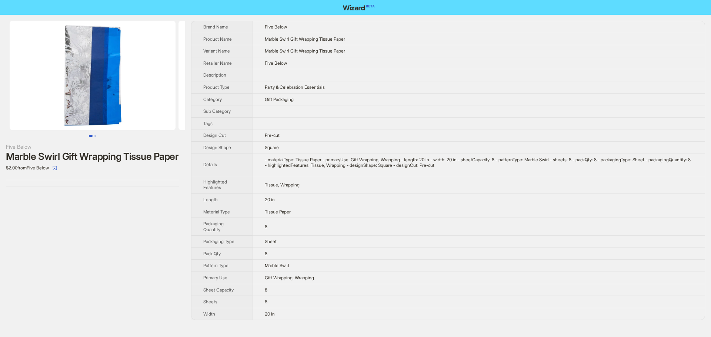
click at [408, 56] on td "Marble Swirl Gift Wrapping Tissue Paper" at bounding box center [478, 51] width 452 height 12
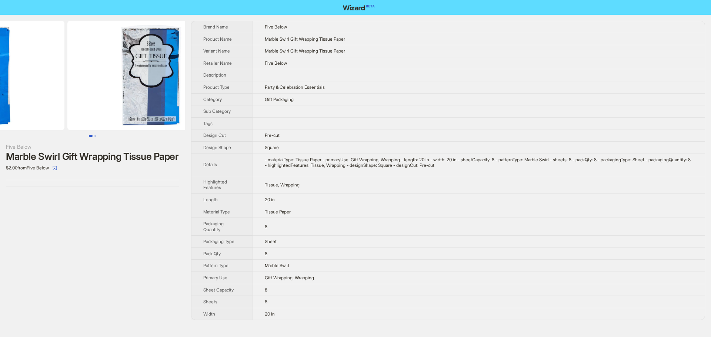
drag, startPoint x: 145, startPoint y: 84, endPoint x: 59, endPoint y: 84, distance: 85.9
click at [59, 84] on ul at bounding box center [92, 76] width 185 height 110
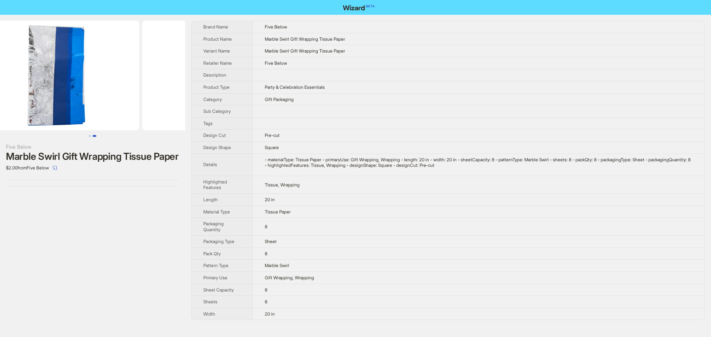
drag, startPoint x: 58, startPoint y: 65, endPoint x: 148, endPoint y: 79, distance: 91.0
click at [147, 79] on img at bounding box center [226, 76] width 166 height 110
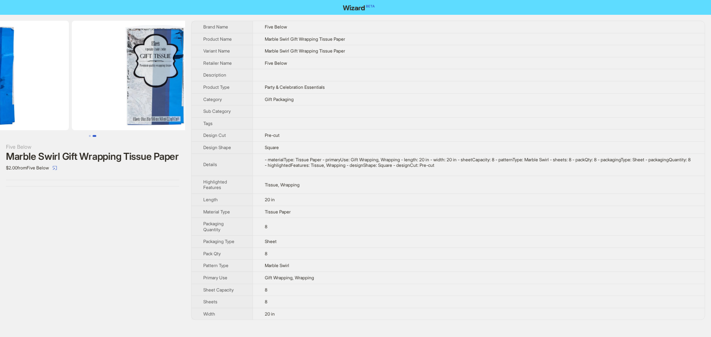
drag, startPoint x: 127, startPoint y: 93, endPoint x: 53, endPoint y: 104, distance: 75.1
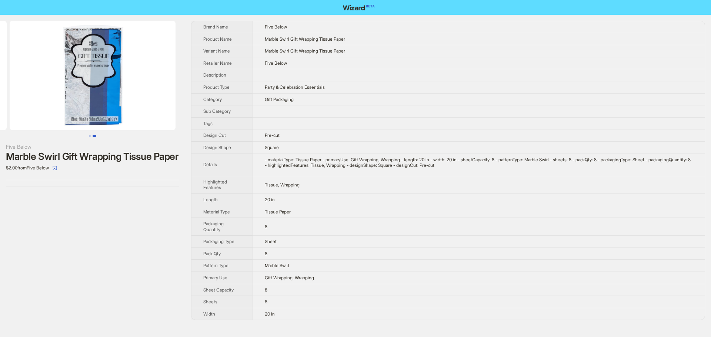
drag, startPoint x: 123, startPoint y: 89, endPoint x: 15, endPoint y: 109, distance: 110.2
click at [15, 109] on img at bounding box center [93, 76] width 166 height 110
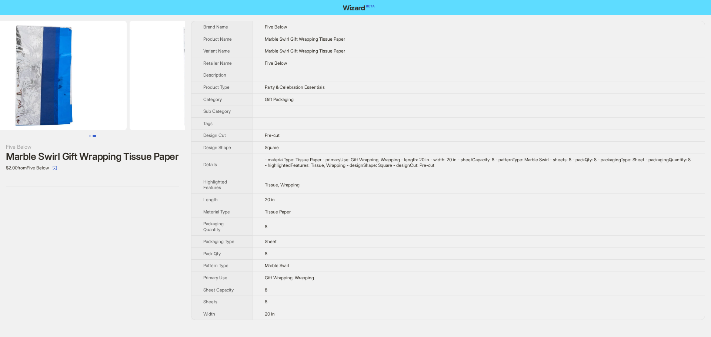
drag, startPoint x: 70, startPoint y: 93, endPoint x: 154, endPoint y: 94, distance: 84.8
click at [153, 94] on img at bounding box center [213, 76] width 166 height 110
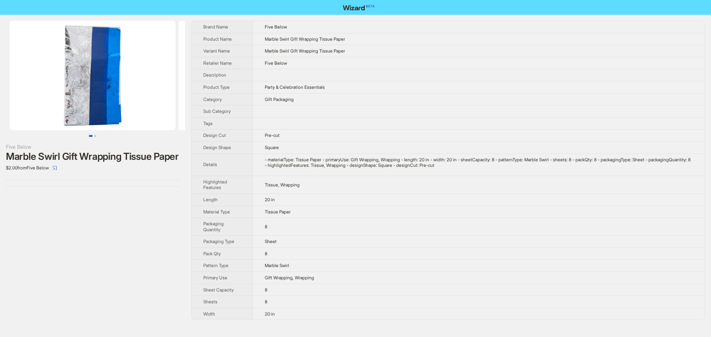
drag, startPoint x: 114, startPoint y: 93, endPoint x: 167, endPoint y: 93, distance: 53.3
click at [167, 93] on img at bounding box center [93, 76] width 166 height 110
click at [178, 46] on ul at bounding box center [92, 76] width 185 height 110
drag, startPoint x: 108, startPoint y: 74, endPoint x: 42, endPoint y: 72, distance: 66.3
click at [49, 77] on img at bounding box center [93, 76] width 166 height 110
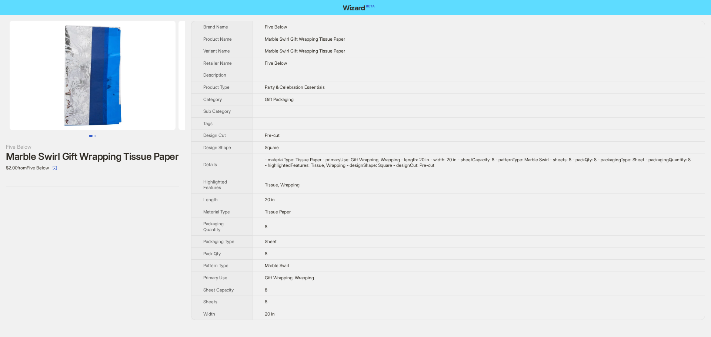
scroll to position [0, 169]
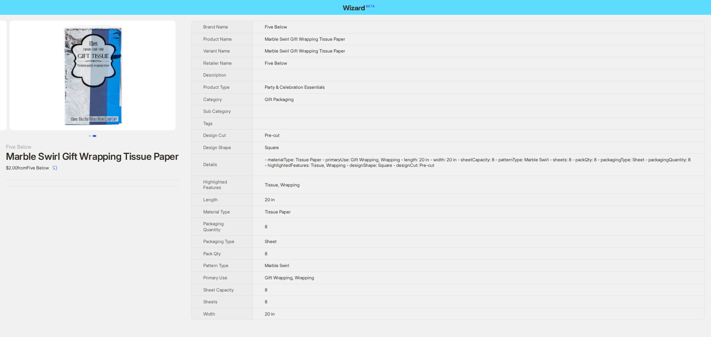
drag, startPoint x: 103, startPoint y: 60, endPoint x: 56, endPoint y: 65, distance: 47.6
click at [54, 69] on img at bounding box center [93, 76] width 166 height 110
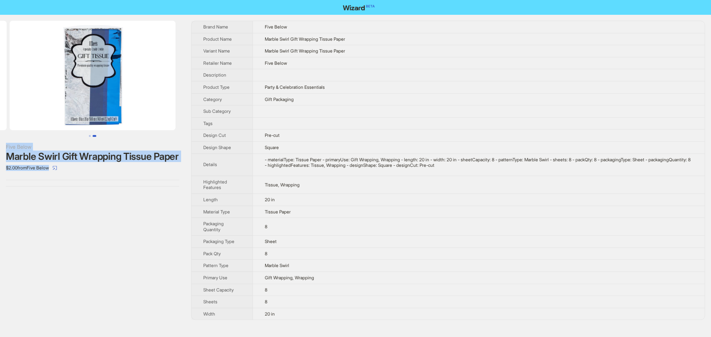
drag, startPoint x: 150, startPoint y: 71, endPoint x: 118, endPoint y: 71, distance: 31.5
click at [118, 71] on div "Five Below Marble Swirl Gift Wrapping Tissue Paper $2.00 from Five Below Brand …" at bounding box center [355, 170] width 711 height 311
click at [104, 255] on div "Five Below Marble Swirl Gift Wrapping Tissue Paper $2.00 from Five Below" at bounding box center [92, 170] width 185 height 311
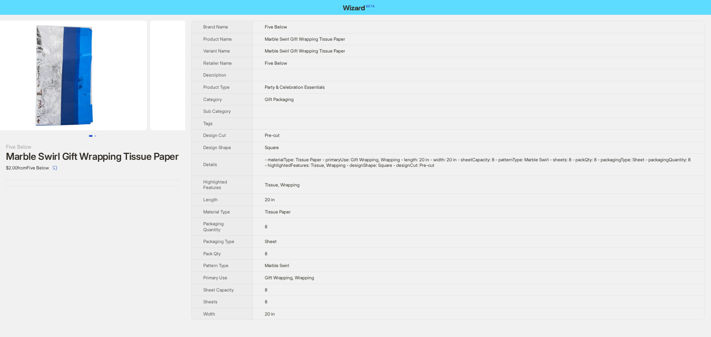
drag, startPoint x: 159, startPoint y: 76, endPoint x: 124, endPoint y: 74, distance: 36.0
click at [178, 76] on img at bounding box center [234, 76] width 166 height 110
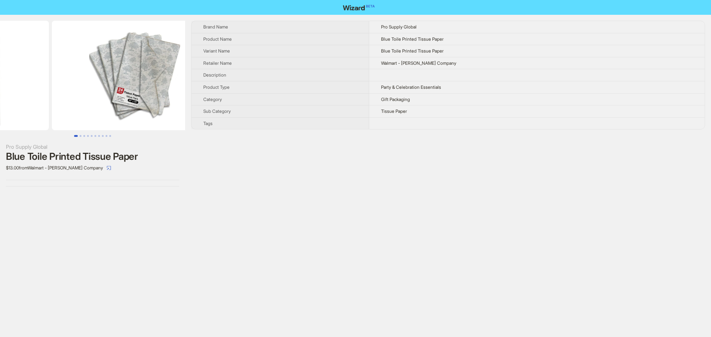
drag, startPoint x: 106, startPoint y: 64, endPoint x: 15, endPoint y: 70, distance: 90.9
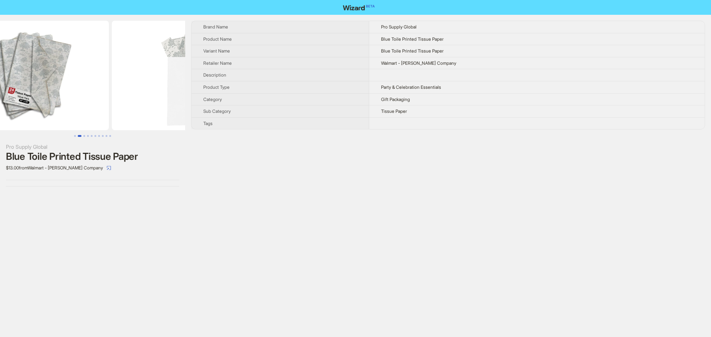
drag, startPoint x: 96, startPoint y: 78, endPoint x: 65, endPoint y: 83, distance: 31.9
click at [65, 83] on img at bounding box center [26, 76] width 166 height 110
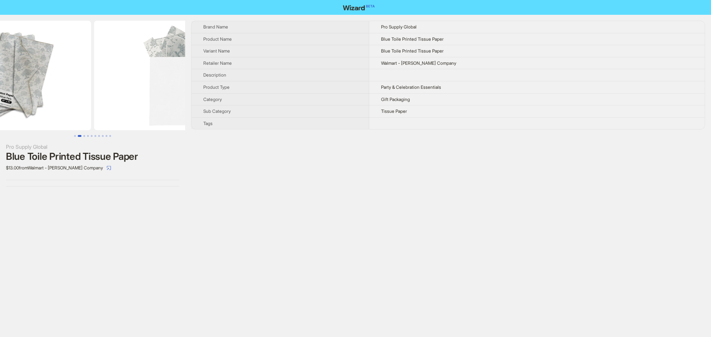
drag, startPoint x: 124, startPoint y: 78, endPoint x: 53, endPoint y: 82, distance: 71.9
click at [53, 82] on img at bounding box center [8, 76] width 166 height 110
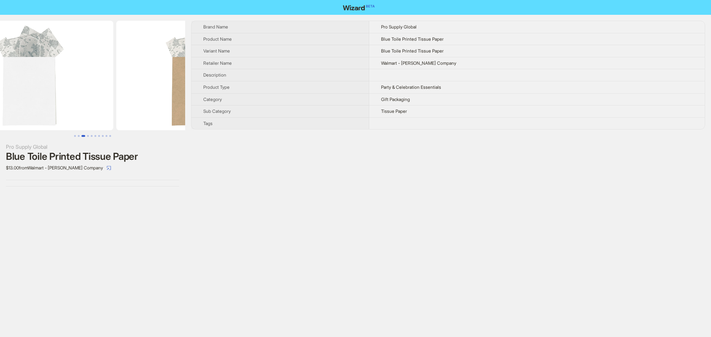
drag, startPoint x: 153, startPoint y: 75, endPoint x: 82, endPoint y: 75, distance: 71.1
click at [85, 75] on ul at bounding box center [92, 76] width 185 height 110
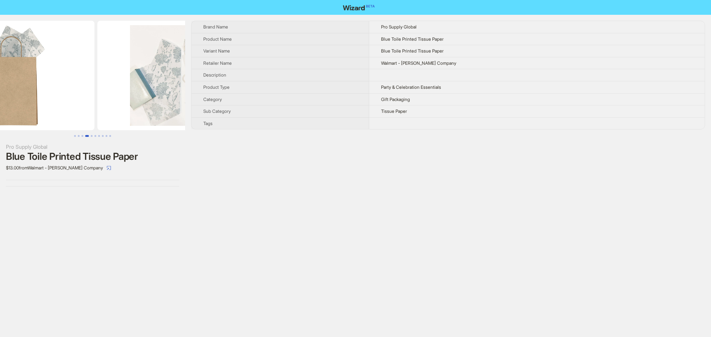
drag, startPoint x: 147, startPoint y: 66, endPoint x: 81, endPoint y: 70, distance: 65.3
click at [86, 70] on ul at bounding box center [92, 76] width 185 height 110
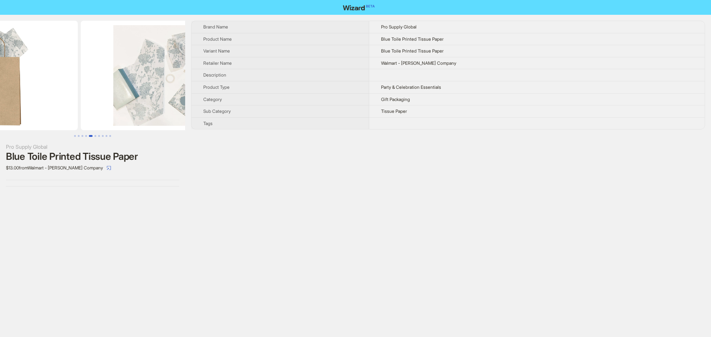
drag, startPoint x: 75, startPoint y: 80, endPoint x: 144, endPoint y: 88, distance: 69.4
click at [142, 88] on img at bounding box center [164, 76] width 166 height 110
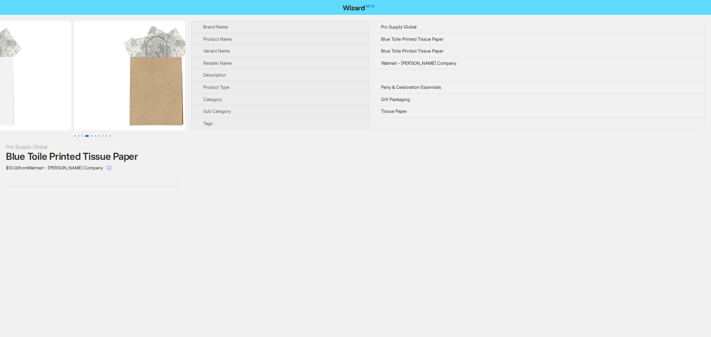
drag, startPoint x: 74, startPoint y: 86, endPoint x: 172, endPoint y: 93, distance: 98.7
click at [172, 93] on img at bounding box center [157, 76] width 166 height 110
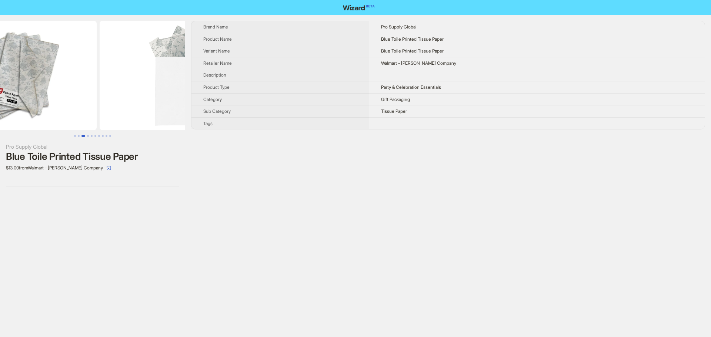
drag, startPoint x: 96, startPoint y: 91, endPoint x: 160, endPoint y: 92, distance: 64.4
click at [159, 92] on img at bounding box center [183, 76] width 166 height 110
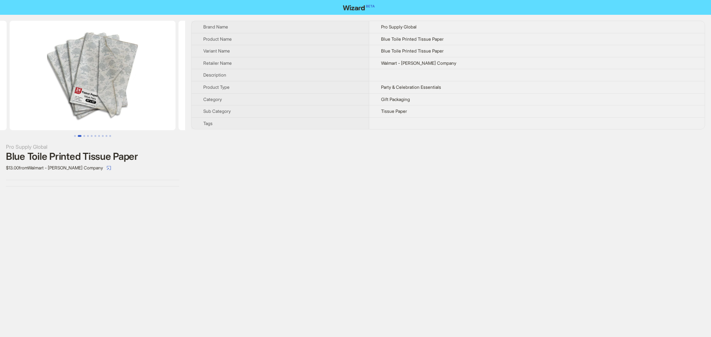
scroll to position [0, 65]
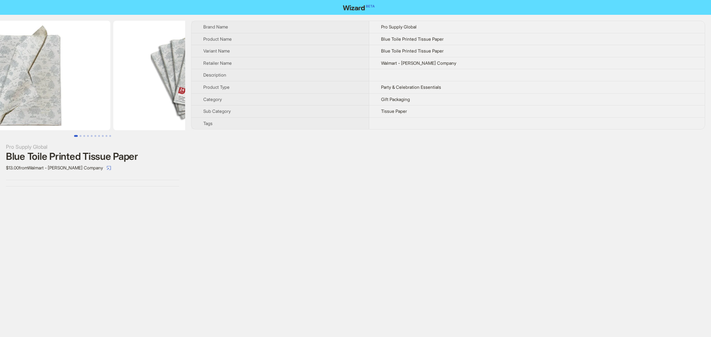
drag, startPoint x: 128, startPoint y: 81, endPoint x: 158, endPoint y: 81, distance: 30.3
click at [159, 81] on img at bounding box center [196, 76] width 166 height 110
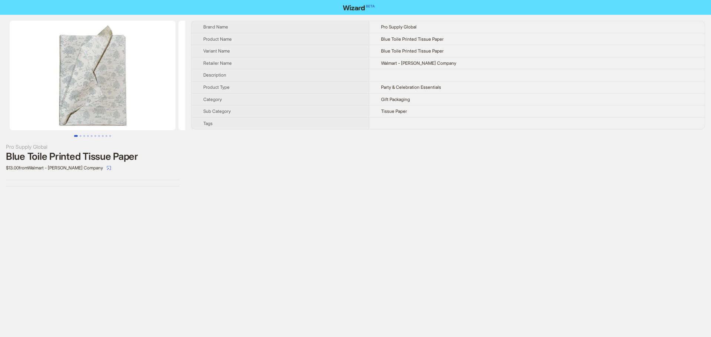
drag, startPoint x: 86, startPoint y: 71, endPoint x: 160, endPoint y: 72, distance: 74.0
click at [158, 72] on img at bounding box center [93, 76] width 166 height 110
drag, startPoint x: 112, startPoint y: 68, endPoint x: 137, endPoint y: 70, distance: 25.2
click at [137, 70] on img at bounding box center [93, 76] width 166 height 110
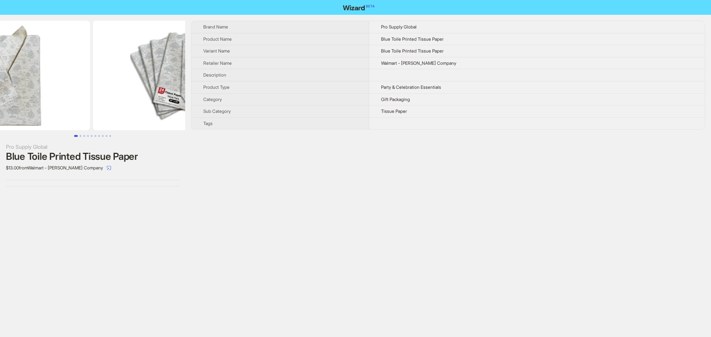
drag, startPoint x: 138, startPoint y: 72, endPoint x: 80, endPoint y: 74, distance: 58.1
click at [80, 74] on img at bounding box center [7, 76] width 166 height 110
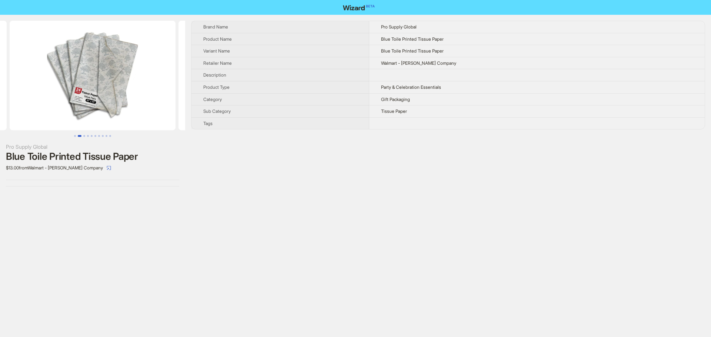
drag, startPoint x: 140, startPoint y: 70, endPoint x: 86, endPoint y: 73, distance: 54.1
click at [86, 73] on img at bounding box center [93, 76] width 166 height 110
drag, startPoint x: 149, startPoint y: 67, endPoint x: 91, endPoint y: 67, distance: 57.7
click at [93, 68] on ul at bounding box center [92, 76] width 185 height 110
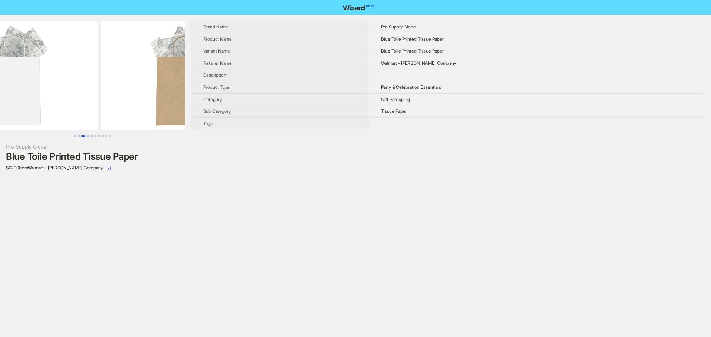
drag, startPoint x: 152, startPoint y: 58, endPoint x: 89, endPoint y: 66, distance: 63.0
click at [95, 68] on ul at bounding box center [92, 76] width 185 height 110
drag, startPoint x: 111, startPoint y: 52, endPoint x: 105, endPoint y: 41, distance: 12.1
click at [88, 52] on ul at bounding box center [92, 76] width 185 height 110
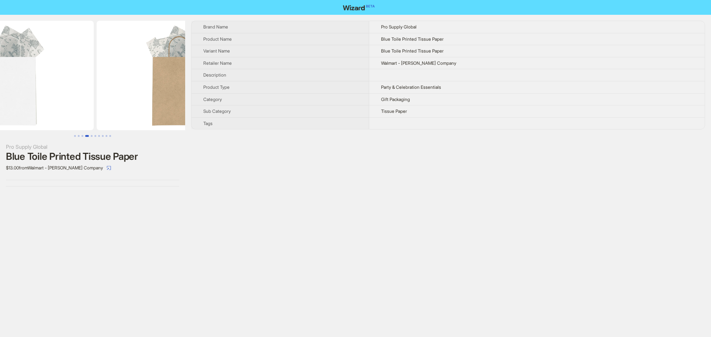
scroll to position [0, 506]
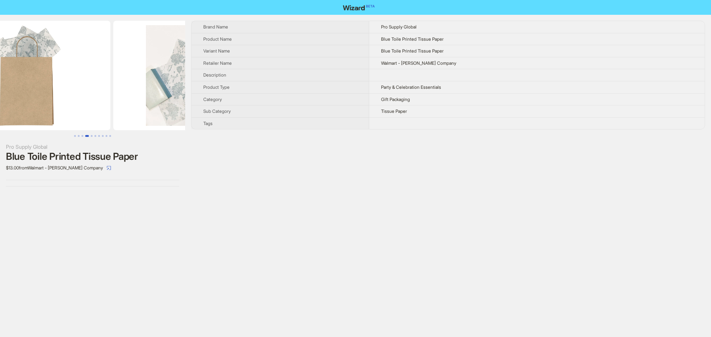
drag, startPoint x: 114, startPoint y: 74, endPoint x: 84, endPoint y: 72, distance: 30.1
click at [84, 73] on img at bounding box center [27, 76] width 166 height 110
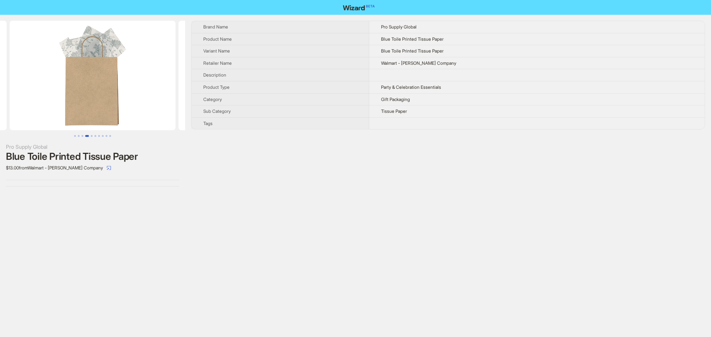
click at [41, 73] on img at bounding box center [93, 76] width 166 height 110
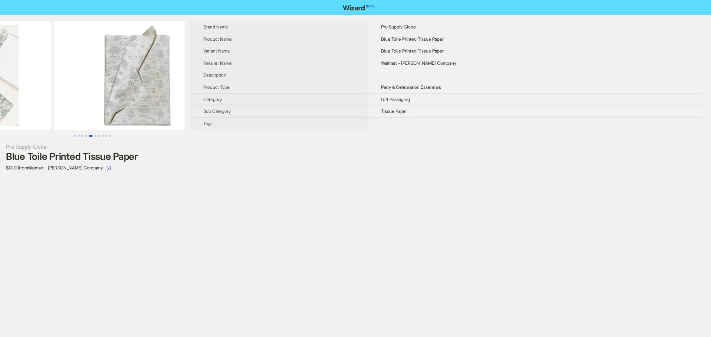
drag, startPoint x: 80, startPoint y: 60, endPoint x: 0, endPoint y: 63, distance: 80.3
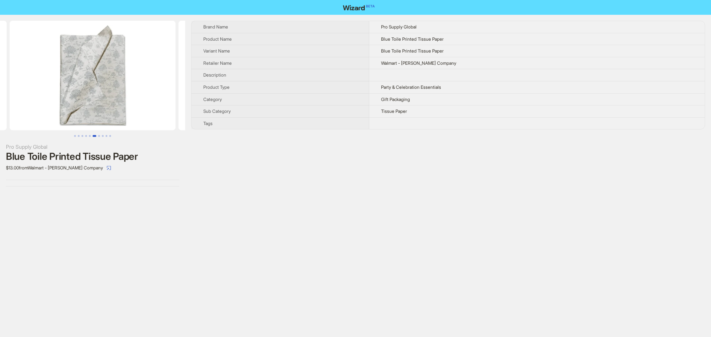
click at [43, 85] on img at bounding box center [93, 76] width 166 height 110
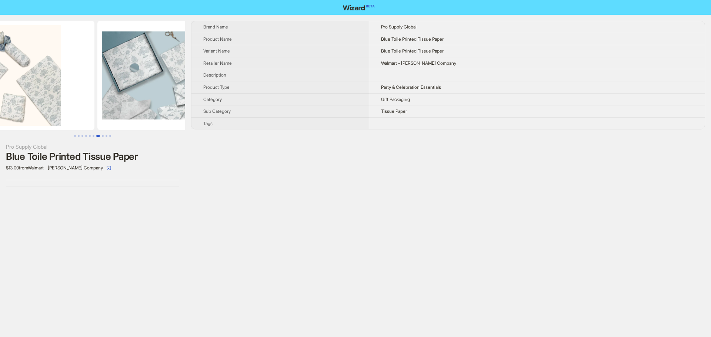
drag, startPoint x: 126, startPoint y: 83, endPoint x: 149, endPoint y: 75, distance: 24.6
click at [78, 83] on img at bounding box center [12, 76] width 166 height 110
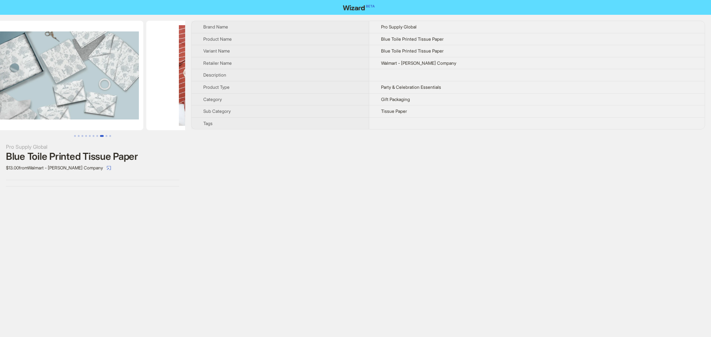
drag, startPoint x: 132, startPoint y: 80, endPoint x: 96, endPoint y: 91, distance: 37.6
click at [96, 91] on img at bounding box center [60, 76] width 166 height 110
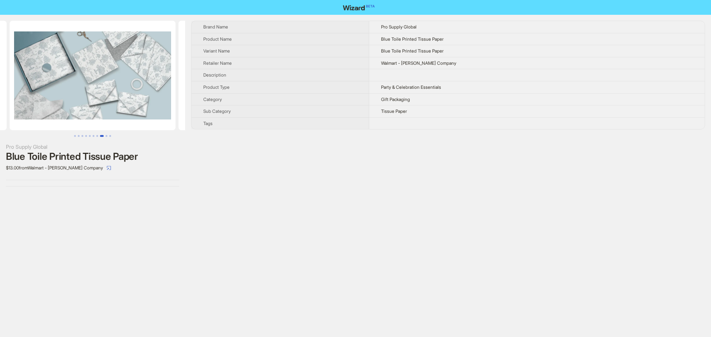
drag, startPoint x: 145, startPoint y: 85, endPoint x: 80, endPoint y: 85, distance: 65.5
click at [86, 87] on ul at bounding box center [92, 76] width 185 height 110
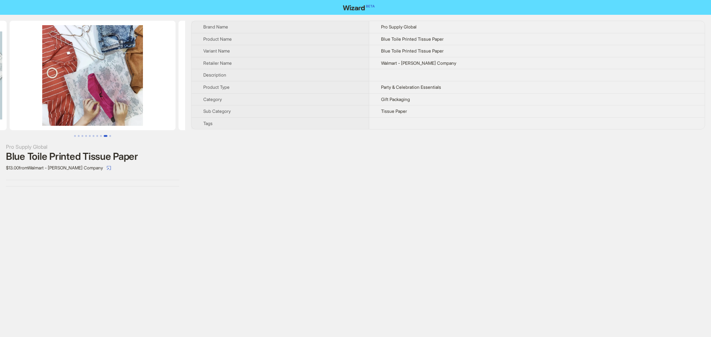
drag, startPoint x: 128, startPoint y: 76, endPoint x: 95, endPoint y: 68, distance: 34.3
click at [86, 85] on img at bounding box center [93, 76] width 166 height 110
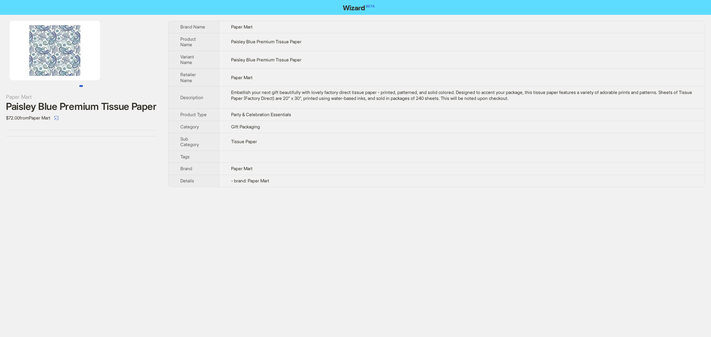
drag, startPoint x: 81, startPoint y: 54, endPoint x: 23, endPoint y: 54, distance: 58.5
click at [33, 57] on img at bounding box center [55, 51] width 90 height 60
drag, startPoint x: 65, startPoint y: 55, endPoint x: 158, endPoint y: 66, distance: 93.1
click at [152, 66] on ul at bounding box center [81, 51] width 162 height 60
drag, startPoint x: 63, startPoint y: 50, endPoint x: 118, endPoint y: 50, distance: 55.5
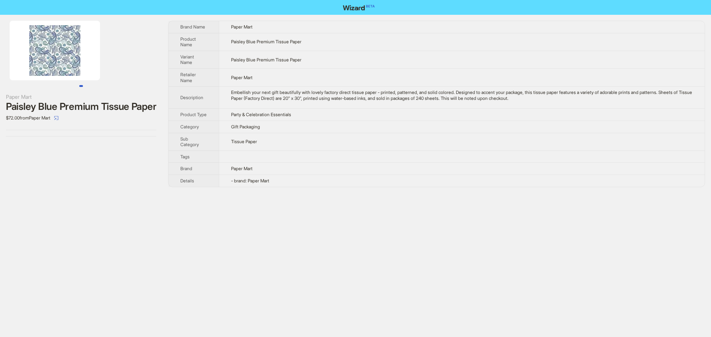
click at [117, 50] on ul at bounding box center [81, 51] width 162 height 60
drag, startPoint x: 69, startPoint y: 61, endPoint x: 32, endPoint y: 63, distance: 36.7
click at [33, 64] on img at bounding box center [55, 51] width 90 height 60
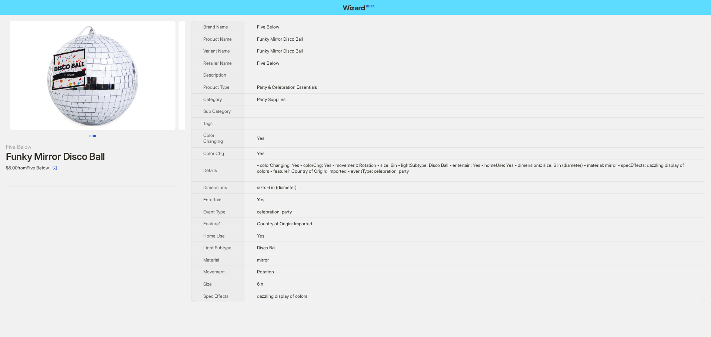
drag, startPoint x: 112, startPoint y: 83, endPoint x: 23, endPoint y: 84, distance: 88.5
click at [25, 84] on img at bounding box center [93, 76] width 166 height 110
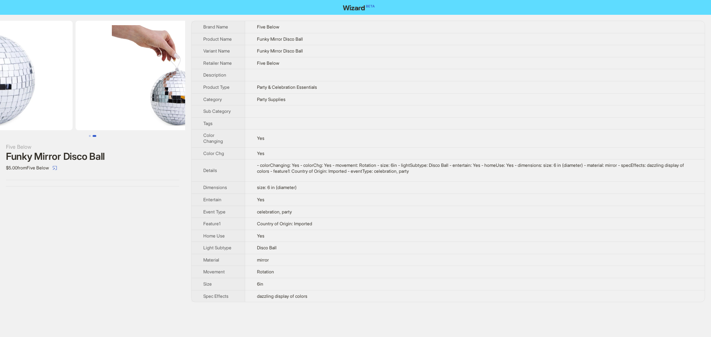
drag, startPoint x: 111, startPoint y: 85, endPoint x: 156, endPoint y: 85, distance: 45.1
click at [156, 85] on img at bounding box center [158, 76] width 166 height 110
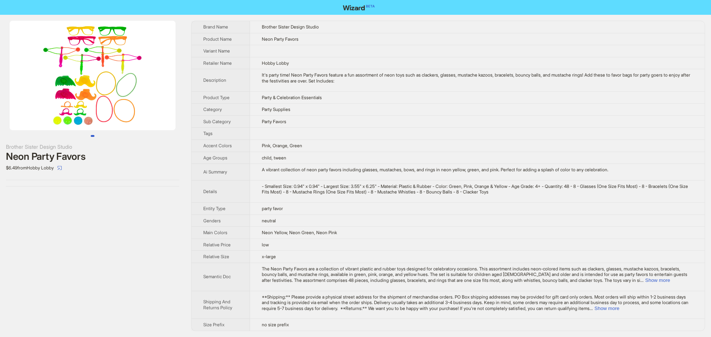
click at [113, 79] on img at bounding box center [93, 76] width 166 height 110
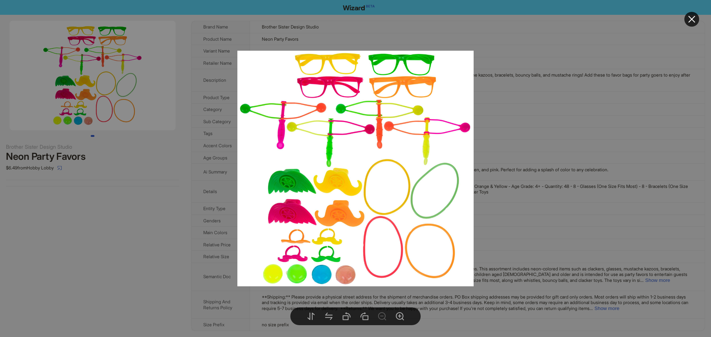
click at [692, 17] on icon "close" at bounding box center [691, 19] width 9 height 9
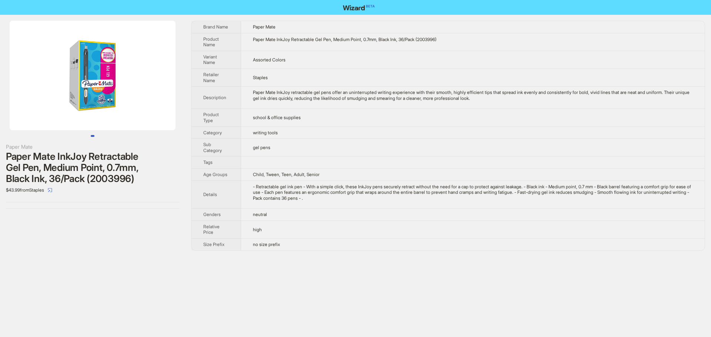
click at [263, 50] on td "Paper Mate InkJoy Retractable Gel Pen, Medium Point, 0.7mm, Black Ink, 36/Pack …" at bounding box center [472, 42] width 463 height 18
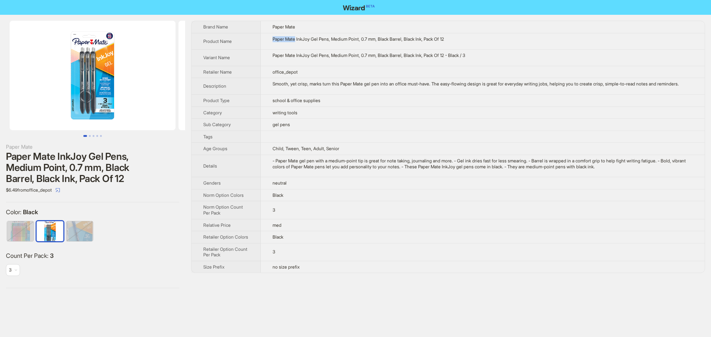
drag, startPoint x: 271, startPoint y: 42, endPoint x: 297, endPoint y: 47, distance: 26.3
click at [297, 47] on td "Paper Mate InkJoy Gel Pens, Medium Point, 0.7 mm, Black Barrel, Black Ink, Pack…" at bounding box center [483, 41] width 444 height 17
drag, startPoint x: 363, startPoint y: 38, endPoint x: 379, endPoint y: 41, distance: 17.0
click at [379, 41] on div "Paper Mate InkJoy Gel Pens, Medium Point, 0.7 mm, Black Barrel, Black Ink, Pack…" at bounding box center [482, 39] width 420 height 6
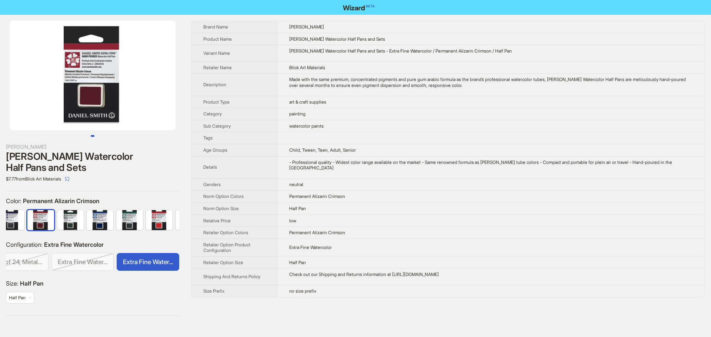
scroll to position [0, 937]
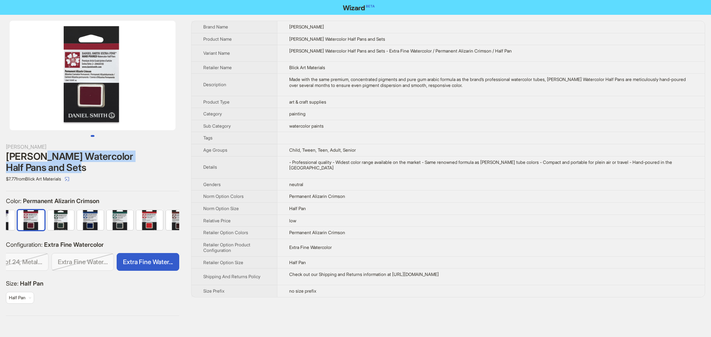
drag, startPoint x: 38, startPoint y: 156, endPoint x: 107, endPoint y: 165, distance: 69.8
click at [107, 165] on div "Daniel Smith Watercolor Half Pans and Sets" at bounding box center [92, 162] width 173 height 22
click at [141, 154] on div "Daniel Smith Watercolor Half Pans and Sets" at bounding box center [92, 162] width 173 height 22
click at [372, 198] on td "Permanent Alizarin Crimson" at bounding box center [490, 197] width 427 height 12
click at [102, 68] on img at bounding box center [93, 76] width 166 height 110
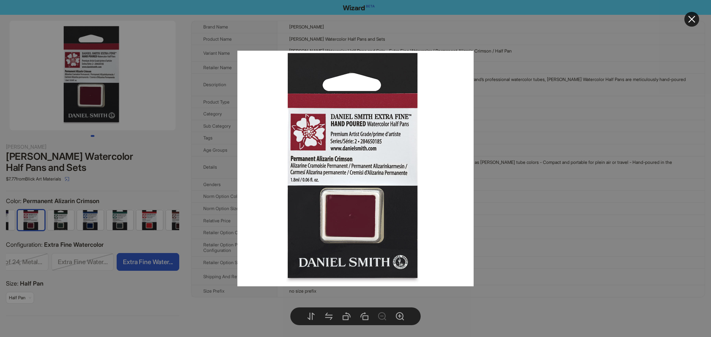
click at [143, 128] on div at bounding box center [355, 168] width 711 height 337
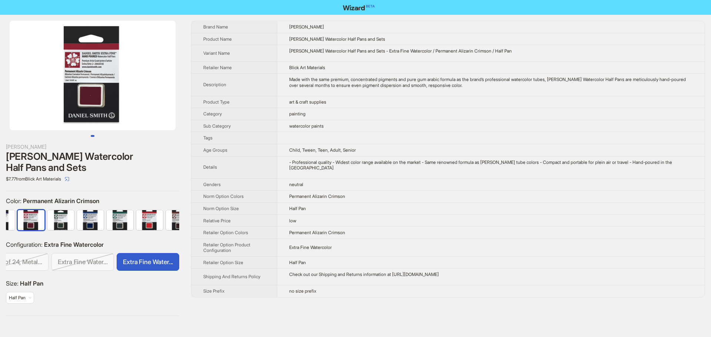
click at [67, 215] on img at bounding box center [60, 220] width 27 height 20
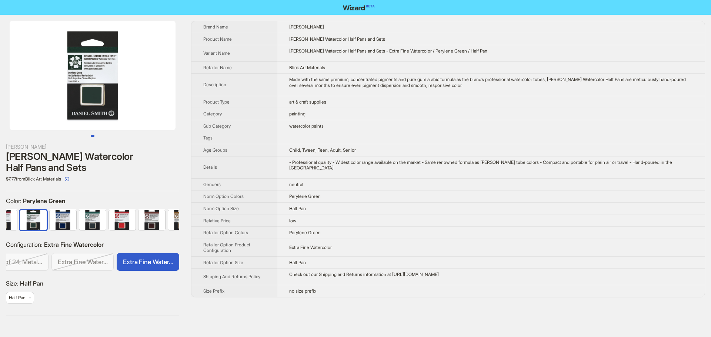
scroll to position [0, 966]
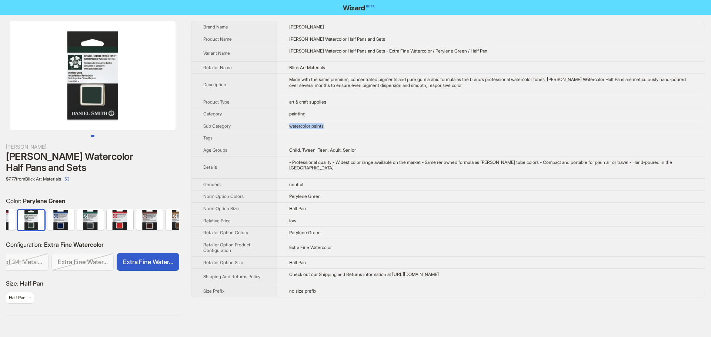
drag, startPoint x: 329, startPoint y: 126, endPoint x: 285, endPoint y: 126, distance: 43.3
click at [285, 126] on td "watercolor paints" at bounding box center [490, 126] width 427 height 12
click at [330, 111] on td "painting" at bounding box center [490, 114] width 427 height 12
click at [55, 222] on img at bounding box center [60, 220] width 27 height 20
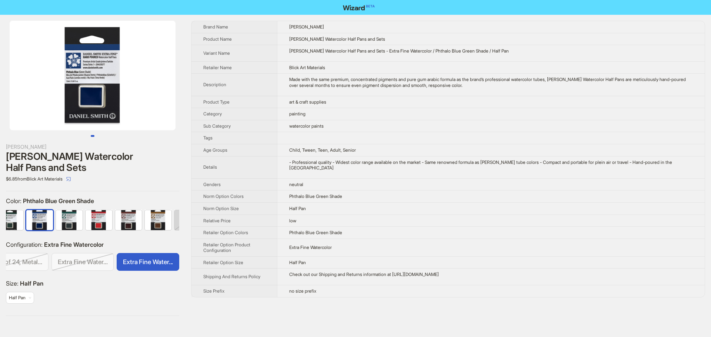
scroll to position [0, 996]
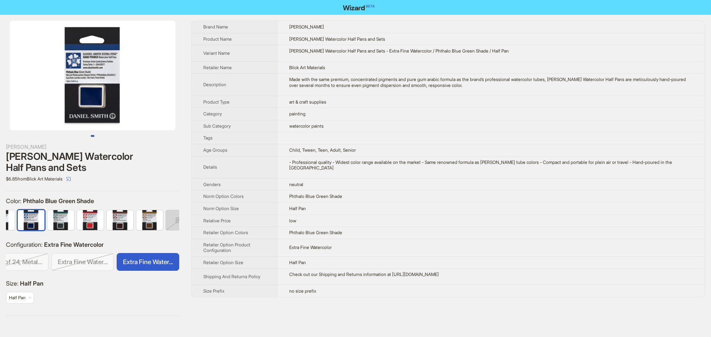
drag, startPoint x: 65, startPoint y: 263, endPoint x: 145, endPoint y: 260, distance: 79.6
click at [145, 260] on div "Set of 6 Set of 12, Metal... Set of 15 Set of 24, Metal... Extra Fine Water... …" at bounding box center [92, 263] width 173 height 21
drag, startPoint x: 105, startPoint y: 97, endPoint x: 54, endPoint y: 97, distance: 51.8
click at [56, 97] on img at bounding box center [93, 76] width 166 height 110
drag, startPoint x: 287, startPoint y: 101, endPoint x: 358, endPoint y: 104, distance: 70.7
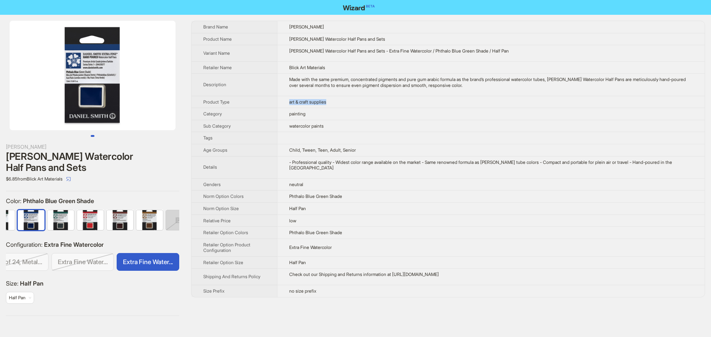
click at [358, 104] on td "art & craft supplies" at bounding box center [490, 102] width 427 height 12
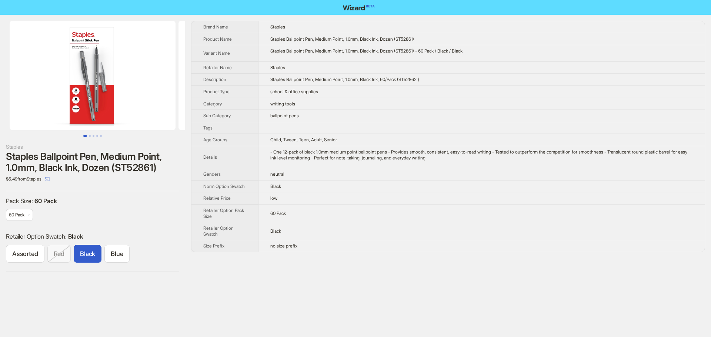
drag, startPoint x: 313, startPoint y: 38, endPoint x: 296, endPoint y: 41, distance: 17.2
click at [313, 38] on span "Staples Ballpoint Pen, Medium Point, 1.0mm, Black Ink, Dozen (ST52861)" at bounding box center [342, 39] width 144 height 6
drag, startPoint x: 287, startPoint y: 39, endPoint x: 306, endPoint y: 41, distance: 19.4
click at [306, 41] on span "Staples Ballpoint Pen, Medium Point, 1.0mm, Black Ink, Dozen (ST52861)" at bounding box center [342, 39] width 144 height 6
drag, startPoint x: 285, startPoint y: 188, endPoint x: 256, endPoint y: 185, distance: 29.1
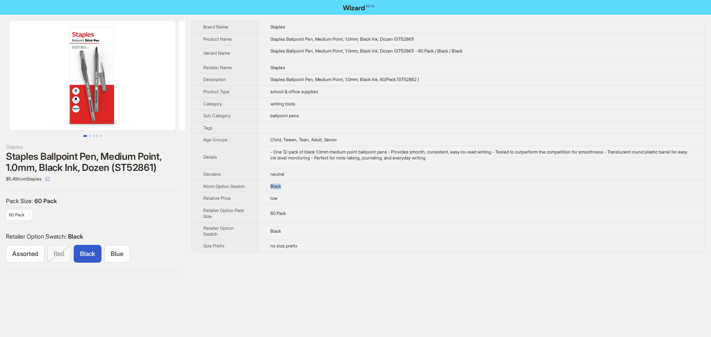
click at [256, 185] on tr "Norm Option Swatch Black" at bounding box center [447, 186] width 513 height 12
drag, startPoint x: 64, startPoint y: 168, endPoint x: 41, endPoint y: 169, distance: 23.4
click at [41, 169] on div "Staples Ballpoint Pen, Medium Point, 1.0mm, Black Ink, Dozen (ST52861)" at bounding box center [92, 162] width 173 height 22
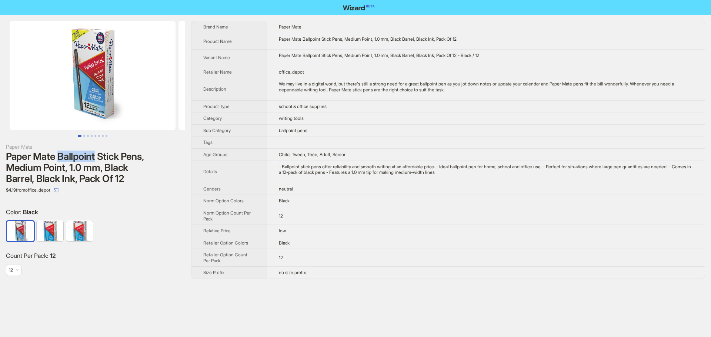
drag, startPoint x: 59, startPoint y: 155, endPoint x: 96, endPoint y: 155, distance: 37.0
click at [96, 155] on div "Paper Mate Ballpoint Stick Pens, Medium Point, 1.0 mm, Black Barrel, Black Ink,…" at bounding box center [92, 167] width 173 height 33
drag, startPoint x: 33, startPoint y: 178, endPoint x: 65, endPoint y: 177, distance: 31.8
click at [65, 177] on div "Paper Mate Ballpoint Stick Pens, Medium Point, 1.0 mm, Black Barrel, Black Ink,…" at bounding box center [92, 167] width 173 height 33
drag, startPoint x: 281, startPoint y: 199, endPoint x: 306, endPoint y: 200, distance: 25.9
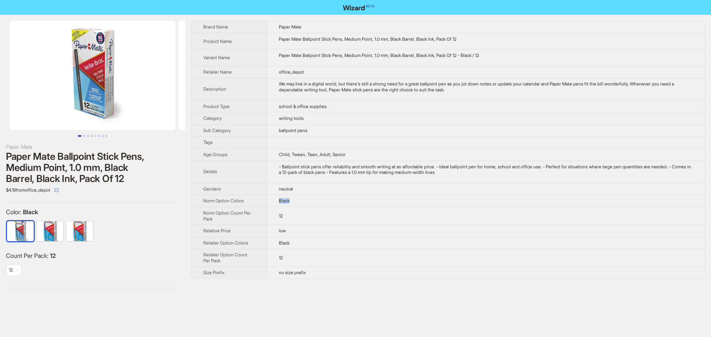
click at [306, 200] on td "Black" at bounding box center [485, 201] width 438 height 12
drag, startPoint x: 304, startPoint y: 38, endPoint x: 323, endPoint y: 41, distance: 19.6
click at [323, 41] on div "Paper Mate Ballpoint Stick Pens, Medium Point, 1.0 mm, Black Barrel, Black Ink,…" at bounding box center [486, 39] width 414 height 6
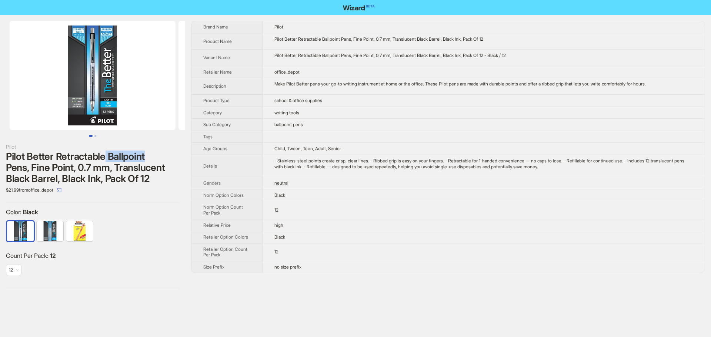
drag, startPoint x: 105, startPoint y: 155, endPoint x: 164, endPoint y: 153, distance: 58.5
click at [164, 153] on div "Pilot Better Retractable Ballpoint Pens, Fine Point, 0.7 mm, Translucent Black …" at bounding box center [92, 167] width 173 height 33
drag, startPoint x: 271, startPoint y: 194, endPoint x: 285, endPoint y: 194, distance: 14.4
click at [285, 194] on td "Black" at bounding box center [483, 195] width 442 height 12
click at [550, 28] on td "Pilot" at bounding box center [483, 27] width 442 height 12
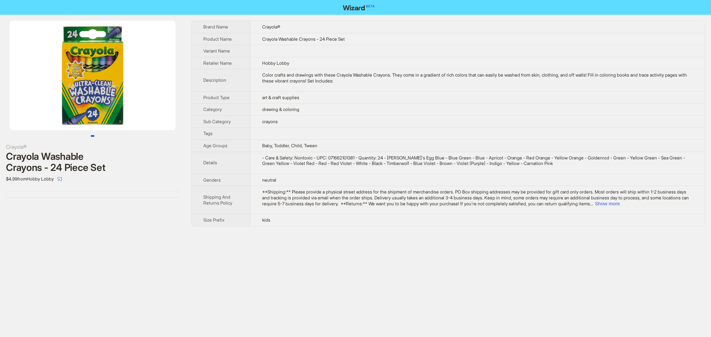
click at [314, 116] on td "crayons" at bounding box center [477, 121] width 454 height 12
click at [336, 46] on td at bounding box center [477, 51] width 454 height 12
drag, startPoint x: 62, startPoint y: 169, endPoint x: 52, endPoint y: 169, distance: 10.0
click at [52, 169] on div "Crayola Washable Crayons - 24 Piece Set" at bounding box center [92, 162] width 173 height 22
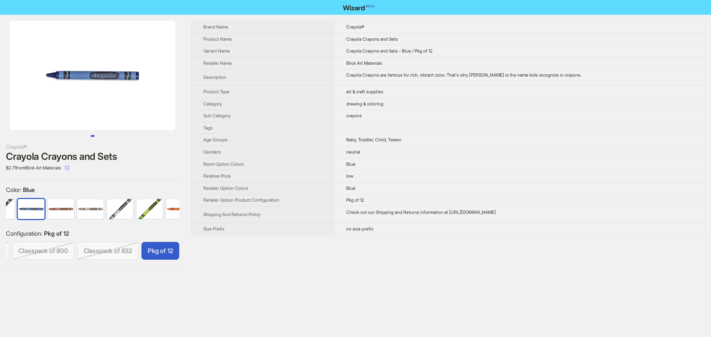
scroll to position [0, 427]
click at [380, 166] on td "Blue" at bounding box center [519, 164] width 370 height 12
drag, startPoint x: 374, startPoint y: 202, endPoint x: 348, endPoint y: 199, distance: 26.0
click at [348, 199] on td "Pkg of 12" at bounding box center [519, 200] width 370 height 12
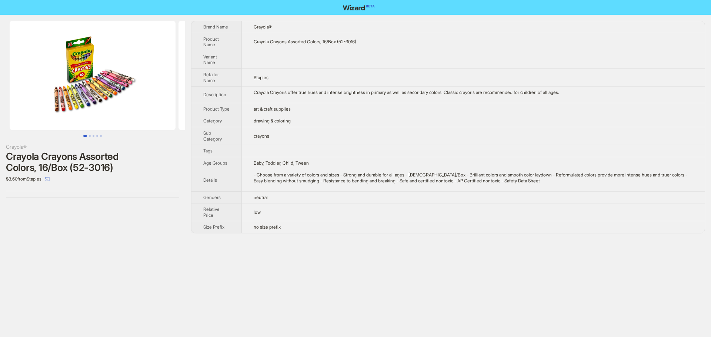
drag, startPoint x: 287, startPoint y: 236, endPoint x: 164, endPoint y: 206, distance: 126.7
click at [287, 233] on td "no size prefix" at bounding box center [473, 227] width 463 height 12
drag, startPoint x: 37, startPoint y: 168, endPoint x: 54, endPoint y: 165, distance: 16.6
click at [54, 165] on div "Crayola Crayons Assorted Colors, 16/Box (52-3016)" at bounding box center [92, 162] width 173 height 22
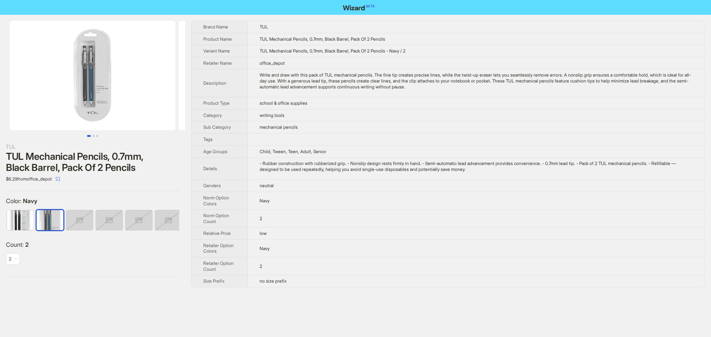
scroll to position [0, 4]
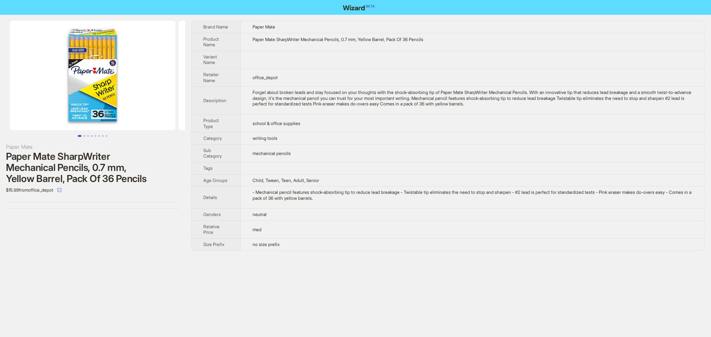
scroll to position [0, 61]
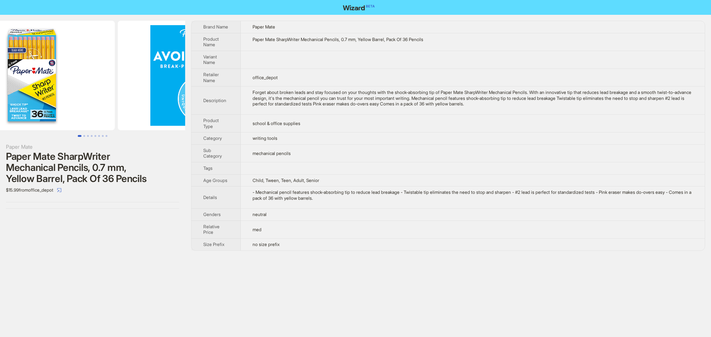
drag, startPoint x: 139, startPoint y: 65, endPoint x: 97, endPoint y: 70, distance: 42.5
click at [97, 70] on img at bounding box center [32, 76] width 166 height 110
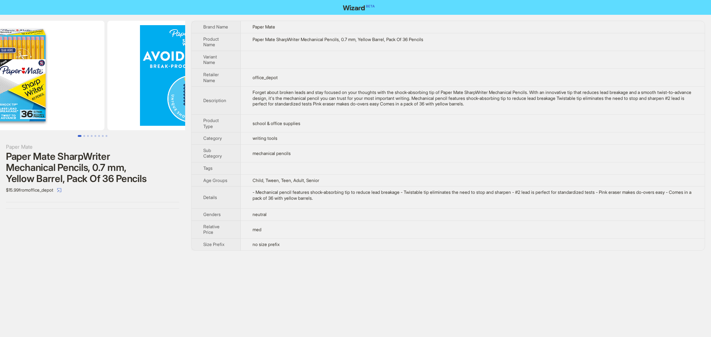
drag, startPoint x: 148, startPoint y: 79, endPoint x: 88, endPoint y: 81, distance: 60.4
click at [91, 83] on ul at bounding box center [92, 76] width 185 height 110
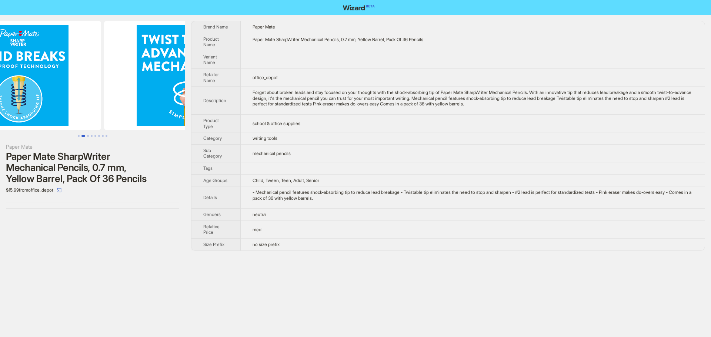
click at [73, 82] on img at bounding box center [18, 76] width 166 height 110
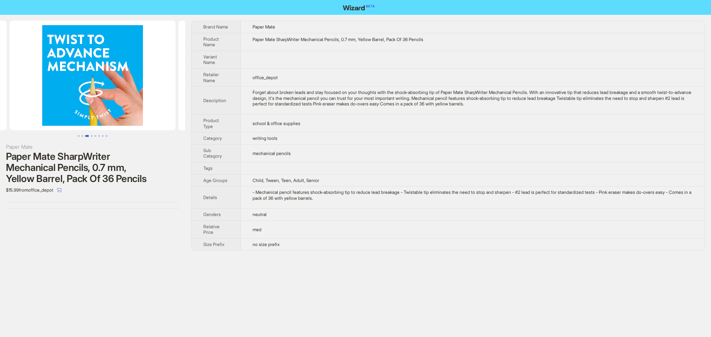
drag, startPoint x: 110, startPoint y: 81, endPoint x: 74, endPoint y: 80, distance: 35.9
click at [58, 83] on img at bounding box center [93, 76] width 166 height 110
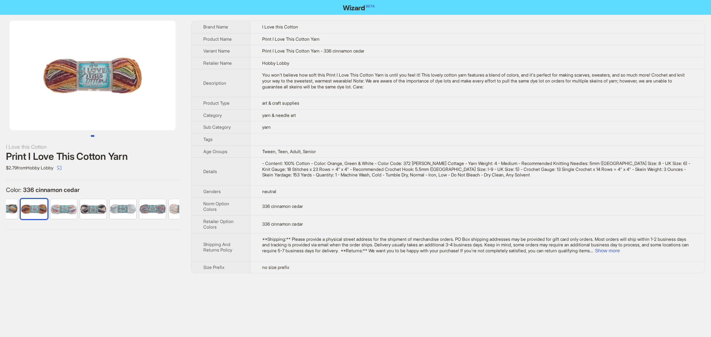
scroll to position [0, 345]
click at [66, 208] on img at bounding box center [60, 209] width 27 height 20
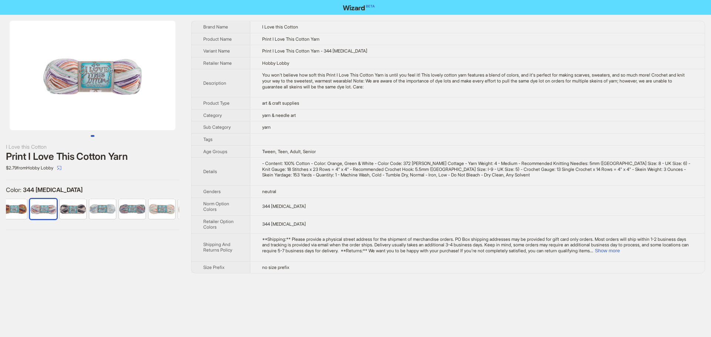
scroll to position [0, 374]
click at [343, 135] on td at bounding box center [477, 139] width 454 height 12
drag, startPoint x: 316, startPoint y: 78, endPoint x: 312, endPoint y: 75, distance: 4.6
click at [314, 77] on div "You won't believe how soft this Print I Love This Cotton Yarn is until you feel…" at bounding box center [477, 80] width 430 height 17
drag, startPoint x: 312, startPoint y: 75, endPoint x: 320, endPoint y: 77, distance: 9.0
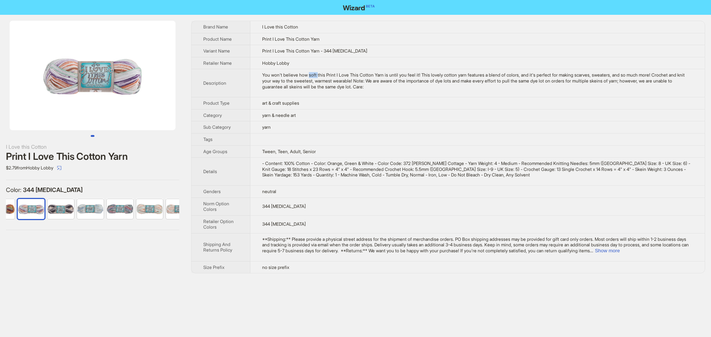
click at [320, 77] on div "You won't believe how soft this Print I Love This Cotton Yarn is until you feel…" at bounding box center [477, 80] width 430 height 17
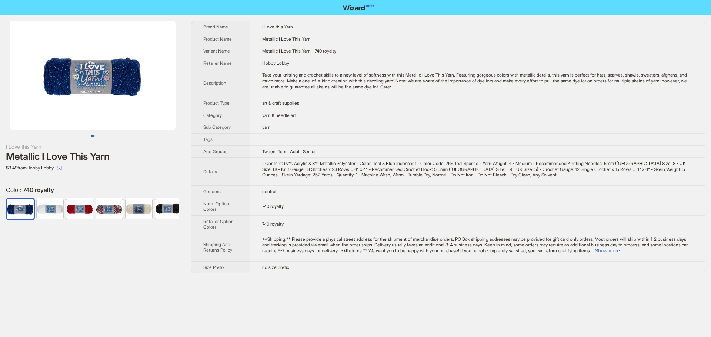
drag, startPoint x: 100, startPoint y: 87, endPoint x: 0, endPoint y: 111, distance: 103.3
click at [0, 112] on li at bounding box center [92, 76] width 185 height 110
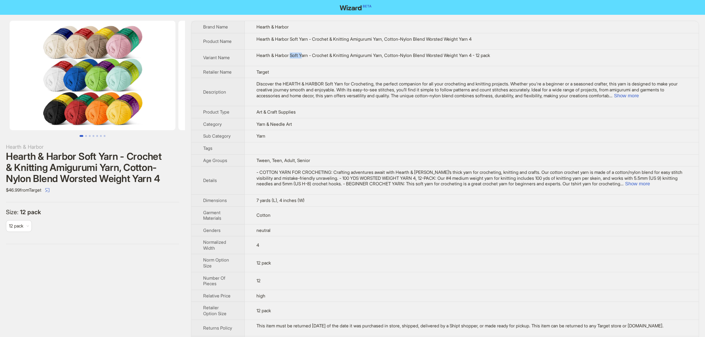
drag, startPoint x: 293, startPoint y: 55, endPoint x: 305, endPoint y: 59, distance: 13.3
click at [305, 58] on div "Hearth & Harbor Soft Yarn - Crochet & Knitting Amigurumi Yarn, Cotton-Nylon Ble…" at bounding box center [471, 56] width 430 height 6
drag, startPoint x: 290, startPoint y: 56, endPoint x: 311, endPoint y: 56, distance: 20.4
click at [311, 56] on div "Hearth & Harbor Soft Yarn - Crochet & Knitting Amigurumi Yarn, Cotton-Nylon Ble…" at bounding box center [471, 56] width 430 height 6
click at [639, 95] on button "Show more" at bounding box center [626, 96] width 25 height 6
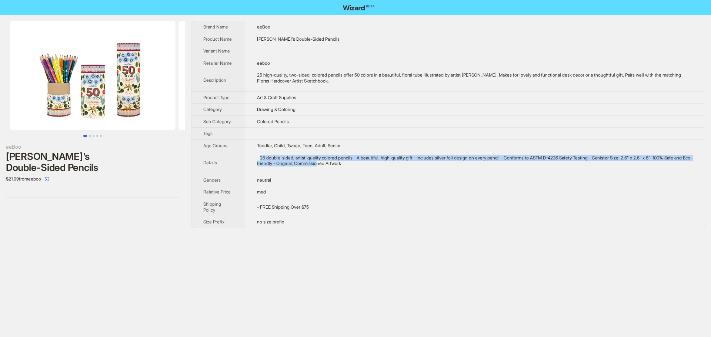
drag, startPoint x: 261, startPoint y: 158, endPoint x: 349, endPoint y: 171, distance: 89.4
click at [349, 171] on td "- 25 double-sided, artist-quality colored pencils - A beautiful, high-quality g…" at bounding box center [475, 163] width 460 height 22
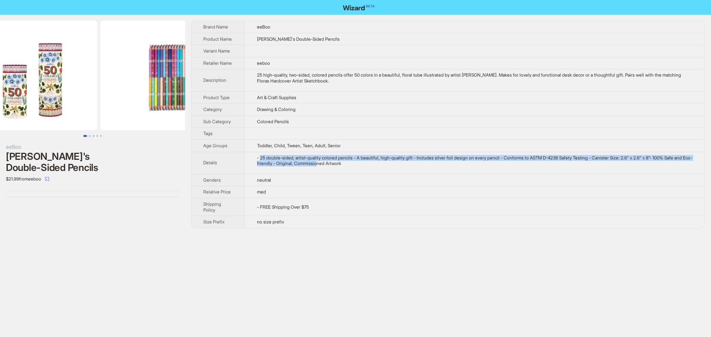
drag, startPoint x: 93, startPoint y: 78, endPoint x: 101, endPoint y: 79, distance: 8.5
click at [90, 78] on img at bounding box center [16, 76] width 166 height 110
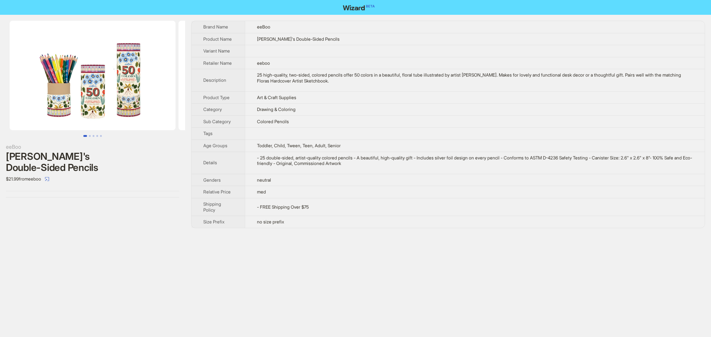
click at [318, 174] on td "neutral" at bounding box center [475, 180] width 460 height 12
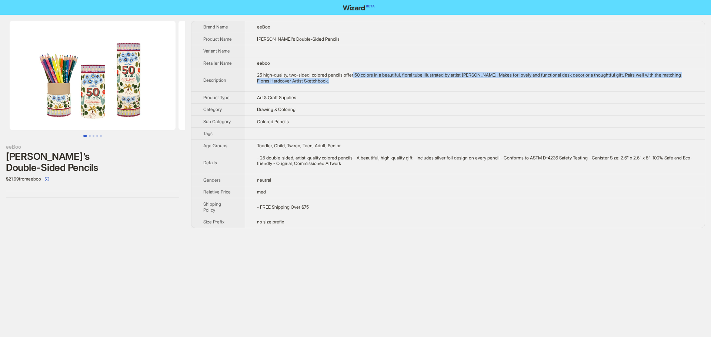
drag, startPoint x: 359, startPoint y: 75, endPoint x: 398, endPoint y: 79, distance: 39.0
click at [398, 79] on div "25 high-quality, two-sided, colored pencils offer 50 colors in a beautiful, flo…" at bounding box center [475, 77] width 436 height 11
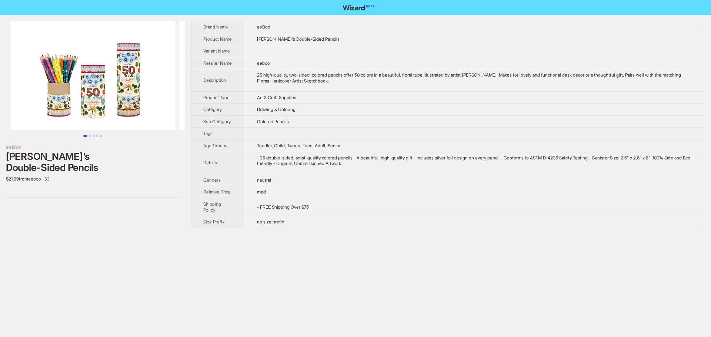
click at [397, 64] on td "eeboo" at bounding box center [475, 63] width 460 height 12
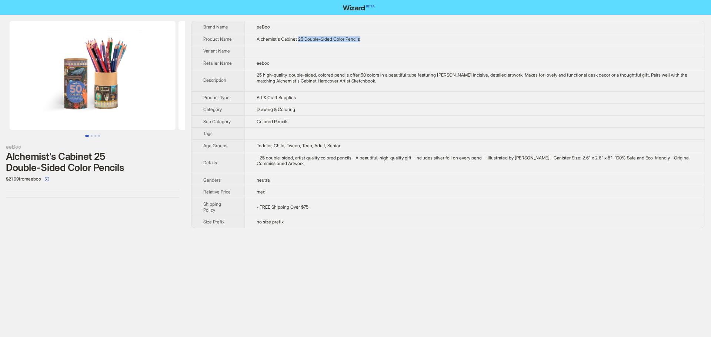
drag, startPoint x: 300, startPoint y: 38, endPoint x: 367, endPoint y: 43, distance: 67.5
click at [368, 40] on td "Alchemist's Cabinet 25 Double-Sided Color Pencils" at bounding box center [474, 39] width 460 height 12
drag, startPoint x: 115, startPoint y: 81, endPoint x: 47, endPoint y: 79, distance: 68.1
click at [50, 80] on img at bounding box center [93, 76] width 166 height 110
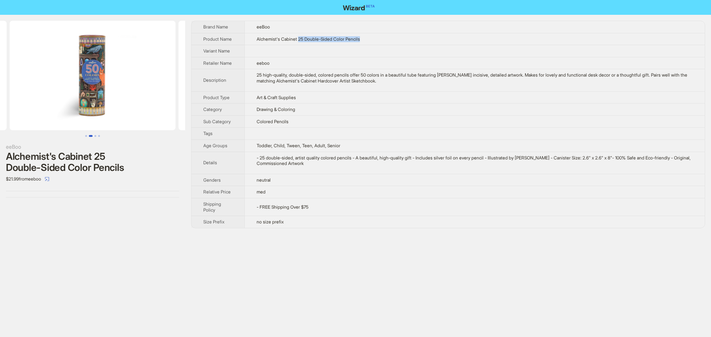
click at [82, 77] on img at bounding box center [93, 76] width 166 height 110
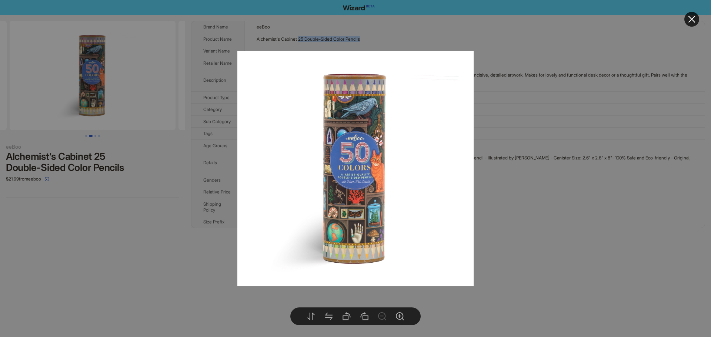
drag, startPoint x: 377, startPoint y: 171, endPoint x: 305, endPoint y: 181, distance: 73.6
click at [311, 181] on img at bounding box center [355, 169] width 236 height 236
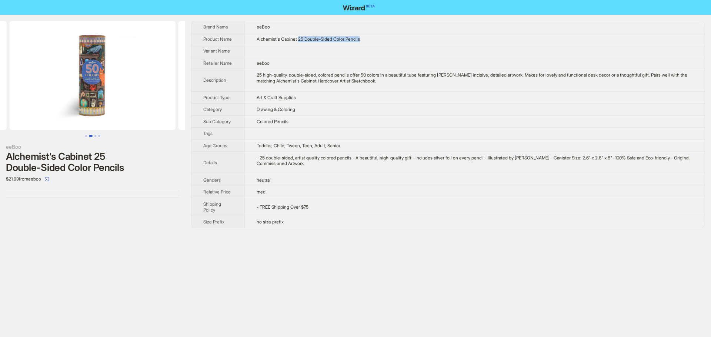
drag, startPoint x: 115, startPoint y: 91, endPoint x: 56, endPoint y: 88, distance: 59.3
click at [62, 88] on img at bounding box center [93, 76] width 166 height 110
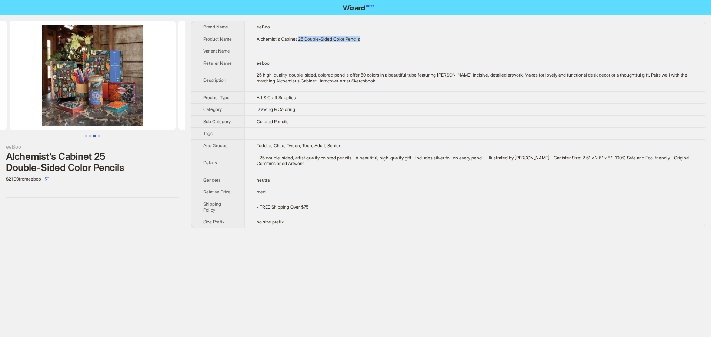
click at [117, 88] on img at bounding box center [93, 76] width 166 height 110
click at [124, 86] on img at bounding box center [93, 76] width 166 height 110
click at [166, 82] on img at bounding box center [93, 76] width 166 height 110
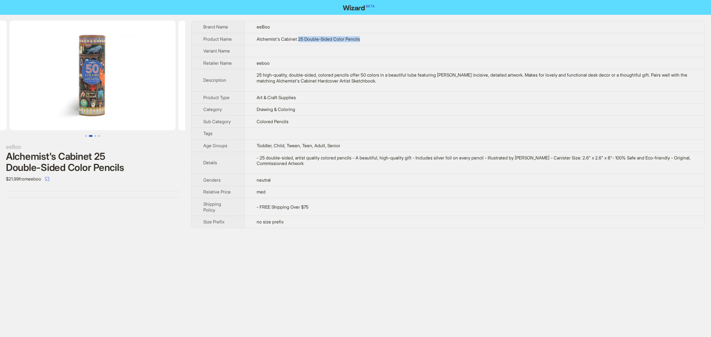
drag, startPoint x: 95, startPoint y: 77, endPoint x: 98, endPoint y: 80, distance: 3.9
click at [98, 80] on img at bounding box center [93, 76] width 166 height 110
click at [332, 47] on td at bounding box center [474, 51] width 460 height 12
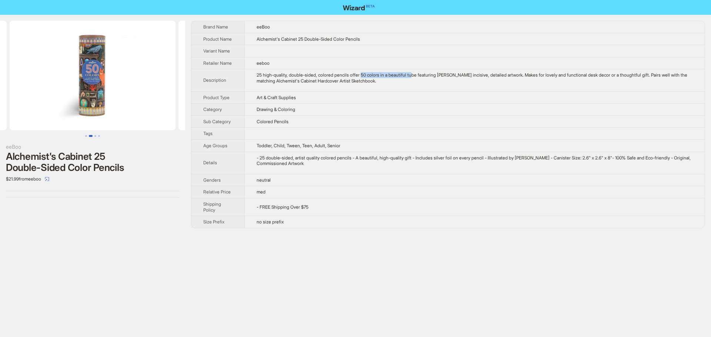
drag, startPoint x: 366, startPoint y: 74, endPoint x: 421, endPoint y: 76, distance: 54.8
click at [421, 76] on div "25 high-quality, double-sided, colored pencils offer 50 colors in a beautiful t…" at bounding box center [474, 77] width 436 height 11
click at [381, 100] on td "Art & Craft Supplies" at bounding box center [474, 97] width 460 height 12
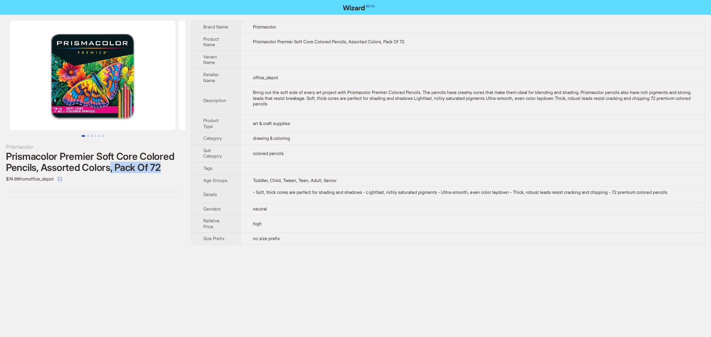
drag, startPoint x: 161, startPoint y: 167, endPoint x: 111, endPoint y: 168, distance: 50.0
click at [111, 168] on div "Prismacolor Premier Soft Core Colored Pencils, Assorted Colors, Pack Of 72" at bounding box center [92, 162] width 173 height 22
click at [314, 135] on td "drawing & coloring" at bounding box center [472, 138] width 463 height 12
drag, startPoint x: 273, startPoint y: 103, endPoint x: 336, endPoint y: 109, distance: 63.6
click at [336, 109] on td "Bring out the soft side of every art project with Prismacolor Premier Colored P…" at bounding box center [472, 101] width 463 height 28
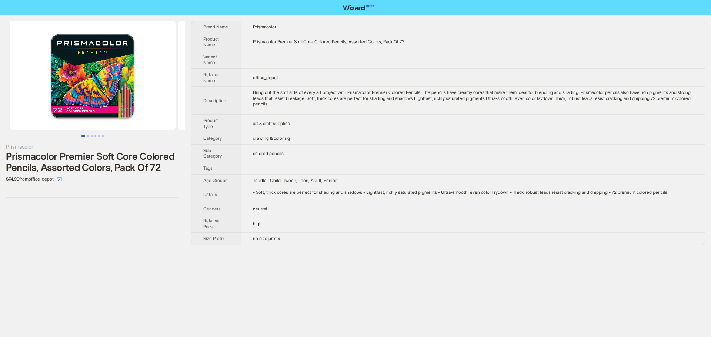
click at [320, 124] on td "art & craft supplies" at bounding box center [472, 123] width 463 height 18
click at [500, 111] on td "Bring out the soft side of every art project with Prismacolor Premier Colored P…" at bounding box center [472, 101] width 463 height 28
